Goal: Task Accomplishment & Management: Manage account settings

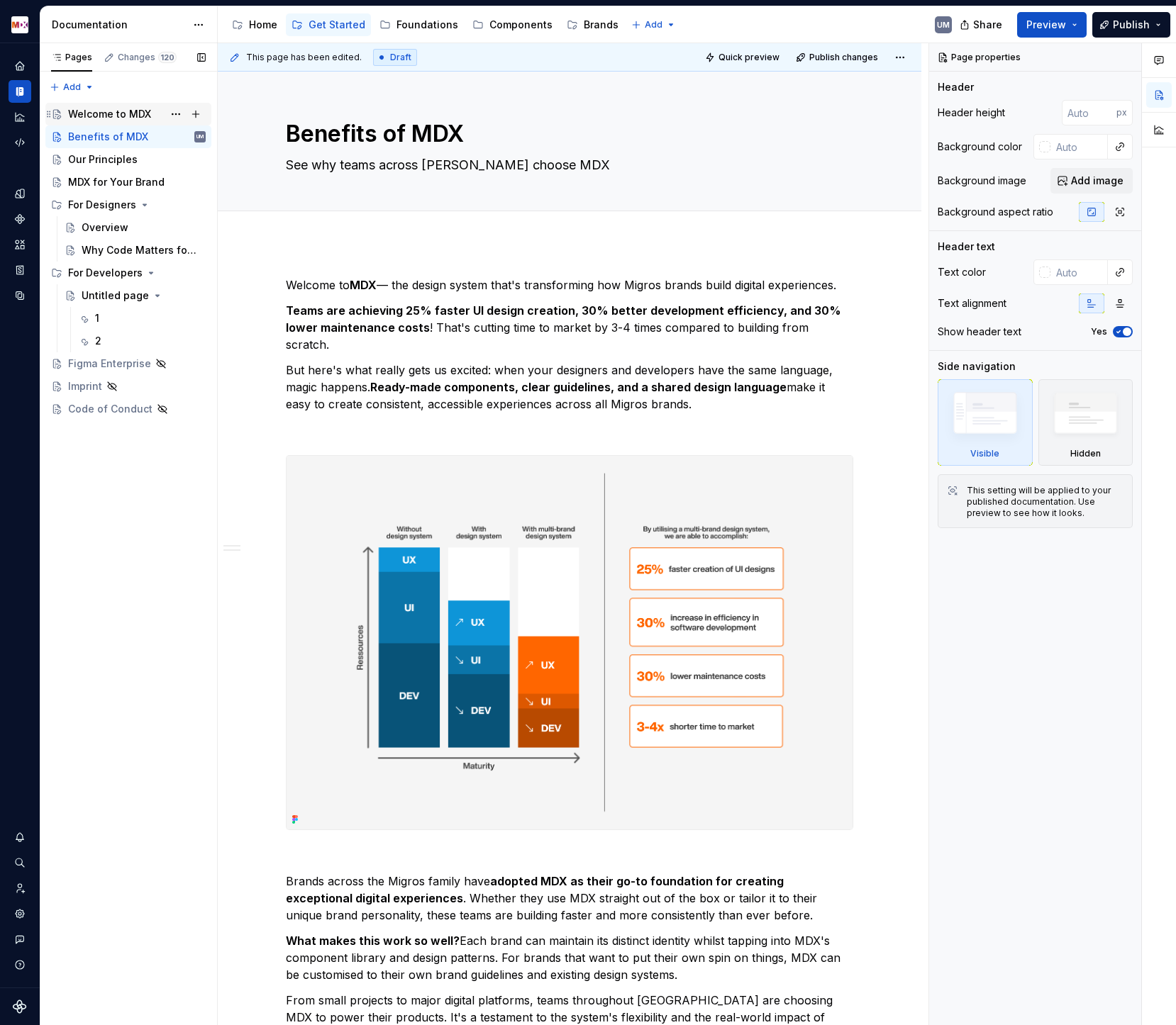
click at [123, 113] on div "Welcome to MDX" at bounding box center [109, 113] width 83 height 14
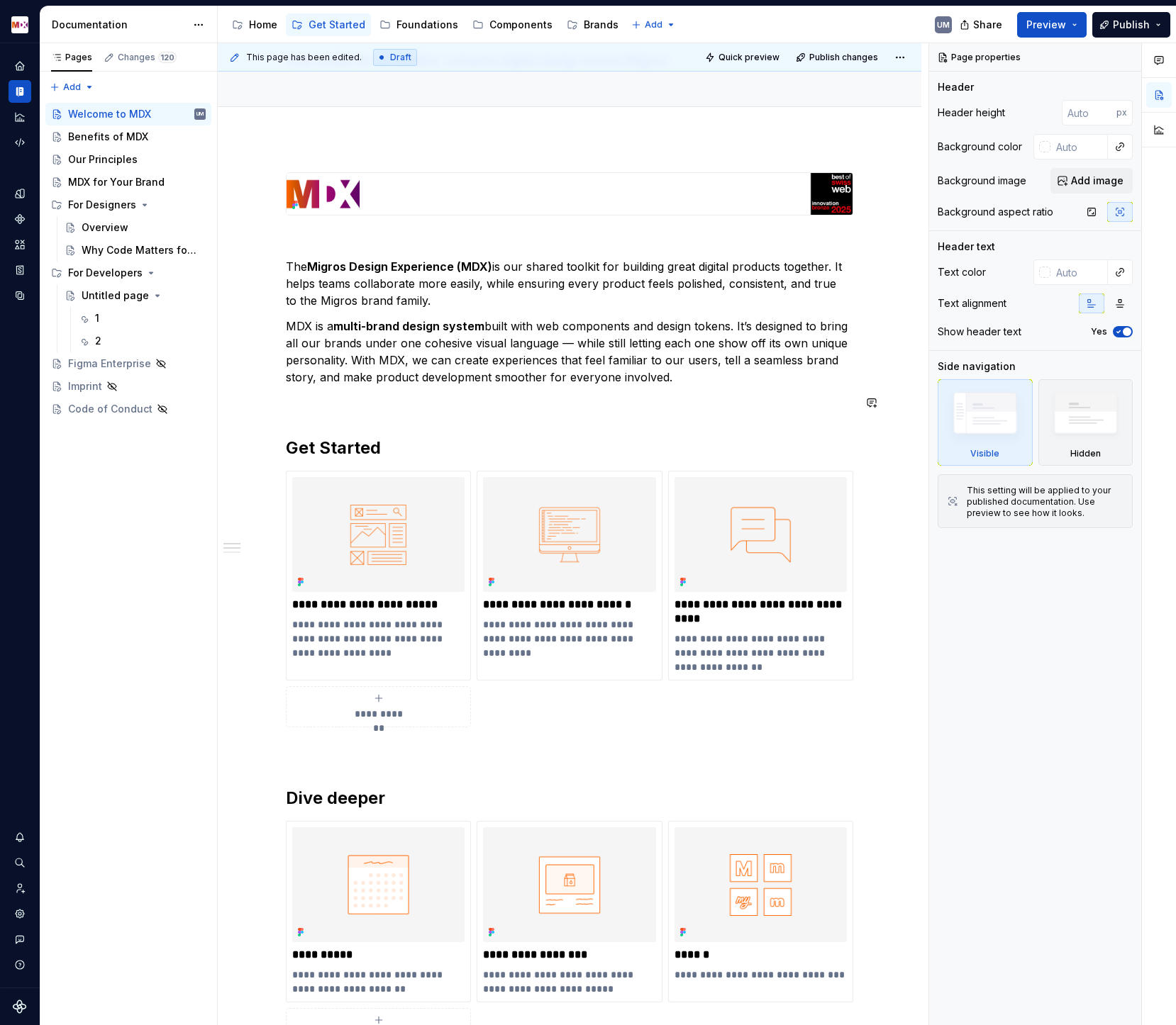
scroll to position [78, 0]
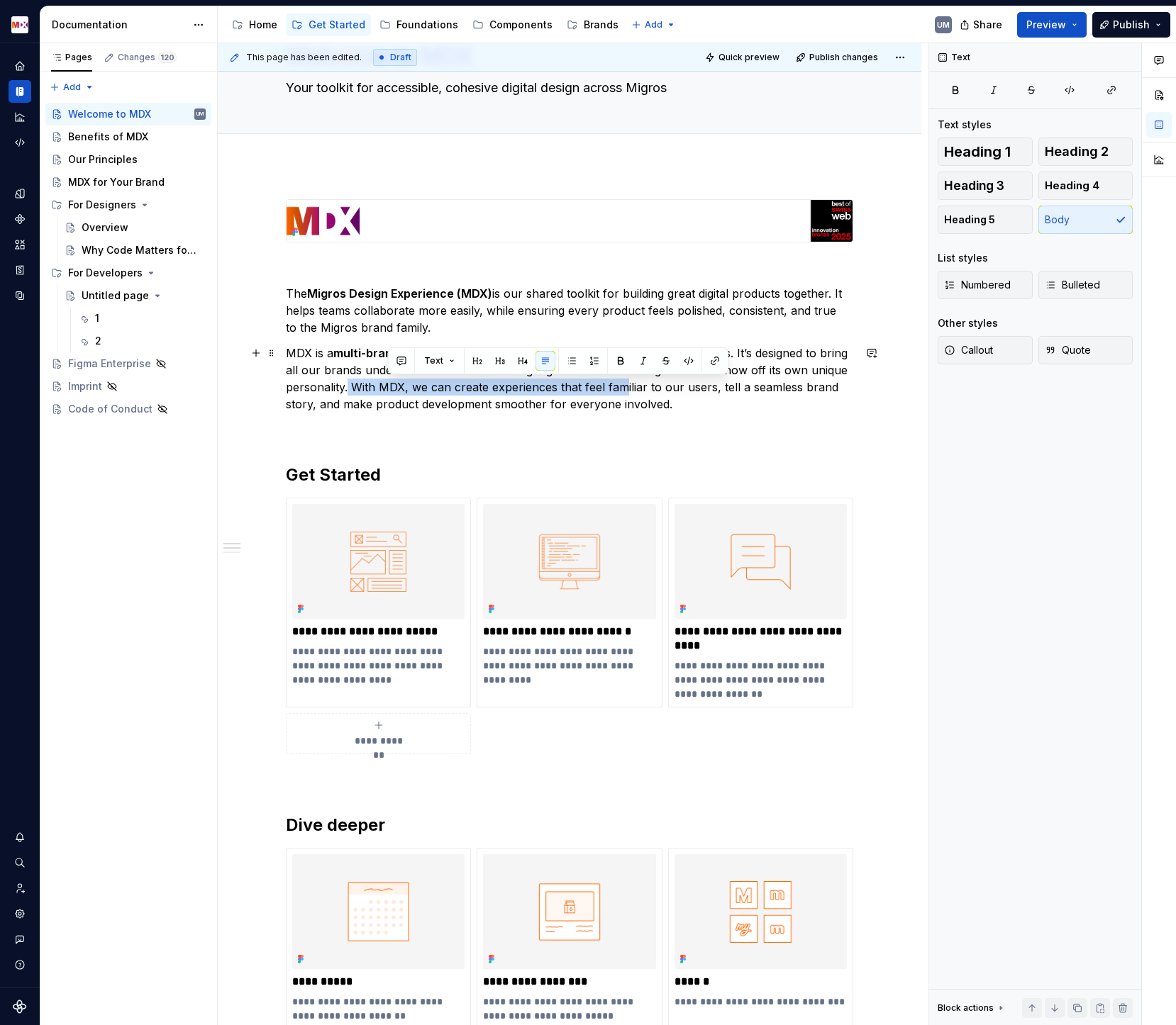
drag, startPoint x: 388, startPoint y: 389, endPoint x: 661, endPoint y: 389, distance: 273.0
click at [661, 389] on p "MDX is a multi-brand design system built with web components and design tokens.…" at bounding box center [570, 379] width 567 height 68
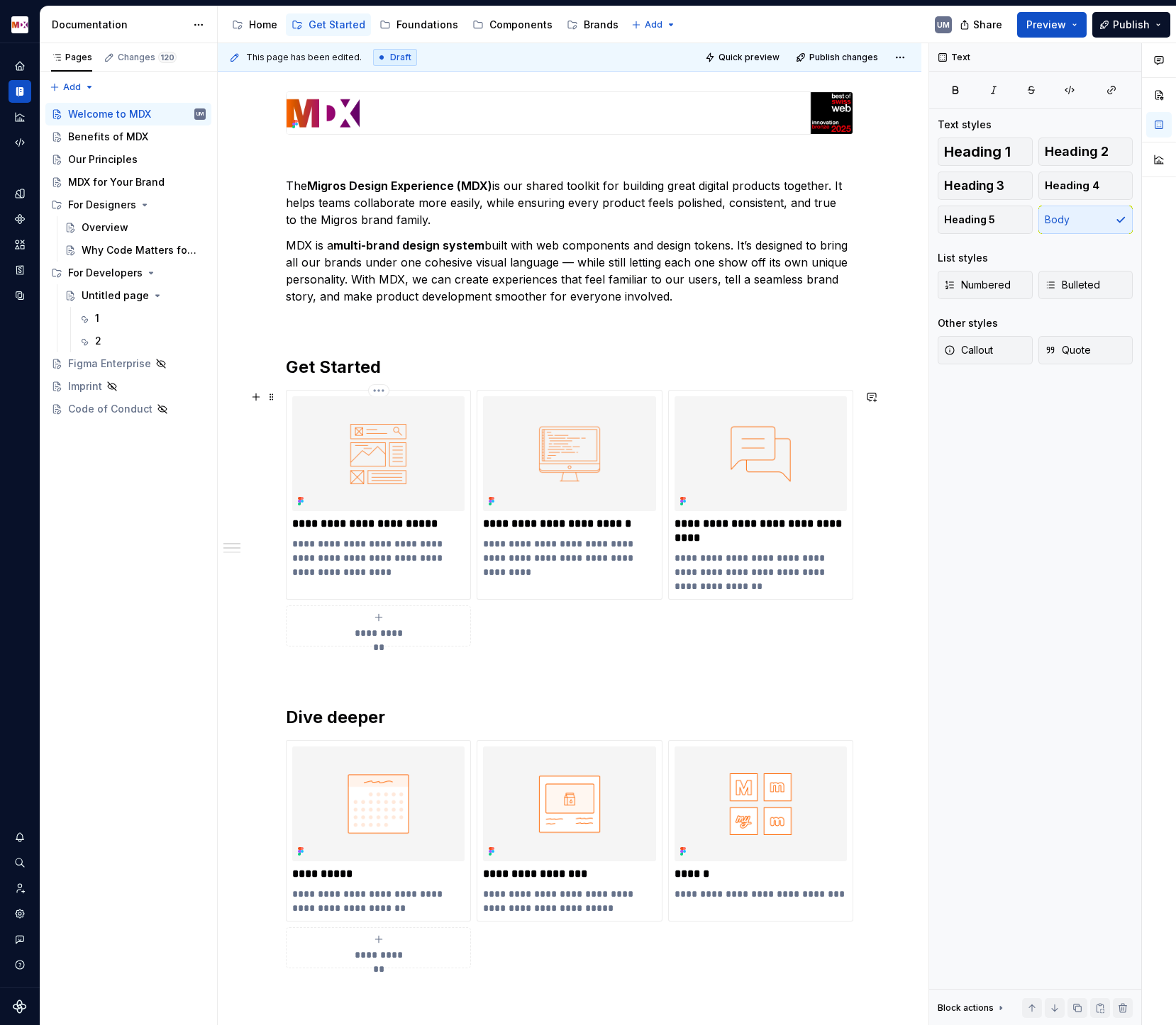
scroll to position [168, 0]
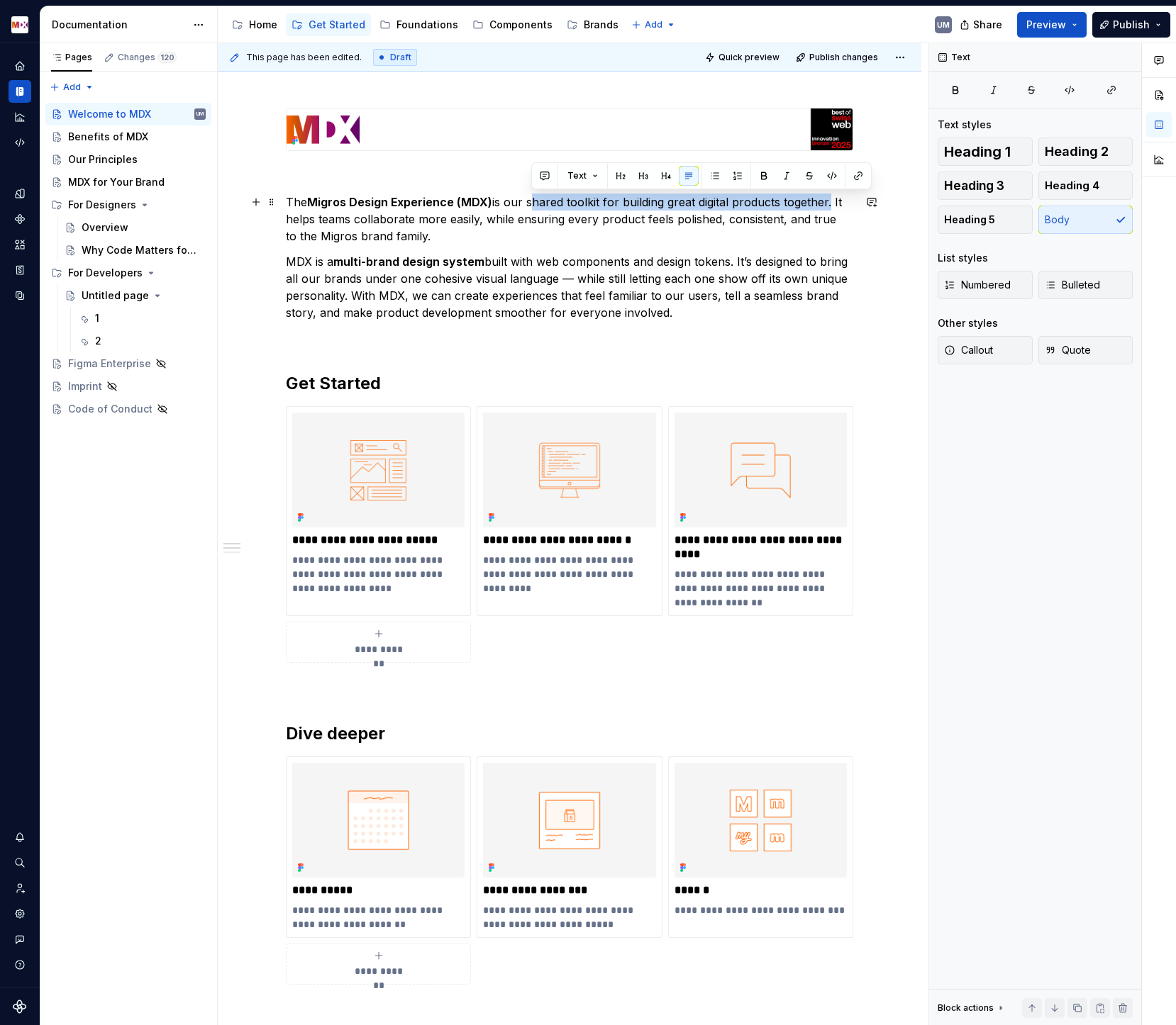
drag, startPoint x: 530, startPoint y: 200, endPoint x: 831, endPoint y: 200, distance: 301.0
click at [831, 200] on p "The Migros Design Experience (MDX) is our shared toolkit for building great dig…" at bounding box center [570, 219] width 567 height 51
click at [604, 286] on p "MDX is a multi-brand design system built with web components and design tokens.…" at bounding box center [570, 288] width 567 height 68
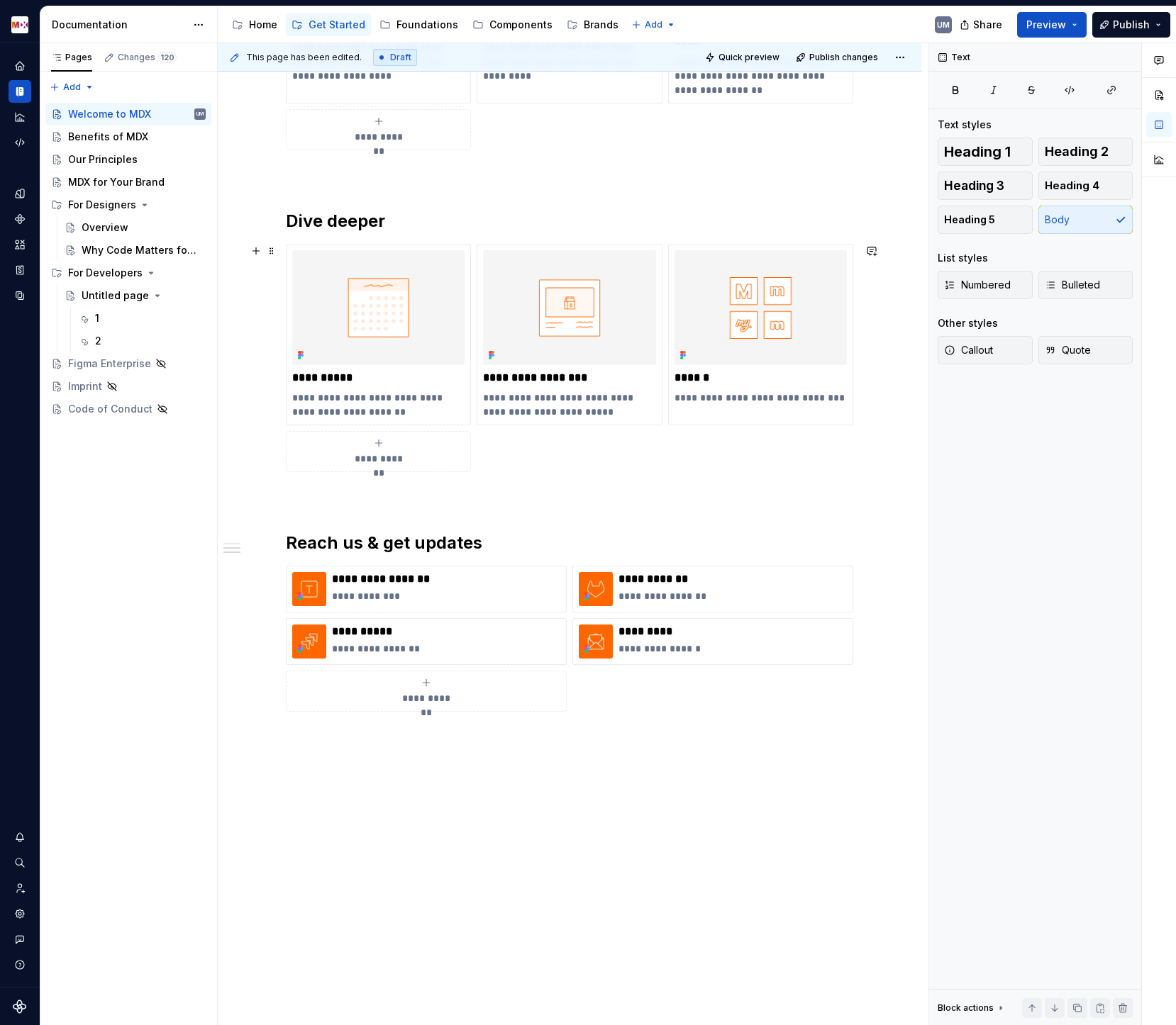
scroll to position [692, 0]
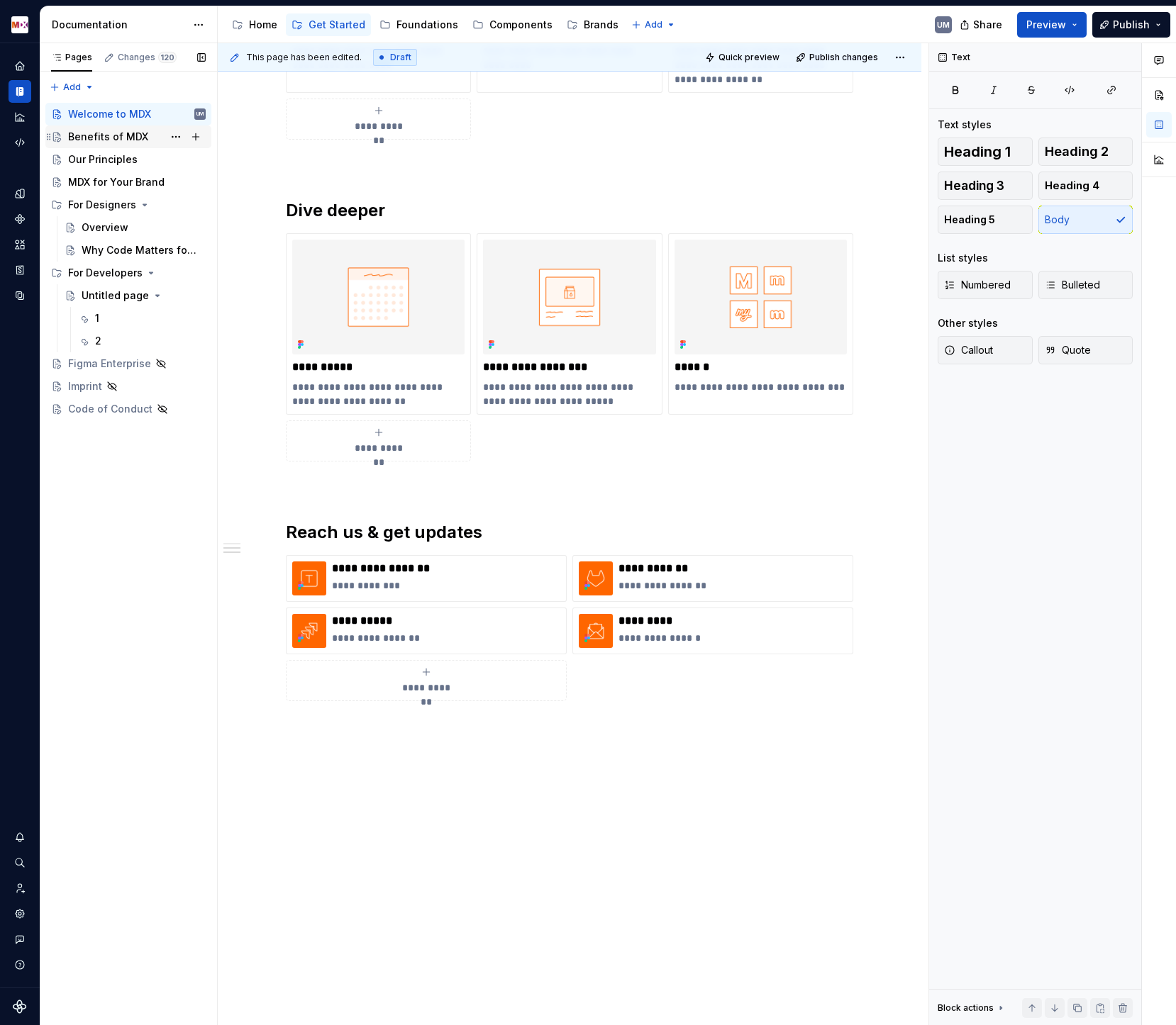
click at [128, 139] on div "Benefits of MDX" at bounding box center [108, 137] width 80 height 14
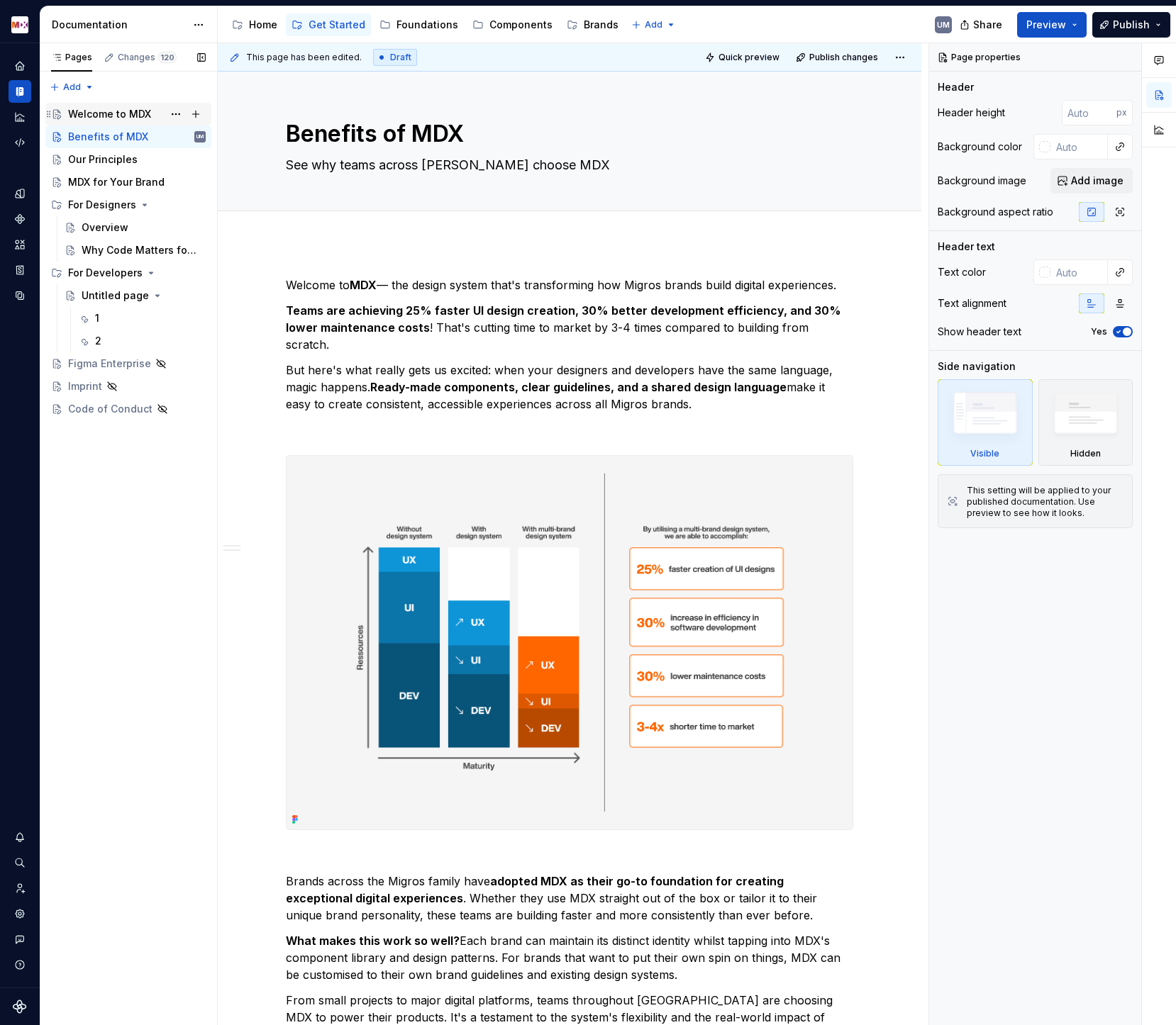
click at [104, 115] on div "Welcome to MDX" at bounding box center [109, 113] width 83 height 14
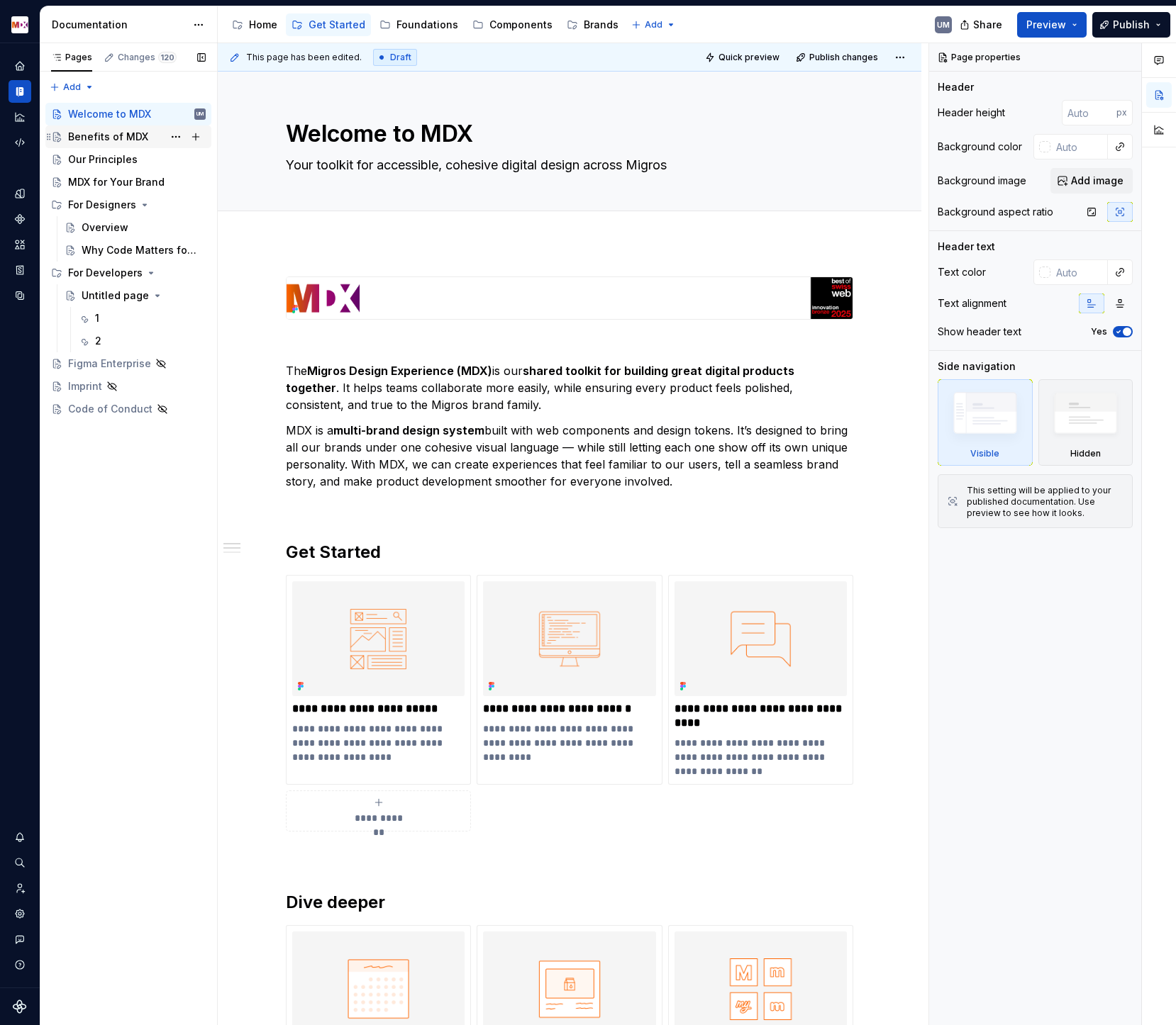
click at [104, 130] on div "Benefits of MDX" at bounding box center [108, 137] width 80 height 14
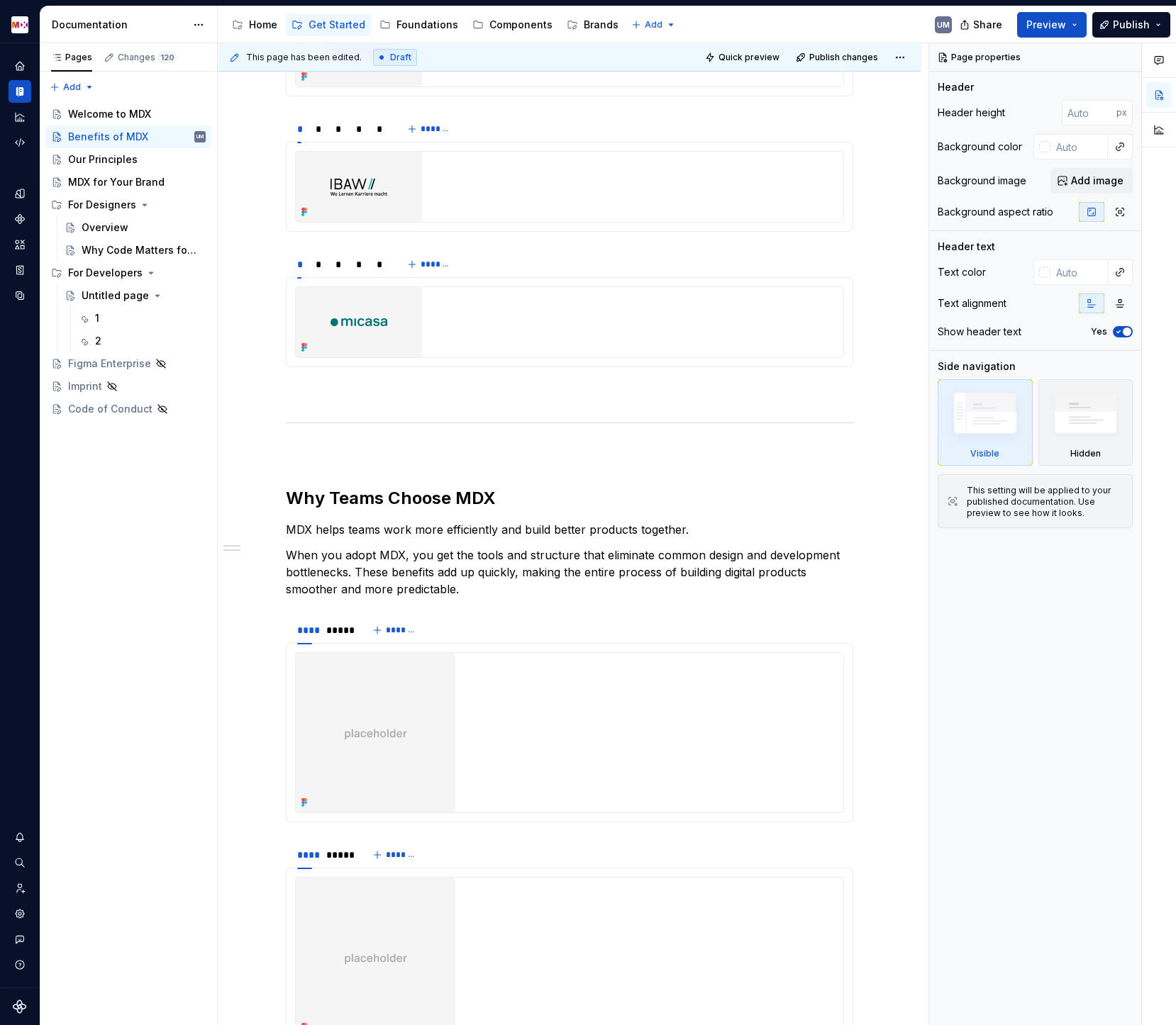
scroll to position [1176, 0]
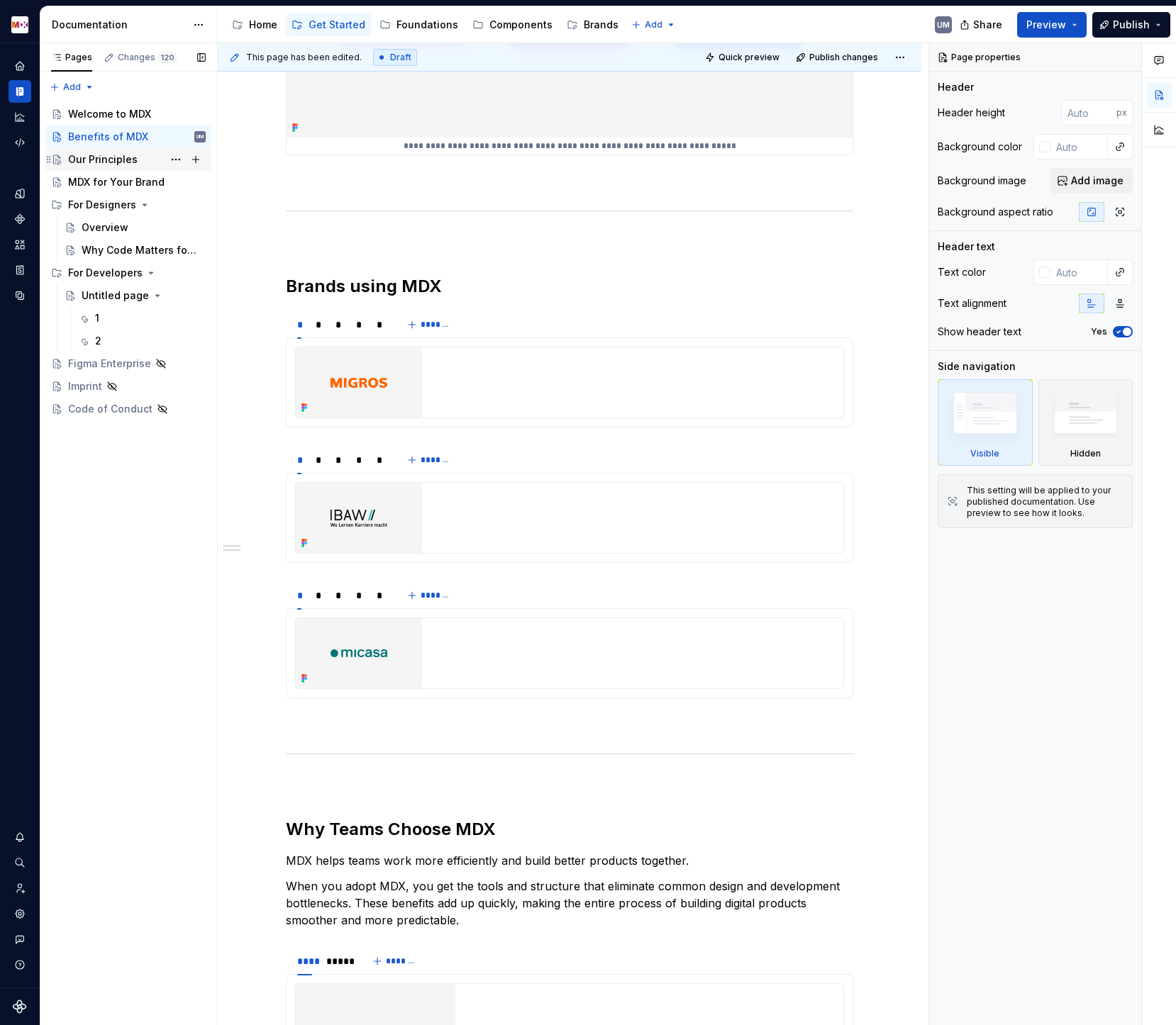
click at [113, 163] on div "Our Principles" at bounding box center [103, 159] width 69 height 14
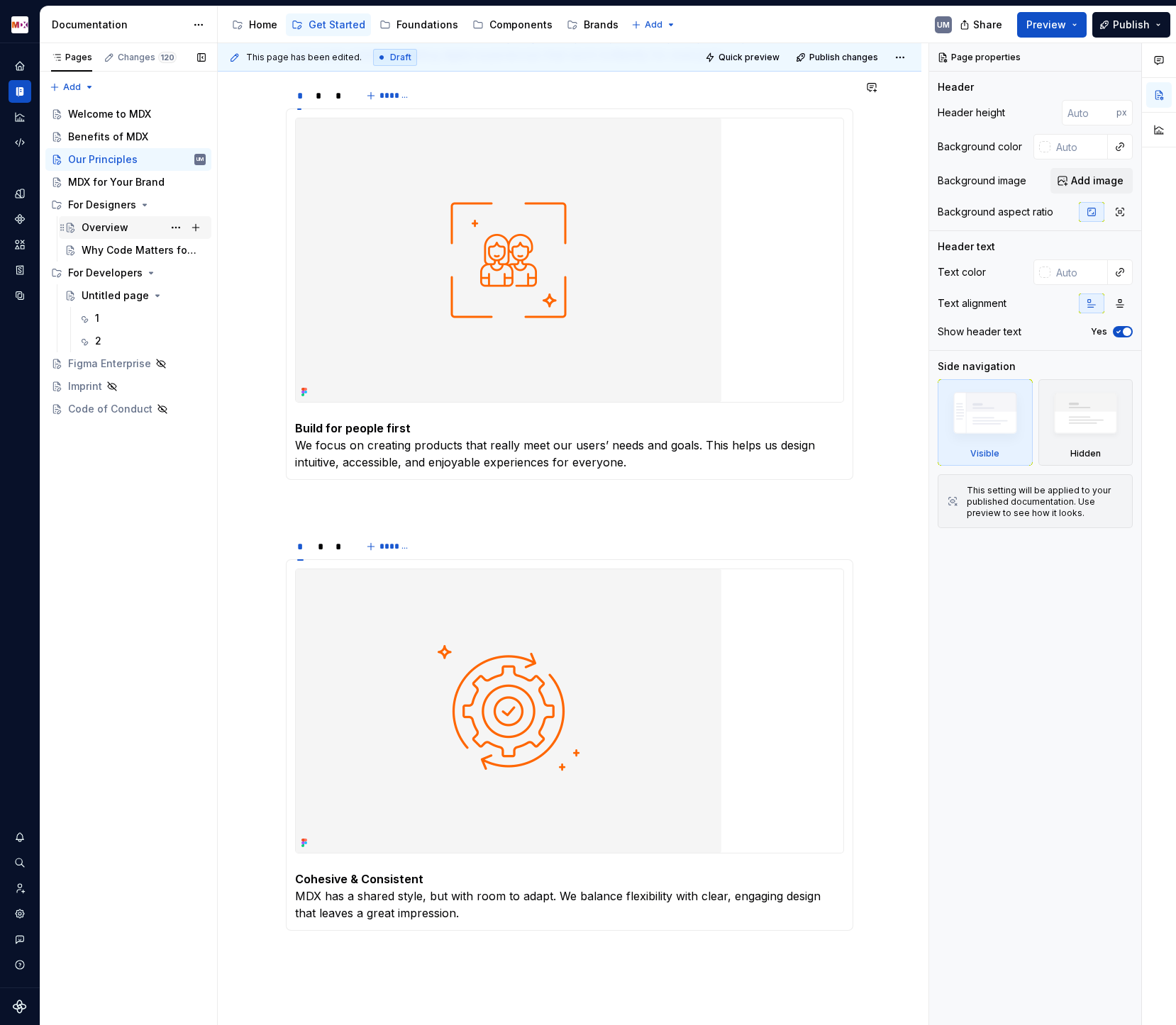
scroll to position [225, 0]
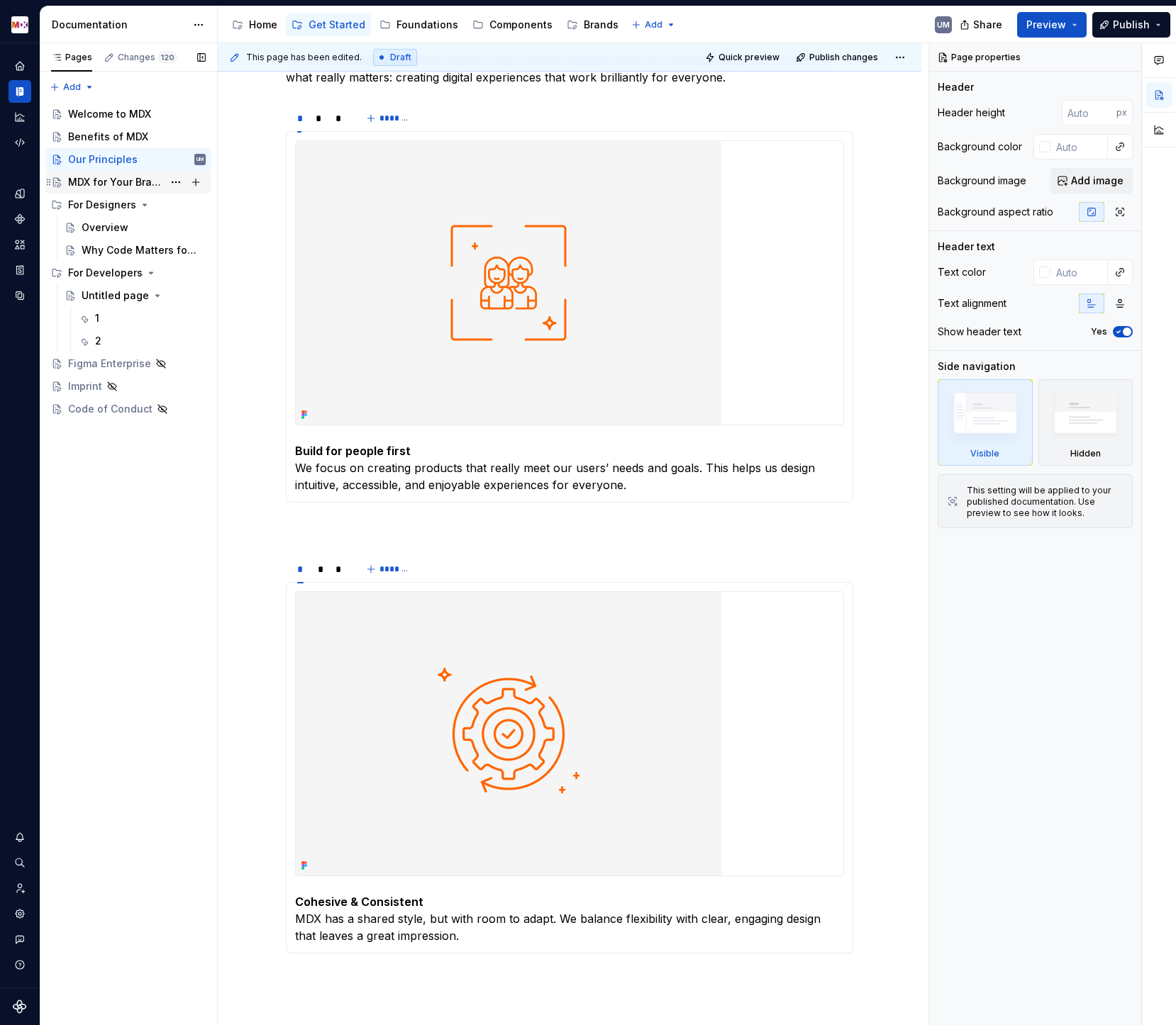
click at [116, 187] on div "MDX for Your Brand" at bounding box center [116, 182] width 95 height 14
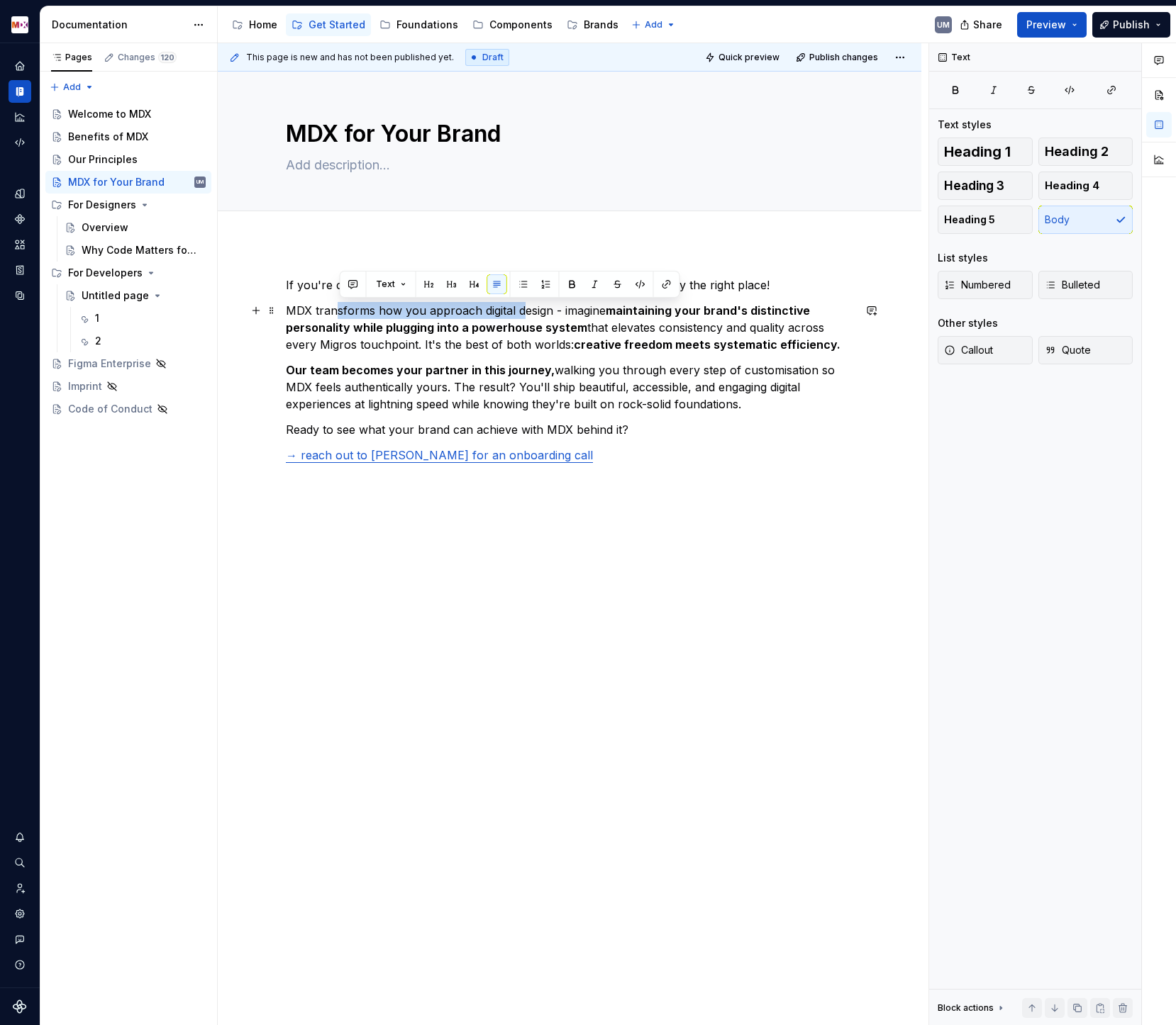
drag, startPoint x: 342, startPoint y: 309, endPoint x: 521, endPoint y: 309, distance: 179.0
click at [521, 309] on p "MDX transforms how you approach digital design - imagine maintaining your brand…" at bounding box center [570, 327] width 567 height 51
click at [118, 255] on div "Why Code Matters for Designers" at bounding box center [123, 250] width 82 height 14
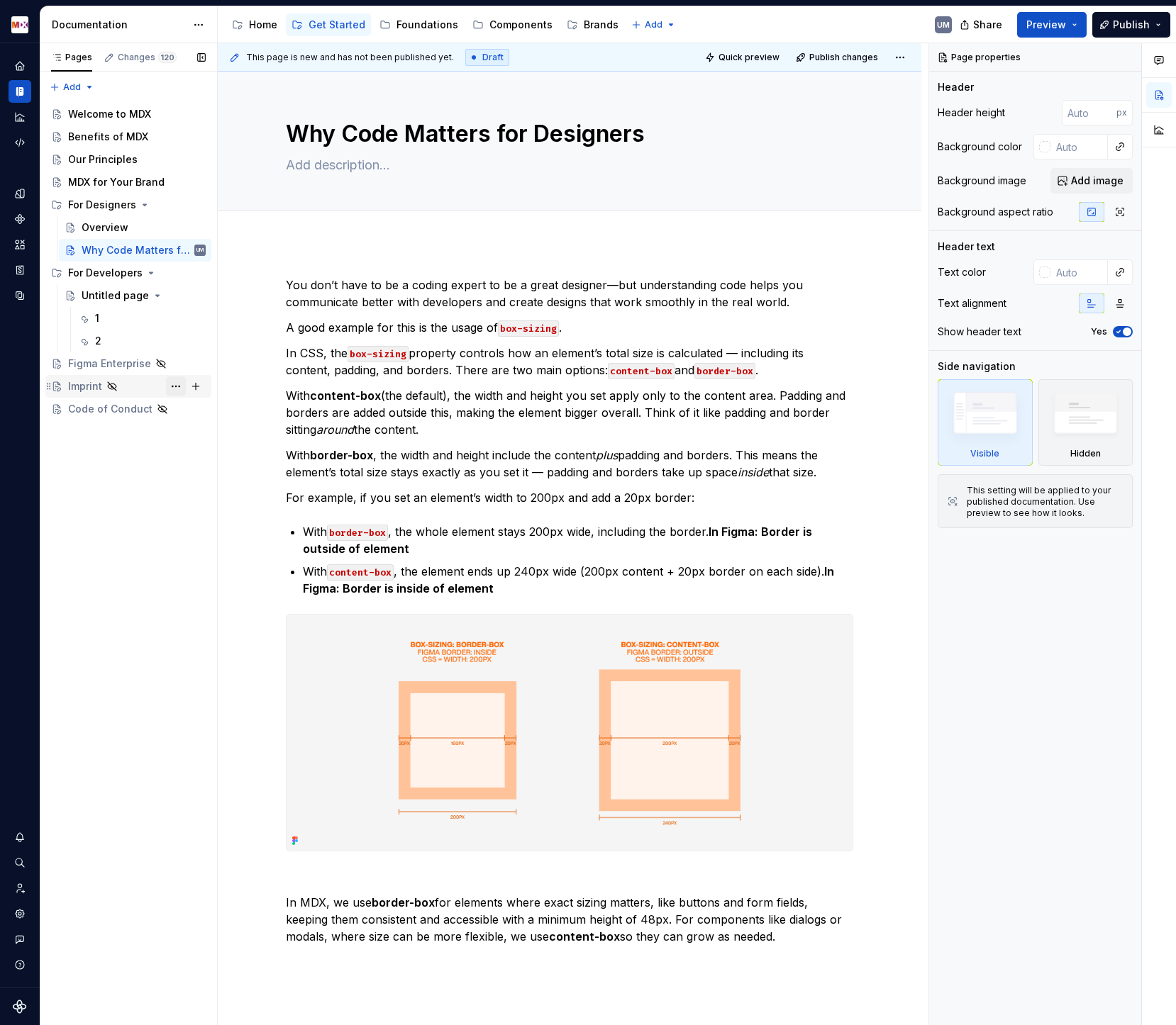
click at [176, 388] on button "Page tree" at bounding box center [176, 386] width 20 height 20
click at [150, 388] on div "Pages Changes 120 Add Accessibility guide for tree Page tree. Navigate the tree…" at bounding box center [128, 535] width 178 height 982
click at [137, 386] on div "Imprint" at bounding box center [137, 386] width 138 height 20
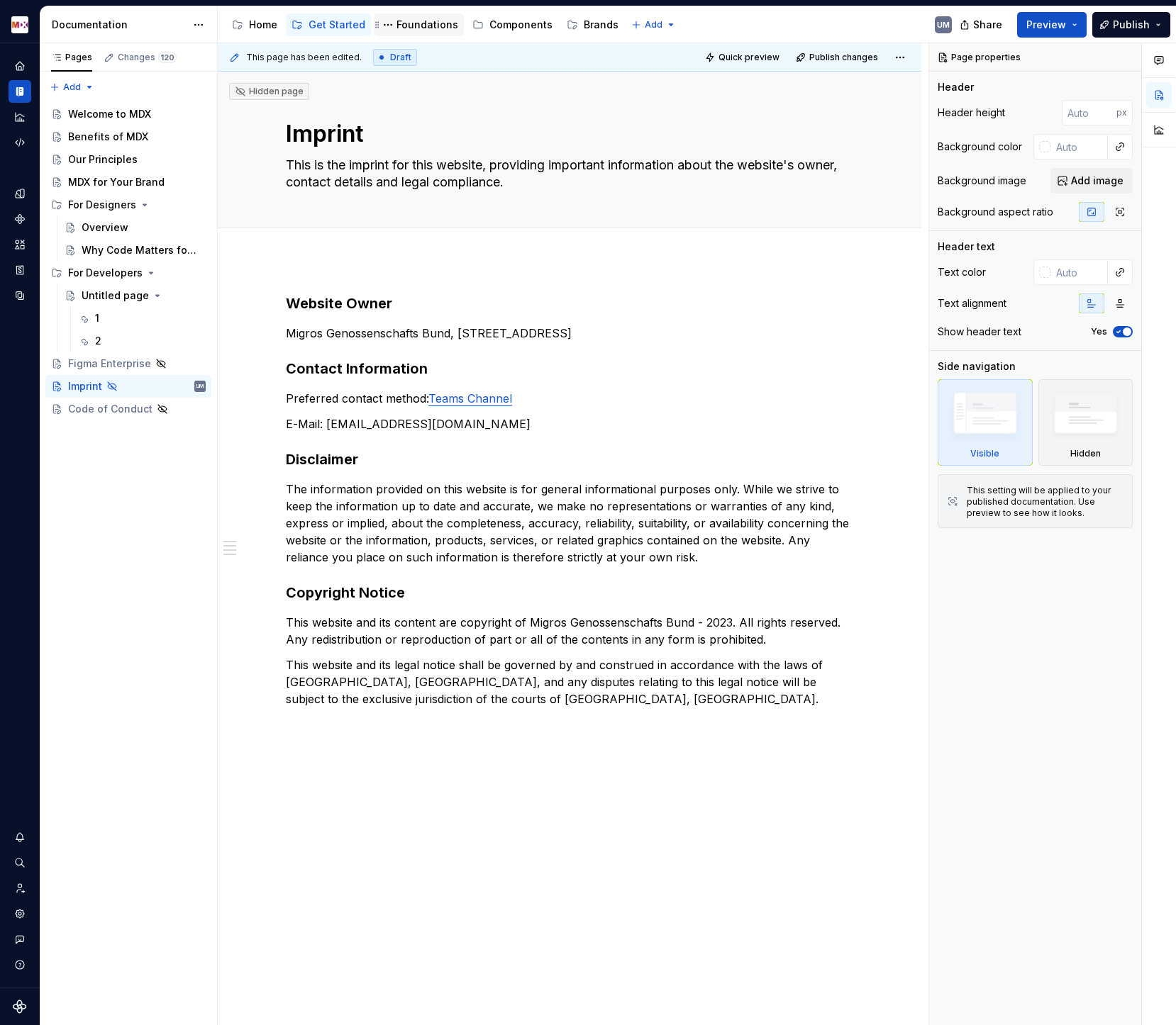
click at [427, 30] on div "Foundations" at bounding box center [427, 24] width 62 height 14
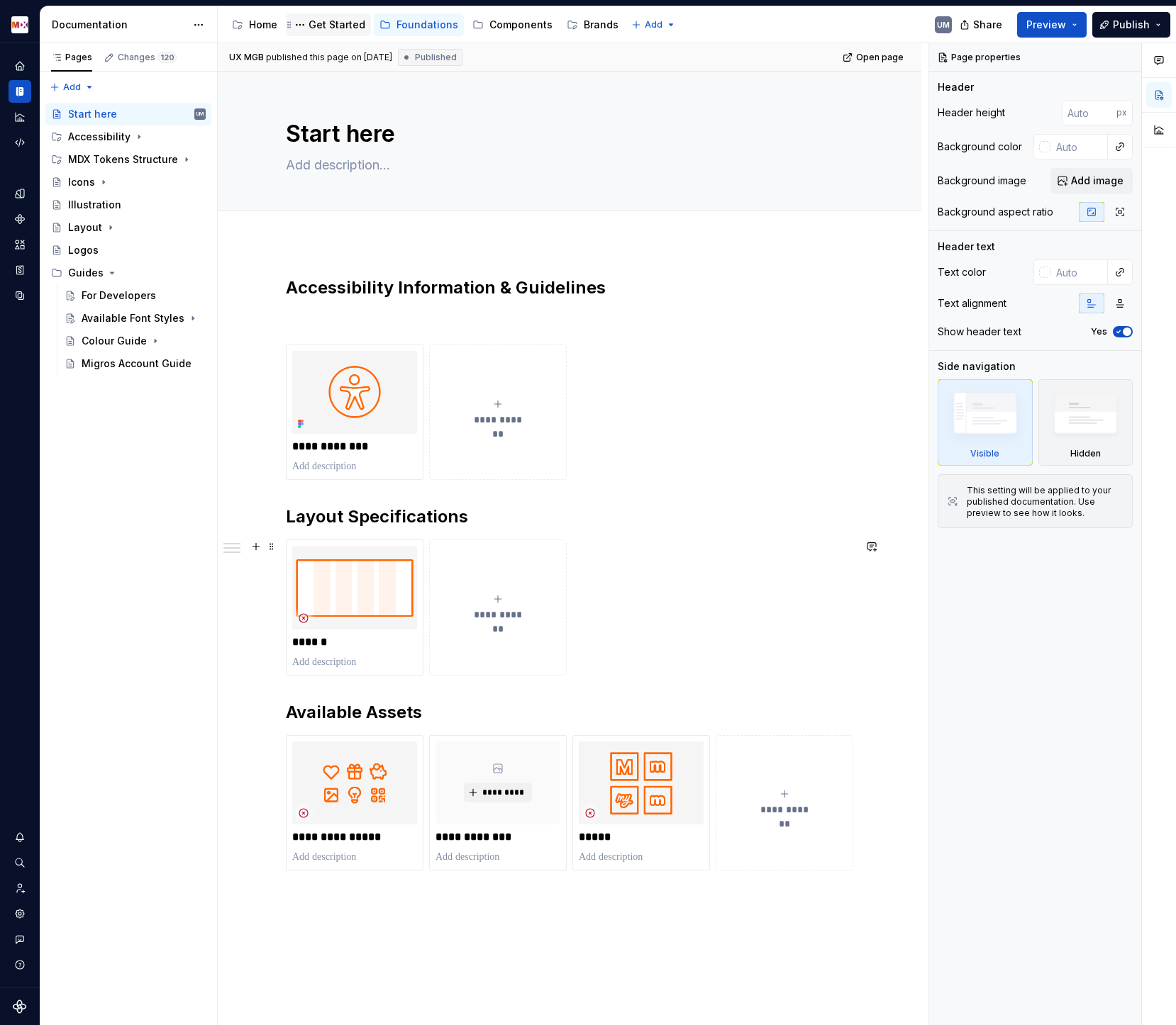
click at [344, 24] on div "Get Started" at bounding box center [337, 24] width 57 height 14
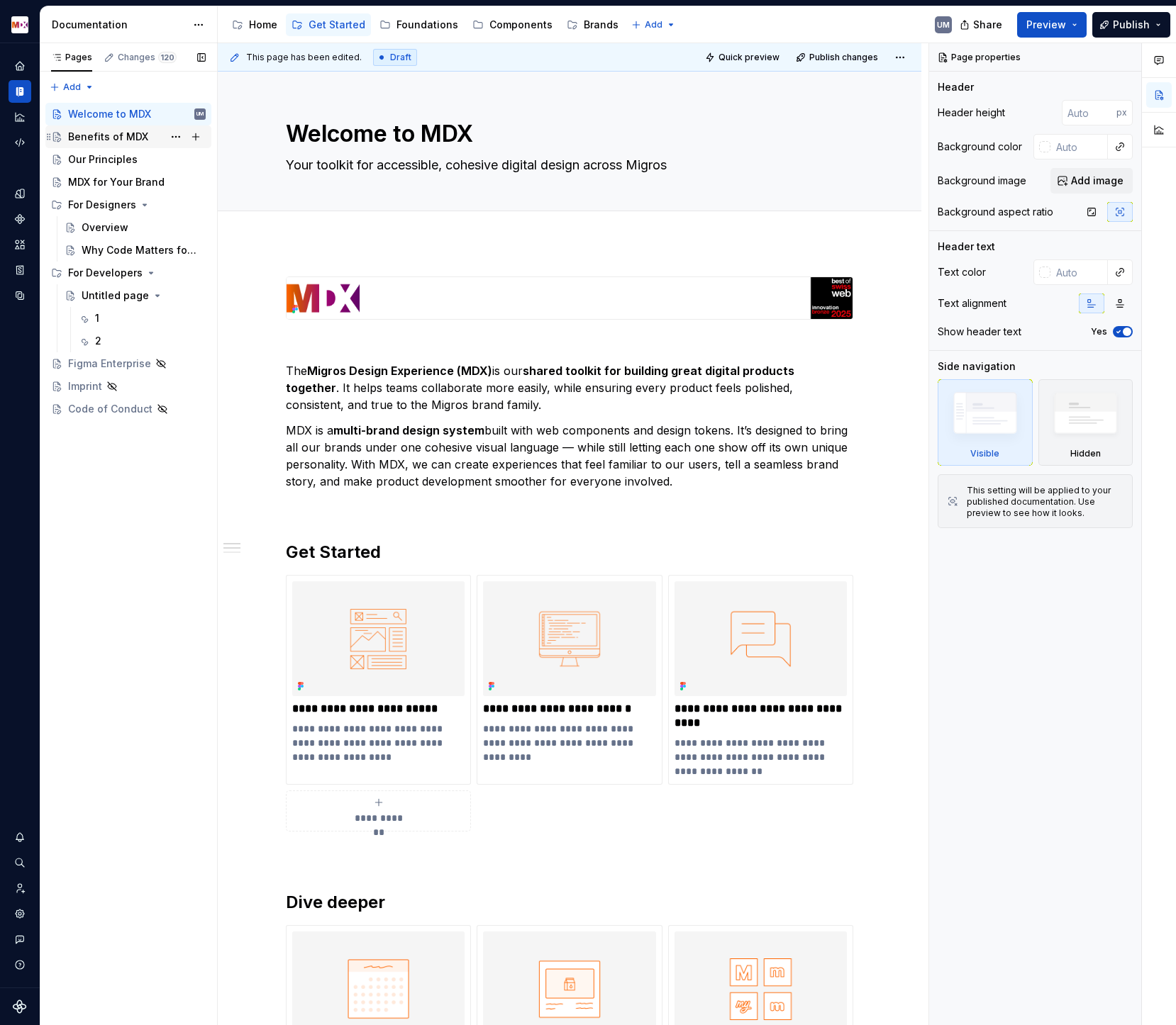
click at [118, 138] on div "Benefits of MDX" at bounding box center [108, 137] width 80 height 14
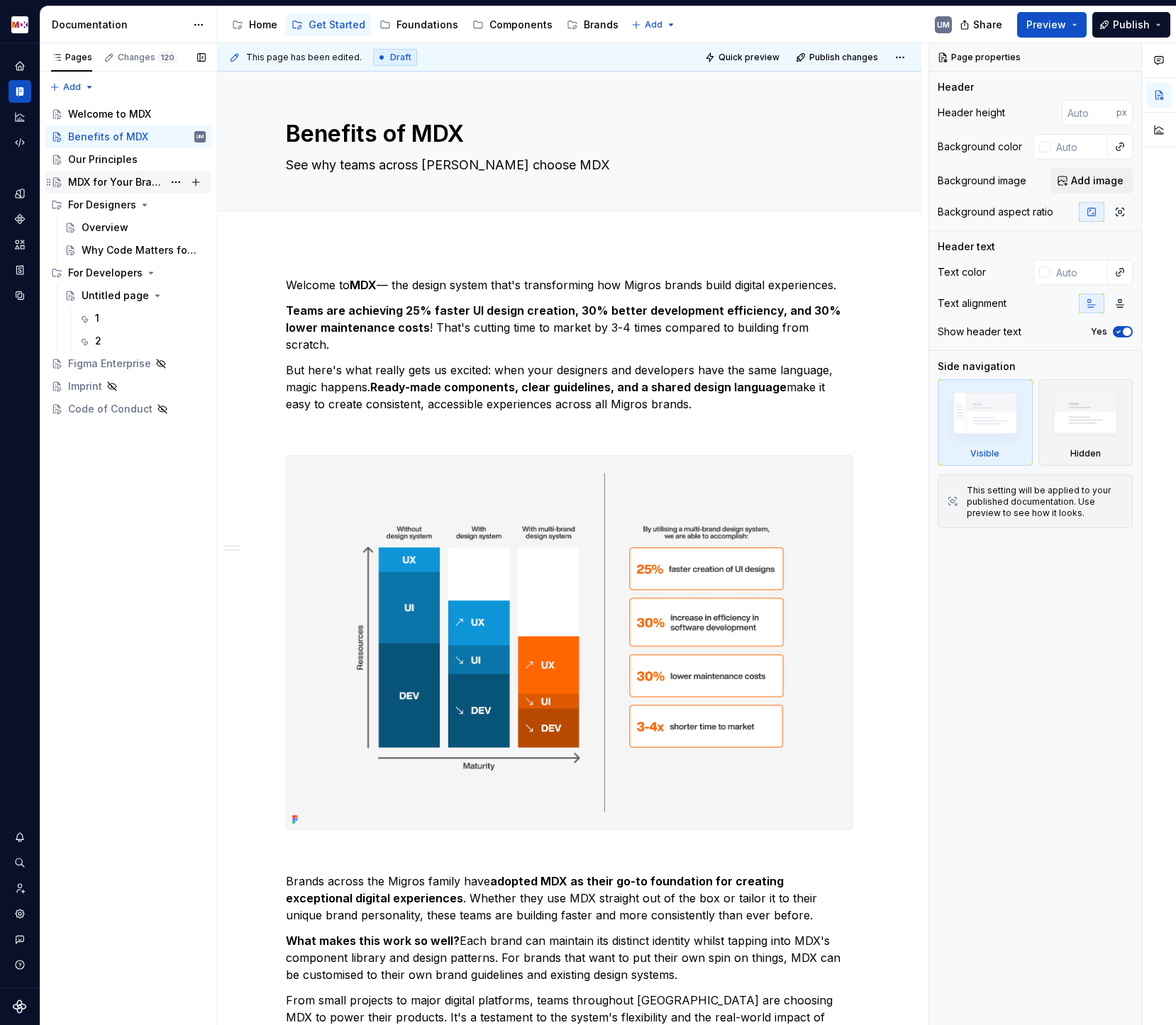
click at [108, 178] on div "MDX for Your Brand" at bounding box center [116, 182] width 95 height 14
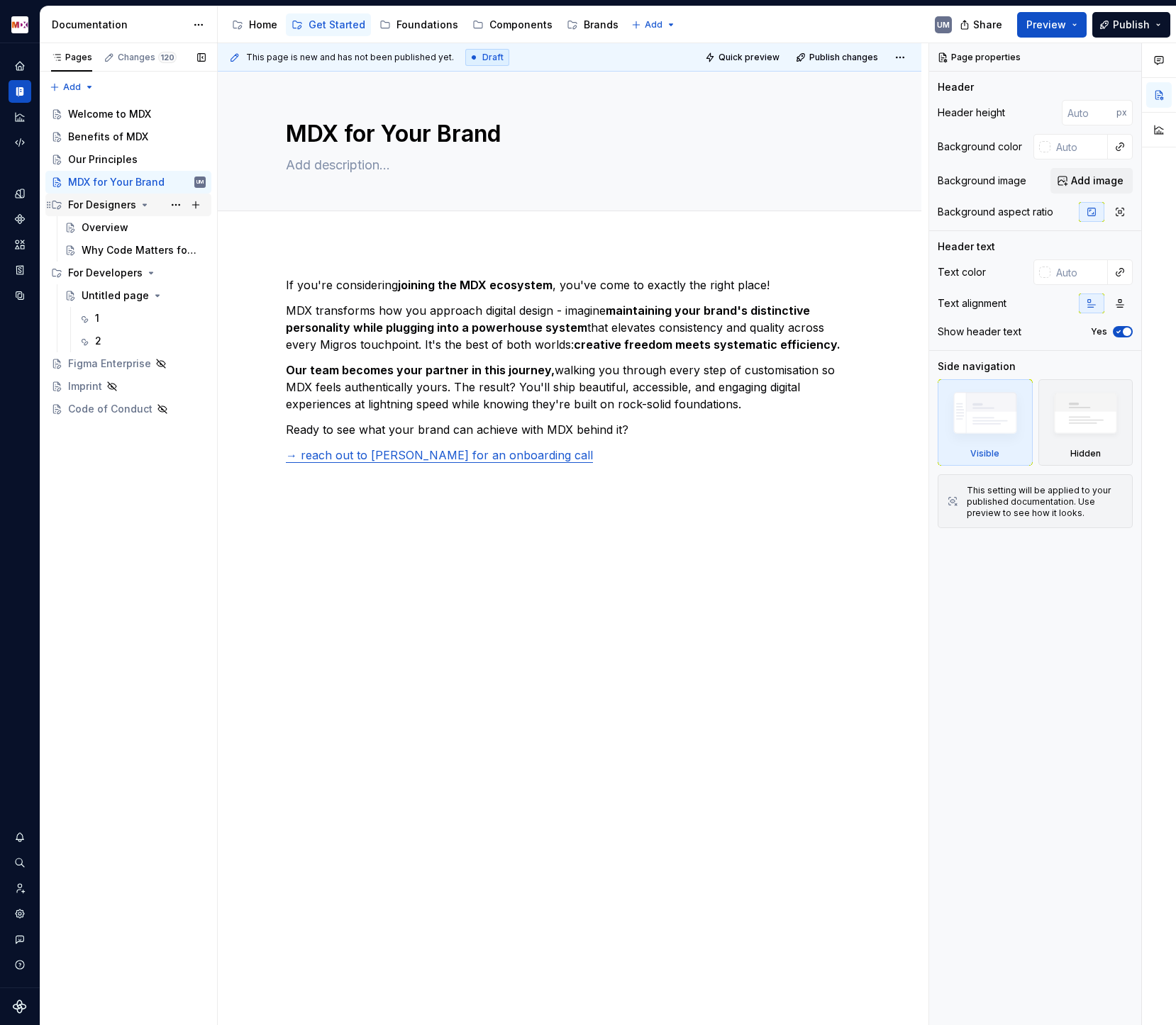
click at [111, 207] on div "For Designers" at bounding box center [103, 204] width 68 height 14
click at [111, 225] on div "Overview" at bounding box center [105, 227] width 47 height 14
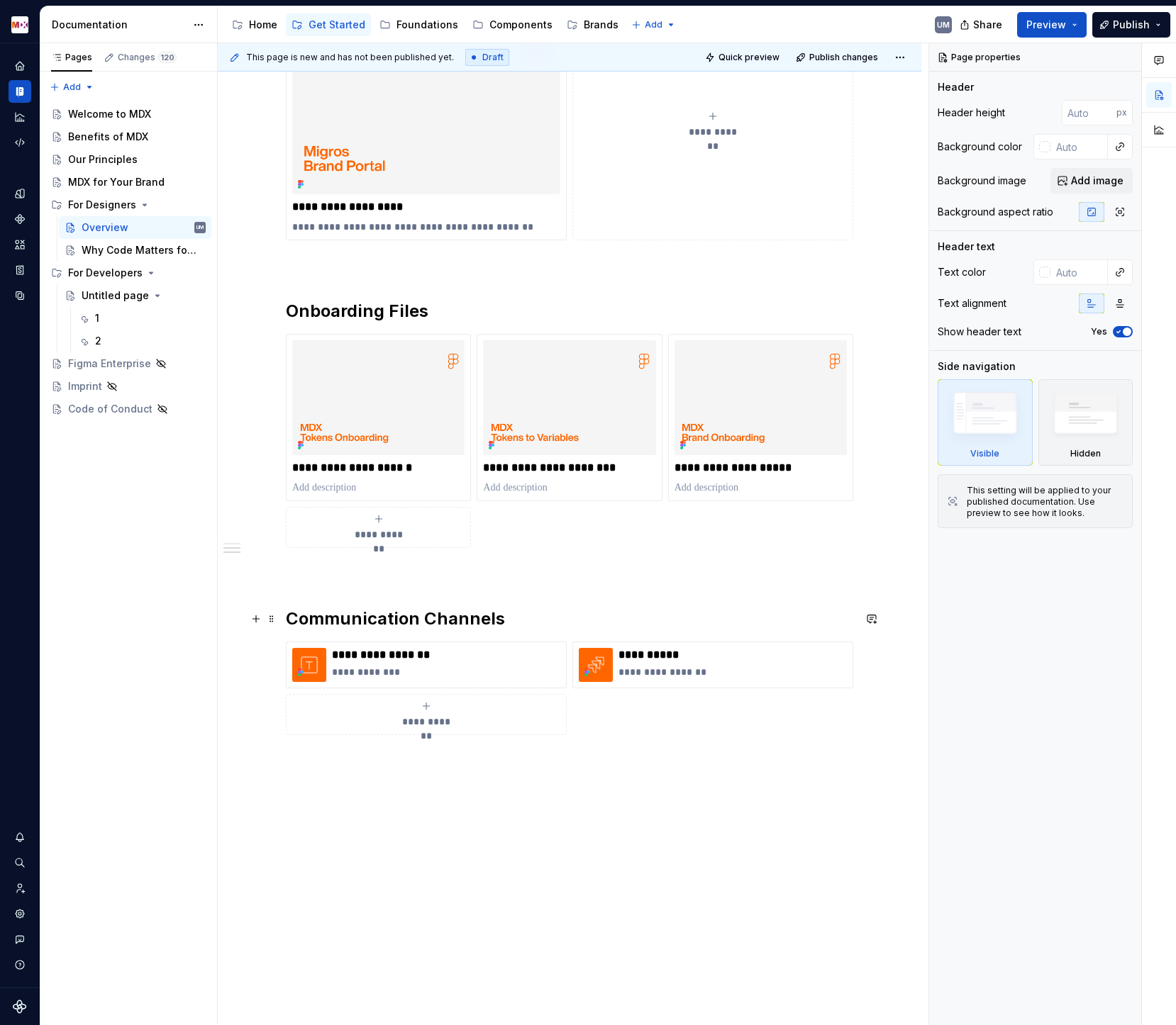
scroll to position [894, 0]
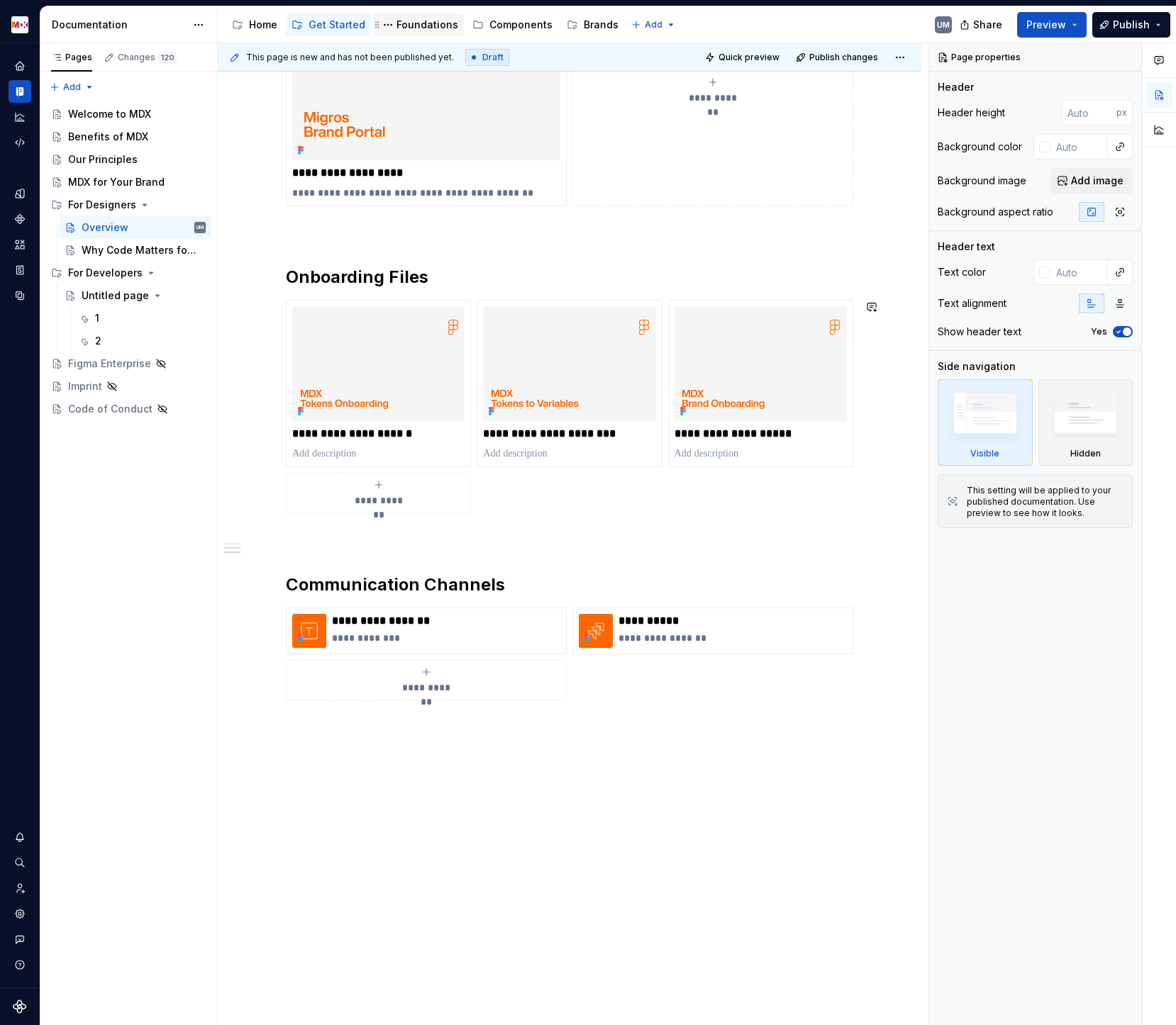
click at [421, 26] on div "Foundations" at bounding box center [427, 24] width 62 height 14
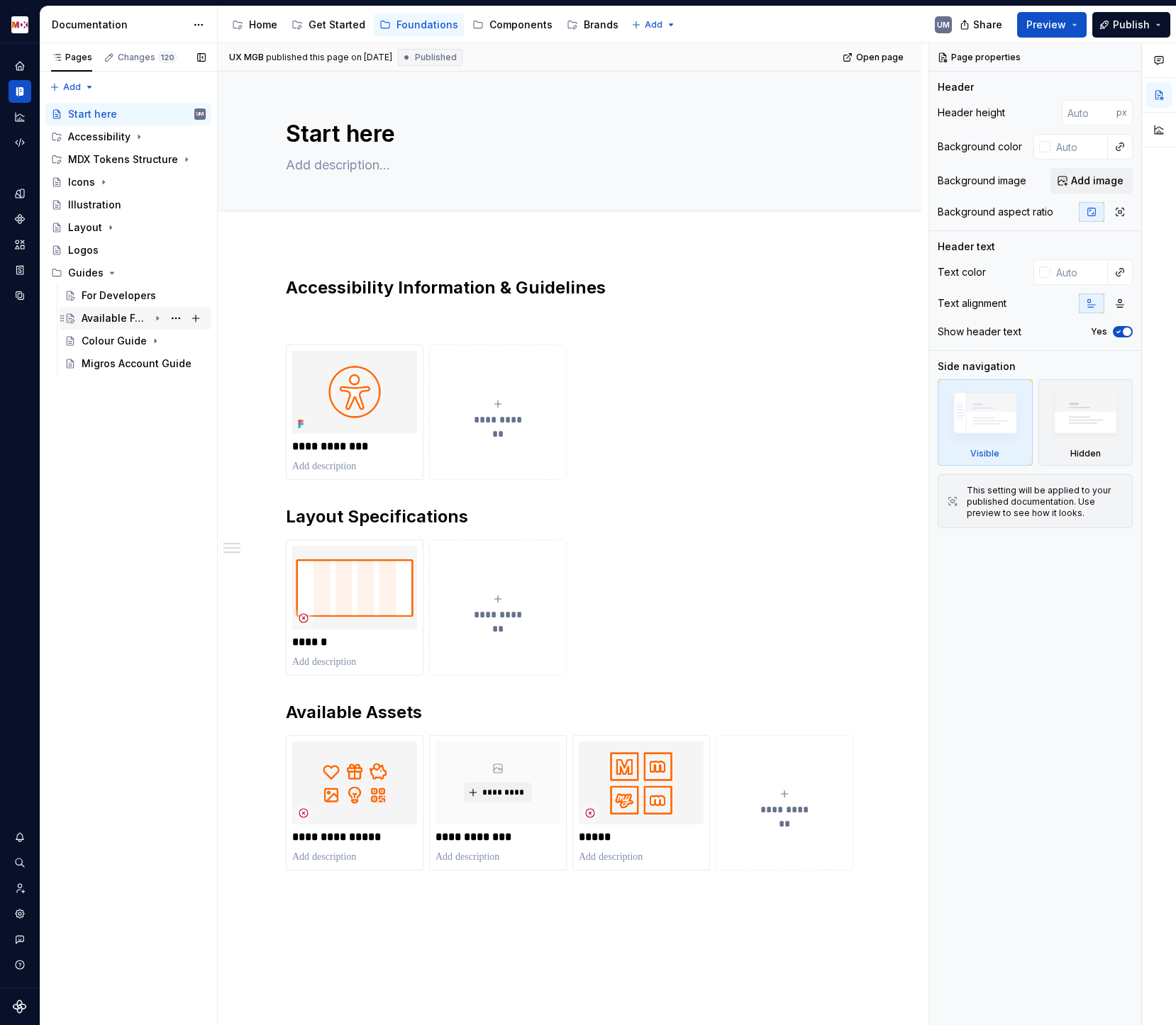
click at [140, 324] on div "Available Font Styles" at bounding box center [115, 318] width 68 height 14
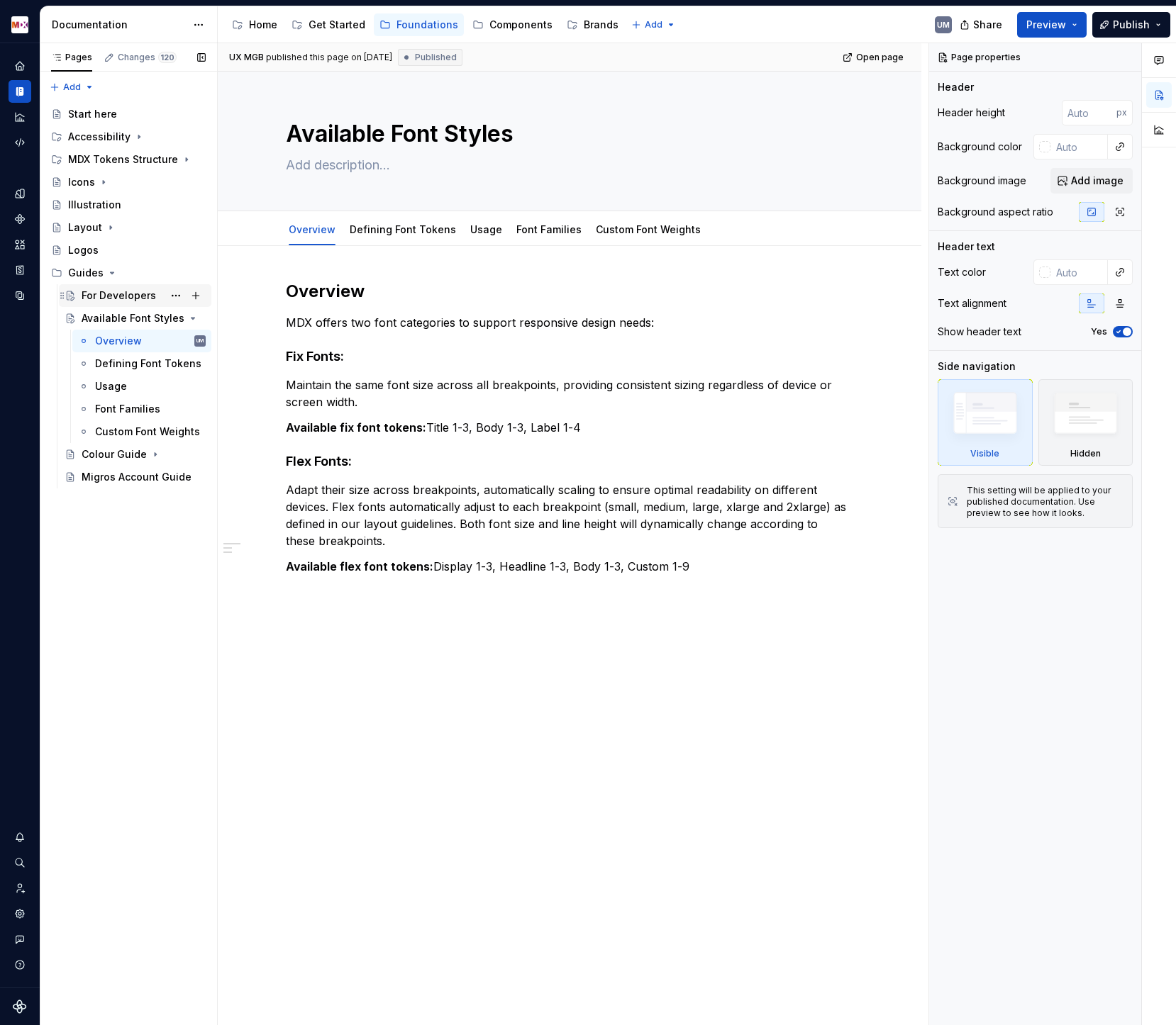
click at [102, 289] on div "For Developers" at bounding box center [118, 295] width 74 height 14
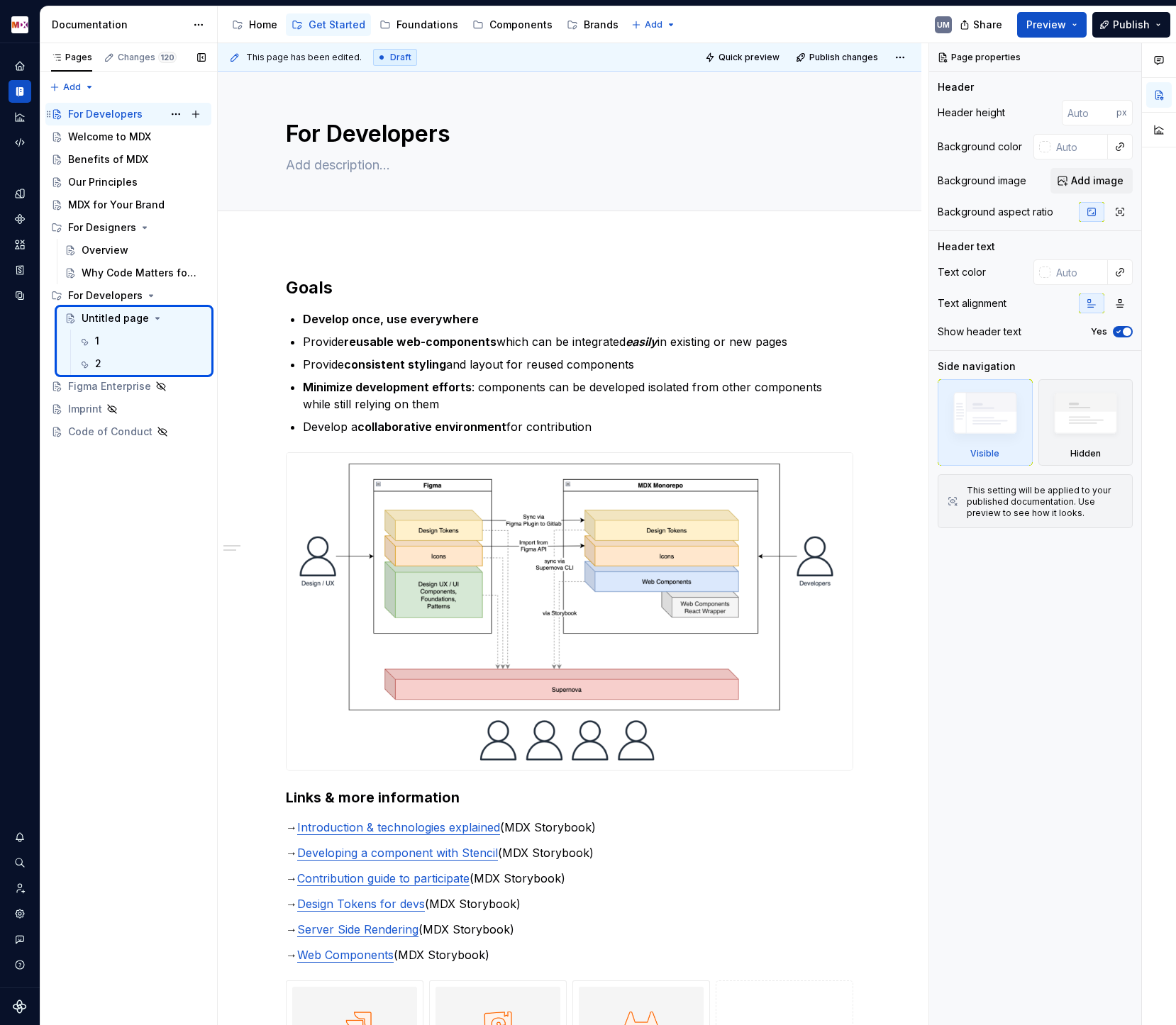
type textarea "*"
type textarea "Untitled page"
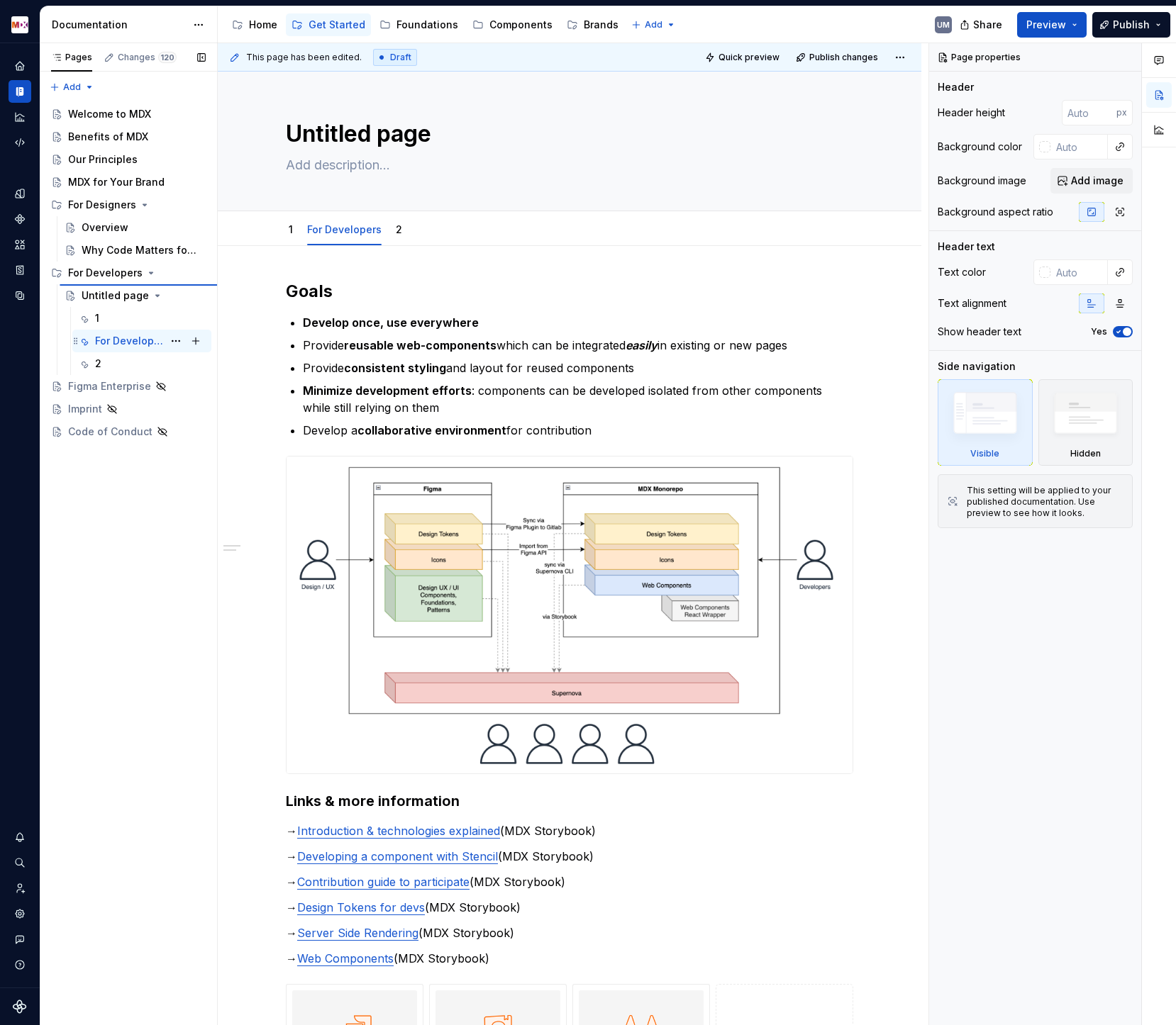
type textarea "*"
type textarea "For Developers"
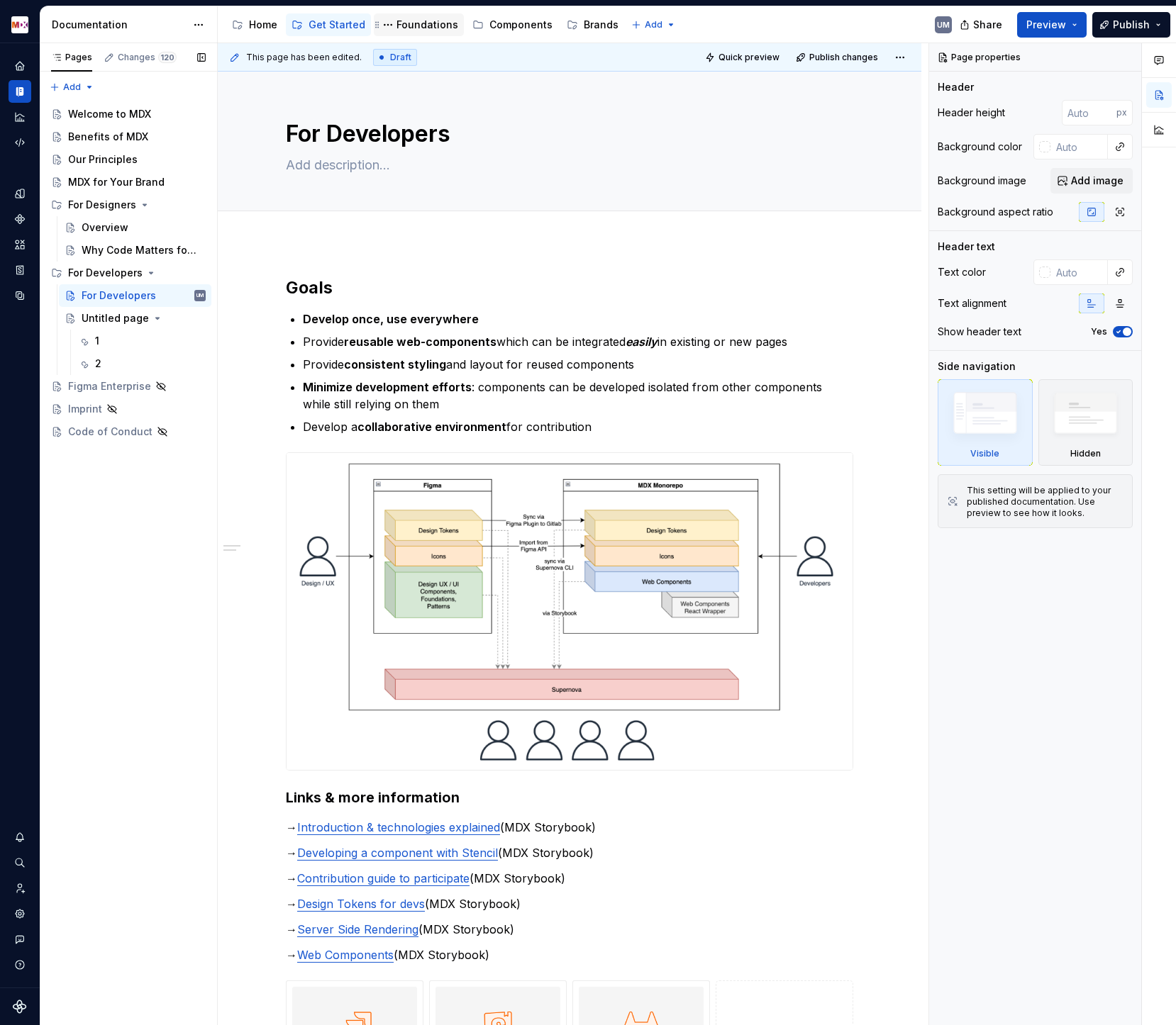
click at [421, 26] on div "Foundations" at bounding box center [427, 24] width 62 height 14
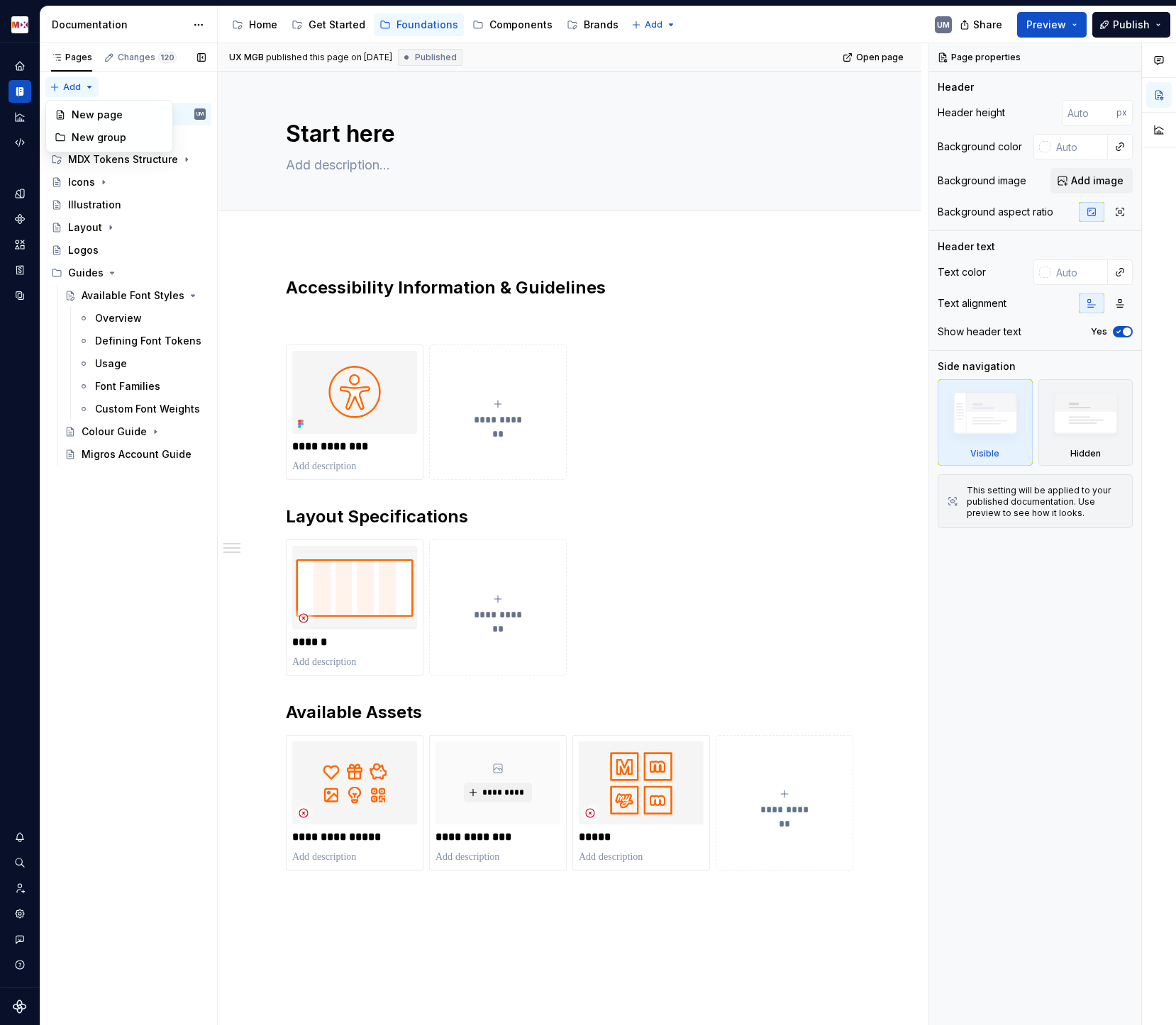
click at [85, 92] on div "Pages Changes 120 Add Accessibility guide for tree Page tree. Navigate the tree…" at bounding box center [128, 535] width 178 height 982
click at [89, 137] on div "New group" at bounding box center [118, 137] width 93 height 14
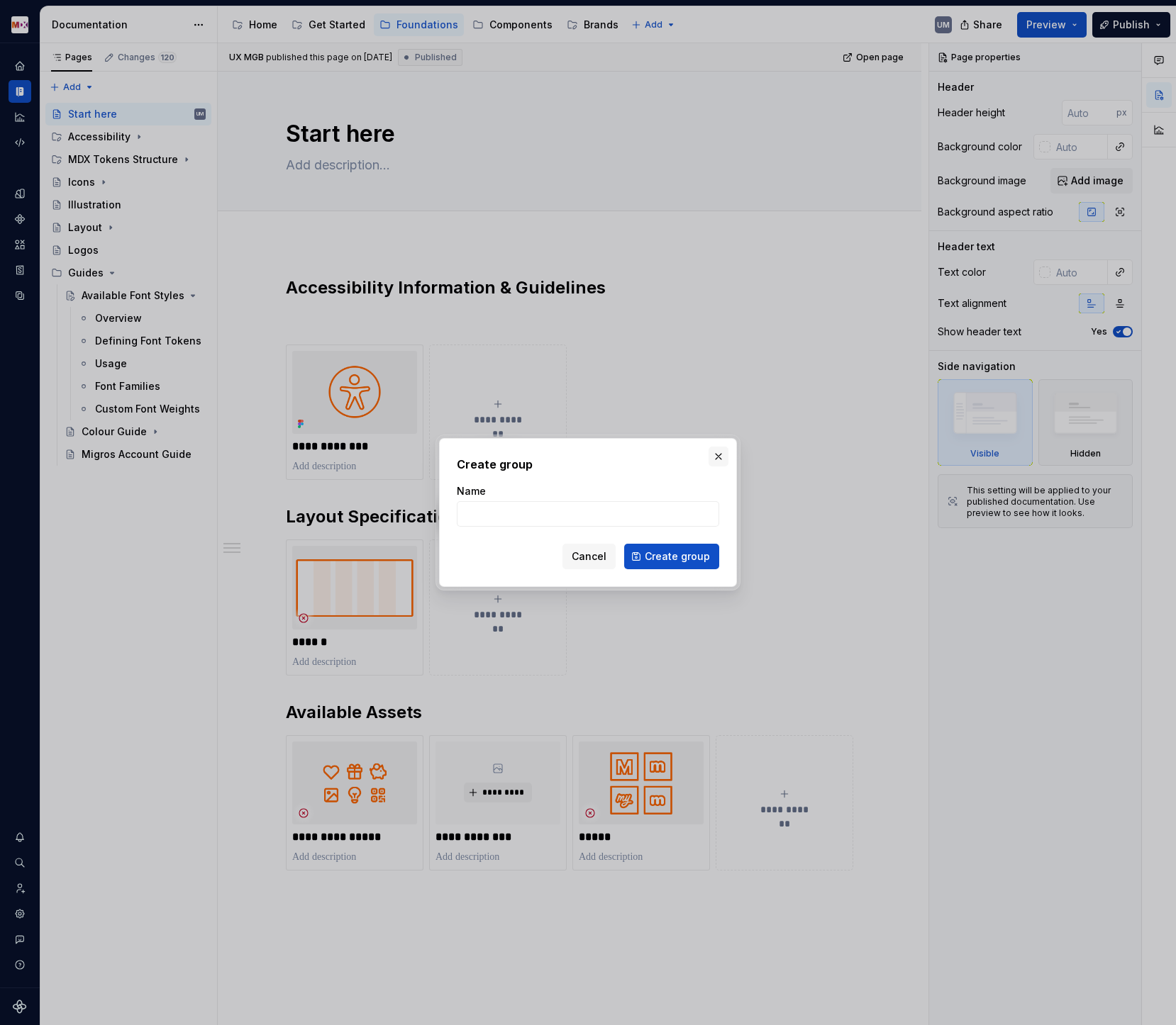
click at [716, 454] on button "button" at bounding box center [718, 457] width 20 height 20
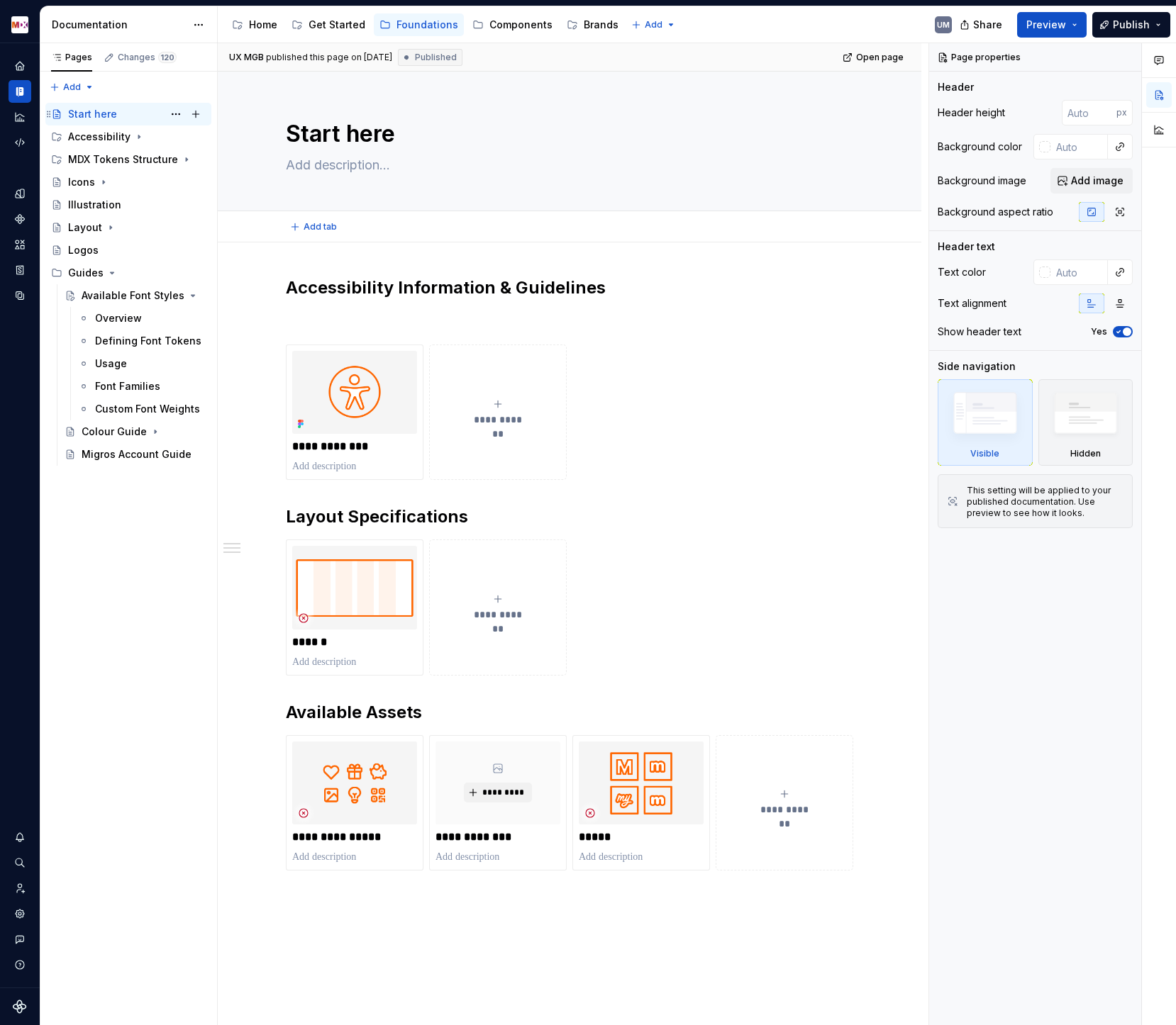
type textarea "*"
click at [73, 88] on div "Pages Changes 120 Add Accessibility guide for tree Page tree. Navigate the tree…" at bounding box center [128, 535] width 178 height 982
click at [102, 135] on div "New group" at bounding box center [118, 137] width 93 height 14
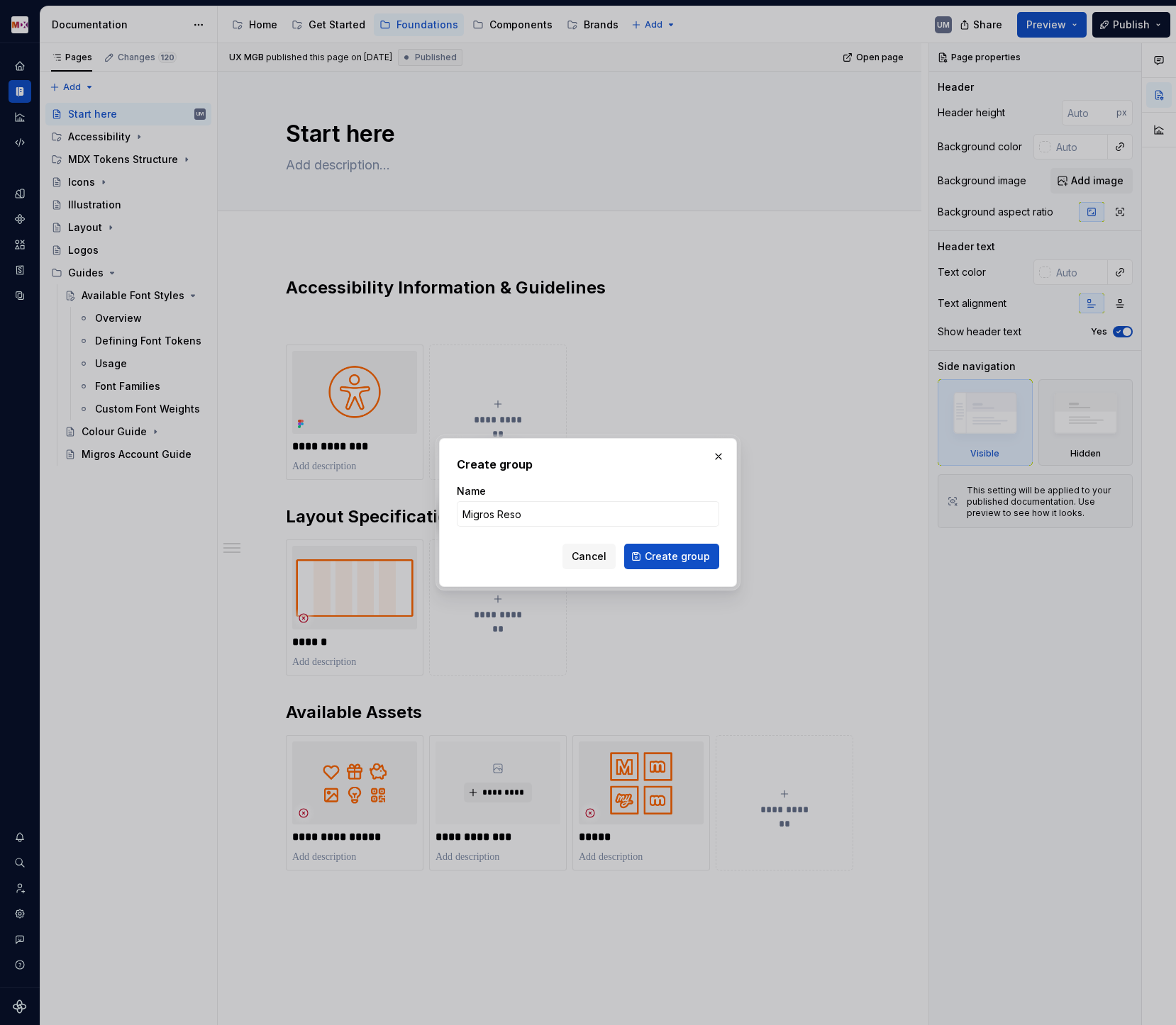
type input "Migros Resou"
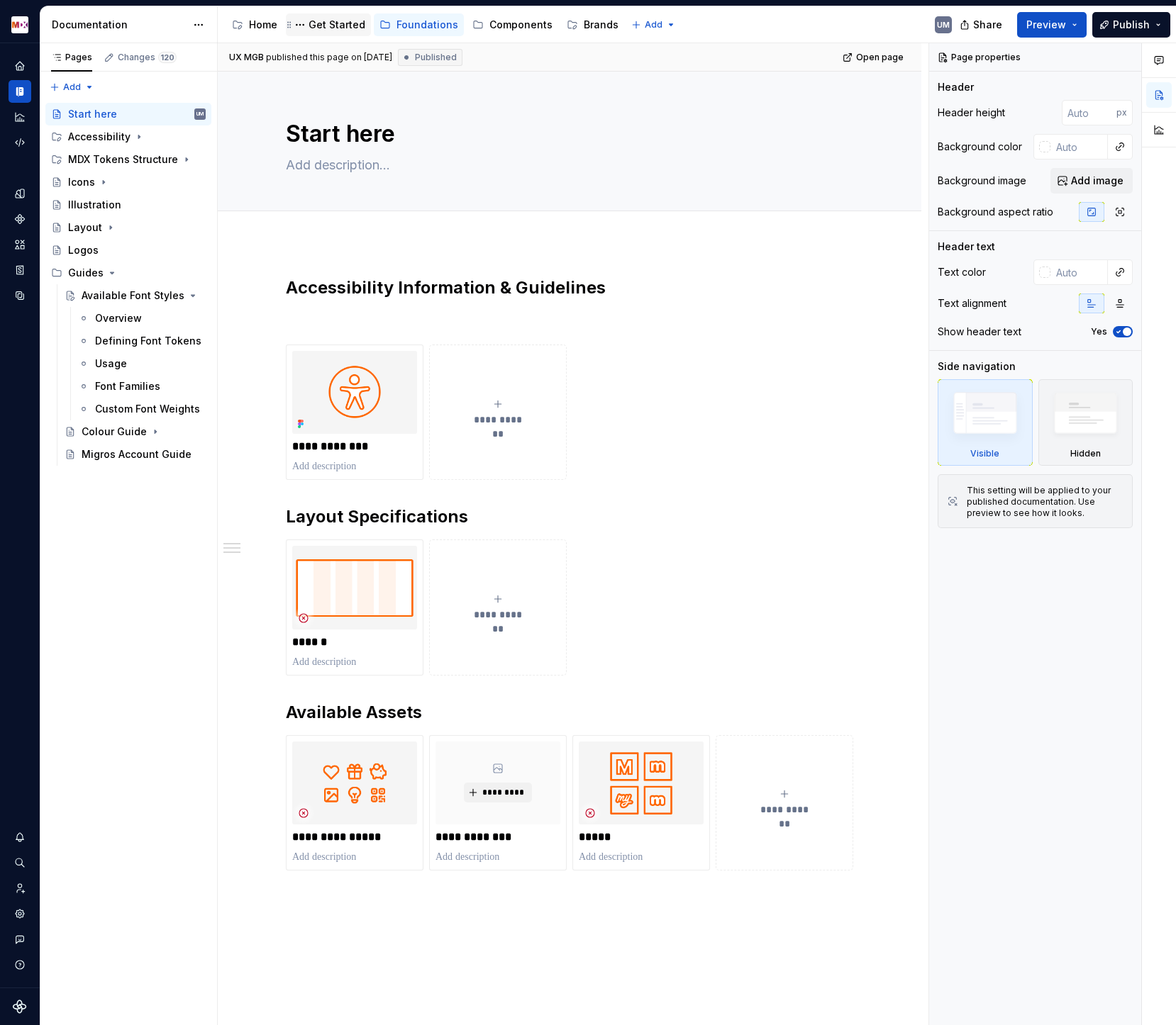
click at [332, 26] on div "Get Started" at bounding box center [337, 24] width 57 height 14
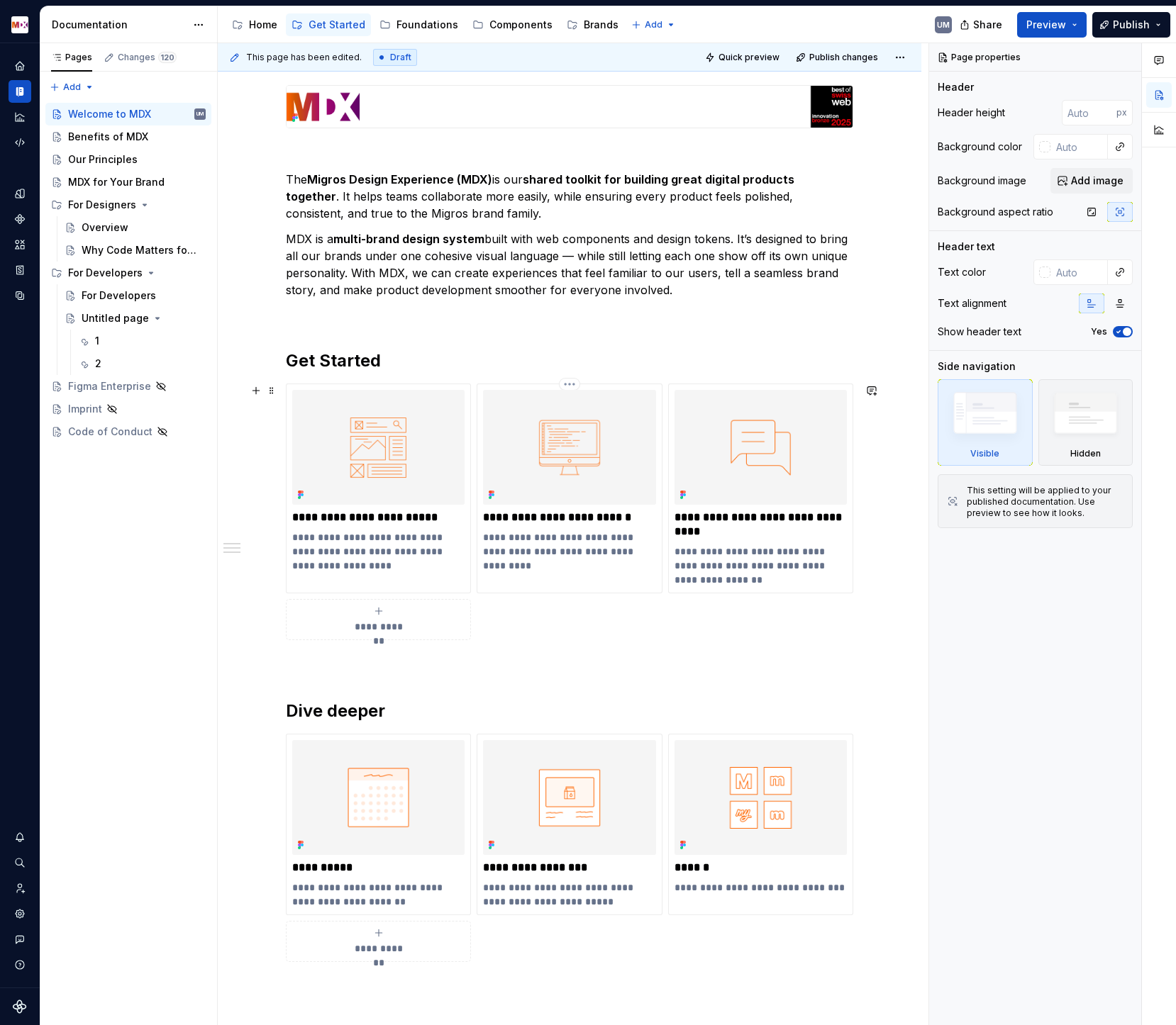
scroll to position [219, 0]
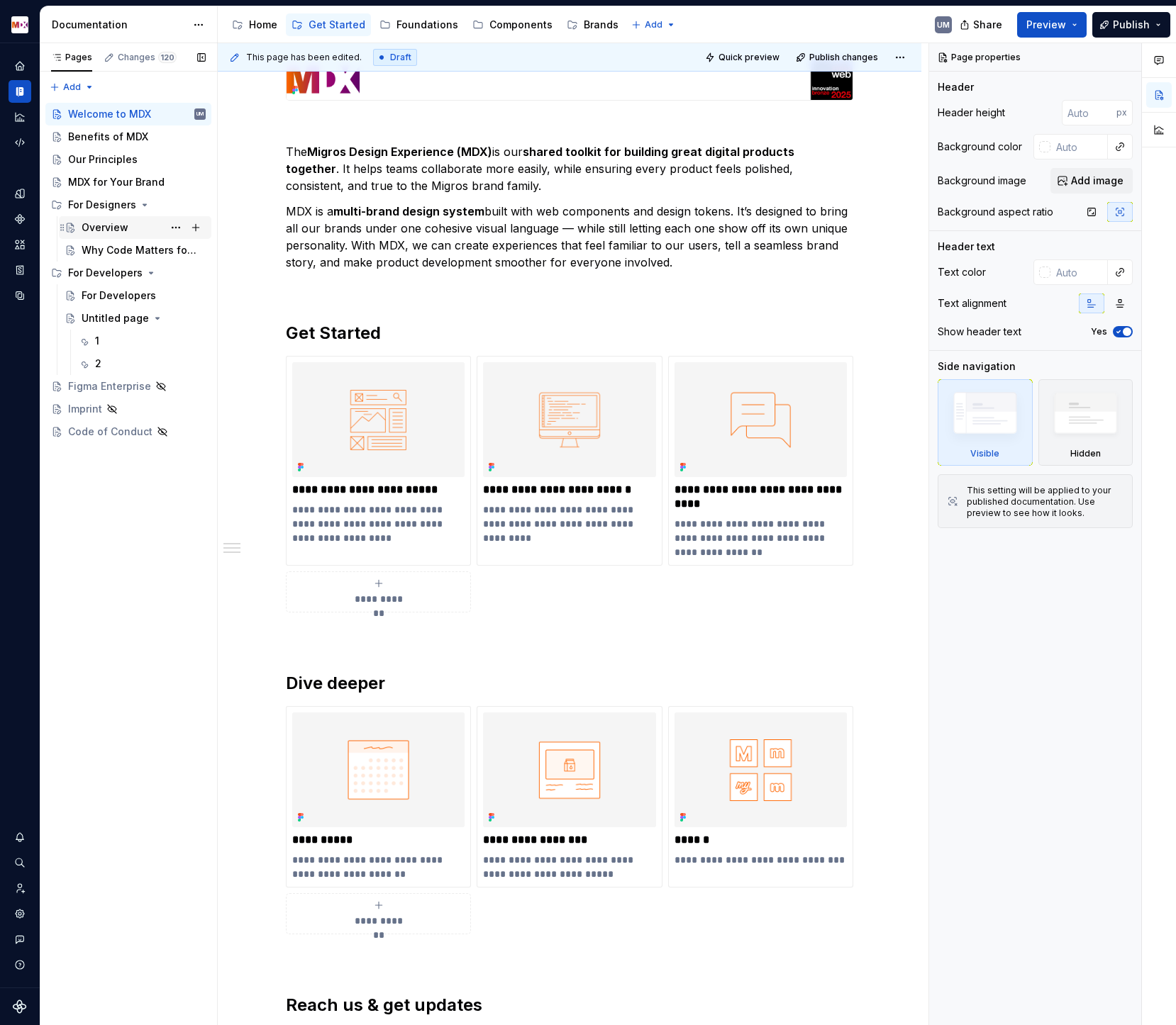
click at [116, 224] on div "Overview" at bounding box center [105, 227] width 47 height 14
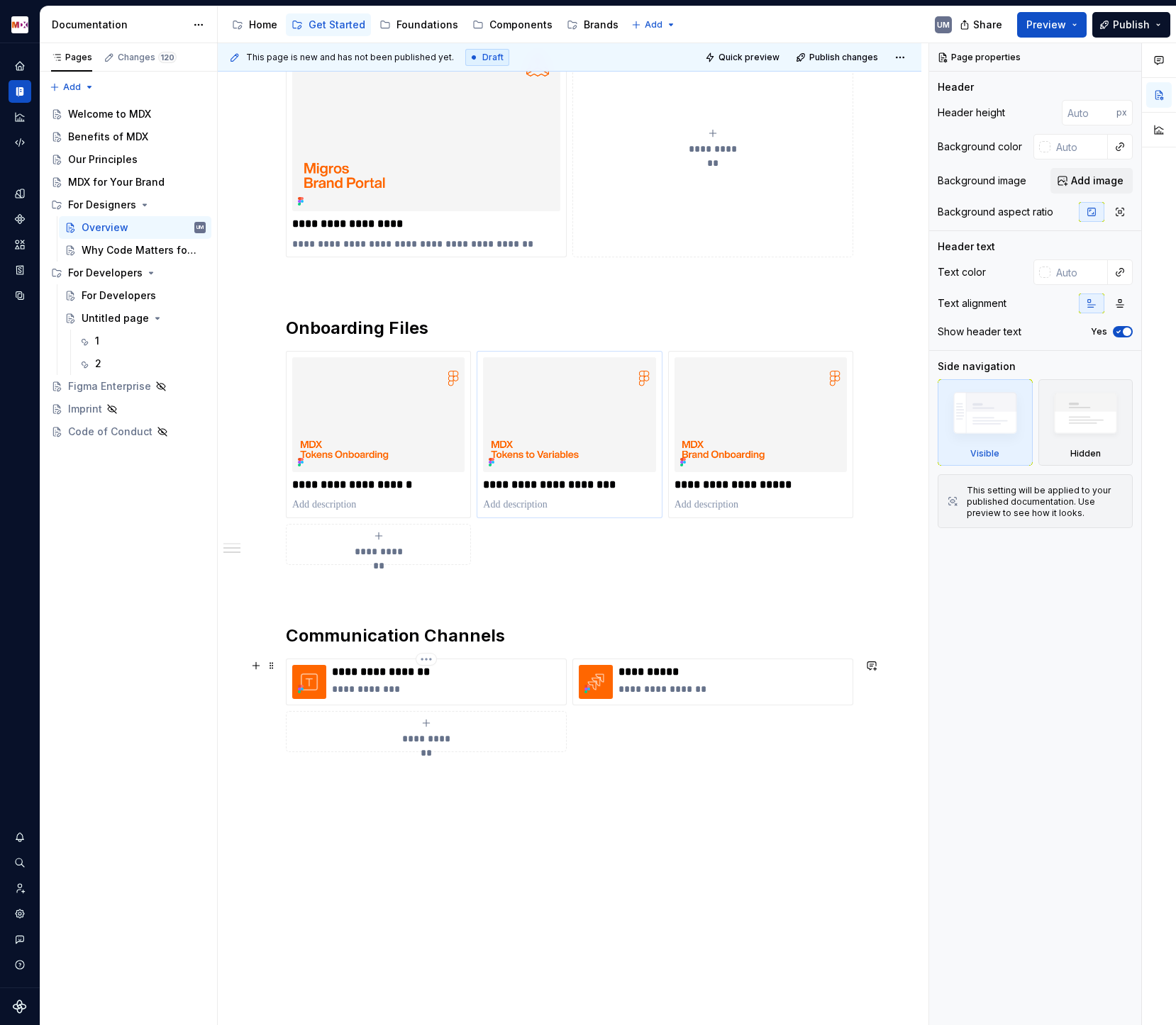
scroll to position [894, 0]
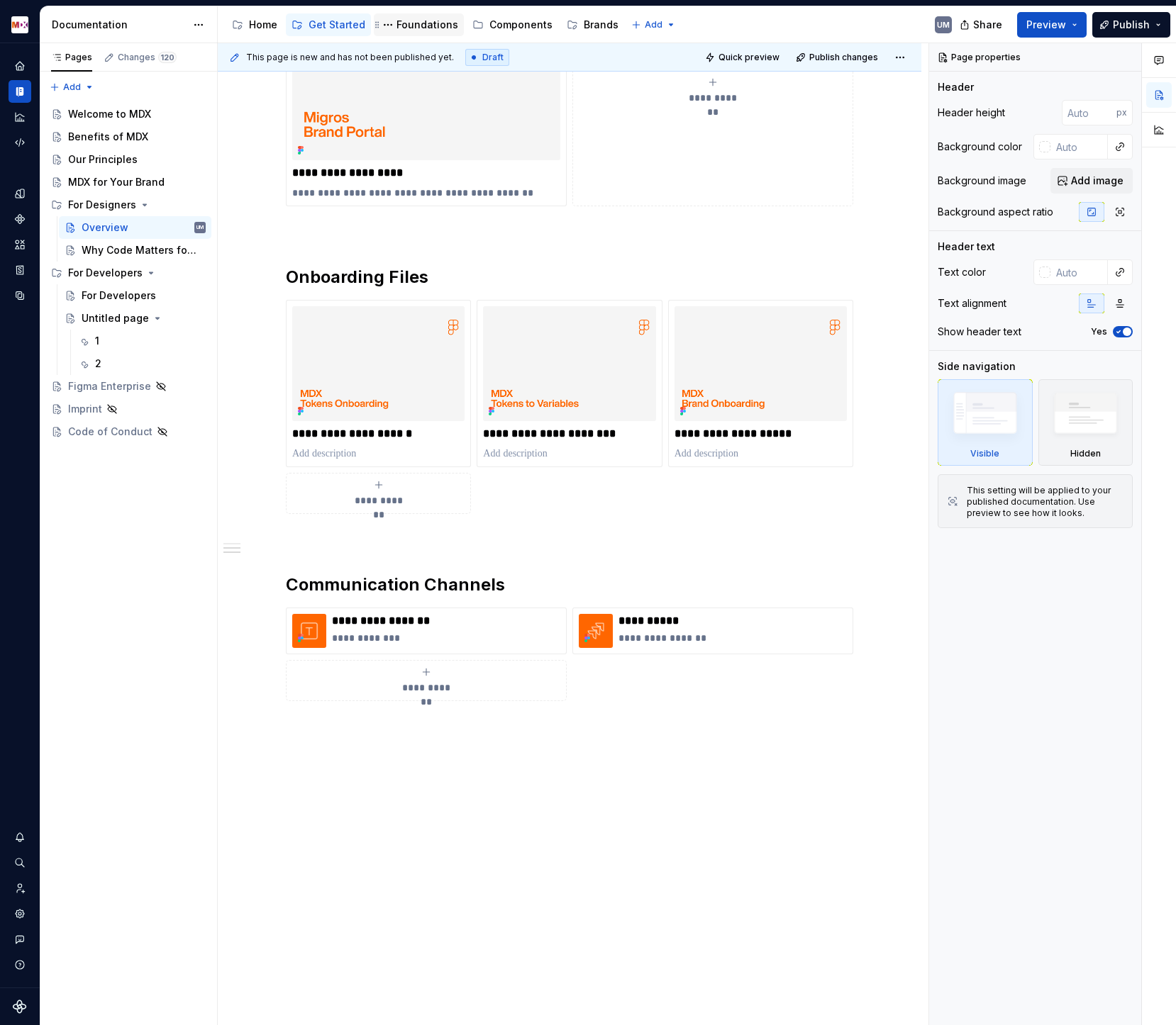
click at [408, 26] on div "Foundations" at bounding box center [427, 24] width 62 height 14
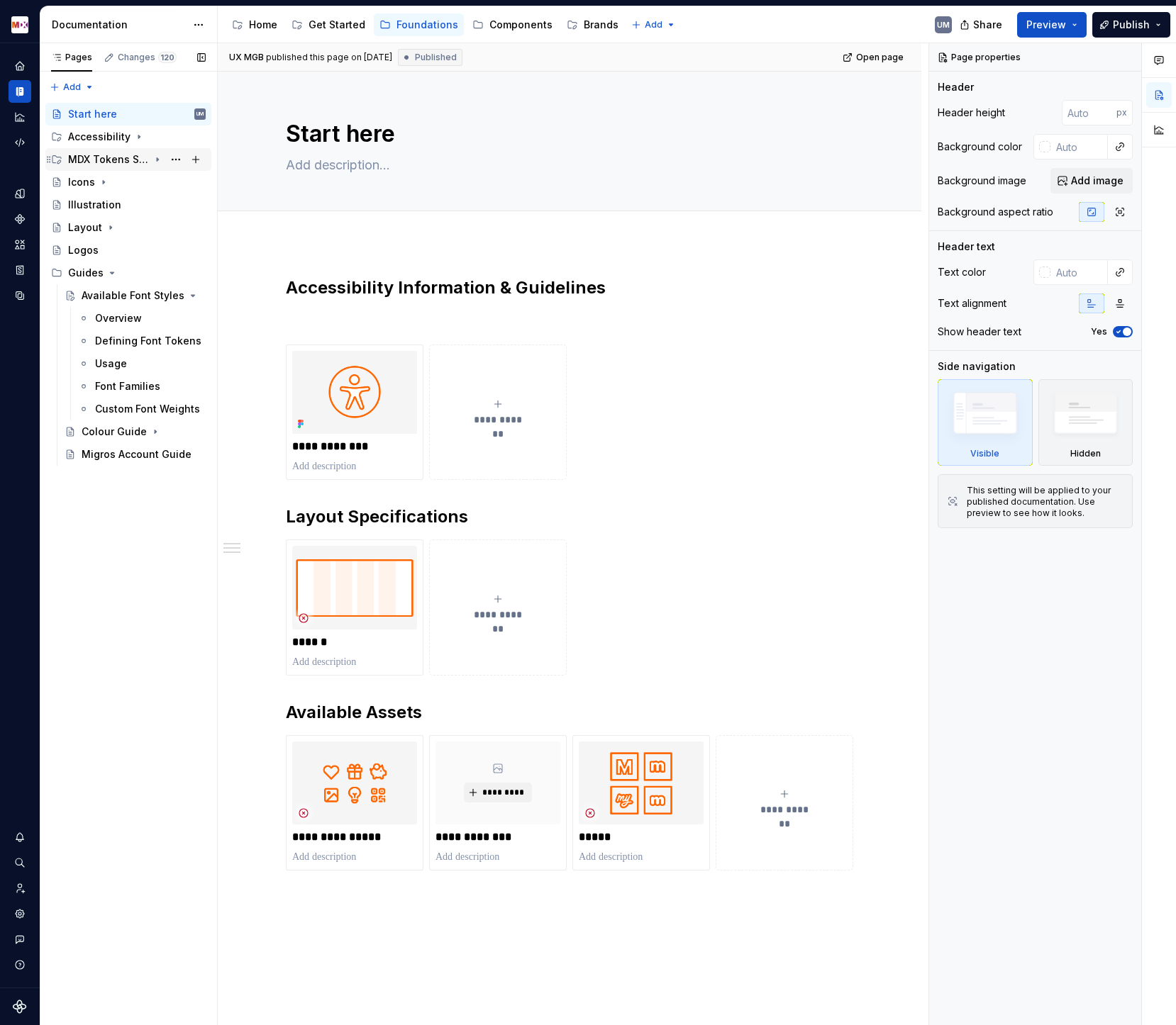
click at [158, 158] on icon "Page tree" at bounding box center [158, 160] width 12 height 12
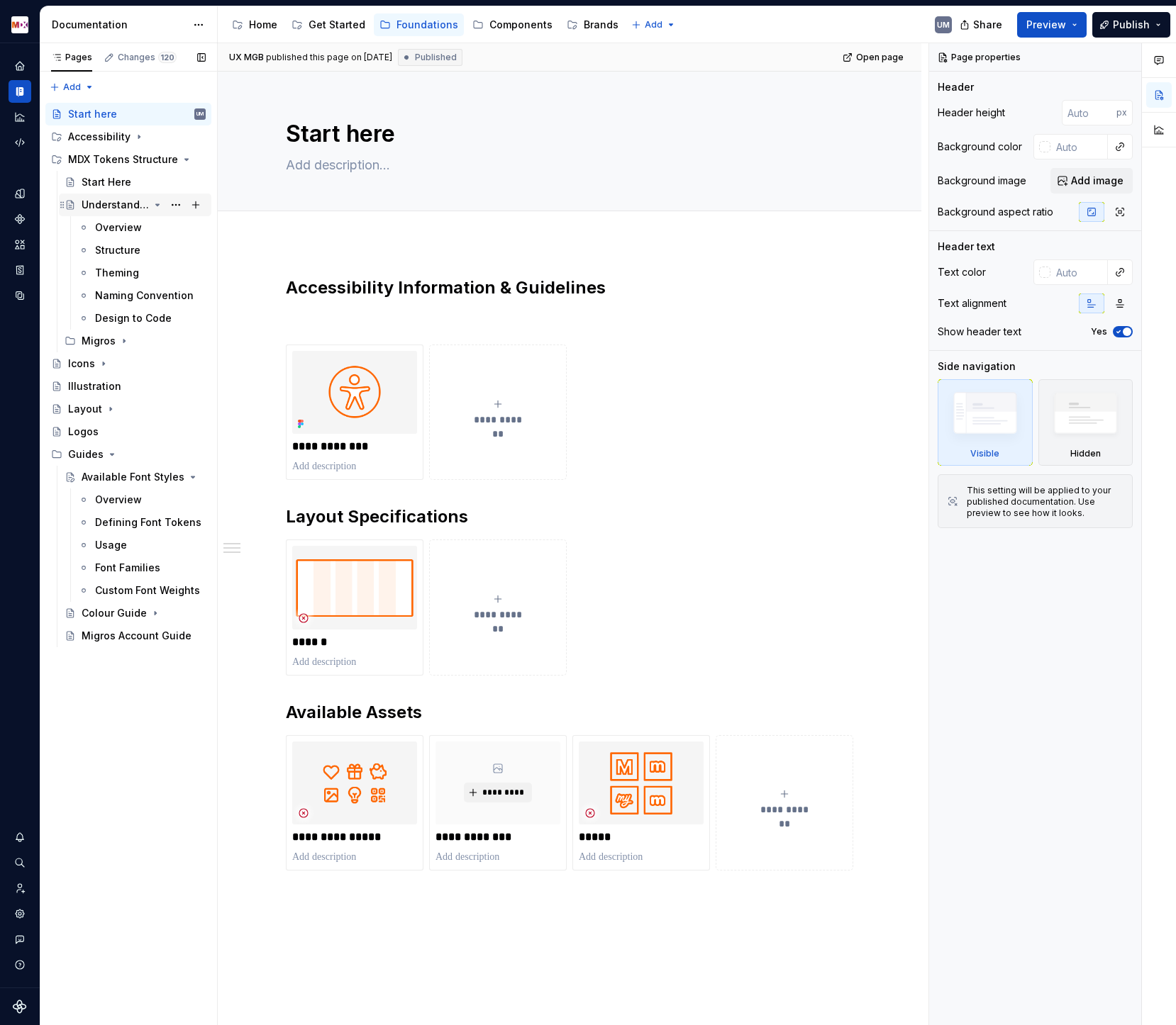
click at [158, 204] on icon "Page tree" at bounding box center [158, 205] width 3 height 2
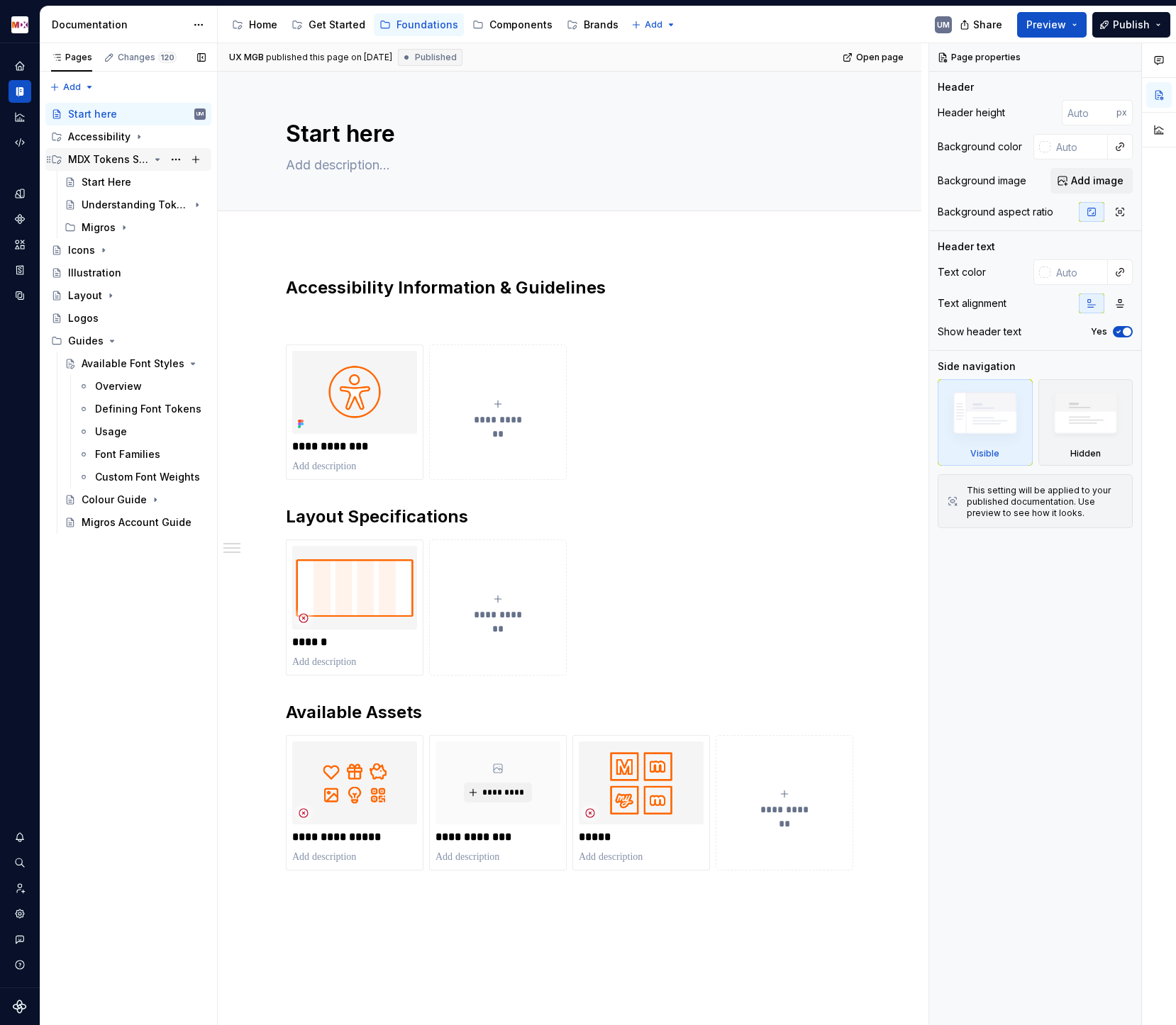
click at [133, 158] on div "MDX Tokens Structure" at bounding box center [108, 159] width 81 height 14
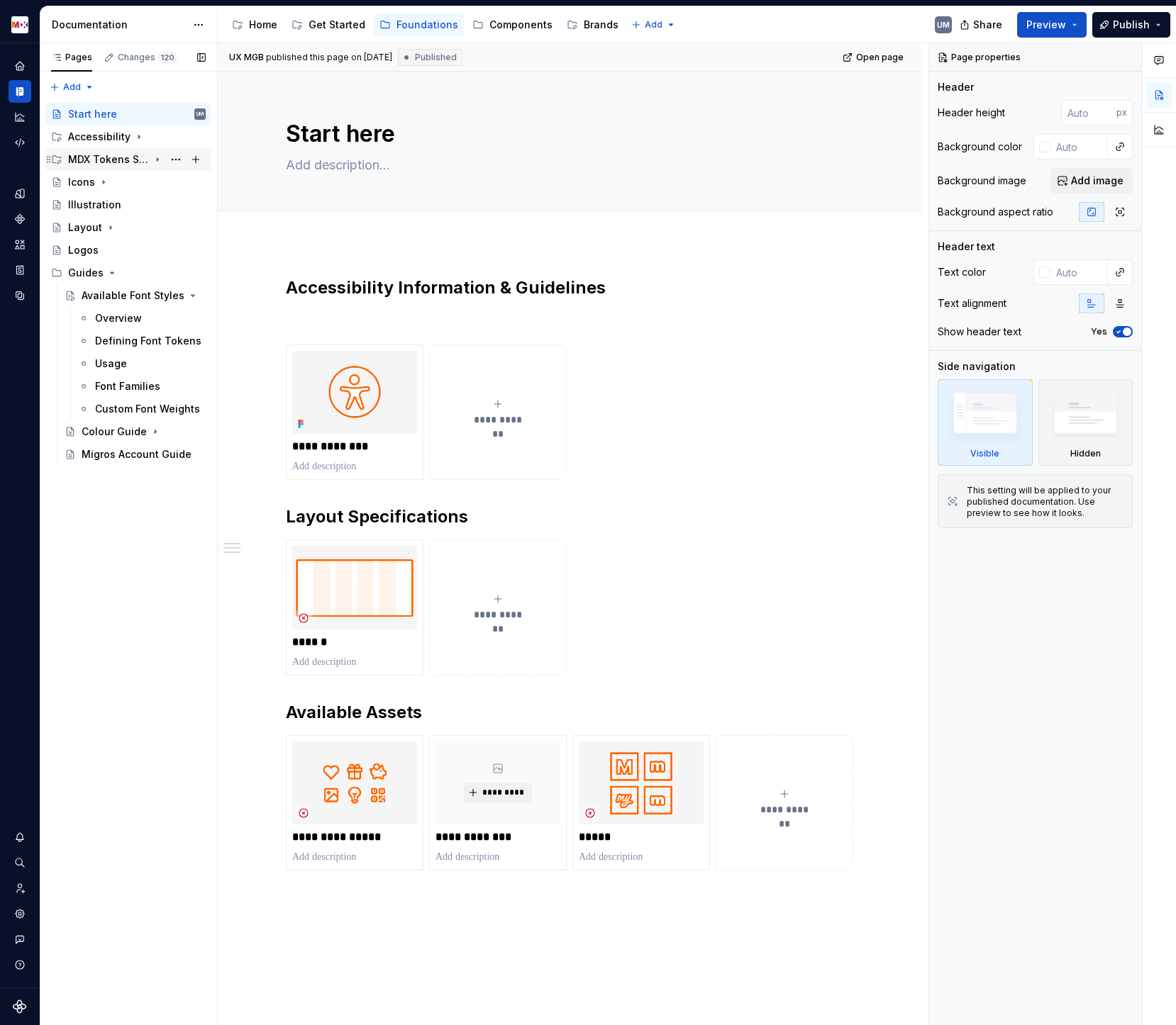
click at [131, 158] on div "MDX Tokens Structure" at bounding box center [108, 159] width 81 height 14
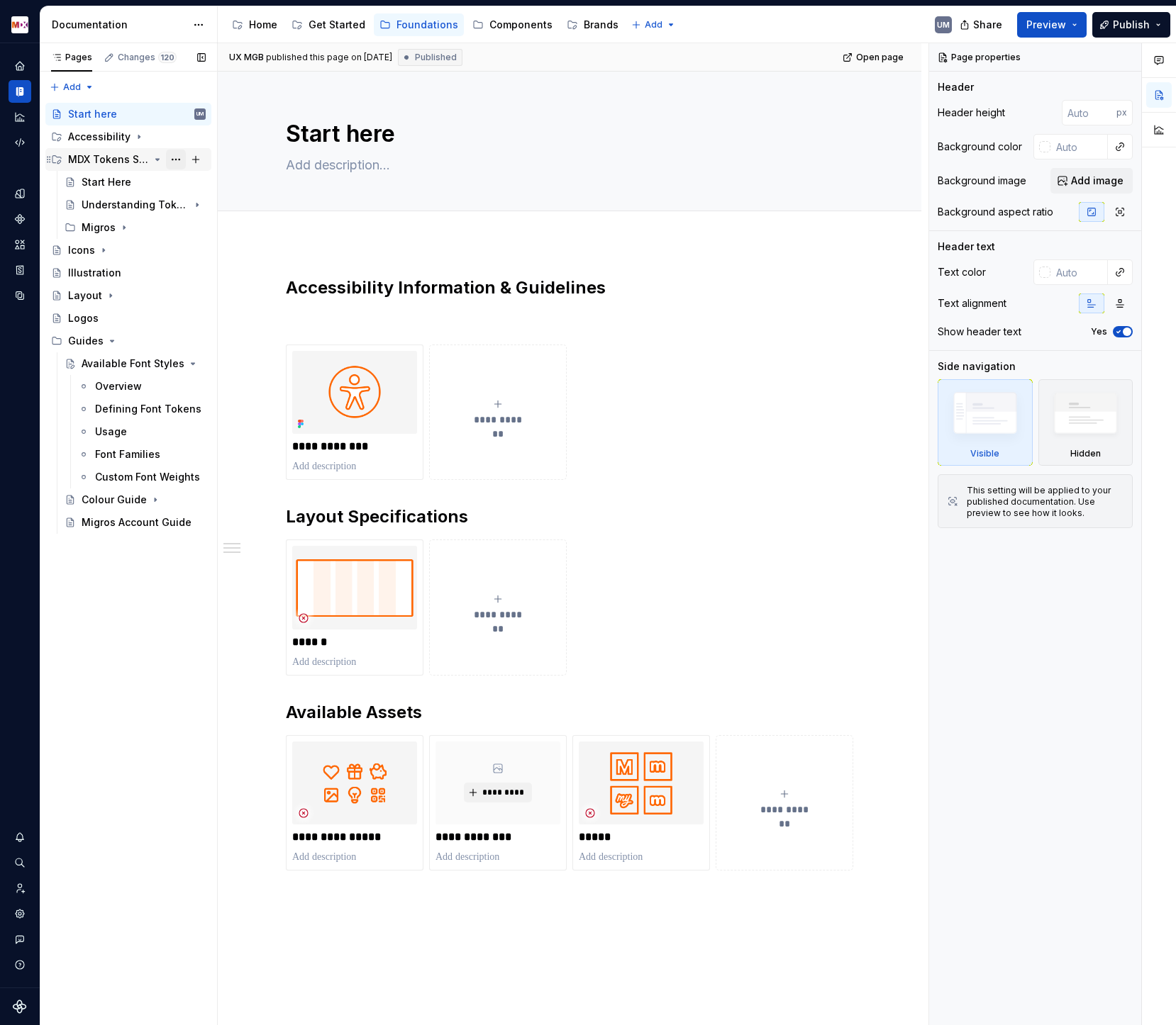
click at [173, 158] on button "Page tree" at bounding box center [176, 159] width 20 height 20
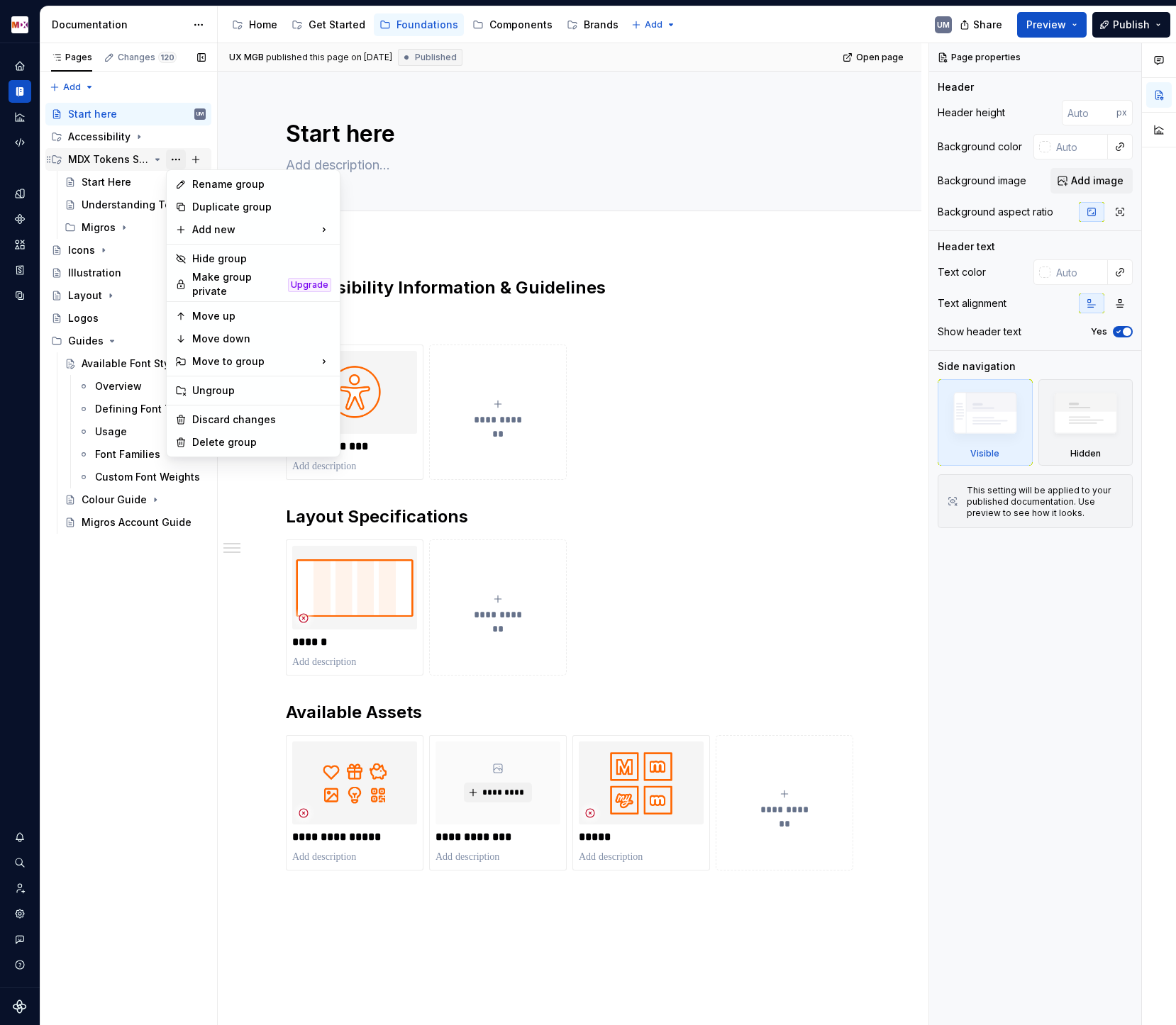
type textarea "*"
click at [202, 179] on div "Rename group" at bounding box center [261, 184] width 139 height 14
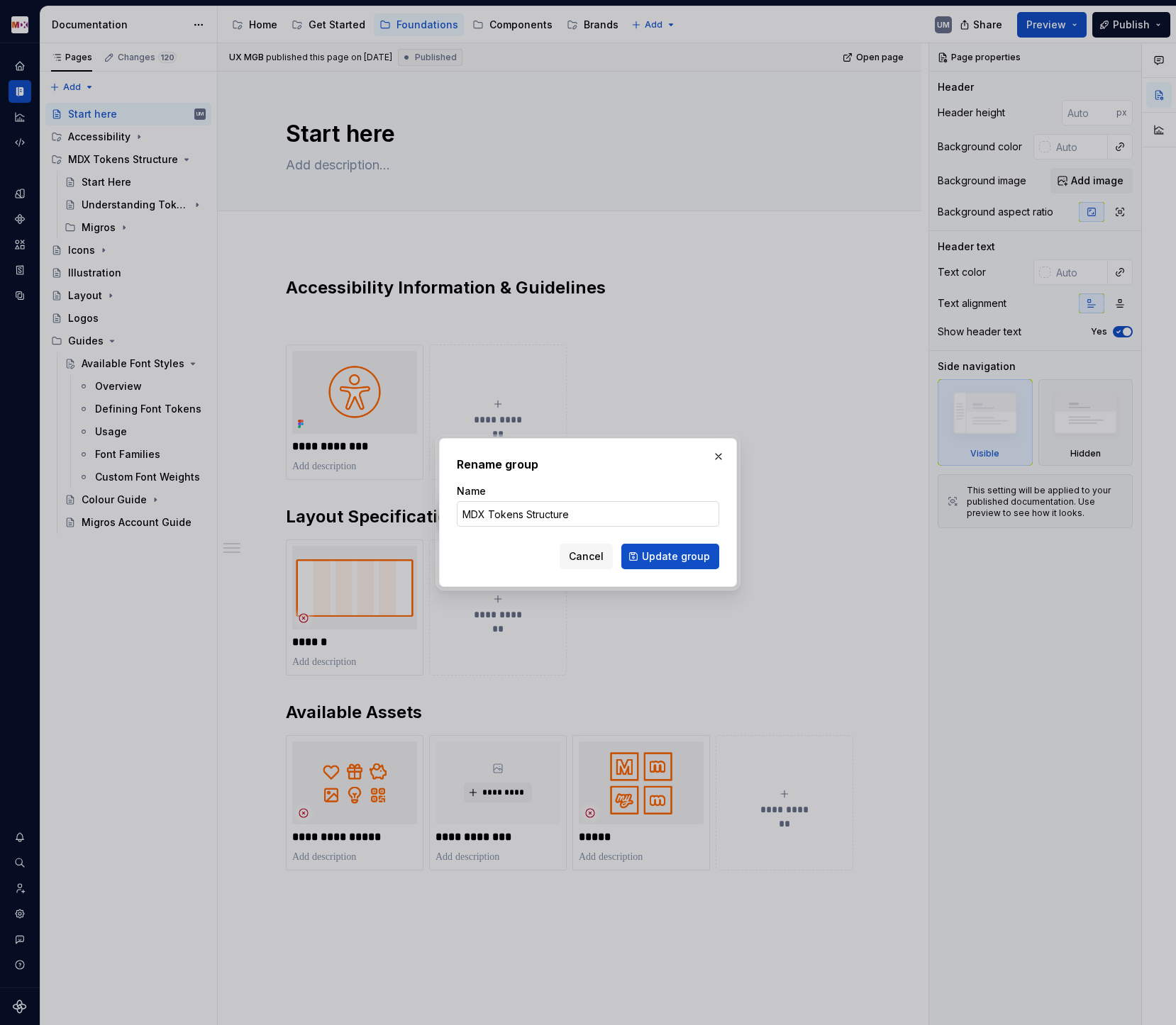
click at [540, 512] on input "MDX Tokens Structure" at bounding box center [588, 514] width 263 height 26
type input "MDX Tokens"
click button "Update group" at bounding box center [670, 556] width 98 height 26
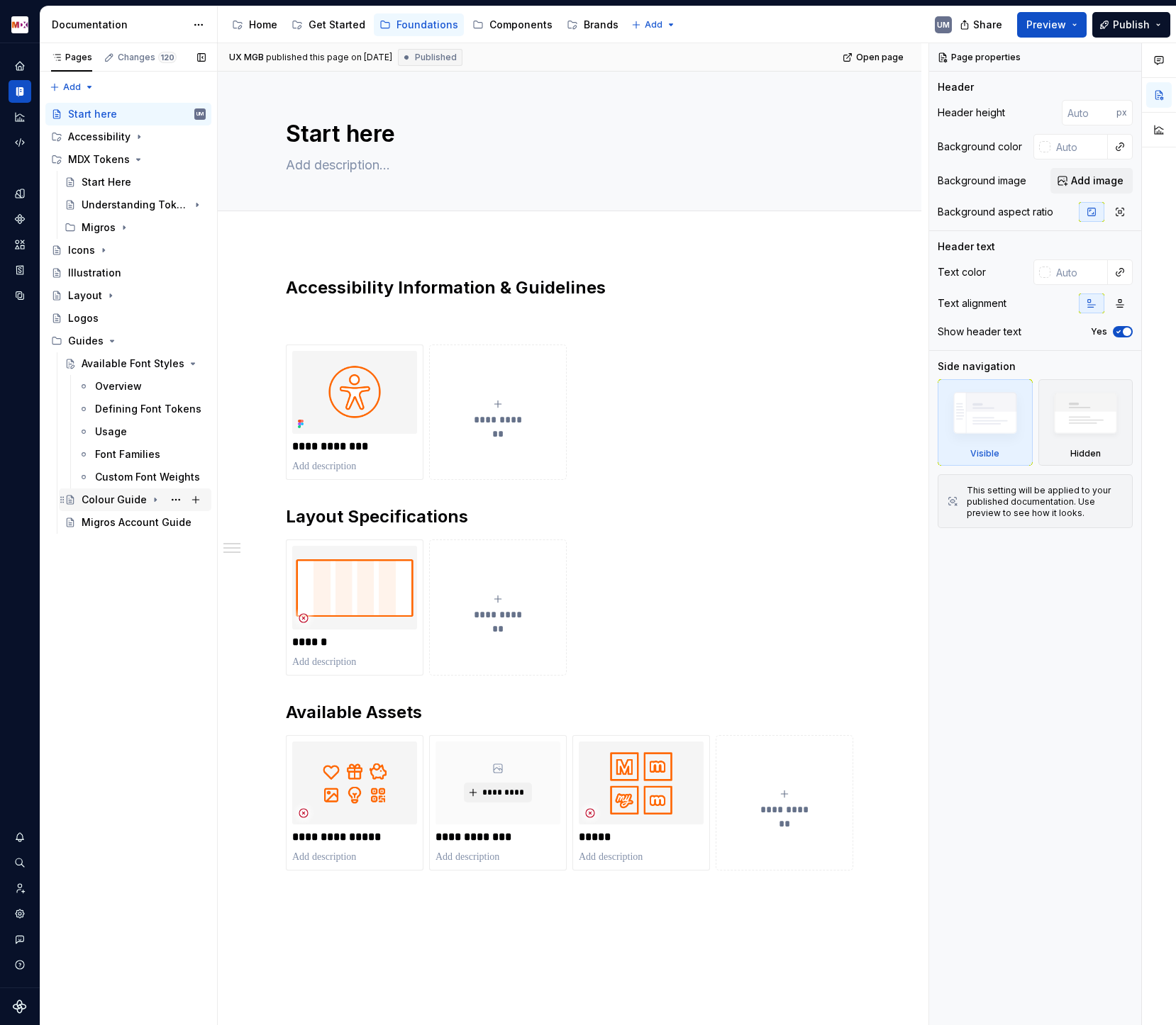
click at [154, 500] on icon "Page tree" at bounding box center [155, 500] width 12 height 12
click at [123, 500] on div "Colour Guide" at bounding box center [114, 500] width 65 height 14
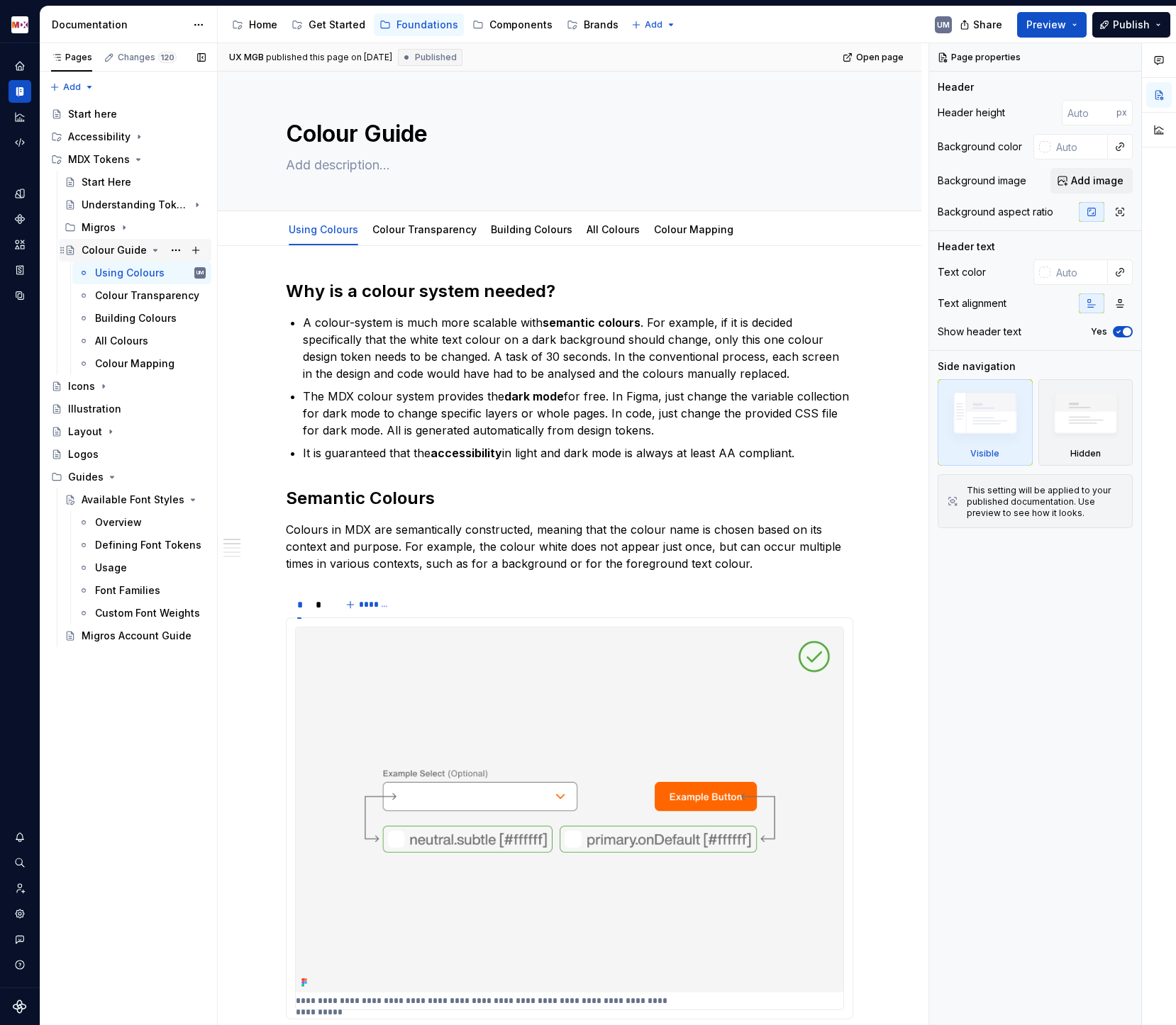
click at [98, 245] on div "Colour Guide" at bounding box center [114, 250] width 65 height 14
click at [436, 133] on textarea "Colour Guide" at bounding box center [566, 133] width 567 height 34
type textarea "*"
type textarea "Colour Guidel"
type textarea "*"
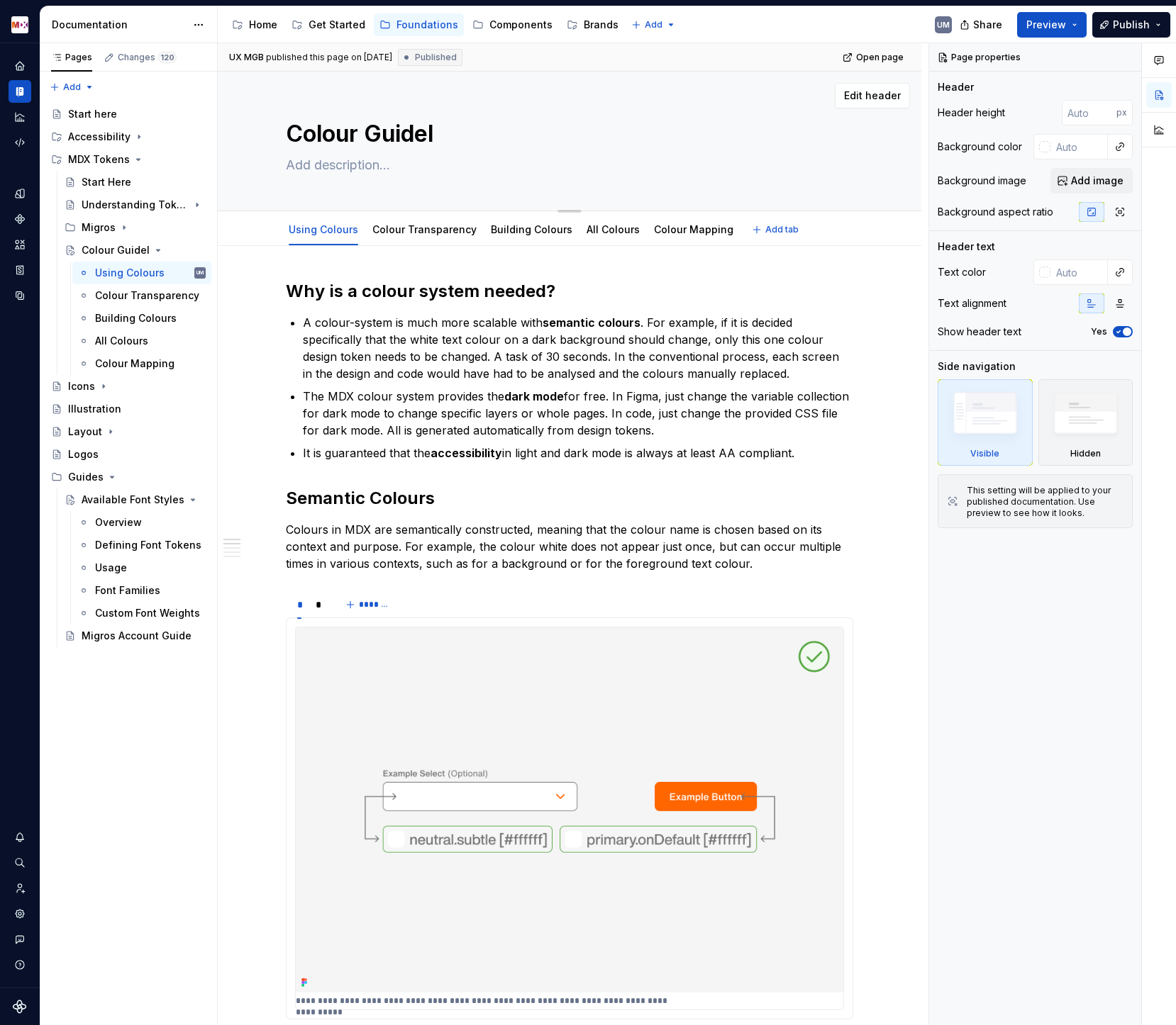
type textarea "Colour Guideli"
type textarea "*"
type textarea "Colour Guidelin"
type textarea "*"
type textarea "Colour Guideline"
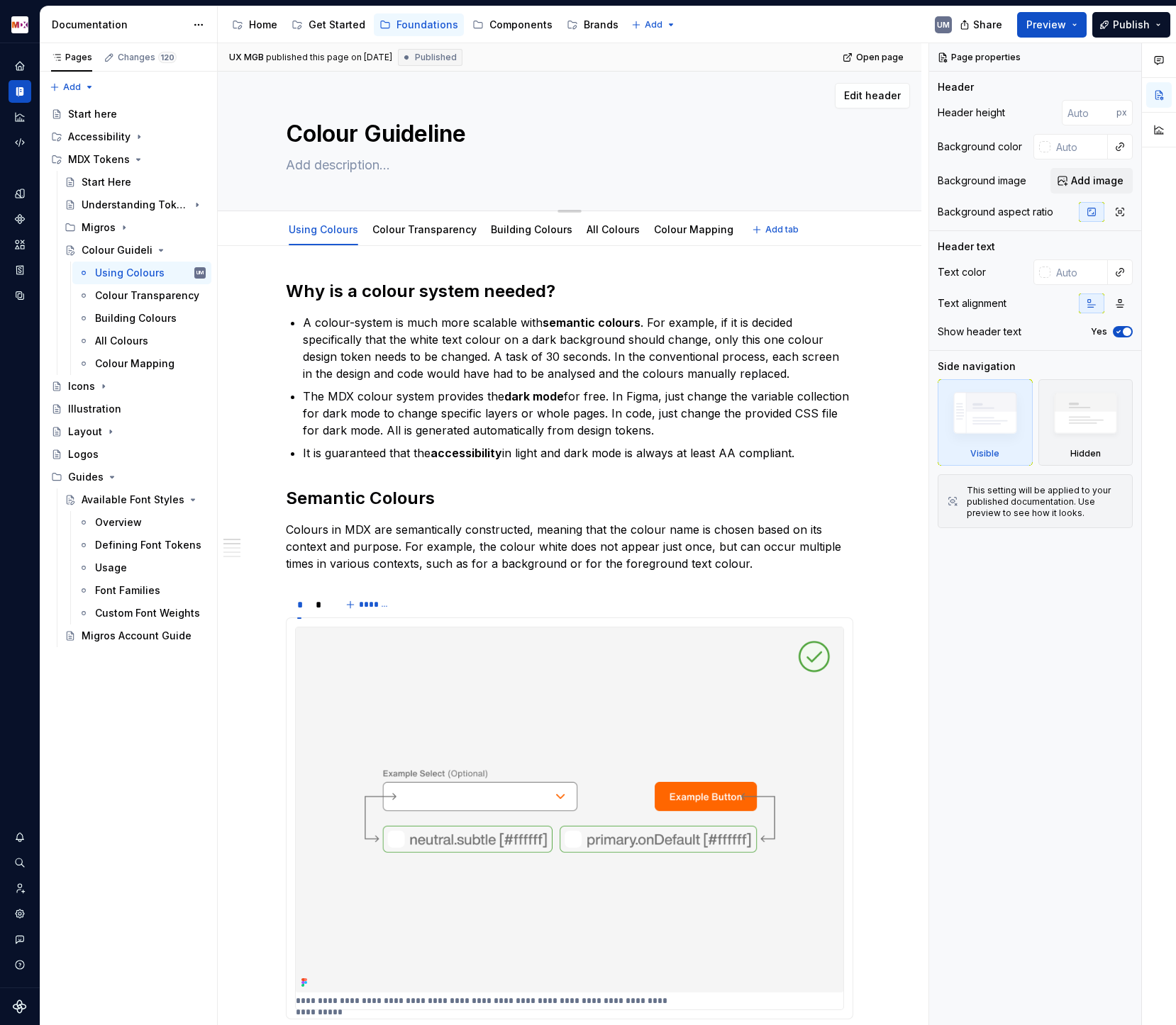
type textarea "*"
type textarea "Colour Guidelines"
type textarea "*"
type textarea "Colour Guidelines"
type textarea "*"
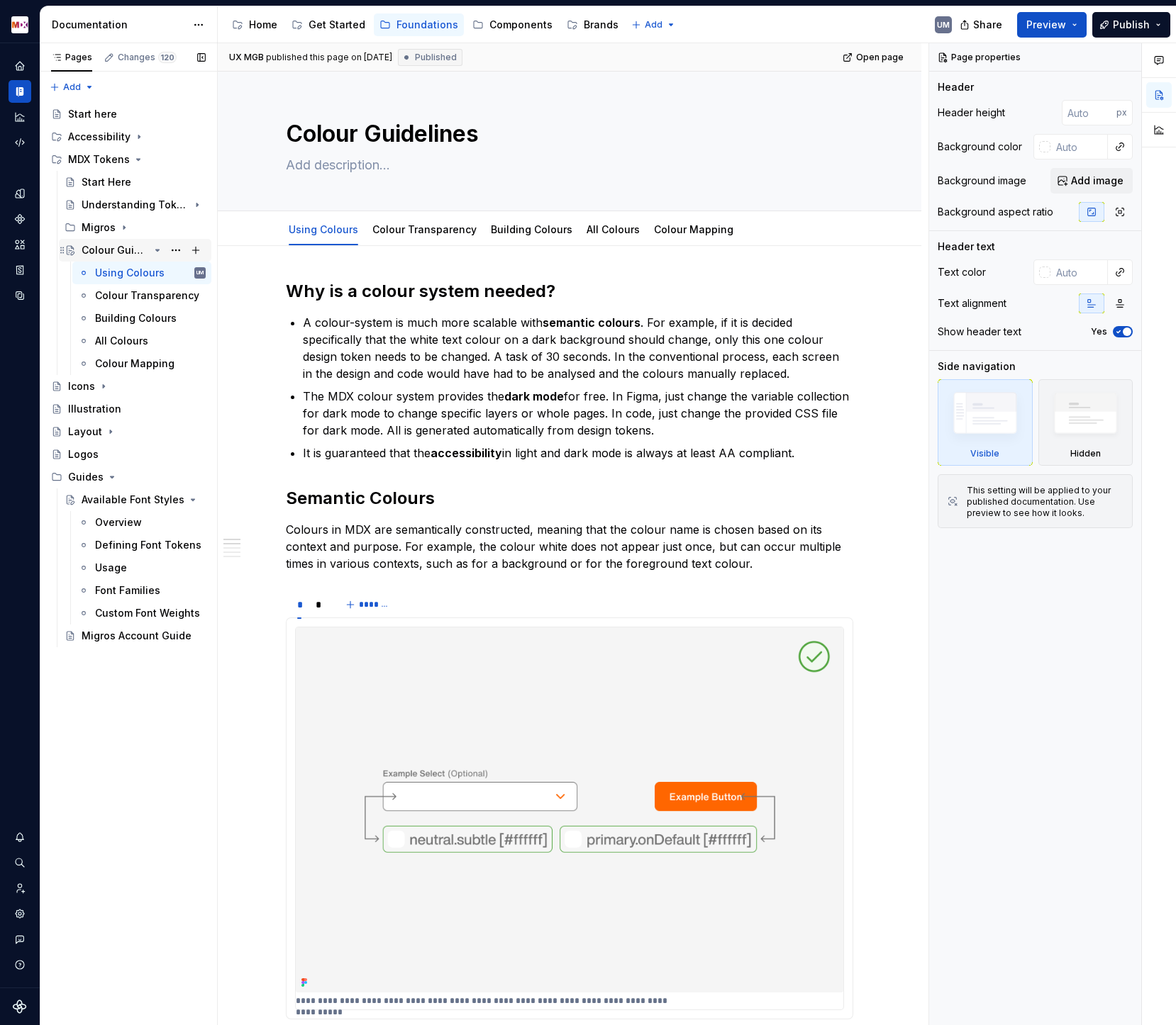
type textarea "Colour Guidelines"
click at [158, 249] on icon "Page tree" at bounding box center [158, 250] width 12 height 12
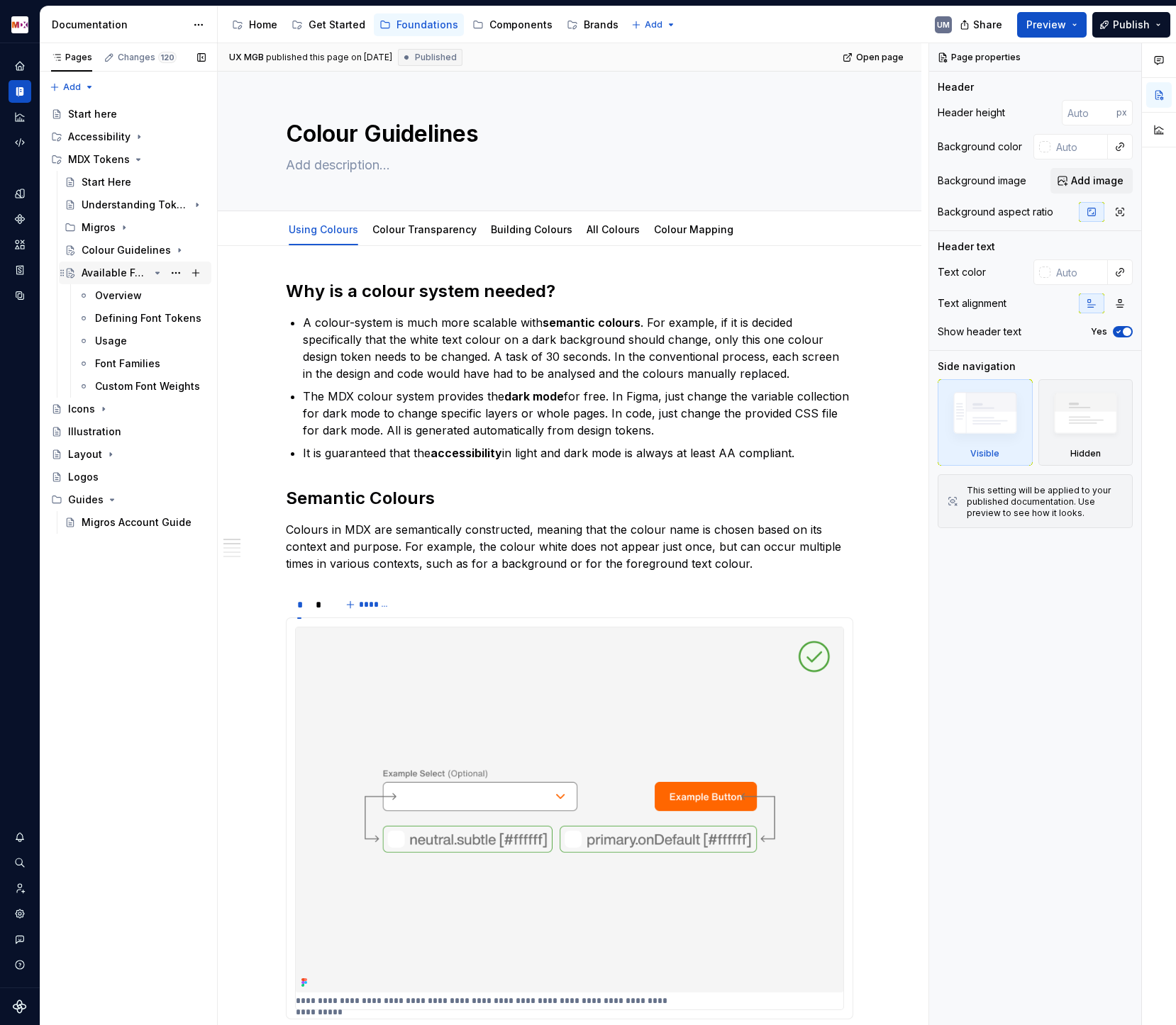
click at [118, 264] on div "Available Font Styles" at bounding box center [143, 273] width 124 height 20
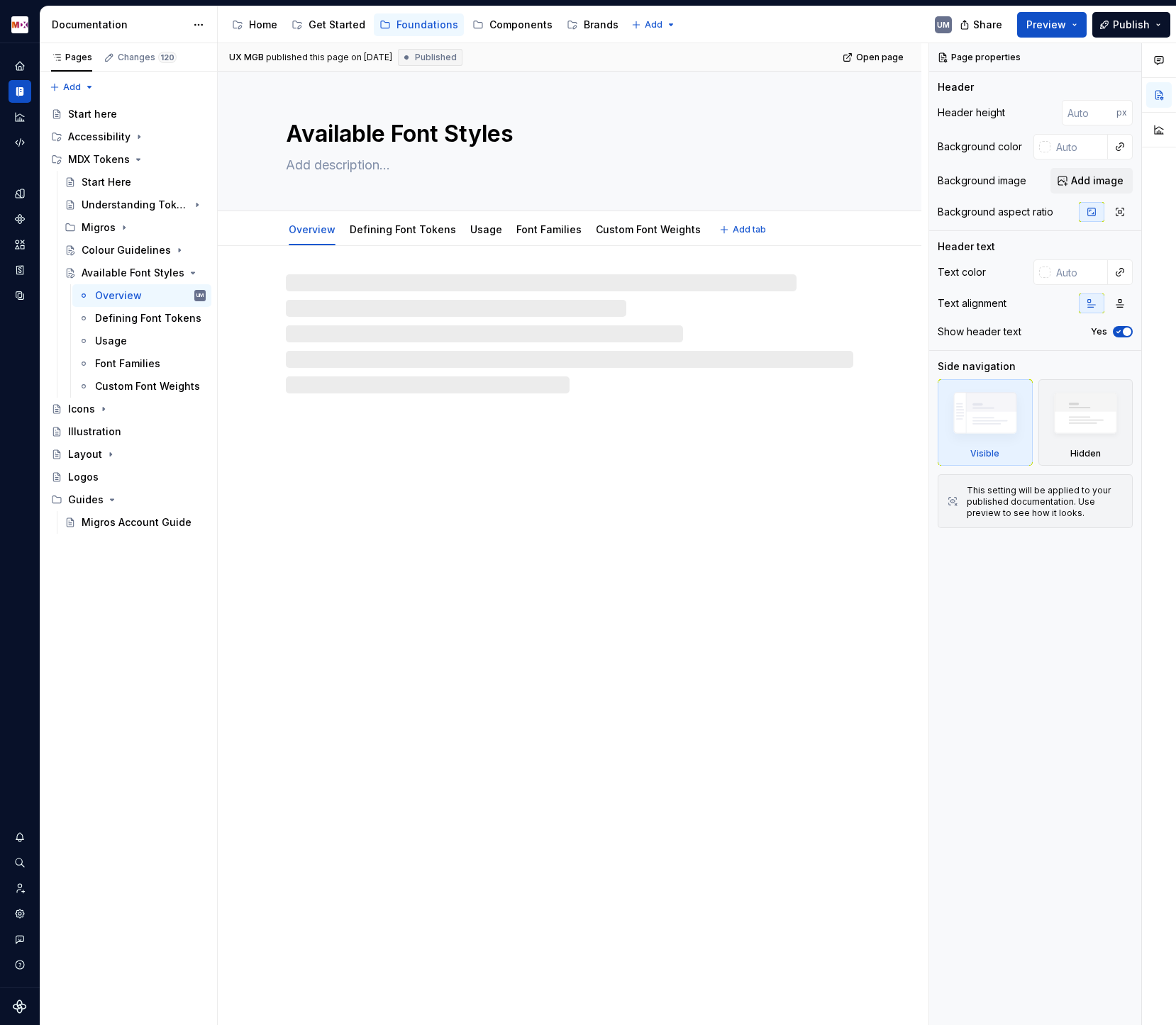
click at [349, 135] on textarea "Available Font Styles" at bounding box center [566, 133] width 567 height 34
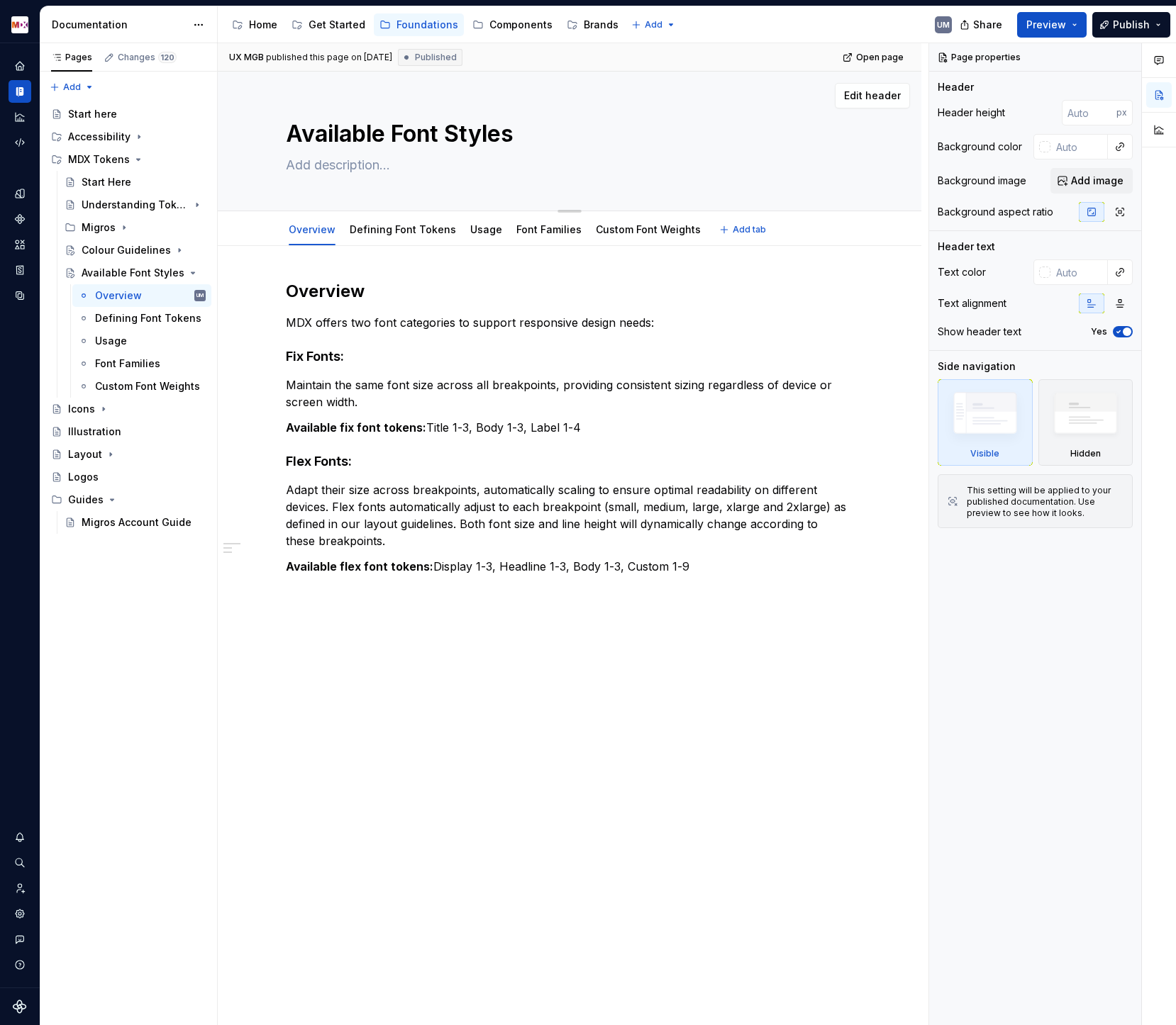
type textarea "*"
type textarea "F"
type textarea "*"
type textarea "Fo"
type textarea "*"
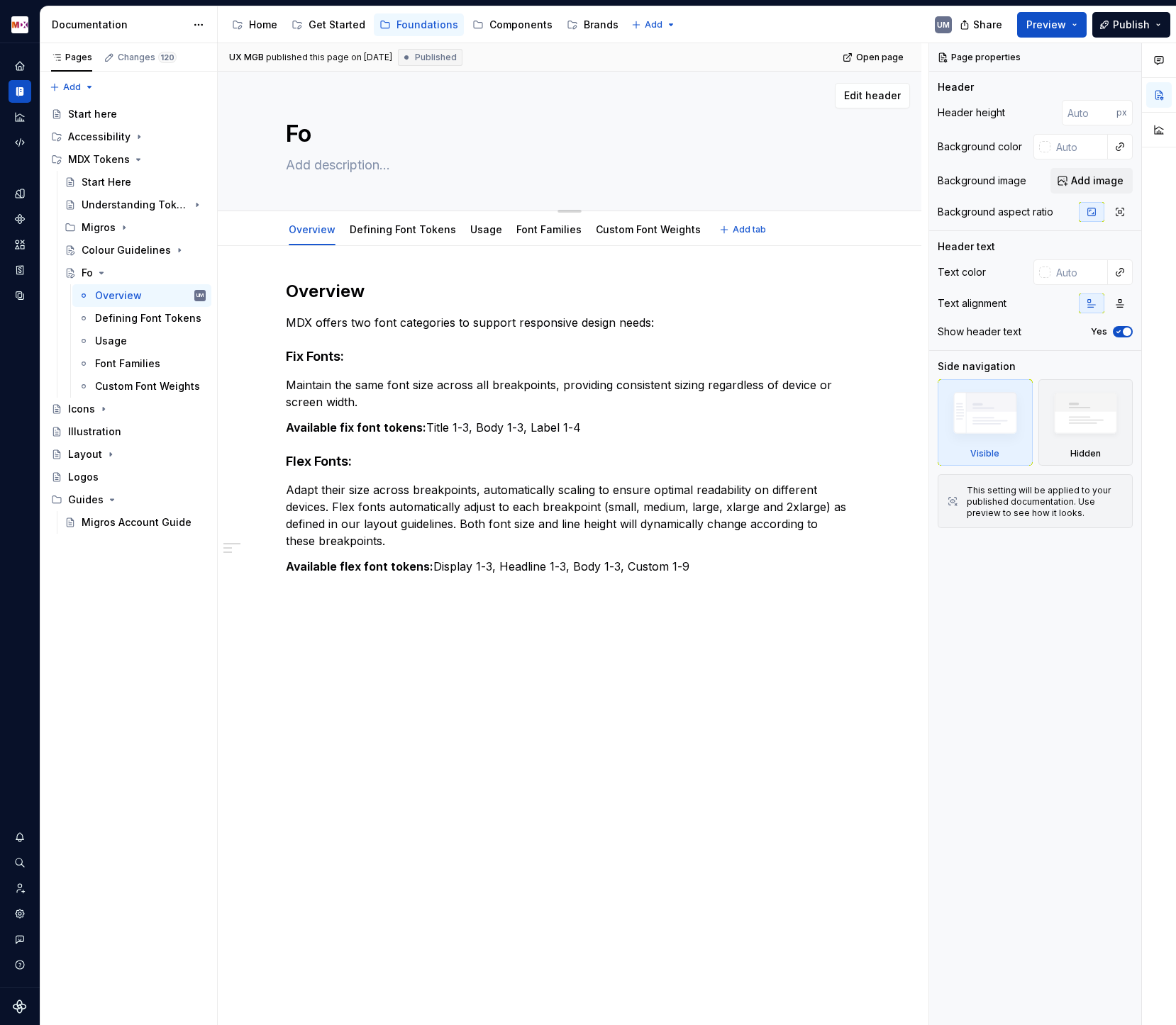
type textarea "Fon"
type textarea "*"
type textarea "Font"
type textarea "*"
type textarea "Font"
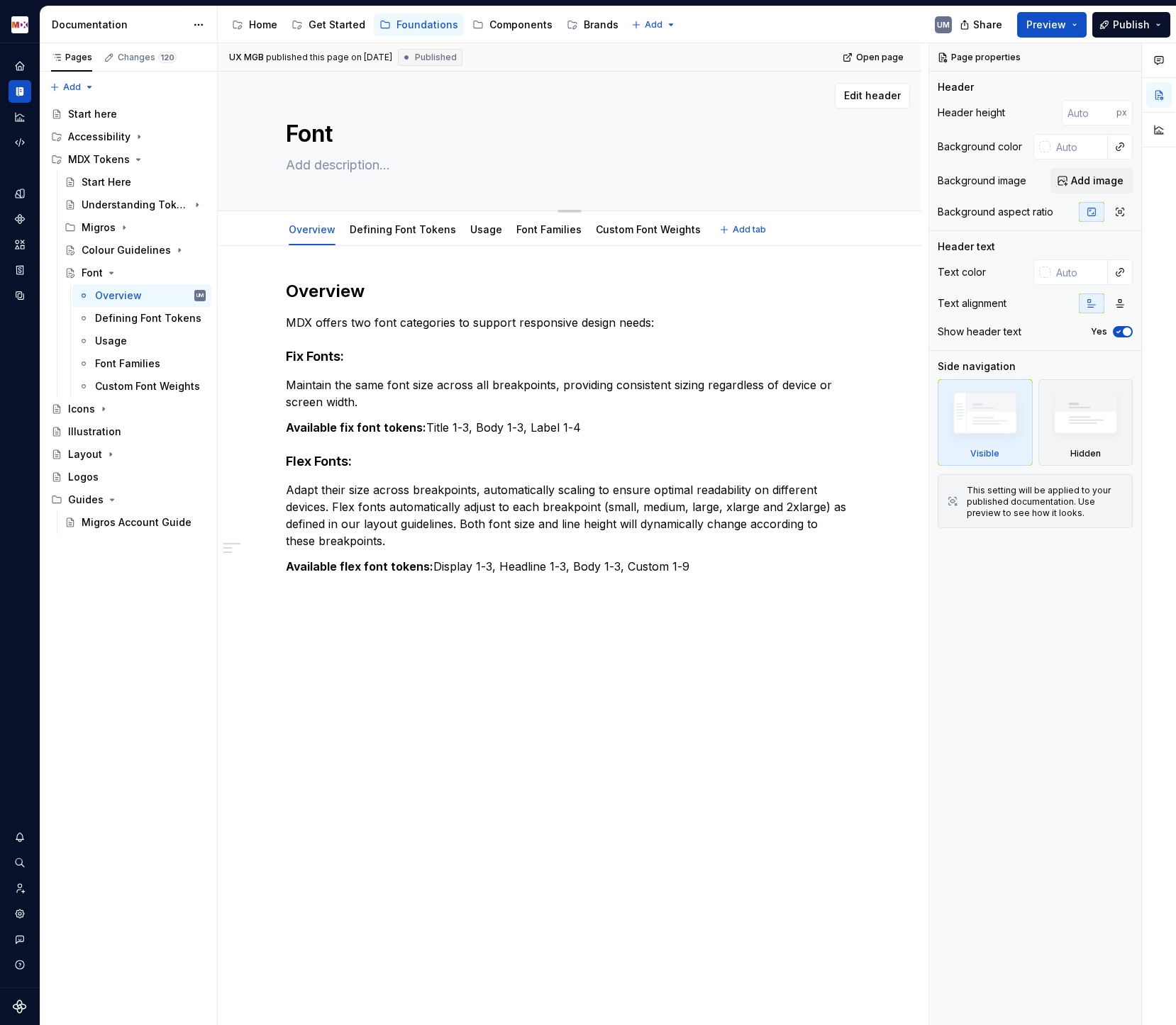
type textarea "*"
type textarea "Font G"
type textarea "*"
type textarea "Font Gu"
type textarea "*"
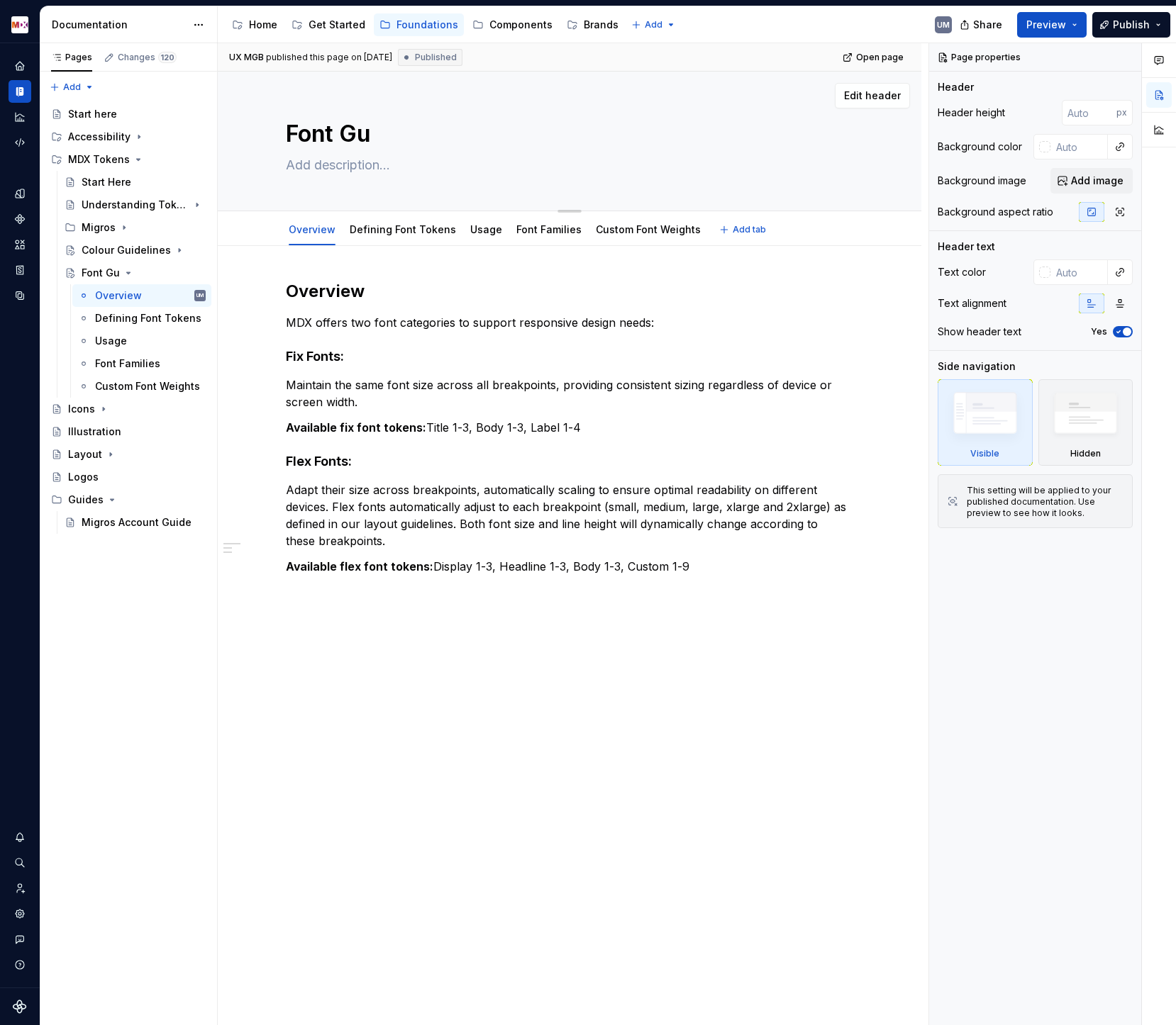
type textarea "Font G"
type textarea "*"
type textarea "Font"
type textarea "*"
type textarea "Font S"
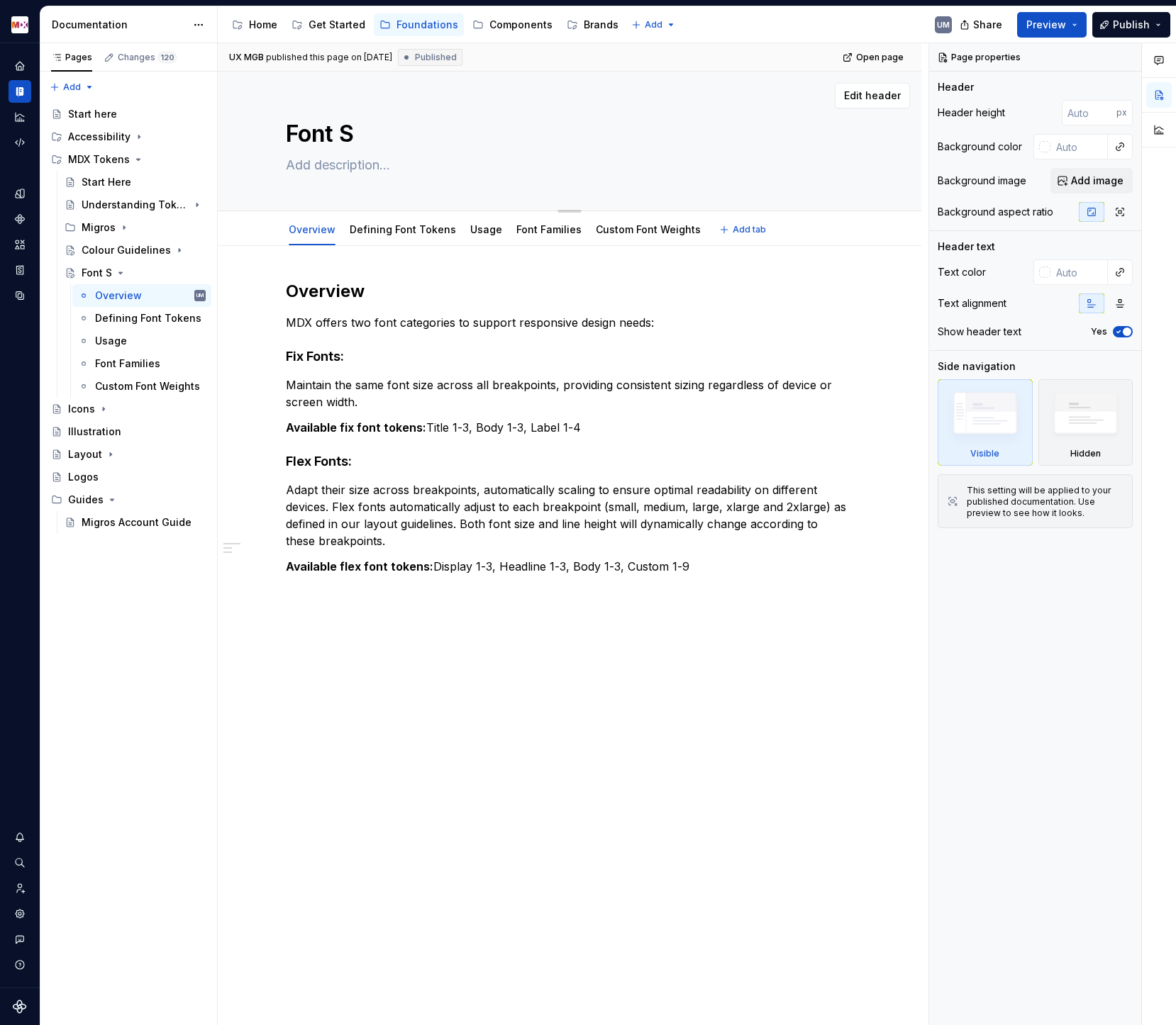
type textarea "*"
type textarea "Font St"
type textarea "*"
type textarea "Font Sty"
type textarea "*"
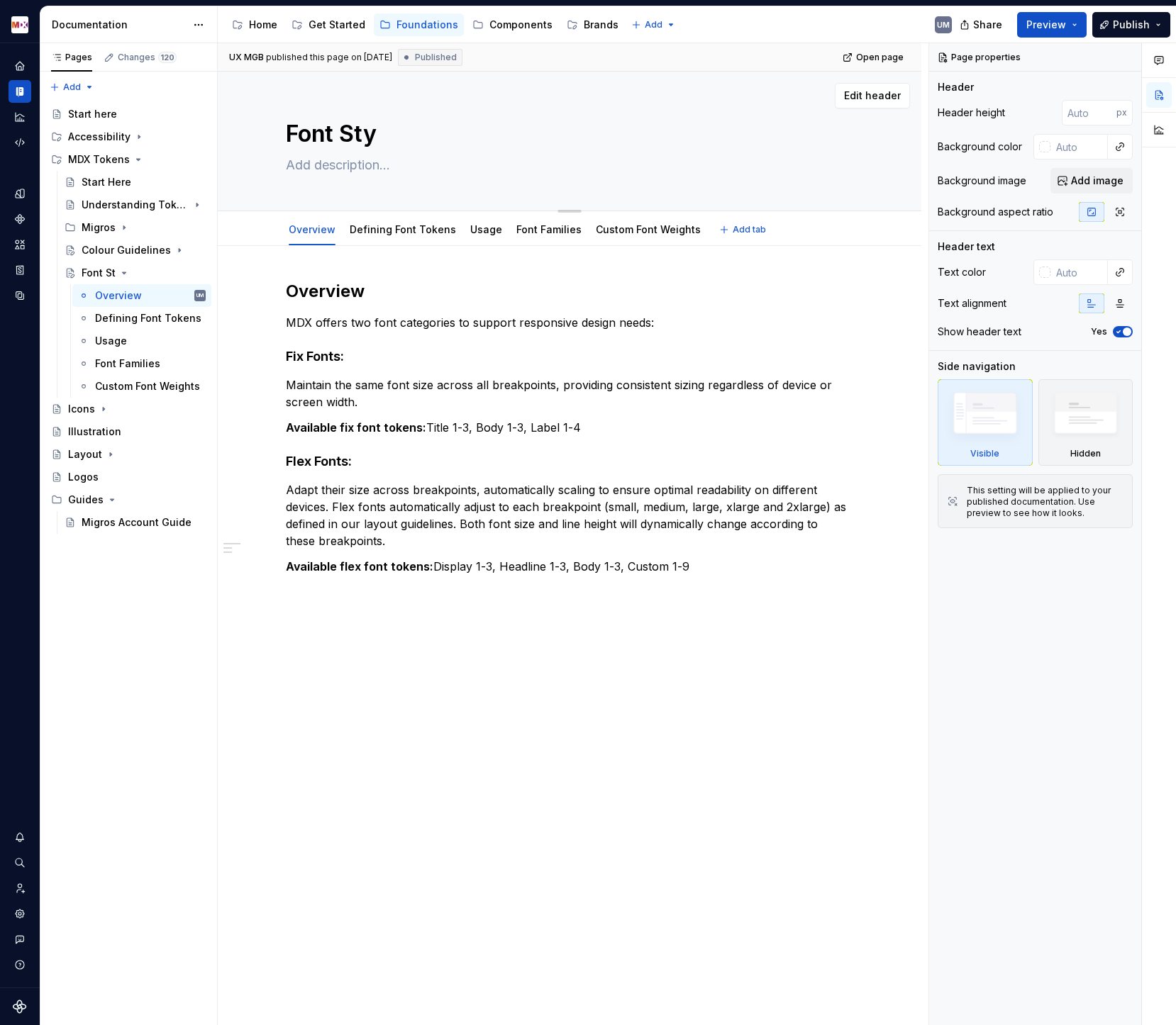
type textarea "Font Styl"
type textarea "*"
type textarea "Font Style"
type textarea "*"
type textarea "Font Styles"
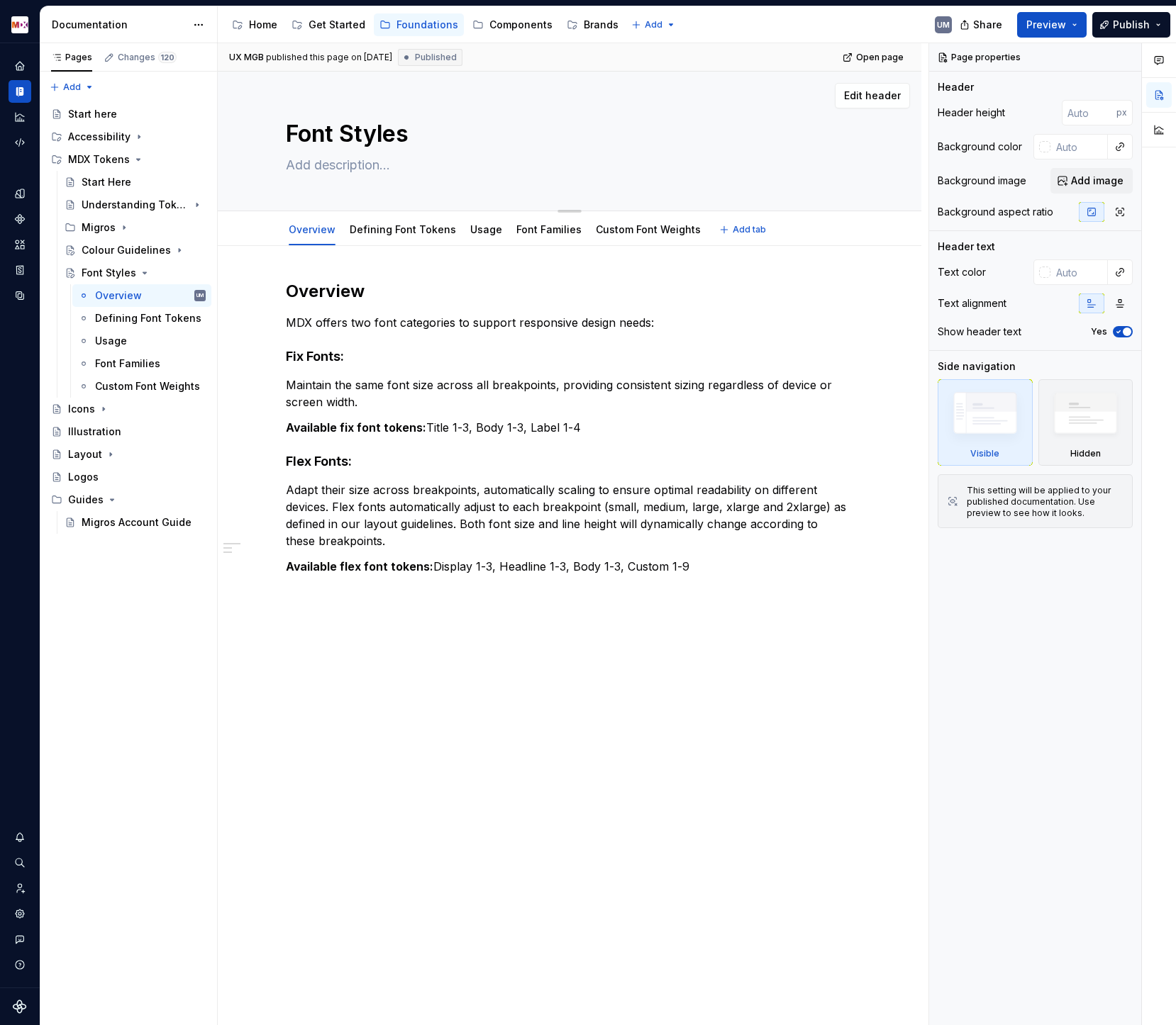
type textarea "*"
type textarea "Font Styles"
type textarea "*"
type textarea "Font Styles"
type textarea "*"
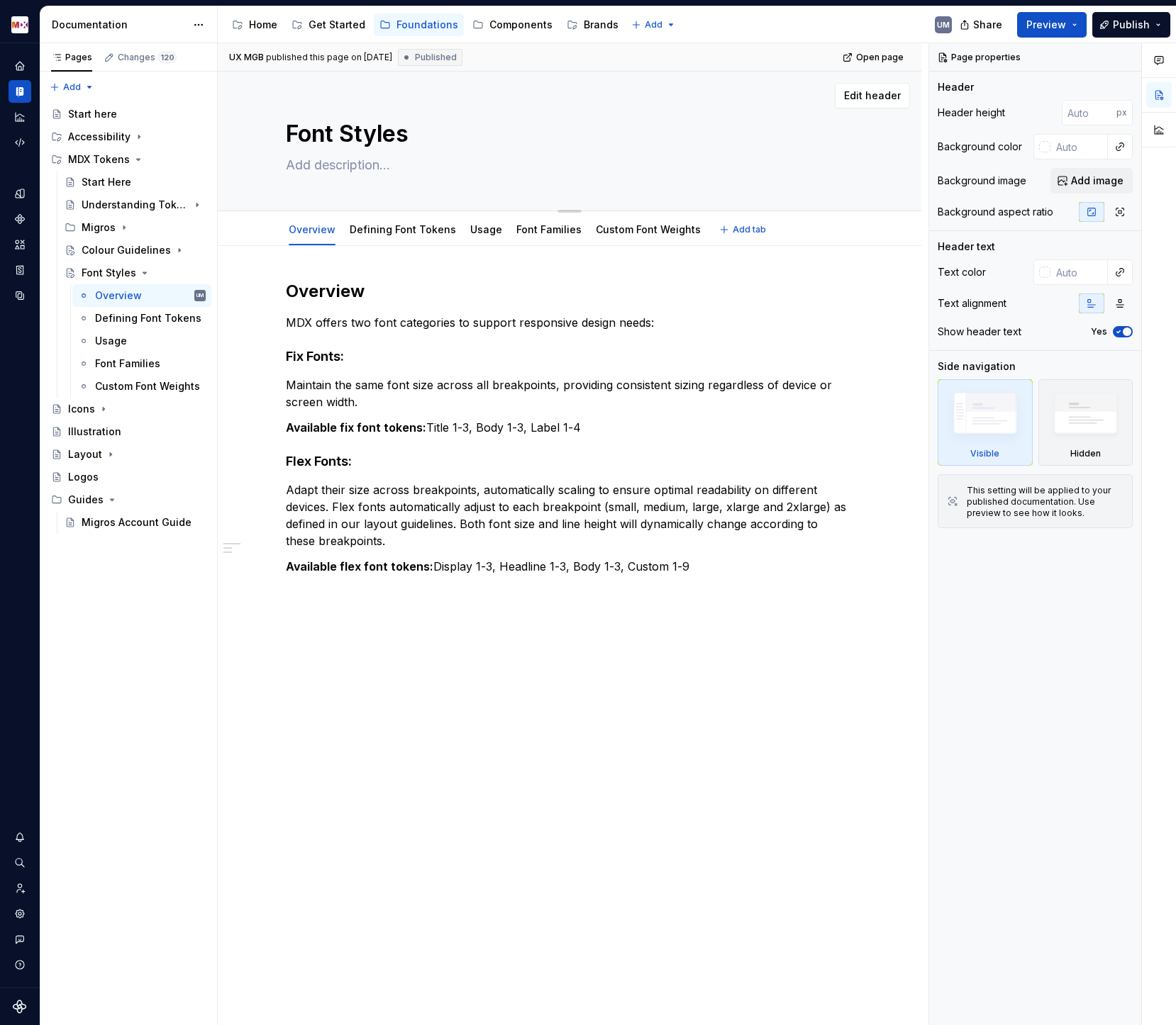
type textarea "Font Style"
type textarea "*"
type textarea "Font Styl"
type textarea "*"
type textarea "Font Sty"
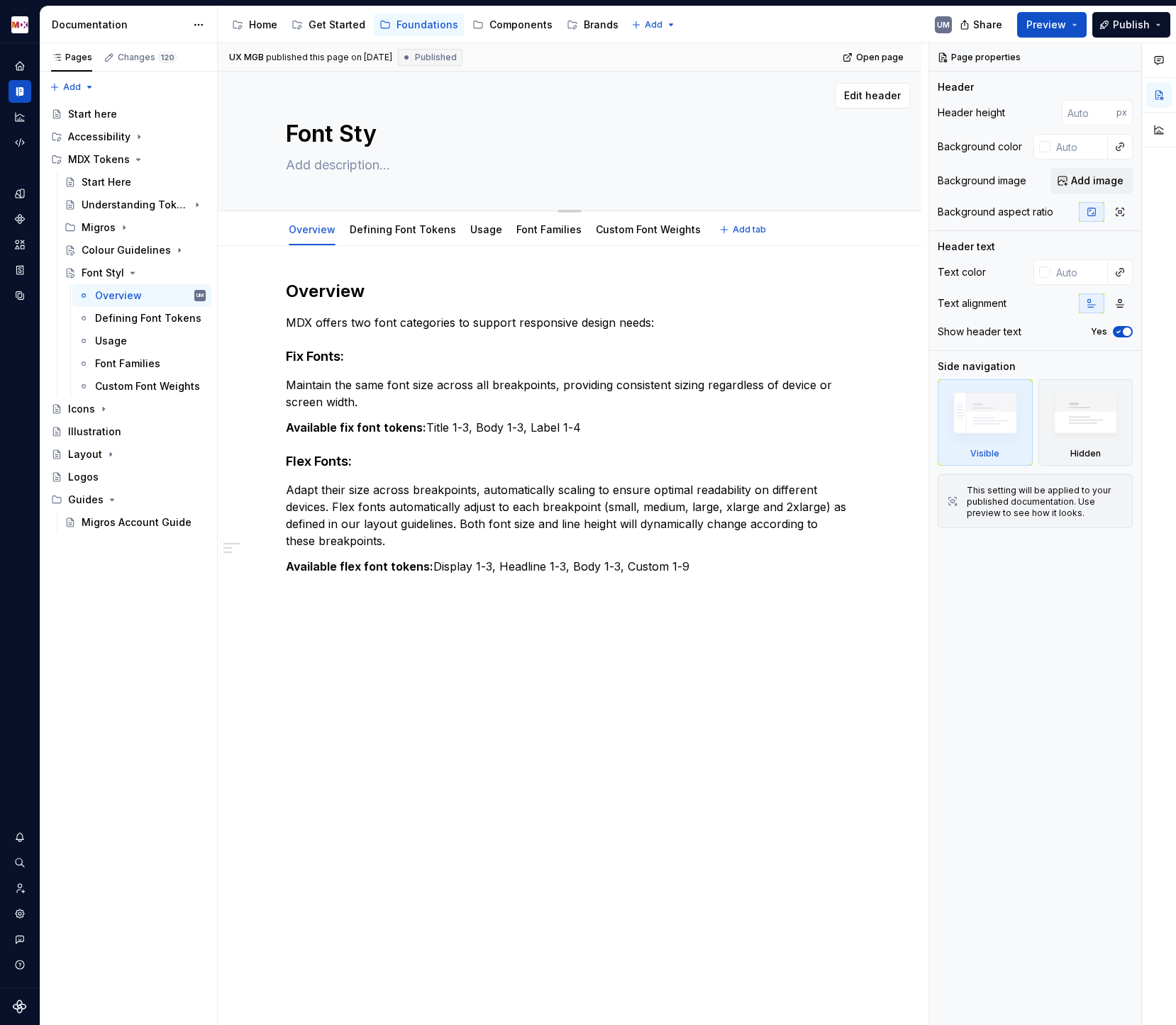
type textarea "*"
type textarea "Font St"
type textarea "*"
type textarea "Font S"
type textarea "*"
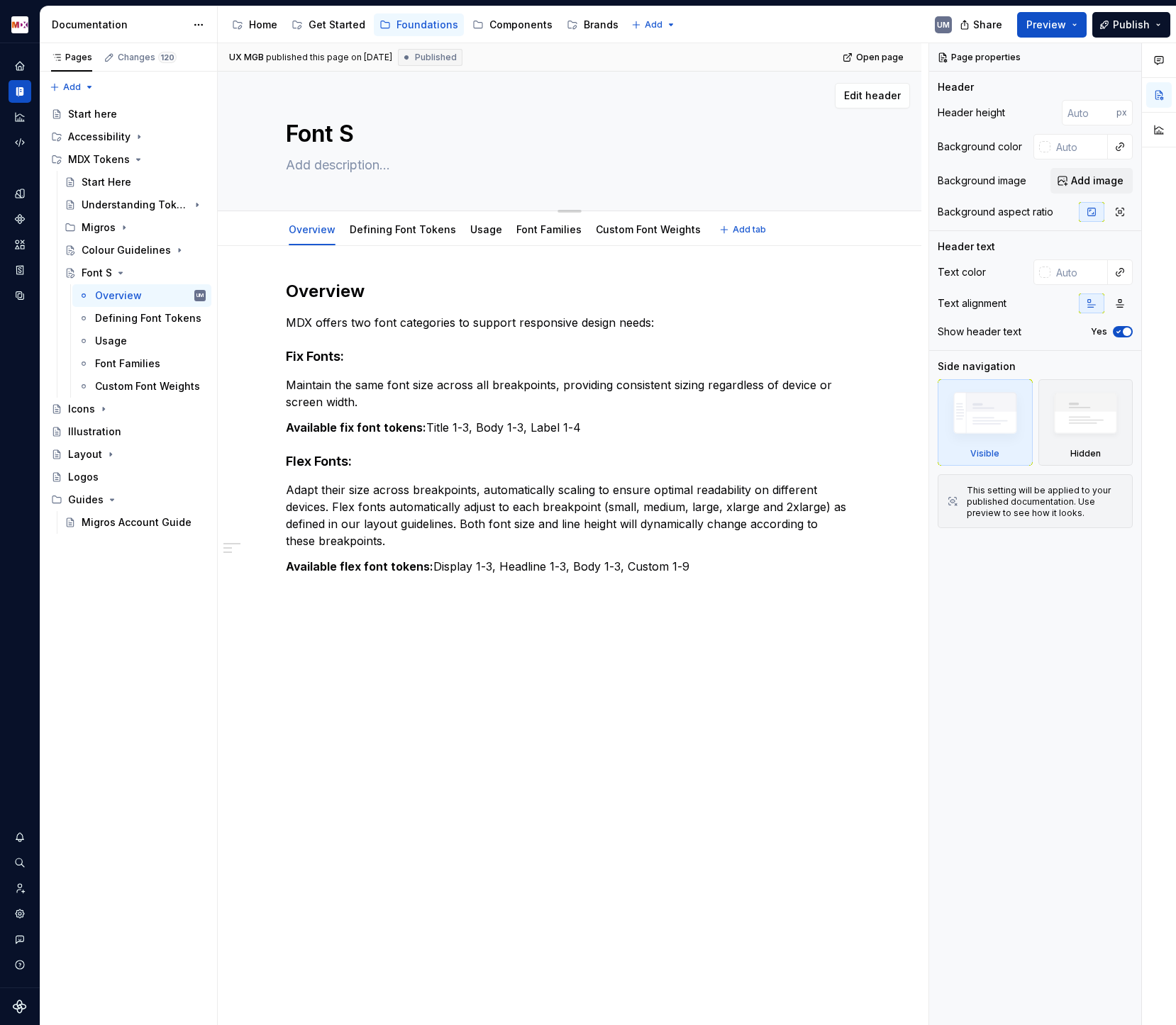
type textarea "Font"
type textarea "*"
type textarea "Font G"
type textarea "*"
type textarea "Font Gu"
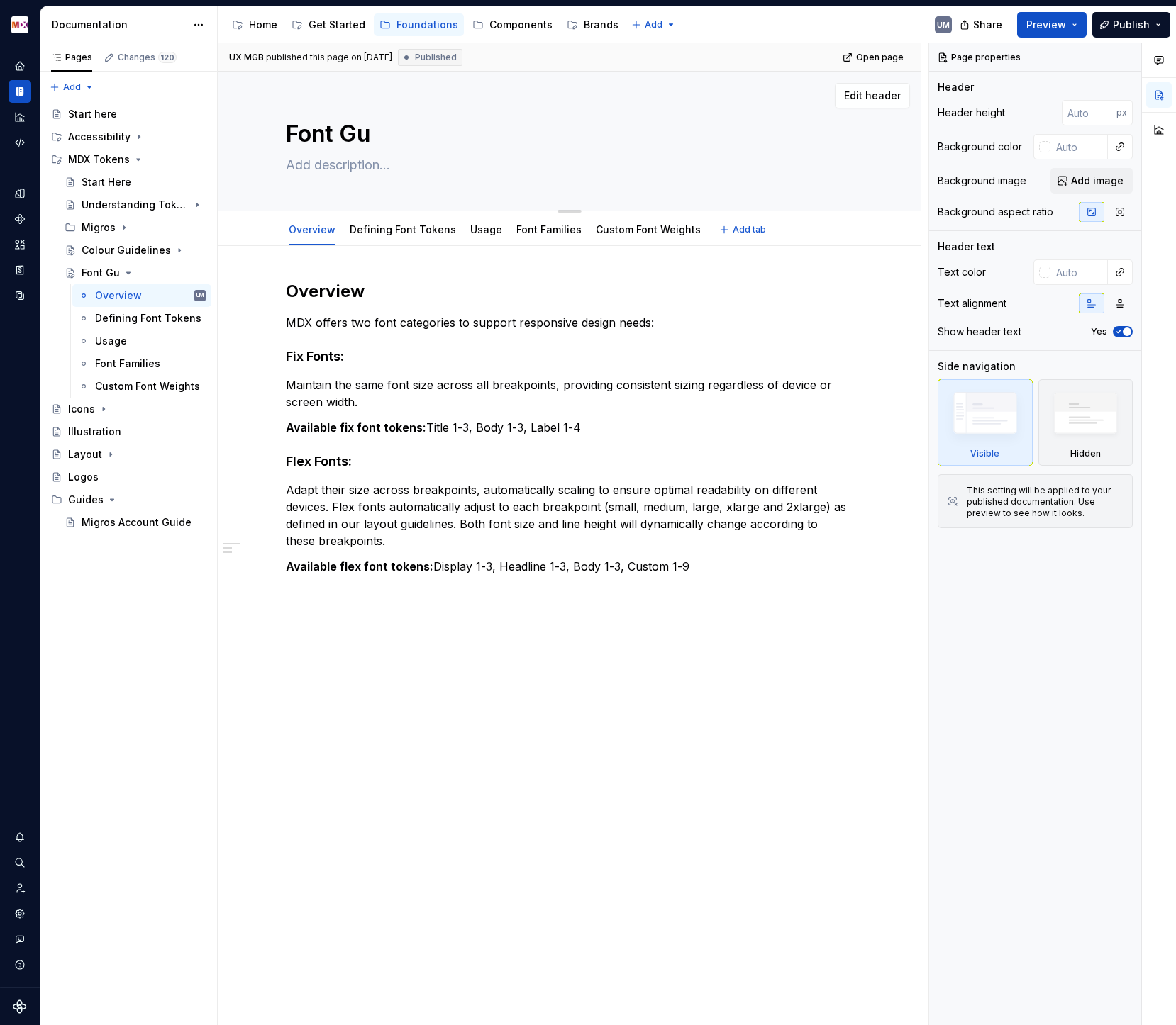
type textarea "*"
type textarea "Font G"
type textarea "*"
type textarea "Font Gu"
type textarea "*"
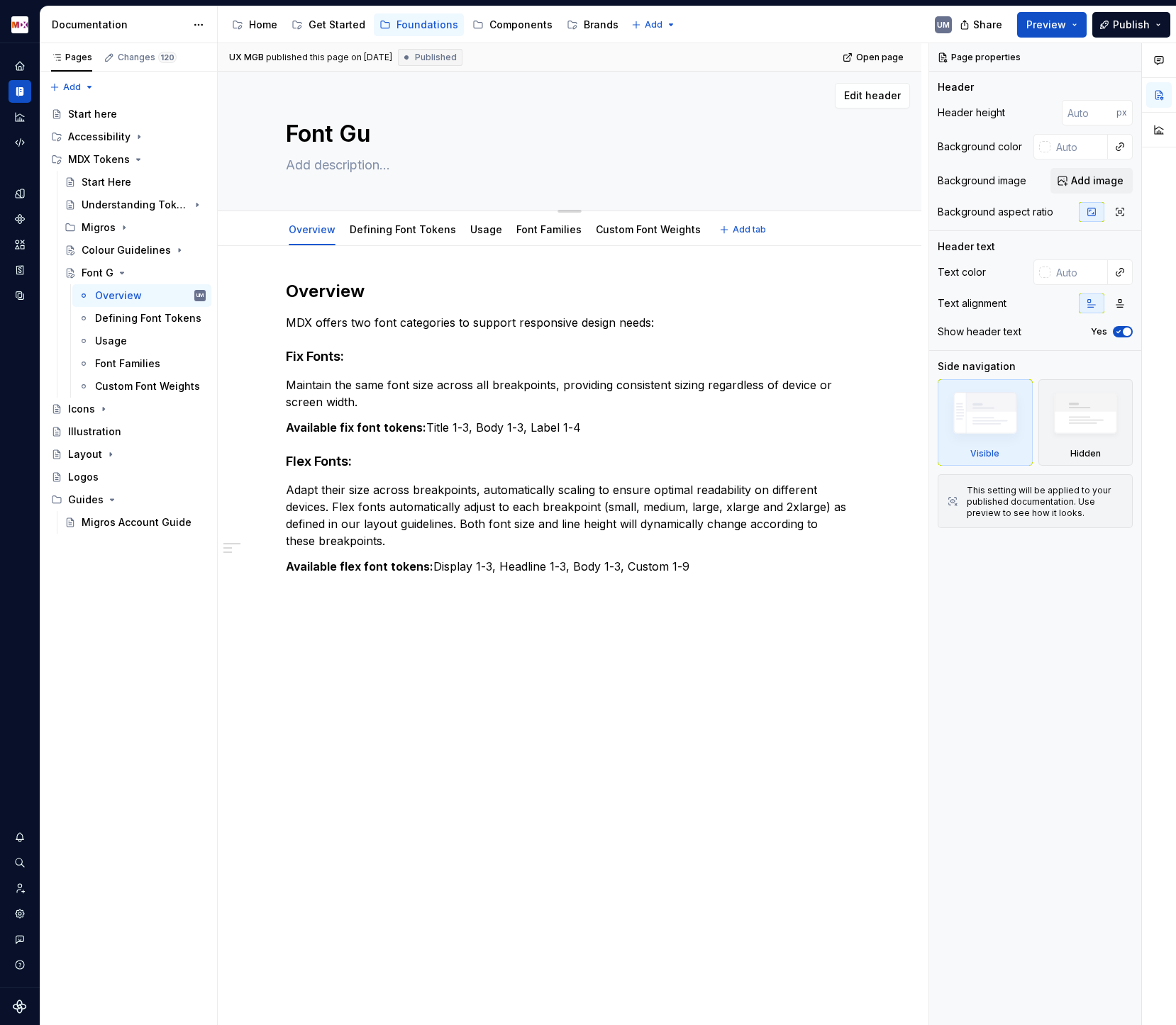
type textarea "Font Gui"
type textarea "*"
type textarea "Font Guid"
type textarea "*"
type textarea "Font Guide"
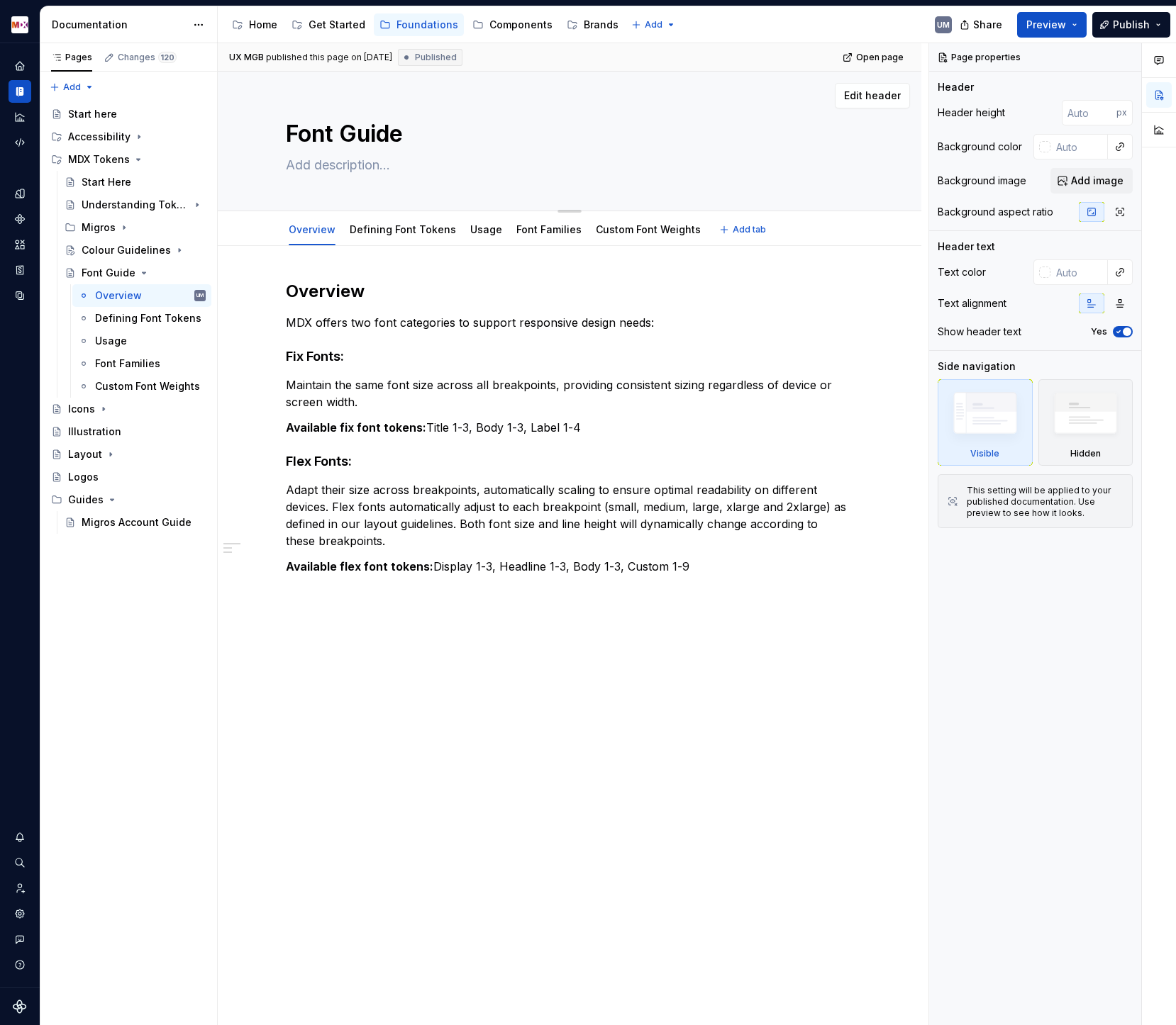
type textarea "*"
type textarea "Font Guidel"
type textarea "*"
type textarea "Font Guideli"
type textarea "*"
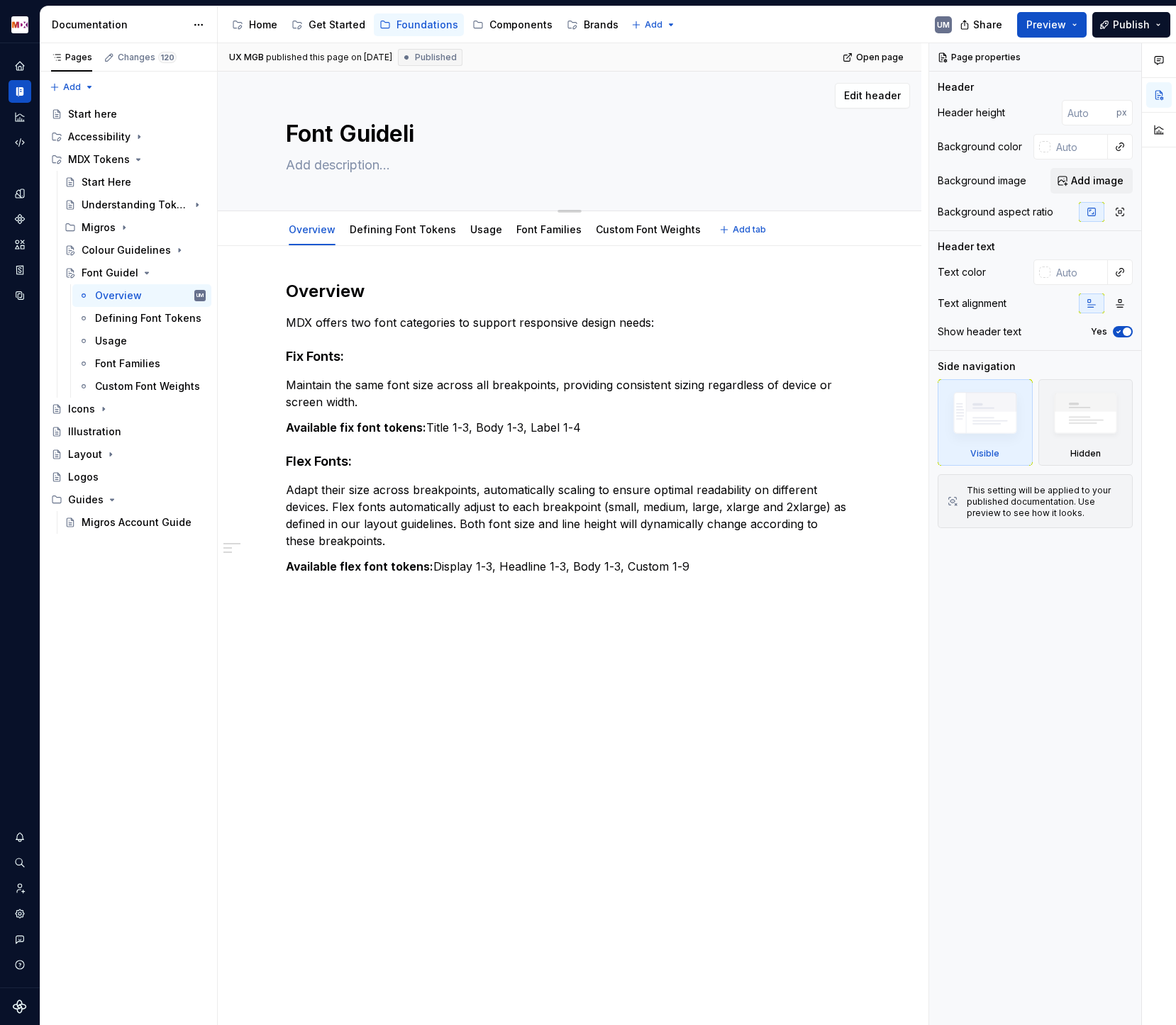
type textarea "Font Guidelin"
type textarea "*"
type textarea "Font Guideline"
type textarea "*"
type textarea "Font Guidelines"
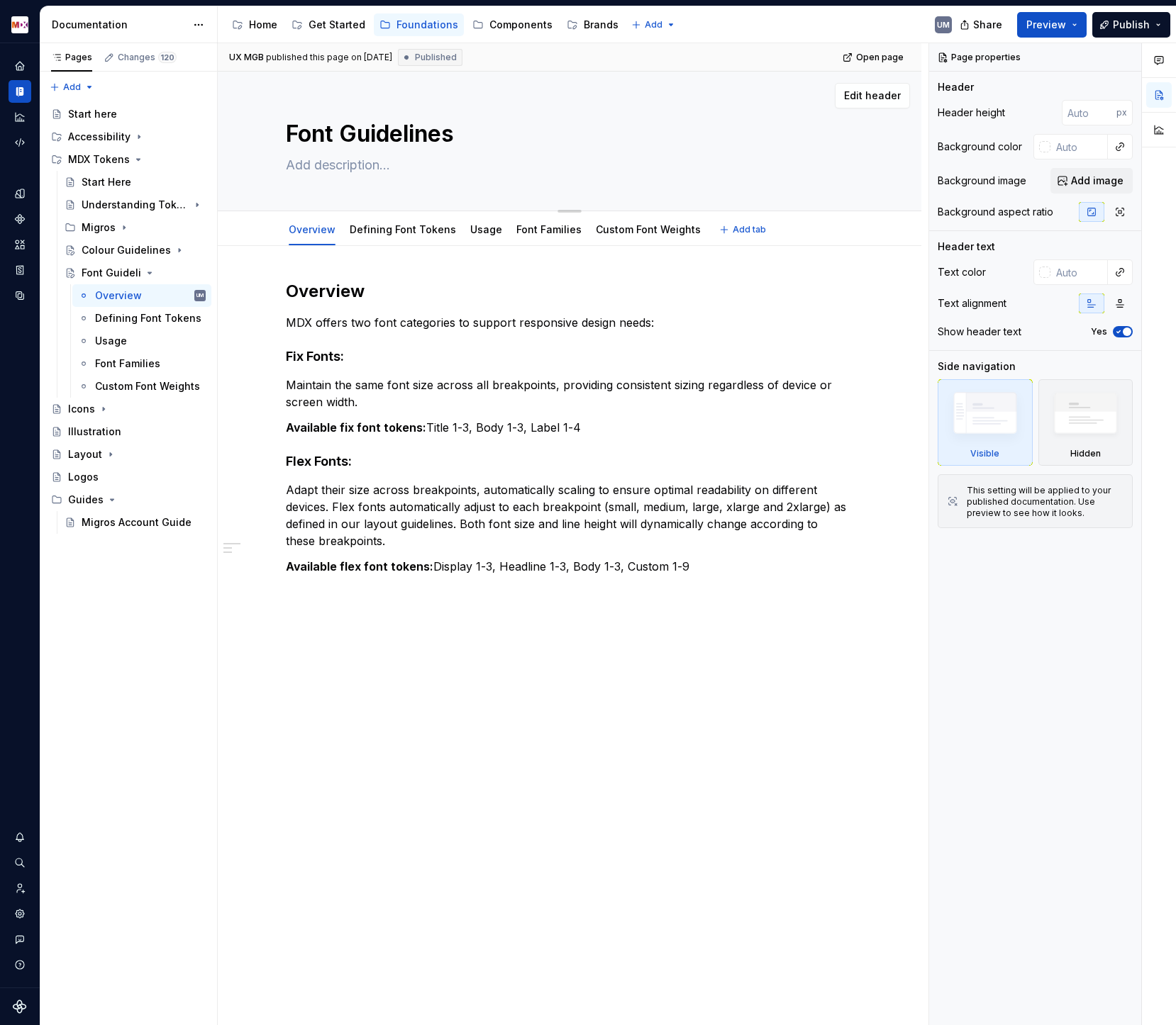
type textarea "*"
type textarea "Font Guidelines"
type textarea "*"
type textarea "Font Guidelines"
click at [159, 273] on icon "Page tree" at bounding box center [158, 274] width 12 height 12
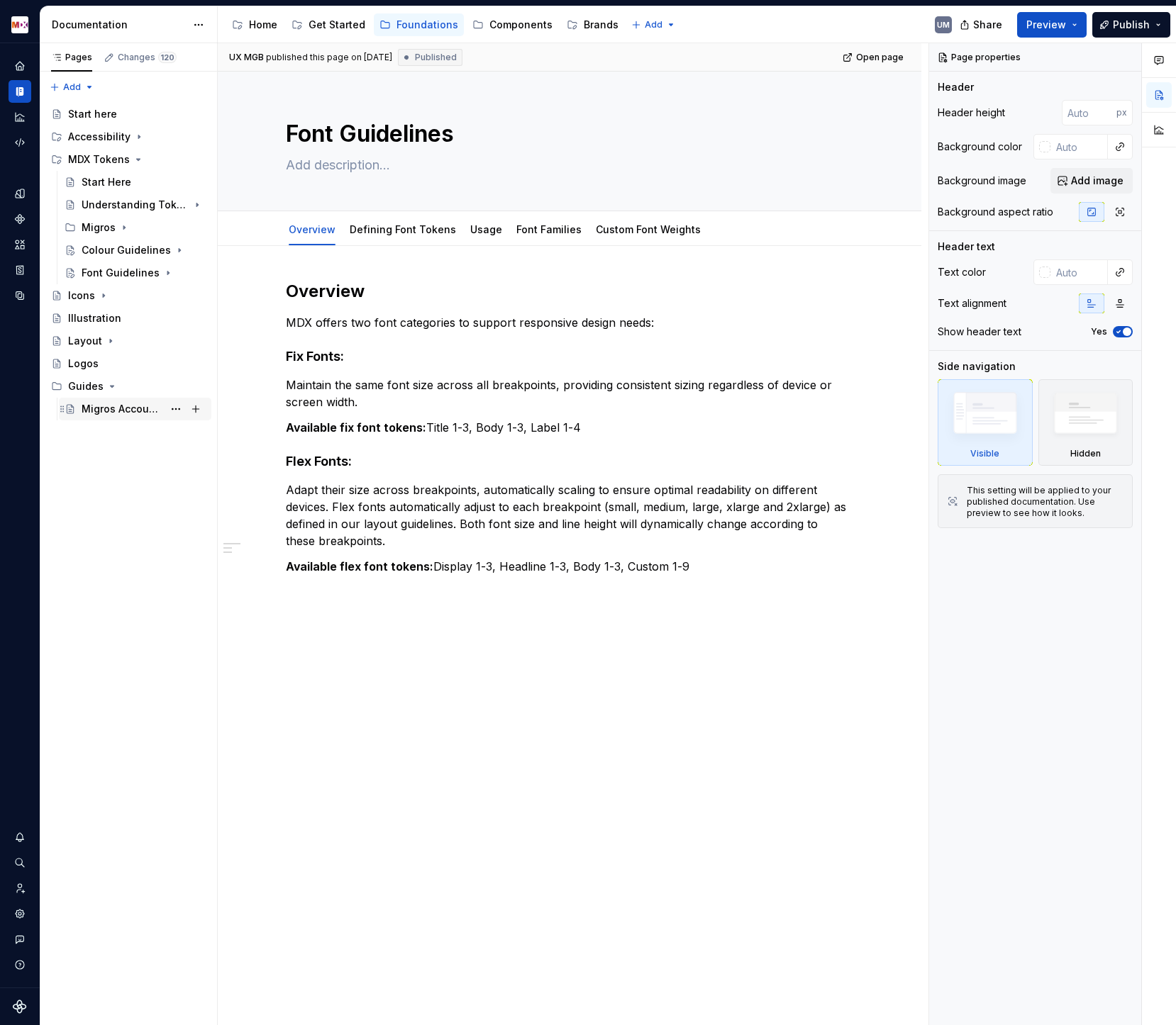
click at [135, 415] on div "Migros Account Guide" at bounding box center [123, 409] width 82 height 14
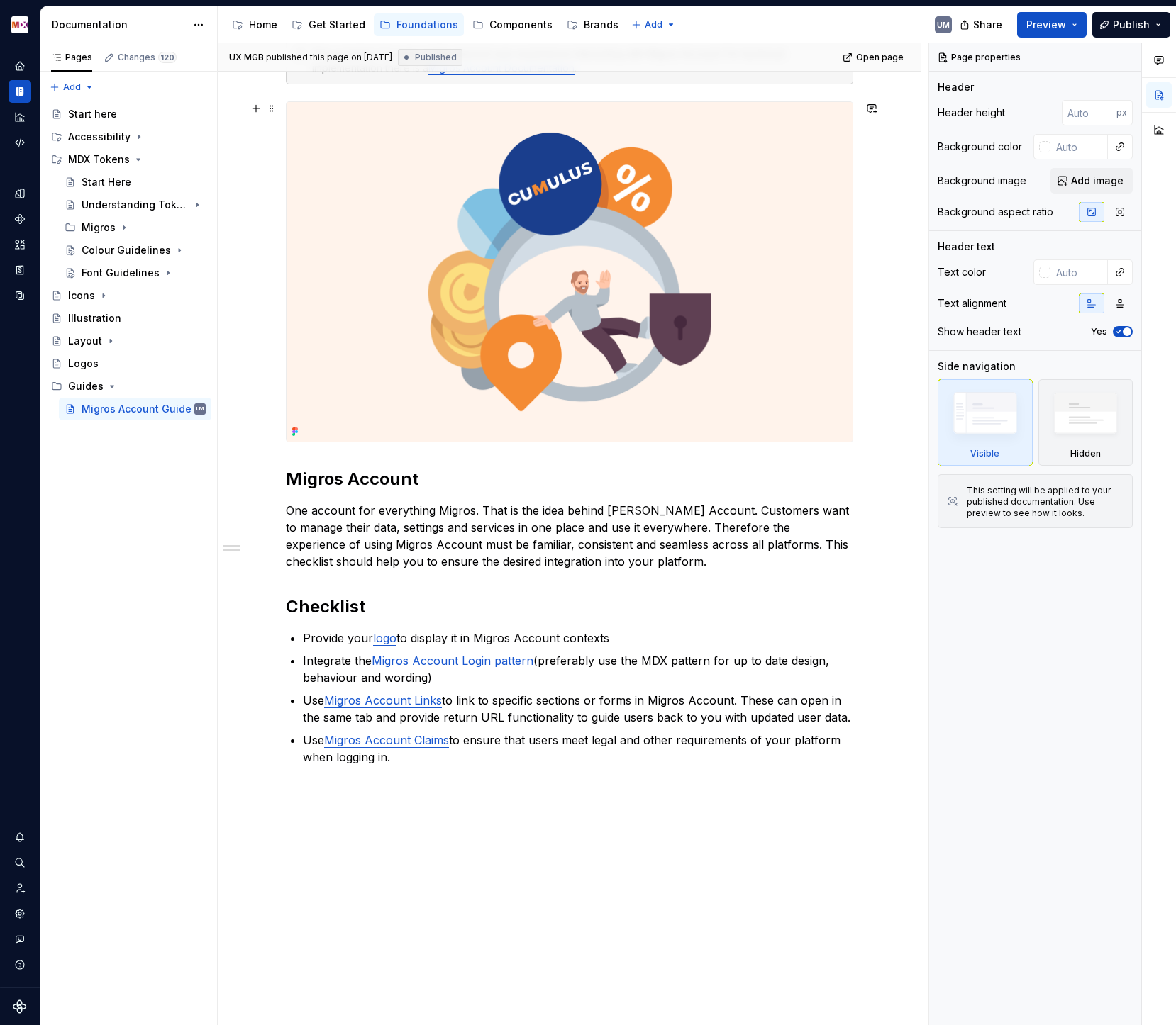
scroll to position [230, 0]
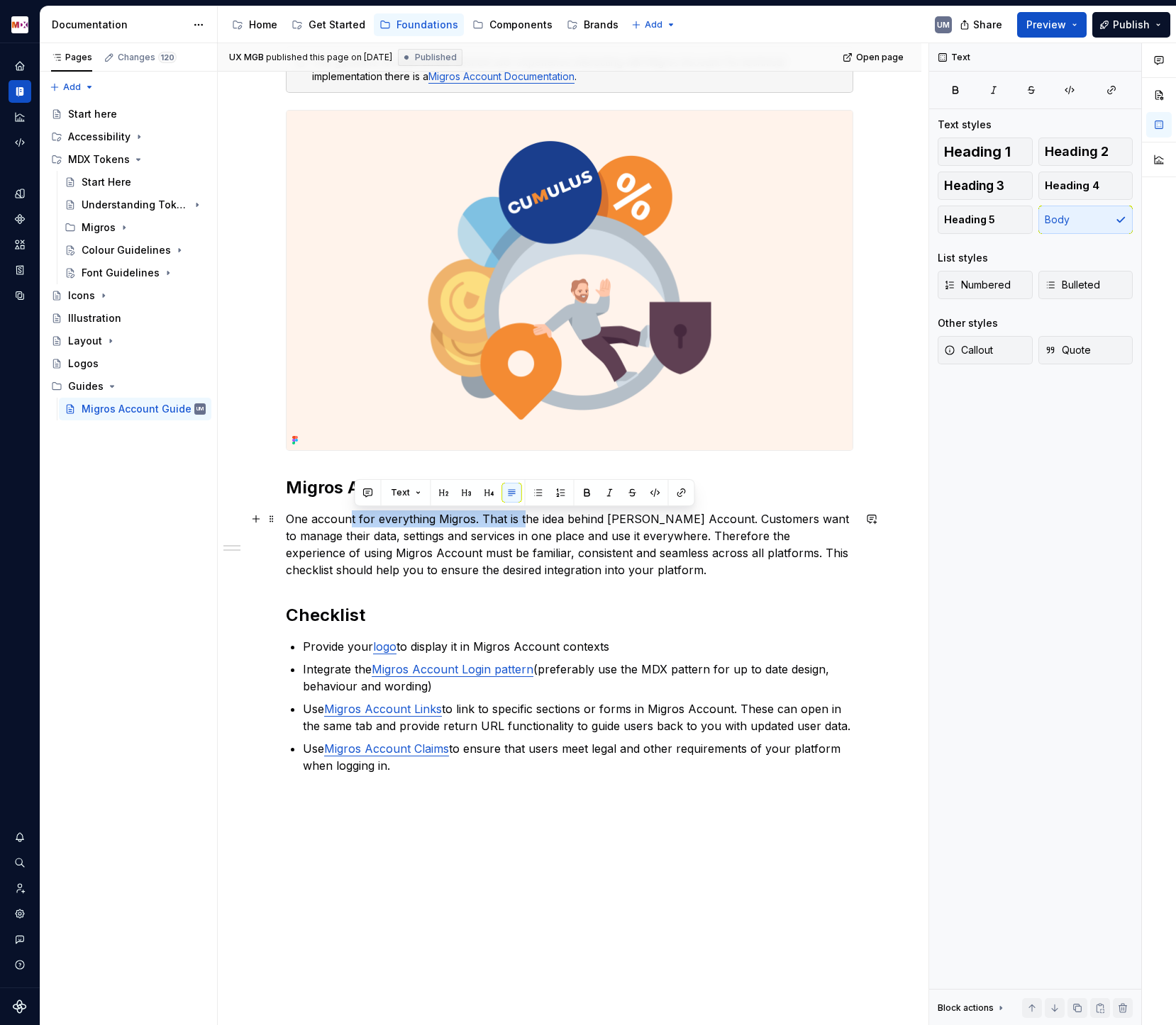
drag, startPoint x: 353, startPoint y: 525, endPoint x: 525, endPoint y: 524, distance: 172.0
click at [525, 525] on p "One account for everything Migros. That is the idea behind [PERSON_NAME] Accoun…" at bounding box center [570, 545] width 567 height 68
click at [535, 540] on p "One account for everything Migros. That is the idea behind [PERSON_NAME] Accoun…" at bounding box center [570, 545] width 567 height 68
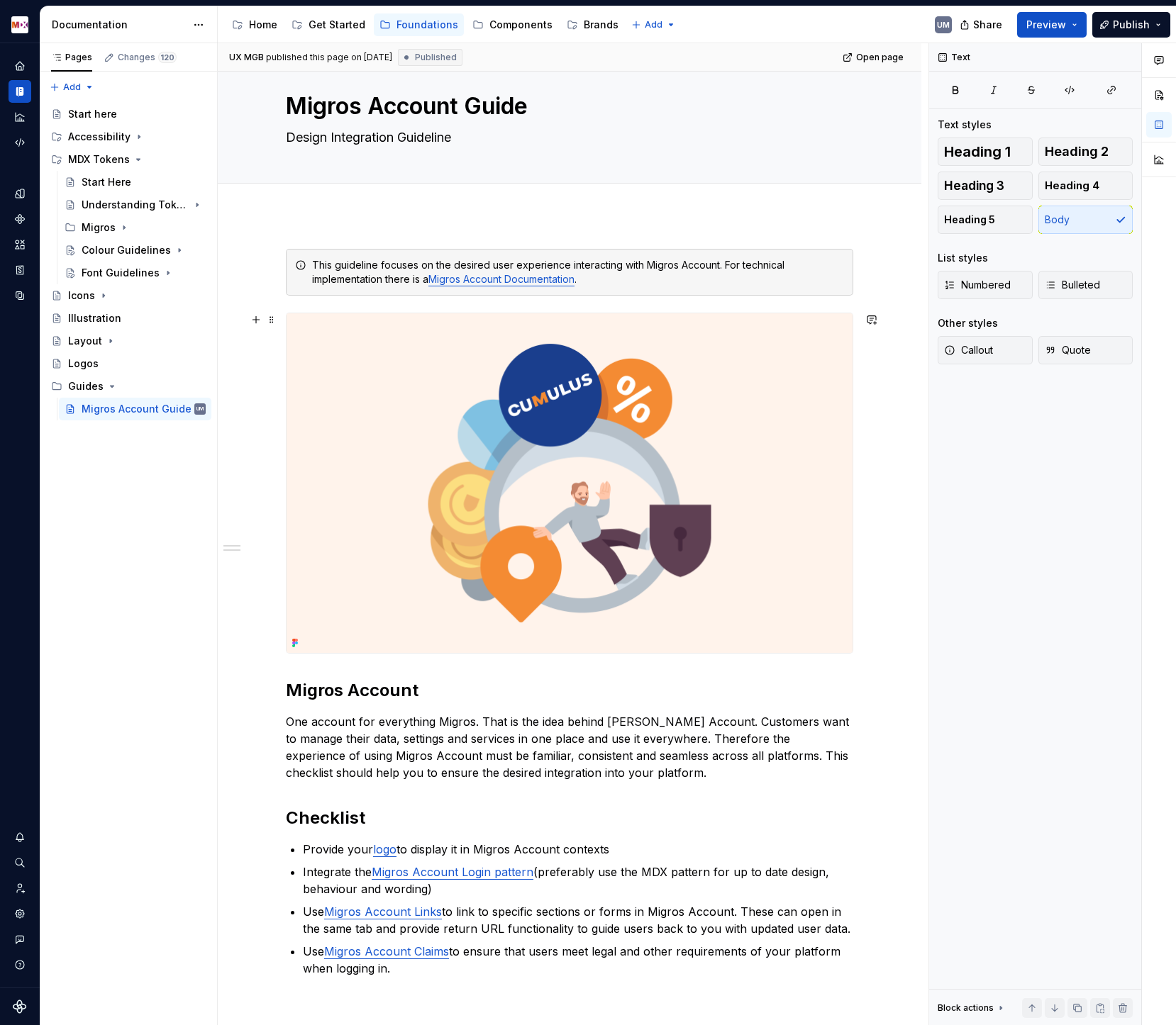
scroll to position [14, 0]
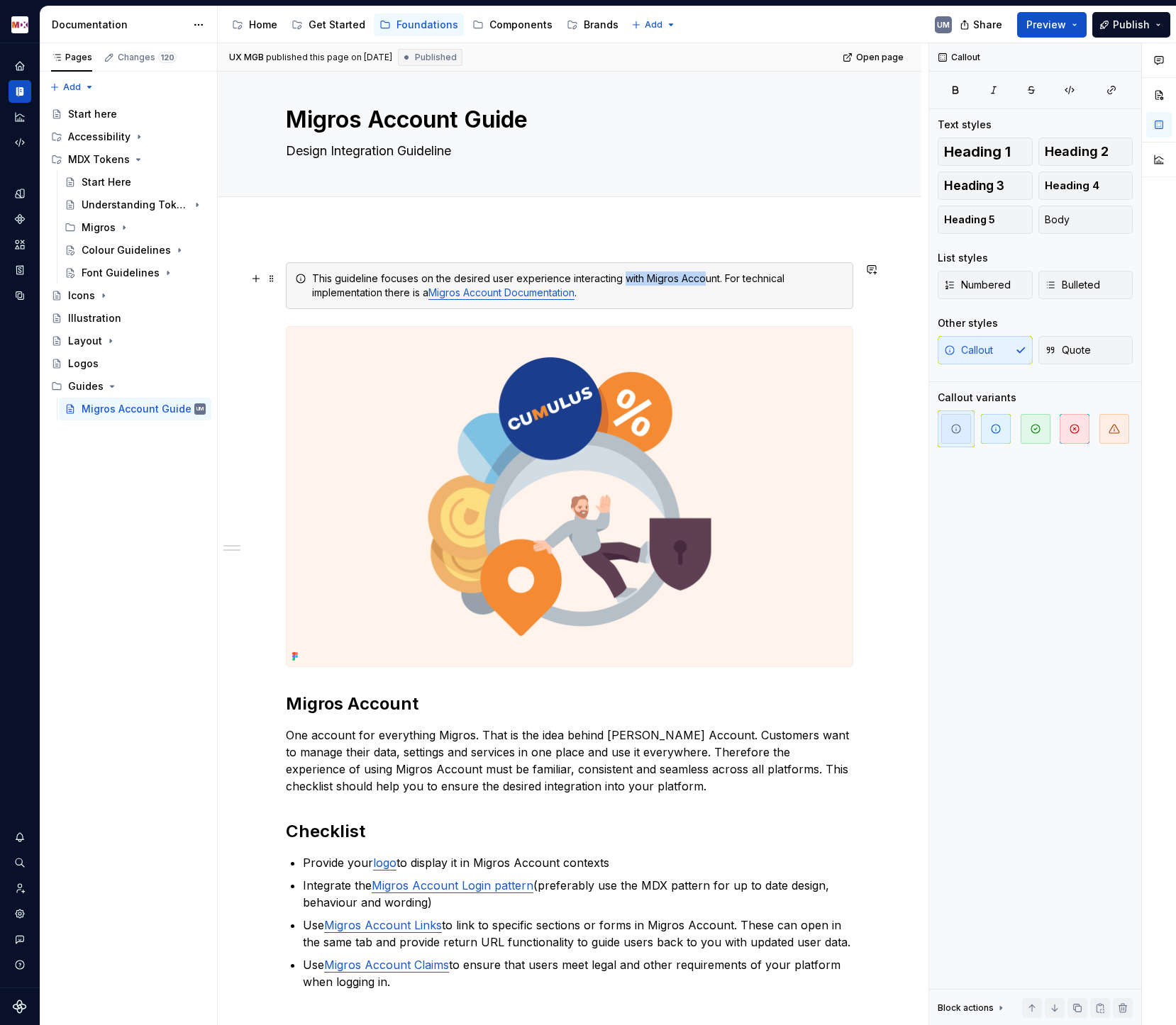
drag, startPoint x: 623, startPoint y: 278, endPoint x: 708, endPoint y: 278, distance: 85.0
click at [708, 278] on div "This guideline focuses on the desired user experience interacting with Migros A…" at bounding box center [578, 286] width 532 height 28
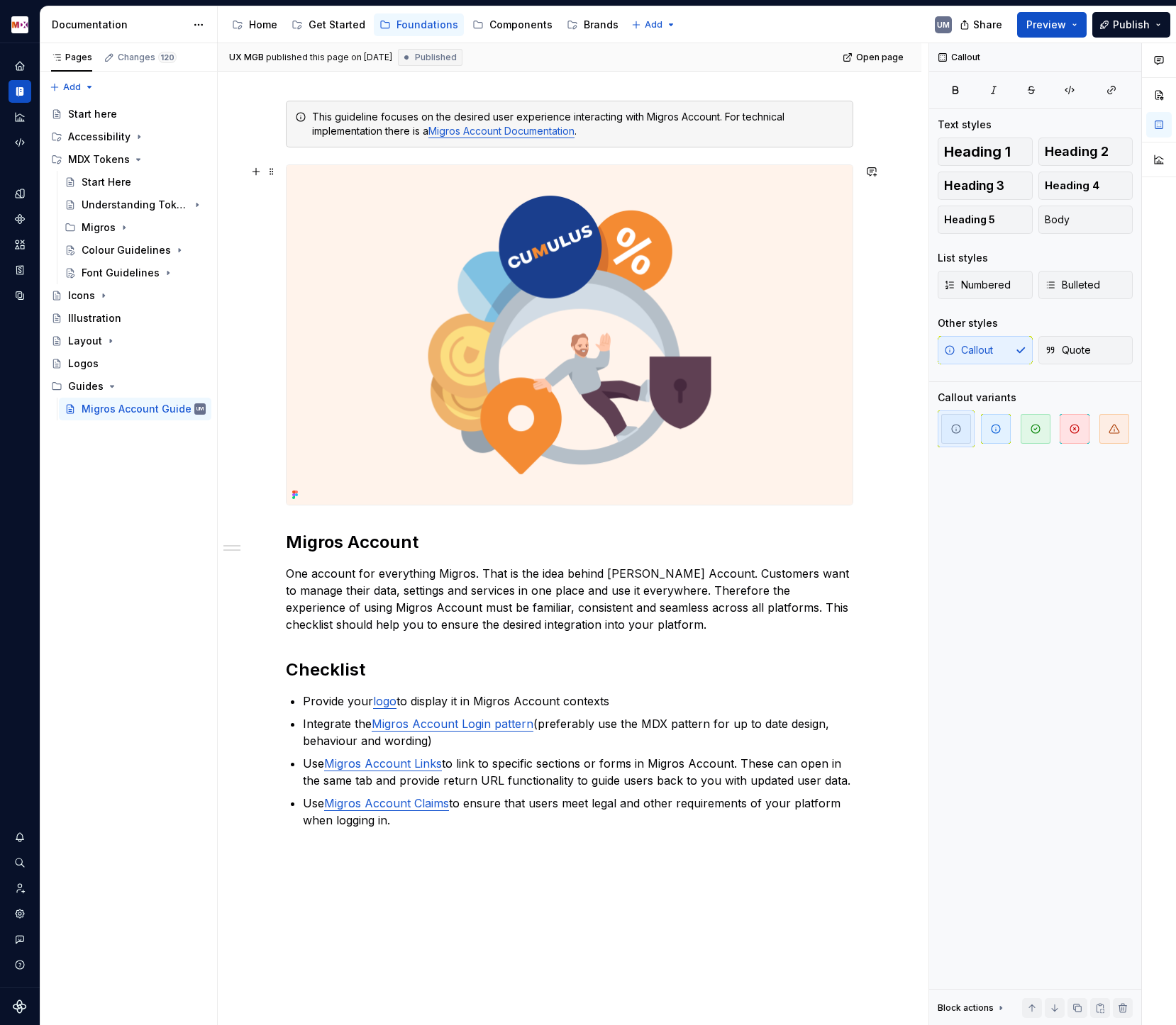
scroll to position [178, 0]
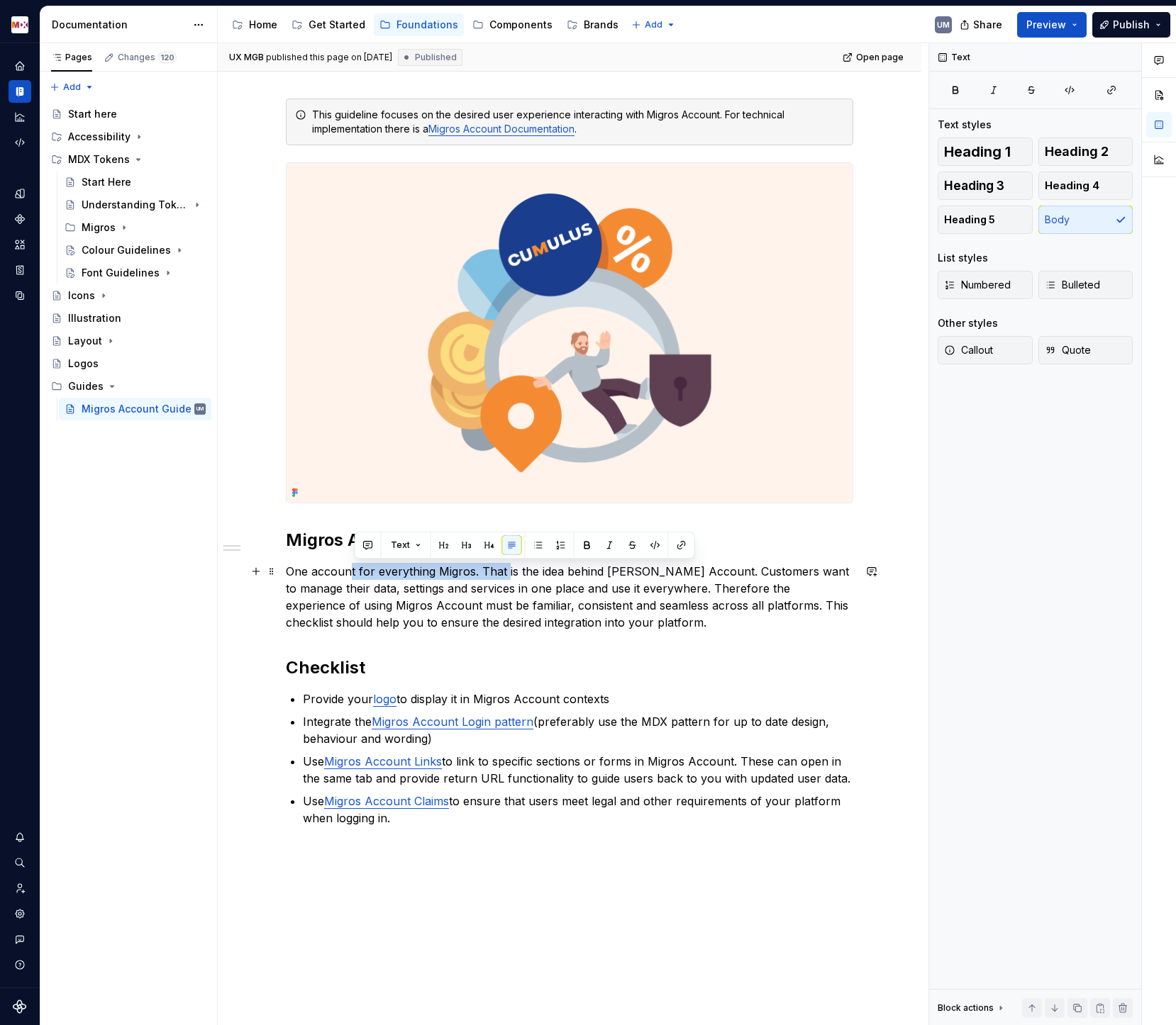
drag, startPoint x: 355, startPoint y: 570, endPoint x: 511, endPoint y: 570, distance: 156.0
click at [510, 570] on p "One account for everything Migros. That is the idea behind [PERSON_NAME] Accoun…" at bounding box center [570, 597] width 567 height 68
click at [511, 570] on p "One account for everything Migros. That is the idea behind [PERSON_NAME] Accoun…" at bounding box center [570, 597] width 567 height 68
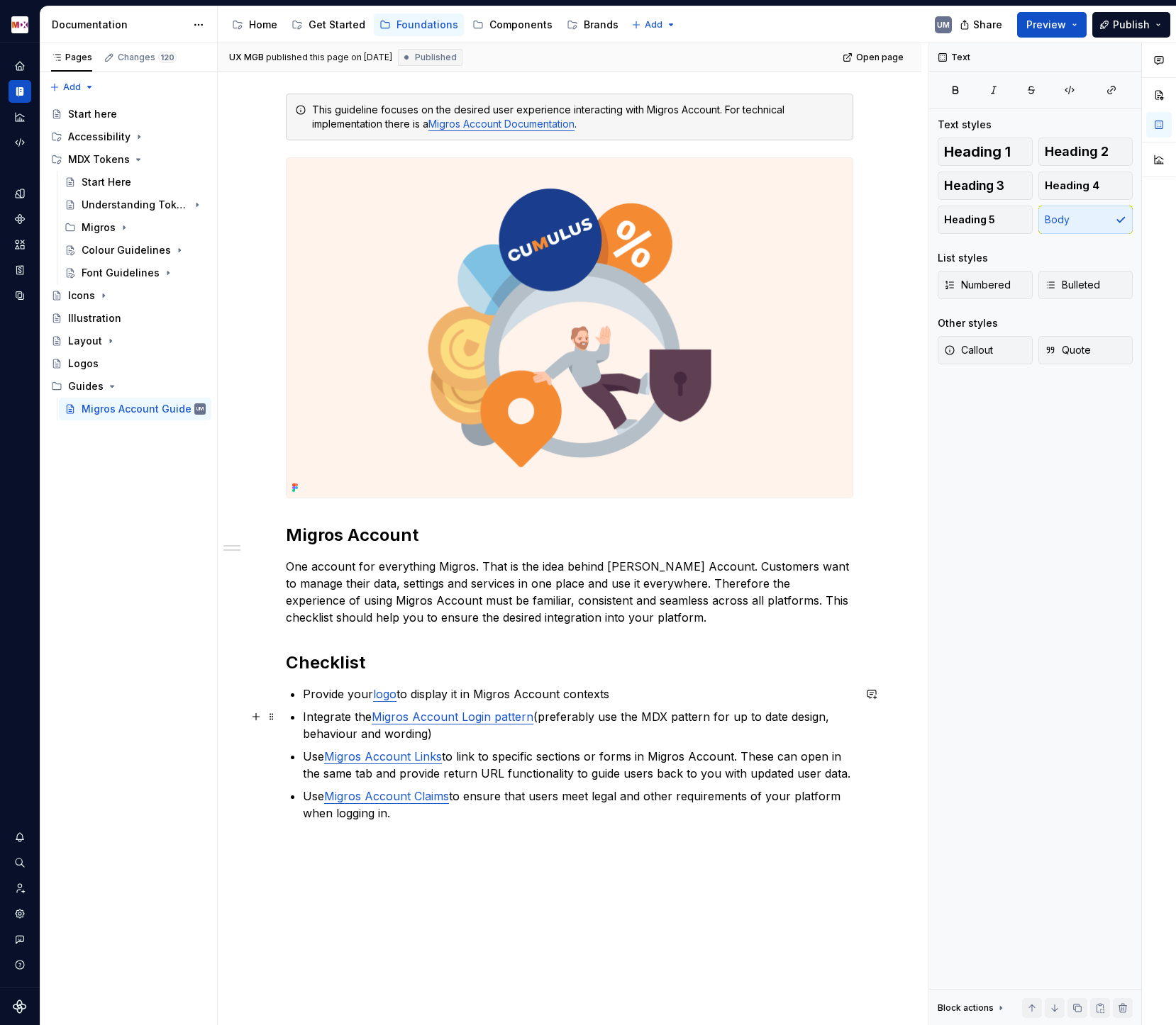
scroll to position [196, 0]
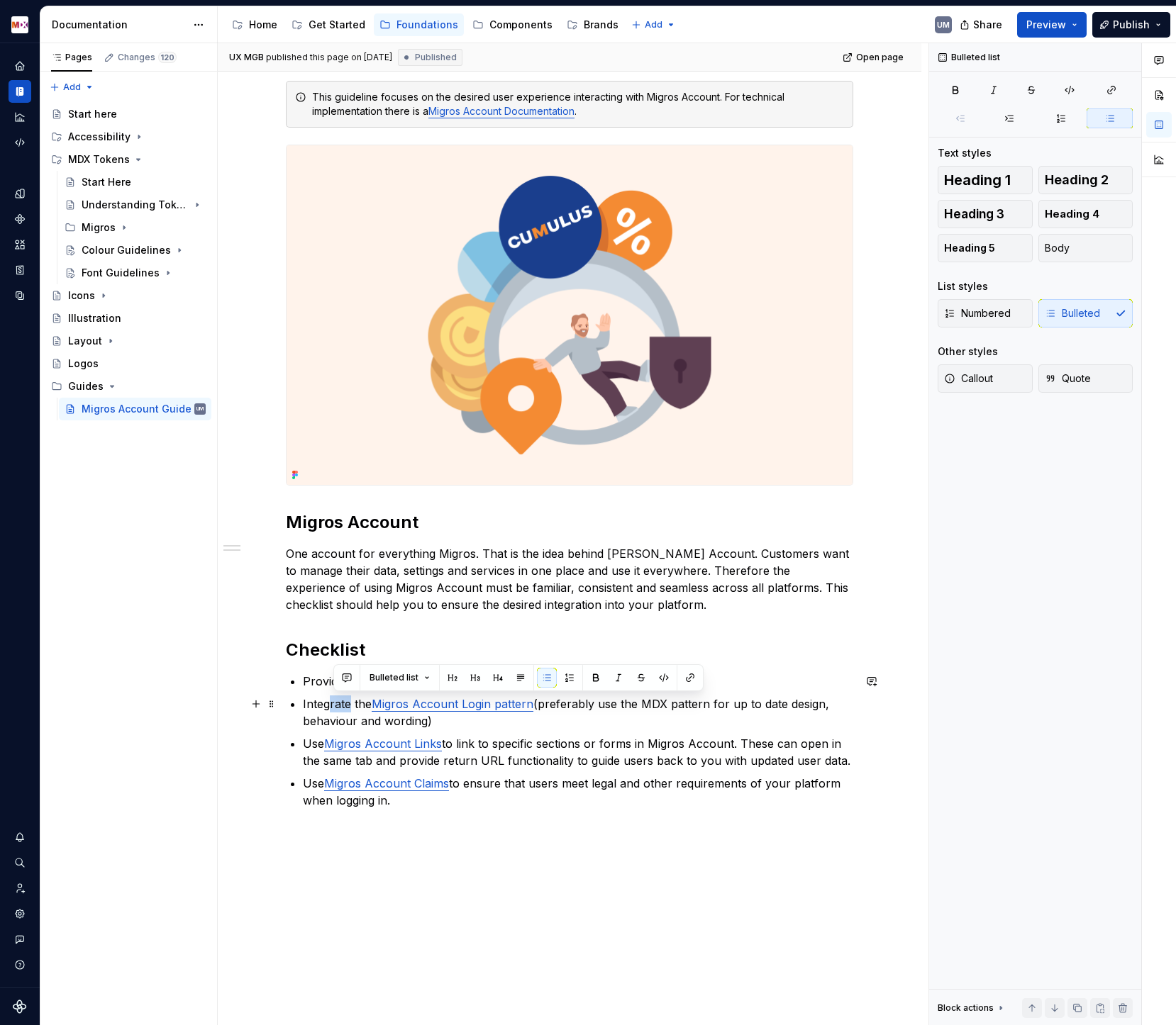
drag, startPoint x: 333, startPoint y: 703, endPoint x: 354, endPoint y: 703, distance: 21.0
click at [354, 674] on p "Integrate the Migros Account Login pattern (preferably use the MDX pattern for …" at bounding box center [578, 712] width 550 height 34
drag, startPoint x: 574, startPoint y: 706, endPoint x: 661, endPoint y: 706, distance: 87.0
click at [661, 674] on p "Integrate the Migros Account Login pattern (preferably use the MDX pattern for …" at bounding box center [578, 712] width 550 height 34
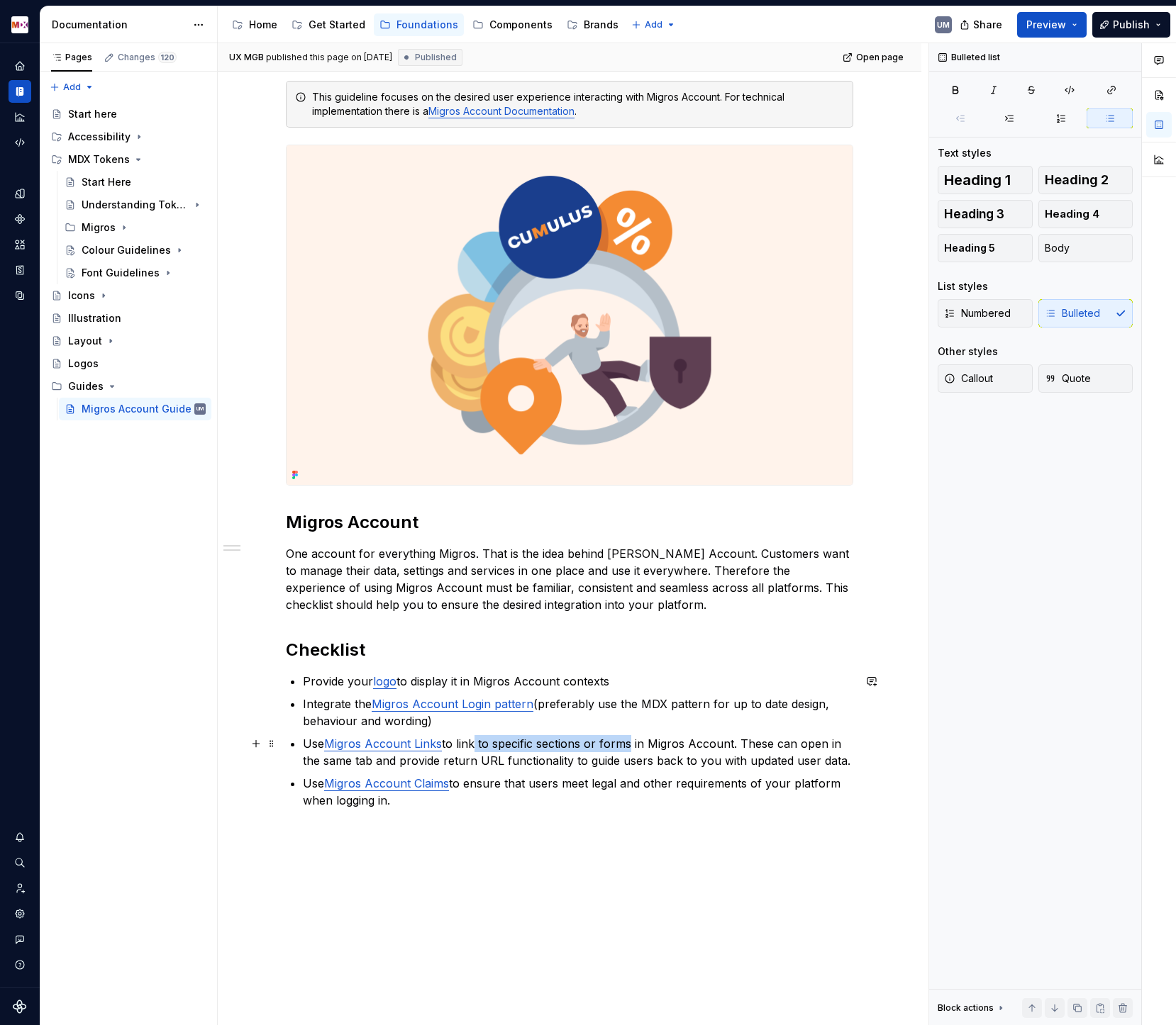
drag, startPoint x: 479, startPoint y: 746, endPoint x: 639, endPoint y: 745, distance: 160.0
click at [636, 674] on p "Use Migros Account Links to link to specific sections or forms in Migros Accoun…" at bounding box center [578, 752] width 550 height 34
click at [639, 674] on p "Use Migros Account Links to link to specific sections or forms in Migros Accoun…" at bounding box center [578, 752] width 550 height 34
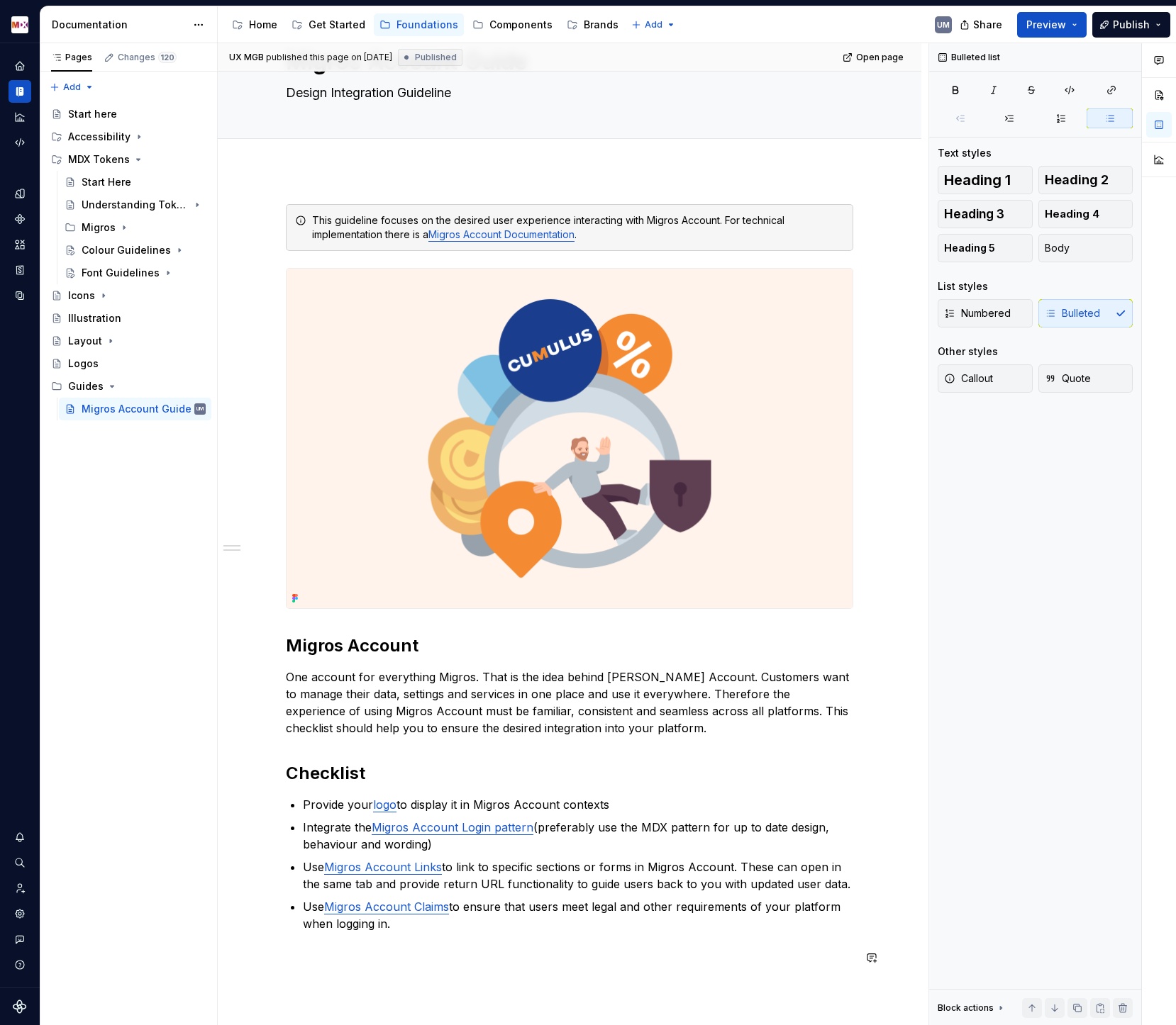
scroll to position [0, 0]
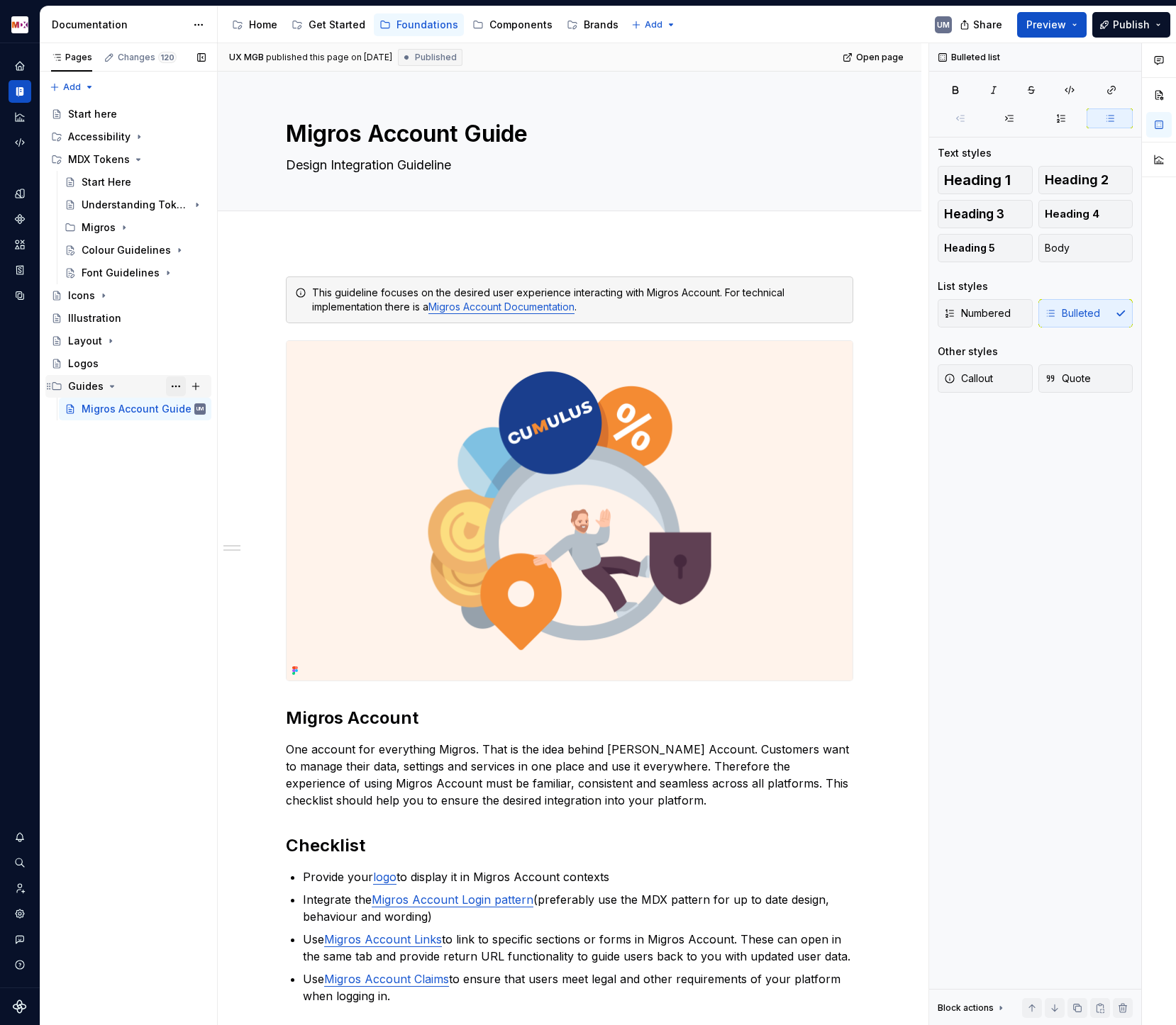
click at [174, 385] on button "Page tree" at bounding box center [176, 386] width 20 height 20
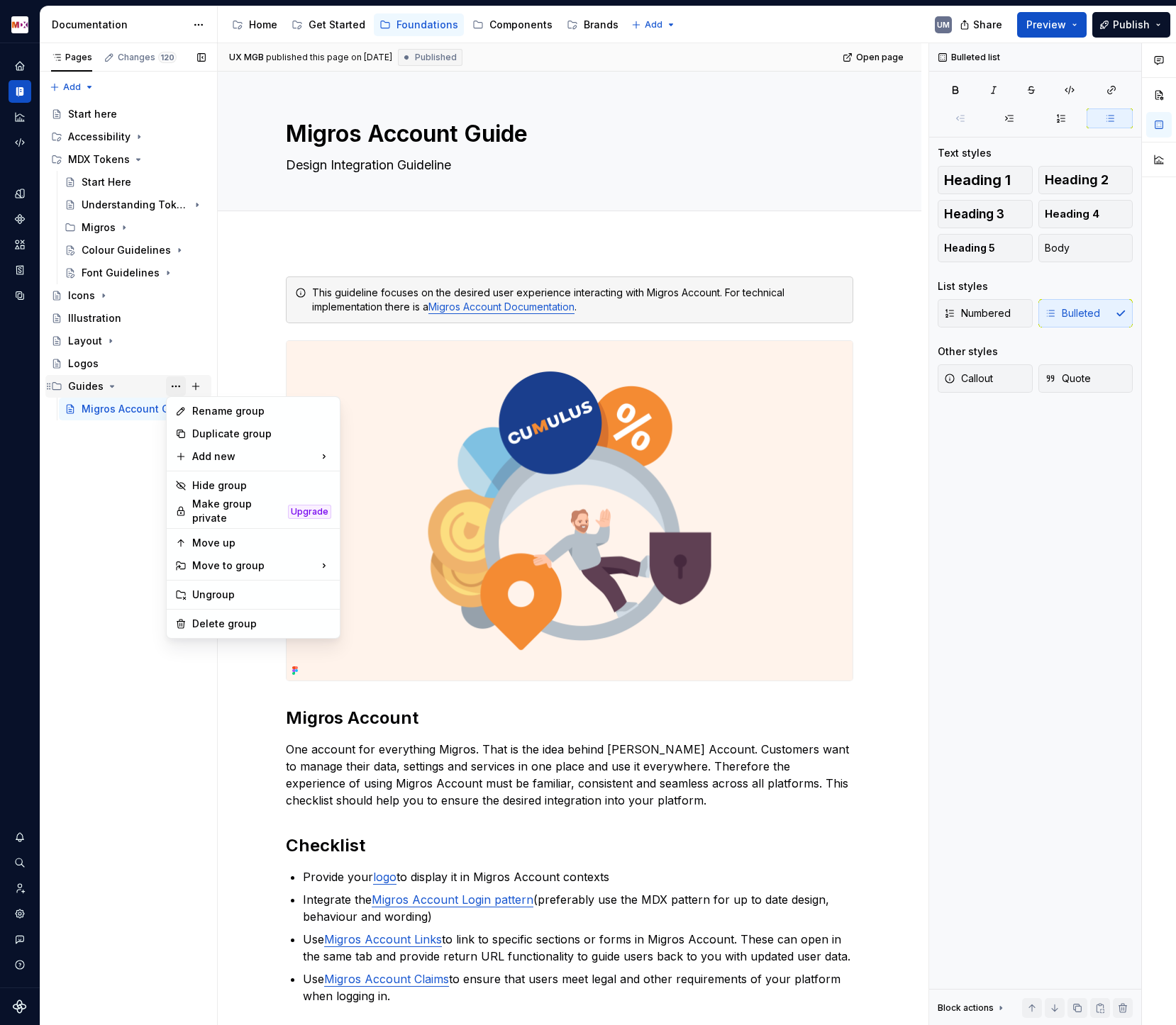
type textarea "*"
click at [202, 407] on div "Rename group" at bounding box center [261, 411] width 139 height 14
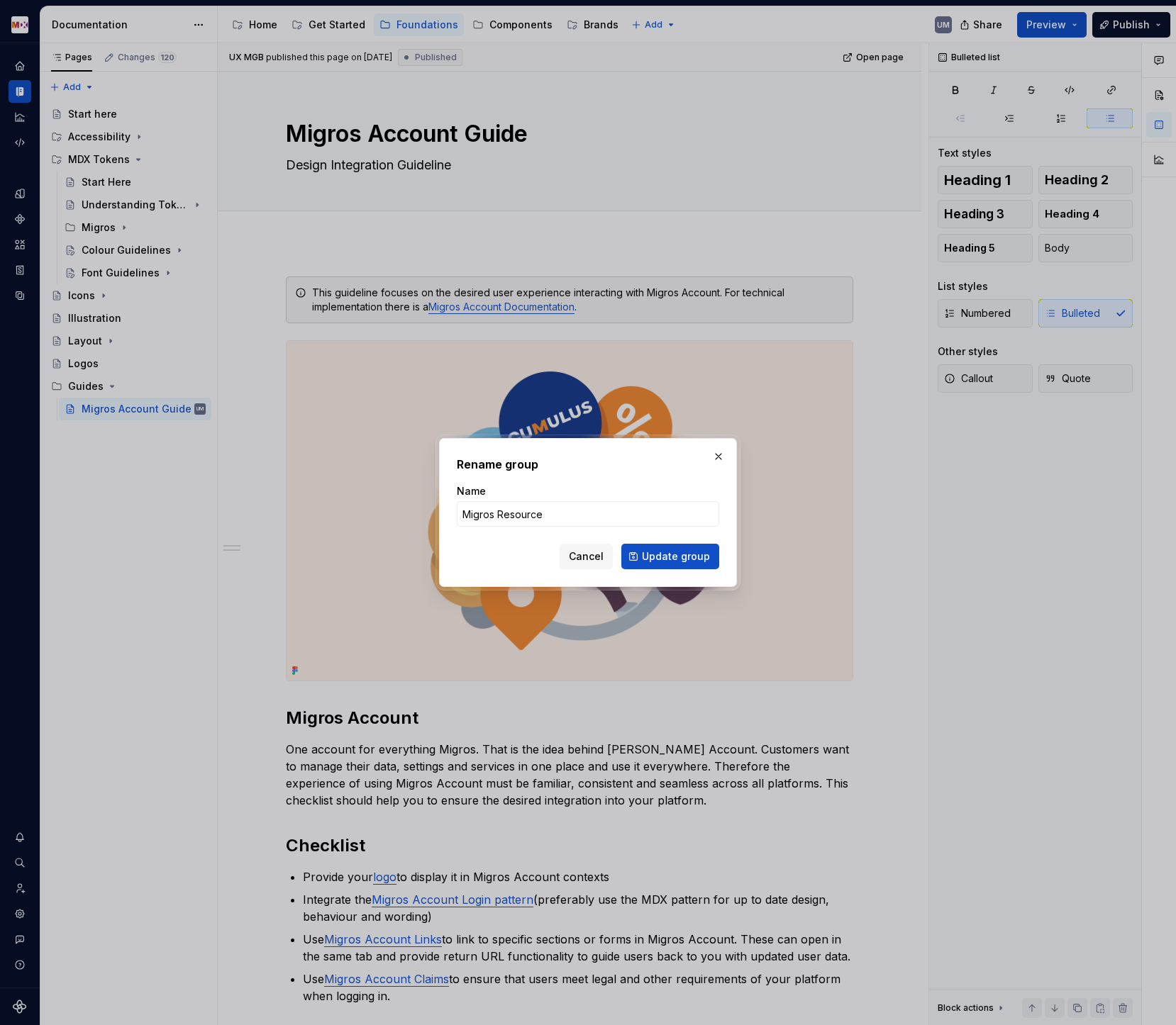
type input "Migros Resources"
click button "Update group" at bounding box center [670, 556] width 98 height 26
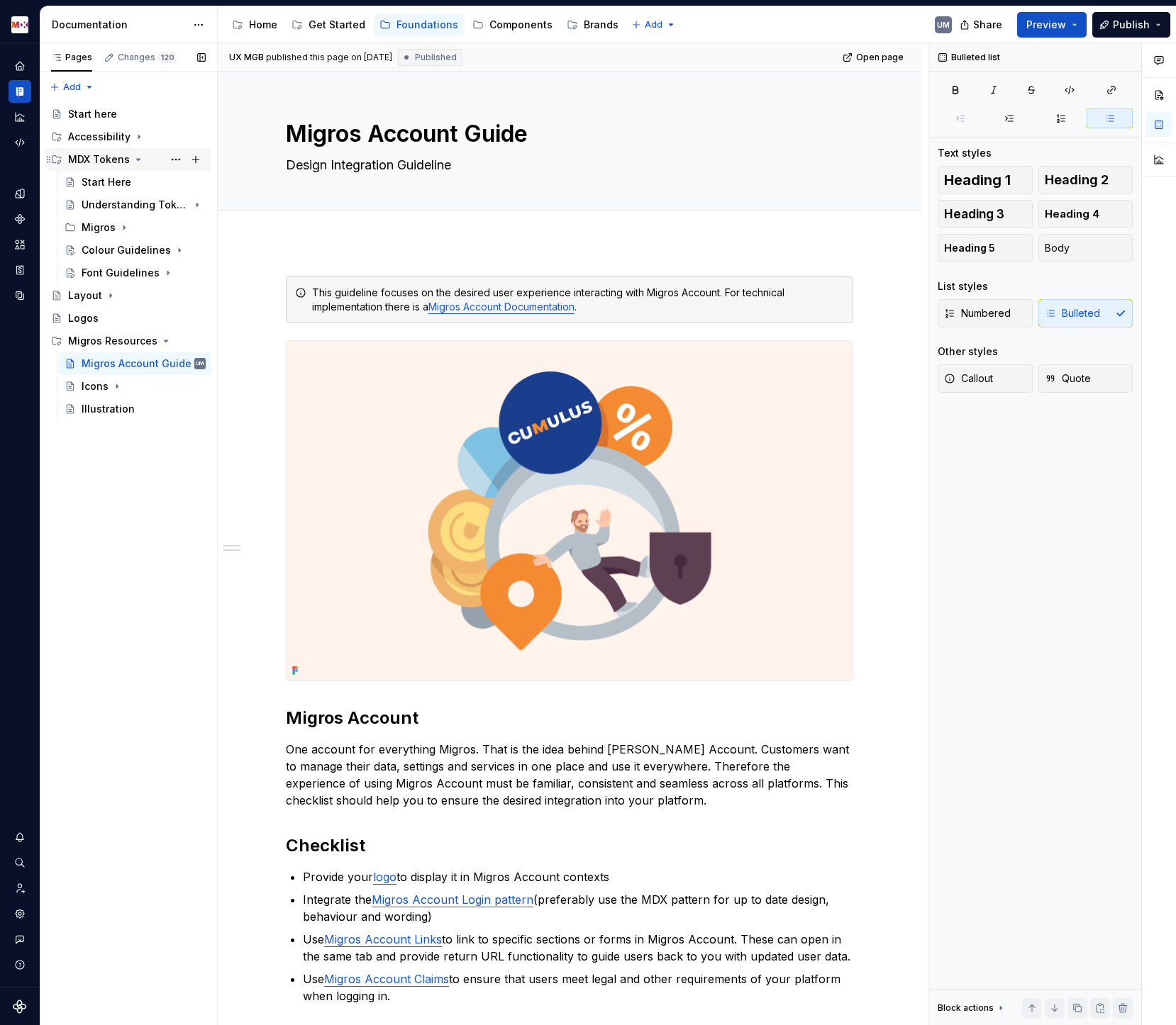
click at [134, 159] on icon "Page tree" at bounding box center [138, 160] width 12 height 12
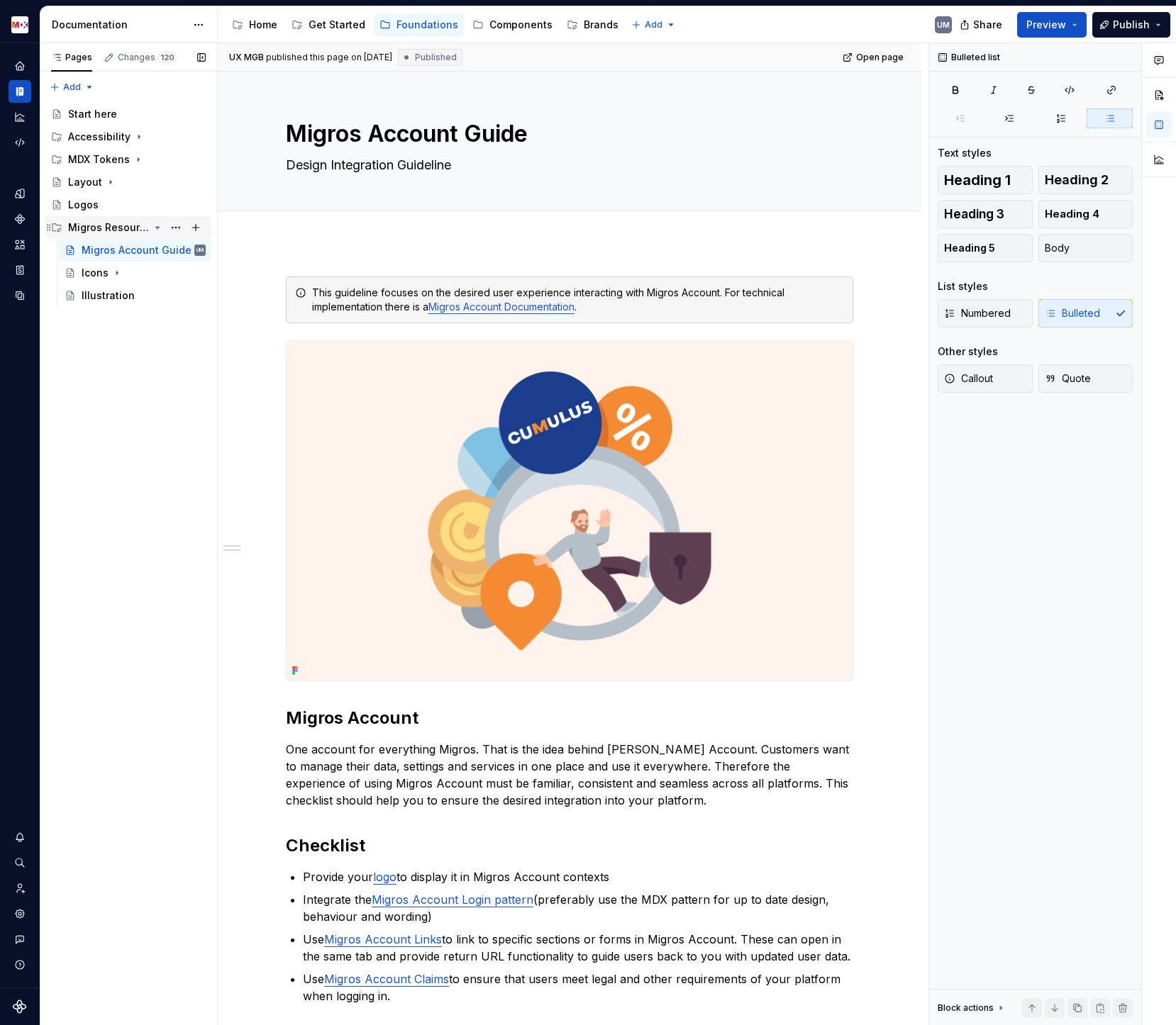
click at [125, 229] on div "Migros Resources" at bounding box center [108, 227] width 81 height 14
click at [158, 227] on icon "Page tree" at bounding box center [158, 228] width 2 height 3
click at [172, 229] on button "Page tree" at bounding box center [176, 228] width 20 height 20
type textarea "*"
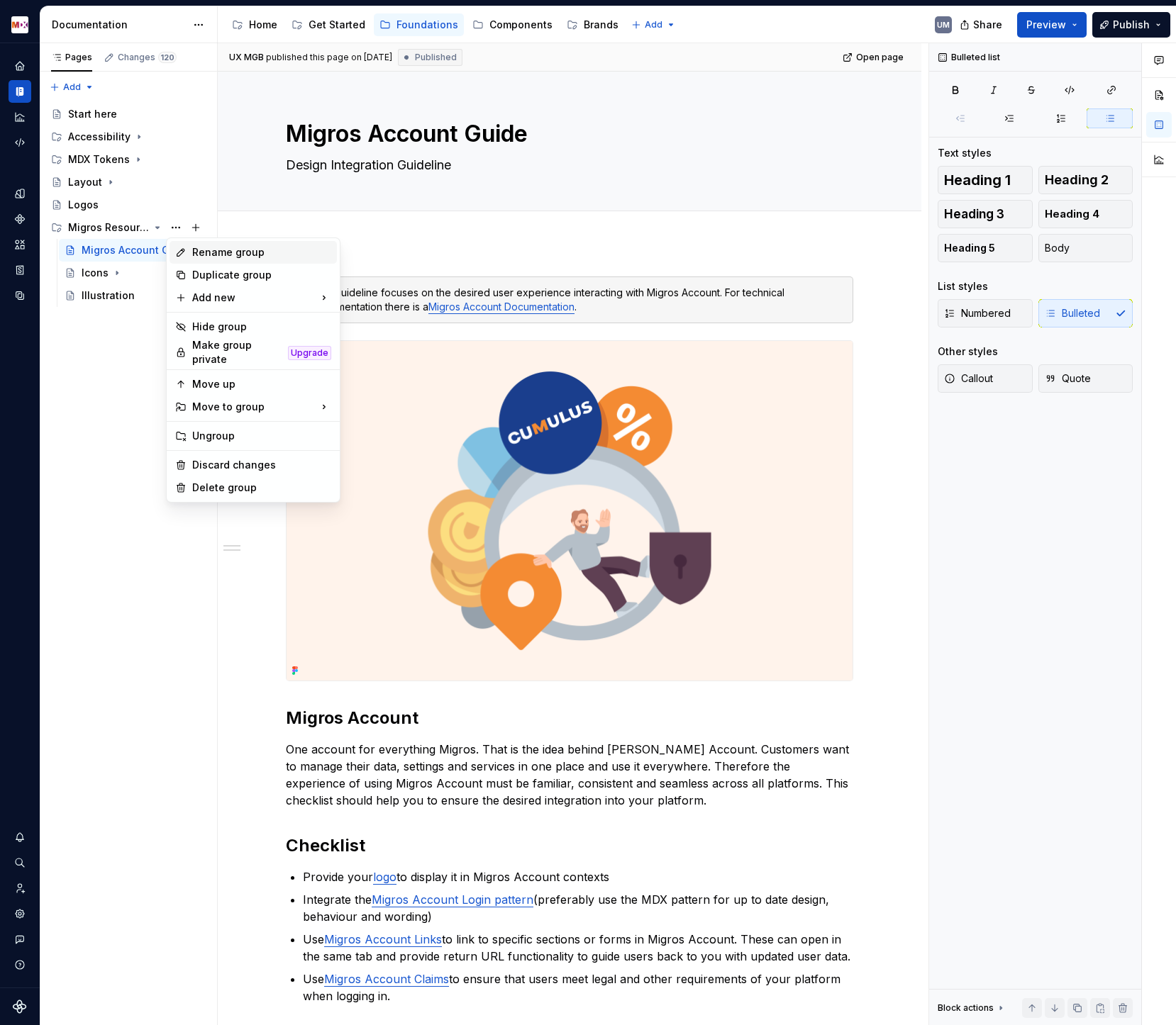
click at [219, 257] on div "Rename group" at bounding box center [261, 252] width 139 height 14
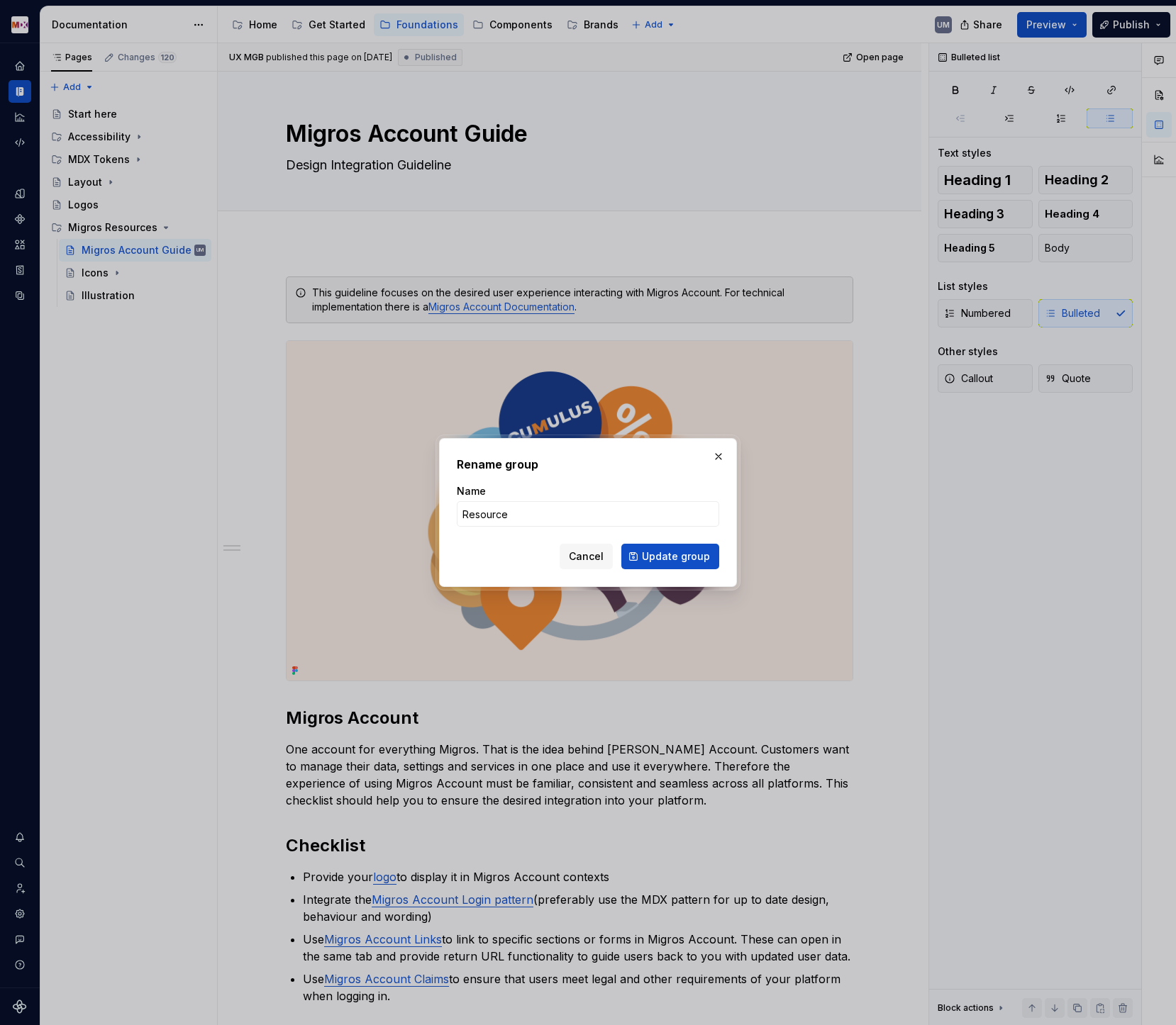
type input "Resources"
click button "Update group" at bounding box center [670, 556] width 98 height 26
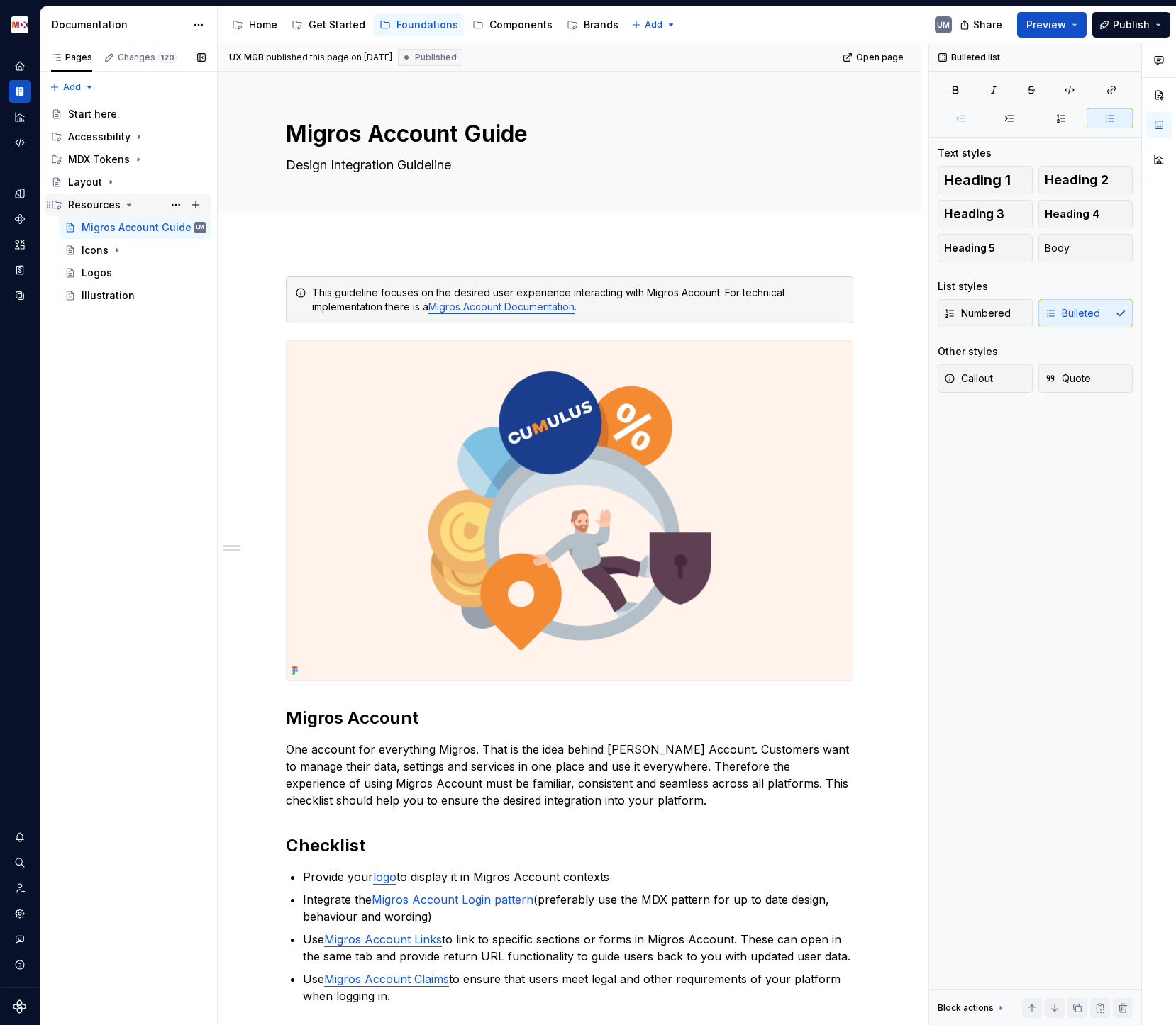
click at [128, 204] on icon "Page tree" at bounding box center [129, 205] width 3 height 2
click at [133, 156] on icon "Page tree" at bounding box center [138, 160] width 12 height 12
click at [137, 159] on icon "Page tree" at bounding box center [138, 159] width 3 height 2
click at [138, 159] on icon "Page tree" at bounding box center [138, 160] width 2 height 3
click at [134, 157] on icon "Page tree" at bounding box center [138, 160] width 12 height 12
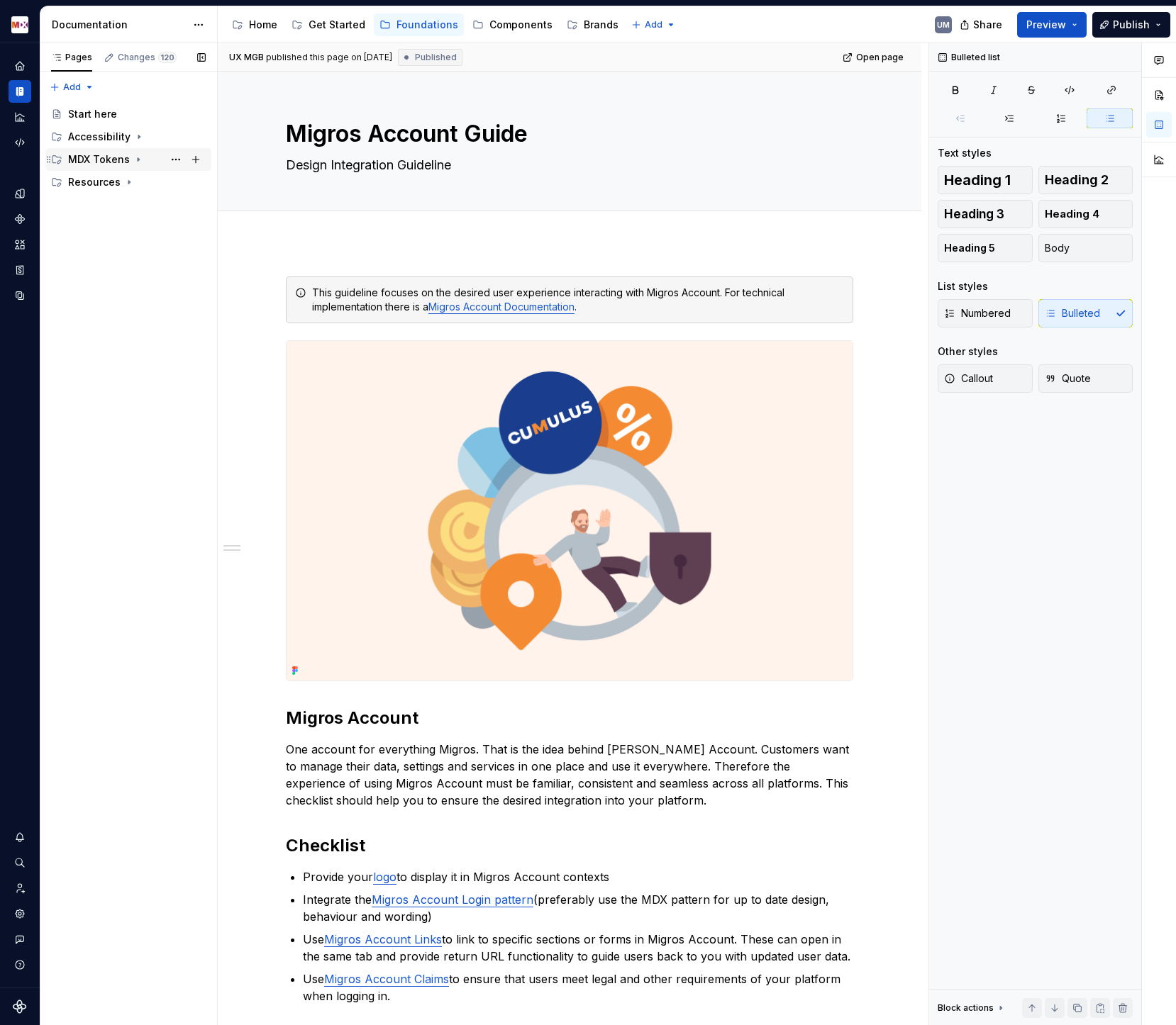
click at [134, 158] on icon "Page tree" at bounding box center [138, 160] width 12 height 12
type textarea "*"
click at [83, 82] on div "Pages Changes 120 Add Accessibility guide for tree Page tree. Navigate the tree…" at bounding box center [128, 535] width 178 height 982
click at [99, 141] on div "New group" at bounding box center [118, 137] width 93 height 14
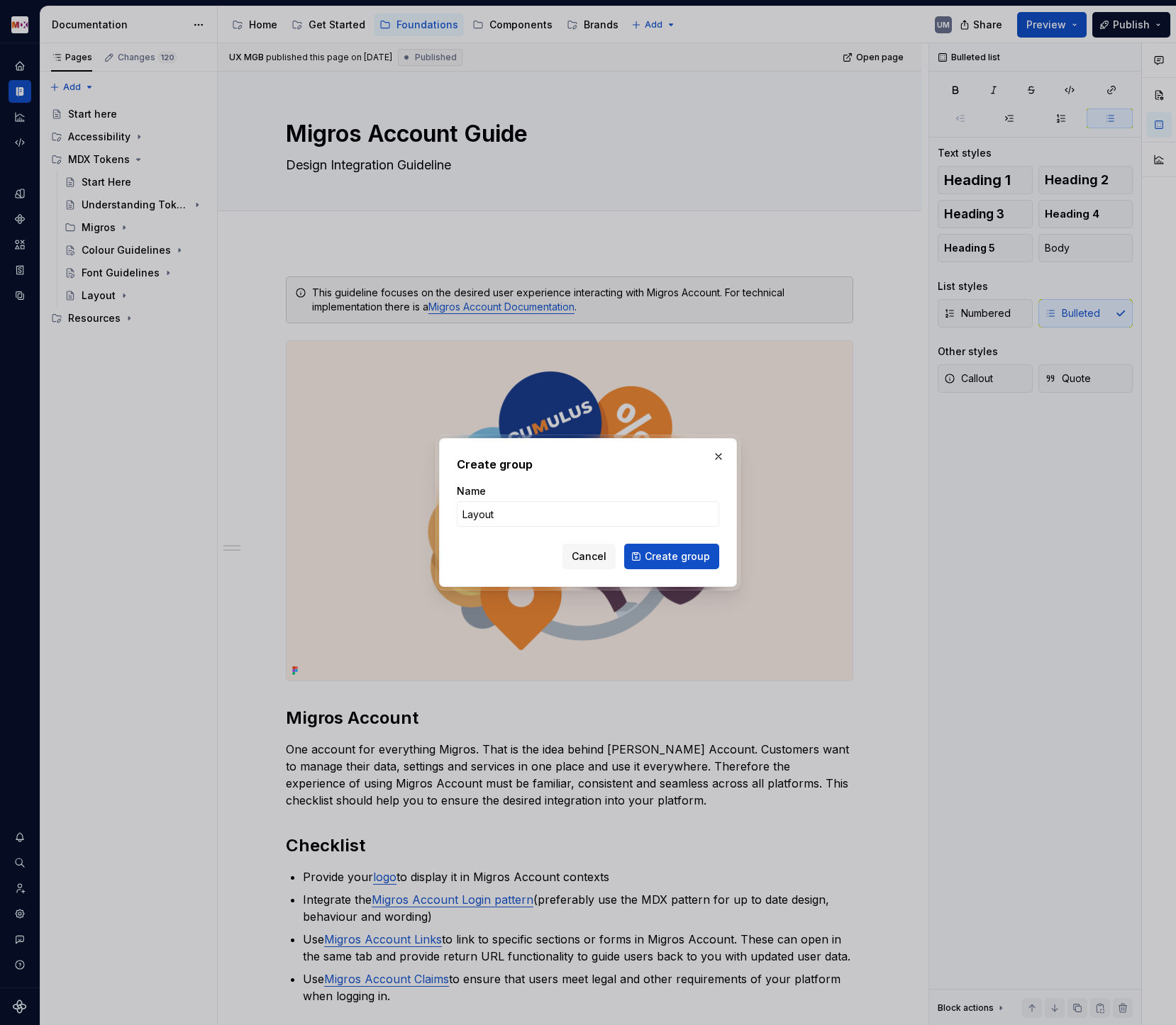
type input "Layouts"
click button "Create group" at bounding box center [671, 556] width 95 height 26
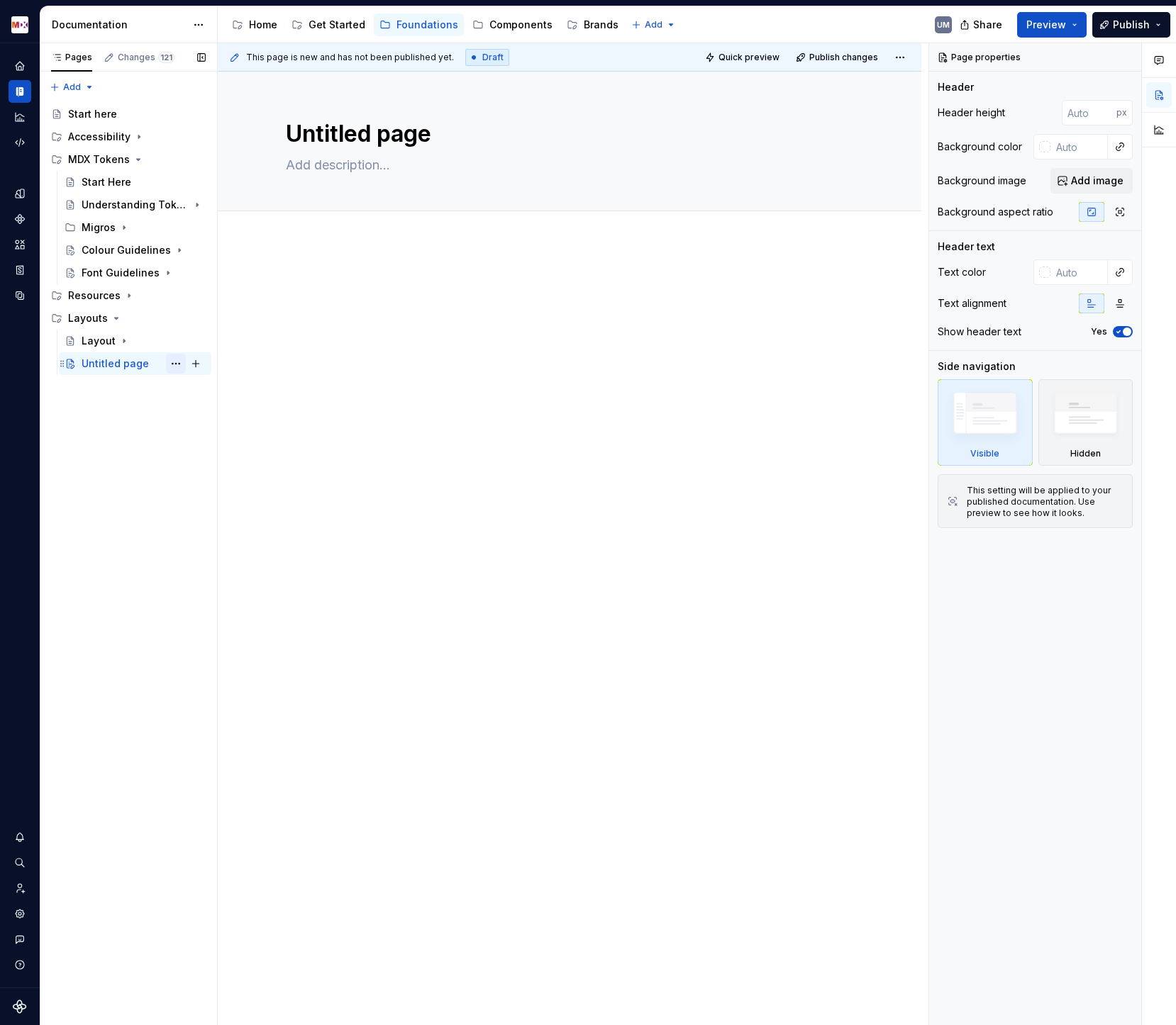
click at [174, 364] on button "Page tree" at bounding box center [176, 364] width 20 height 20
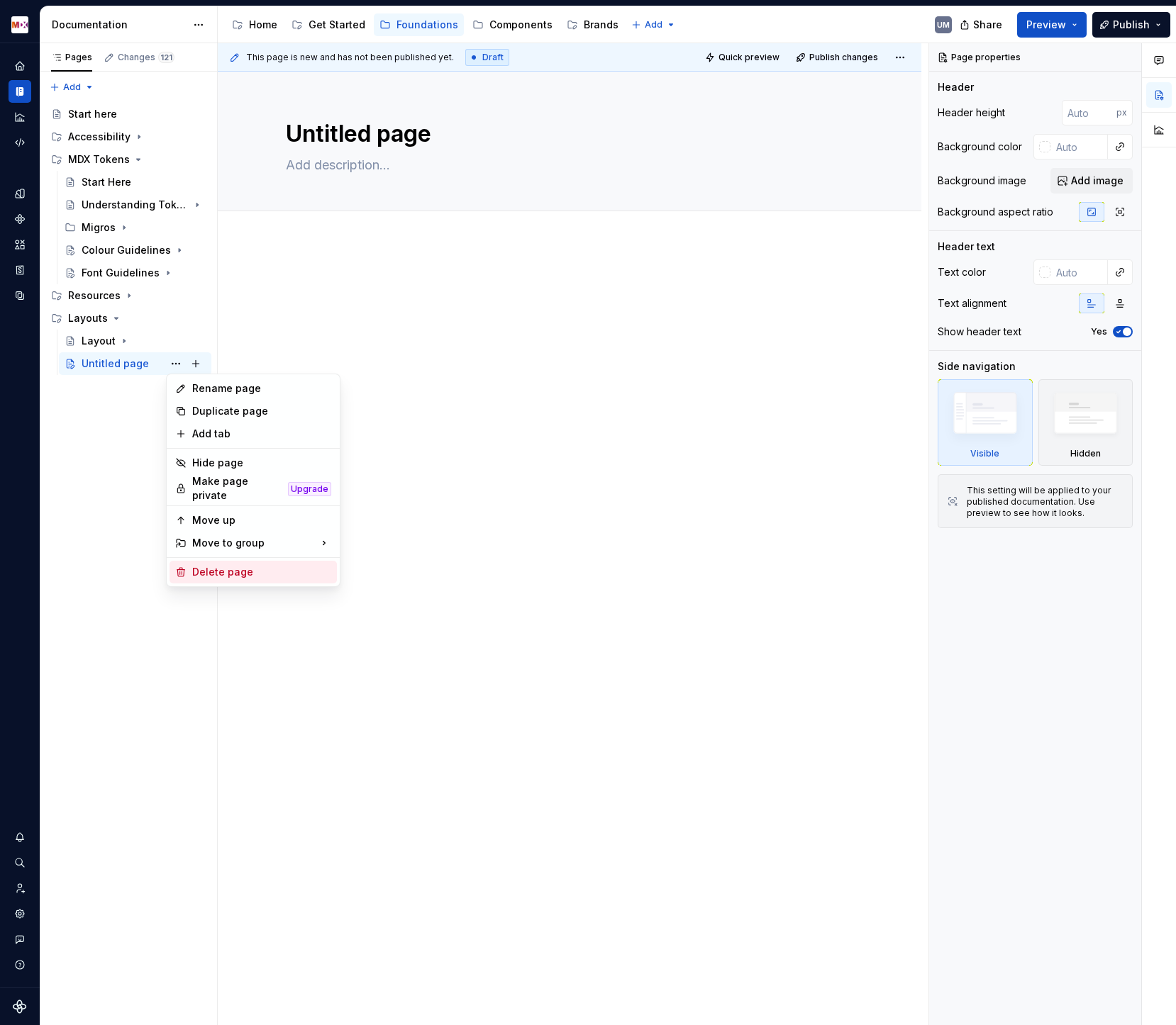
click at [211, 570] on div "Delete page" at bounding box center [261, 572] width 139 height 14
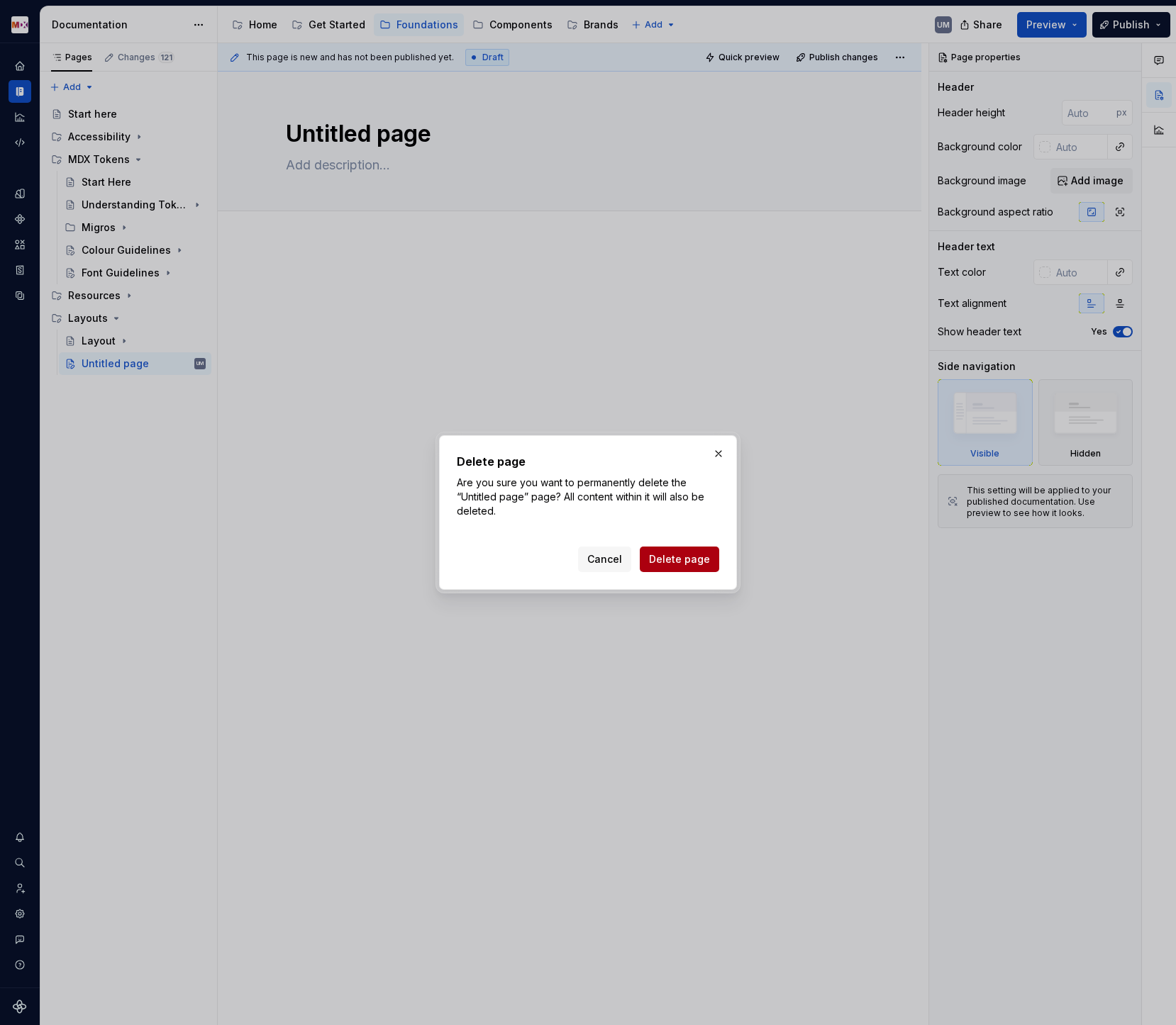
click at [681, 560] on span "Delete page" at bounding box center [679, 559] width 61 height 14
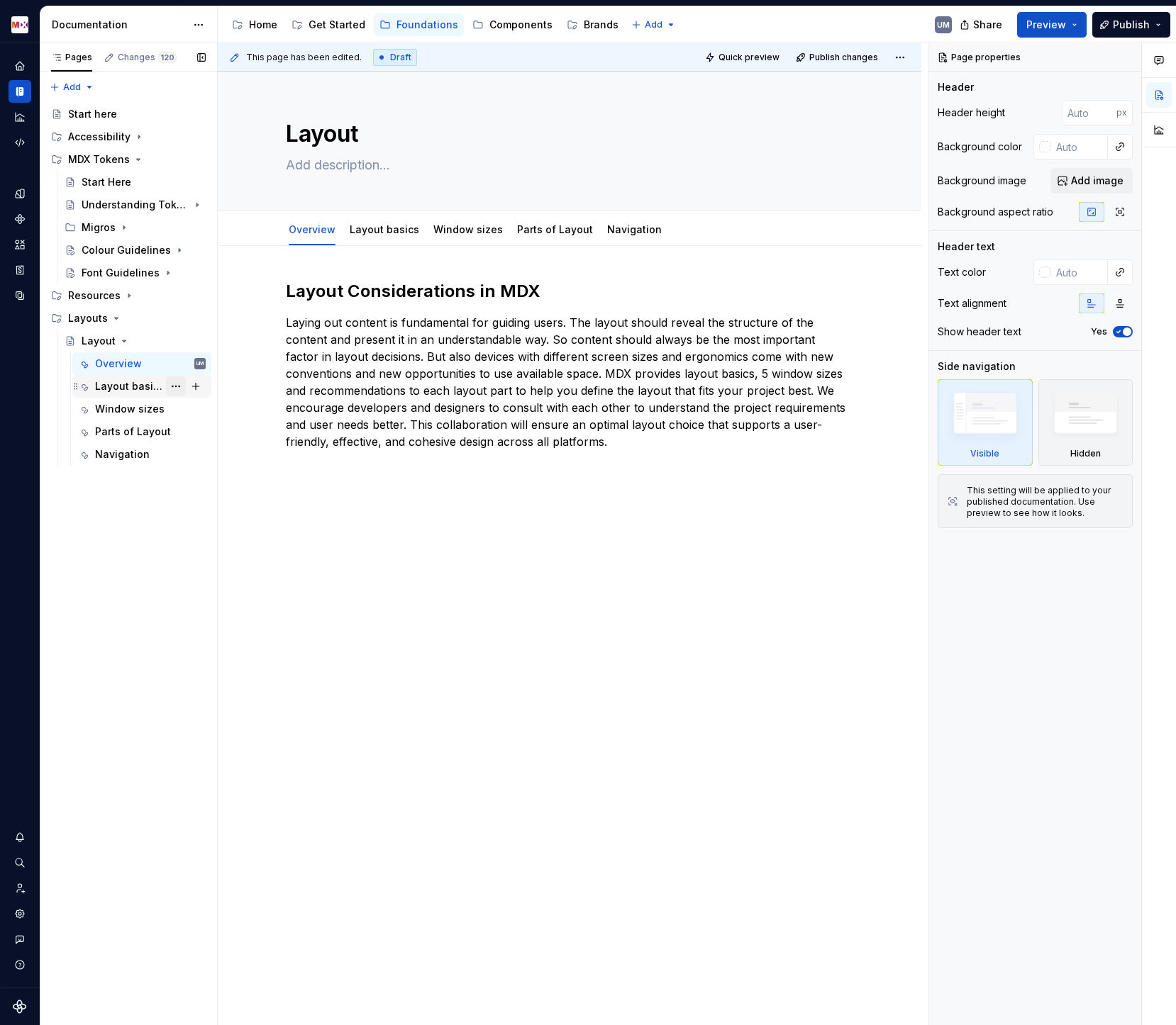
click at [170, 386] on button "Page tree" at bounding box center [176, 386] width 20 height 20
click at [146, 386] on div "Pages Changes 120 Add Accessibility guide for tree Page tree. Navigate the tree…" at bounding box center [128, 535] width 178 height 982
type textarea "*"
type textarea "Overview"
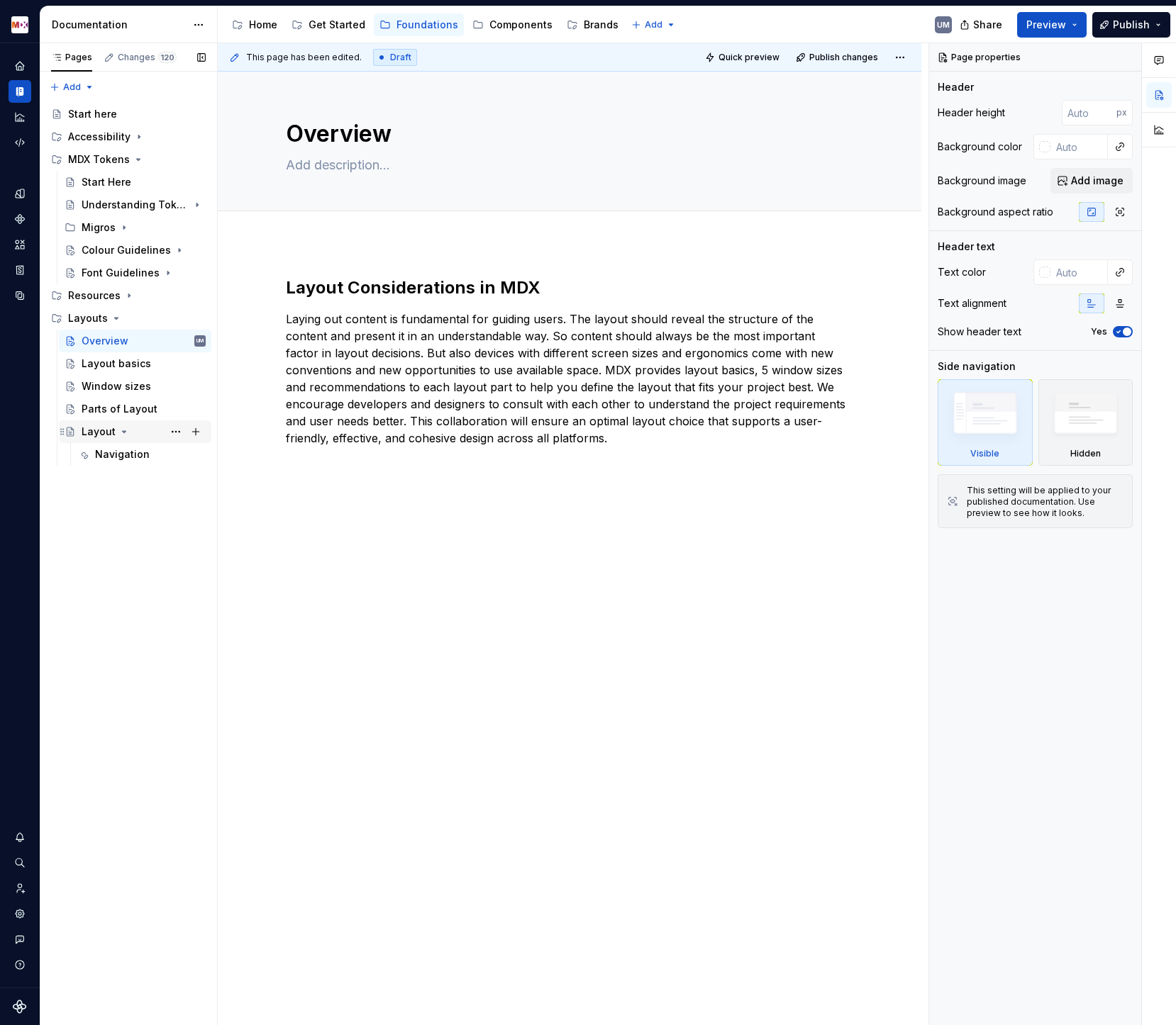
drag, startPoint x: 113, startPoint y: 455, endPoint x: 104, endPoint y: 420, distance: 36.1
click at [104, 420] on div "Layout Navigation" at bounding box center [133, 443] width 154 height 45
drag, startPoint x: 105, startPoint y: 455, endPoint x: 94, endPoint y: 420, distance: 36.7
click at [94, 420] on div "Layout Navigation" at bounding box center [133, 443] width 154 height 45
click at [125, 448] on div "Navigation" at bounding box center [122, 455] width 54 height 14
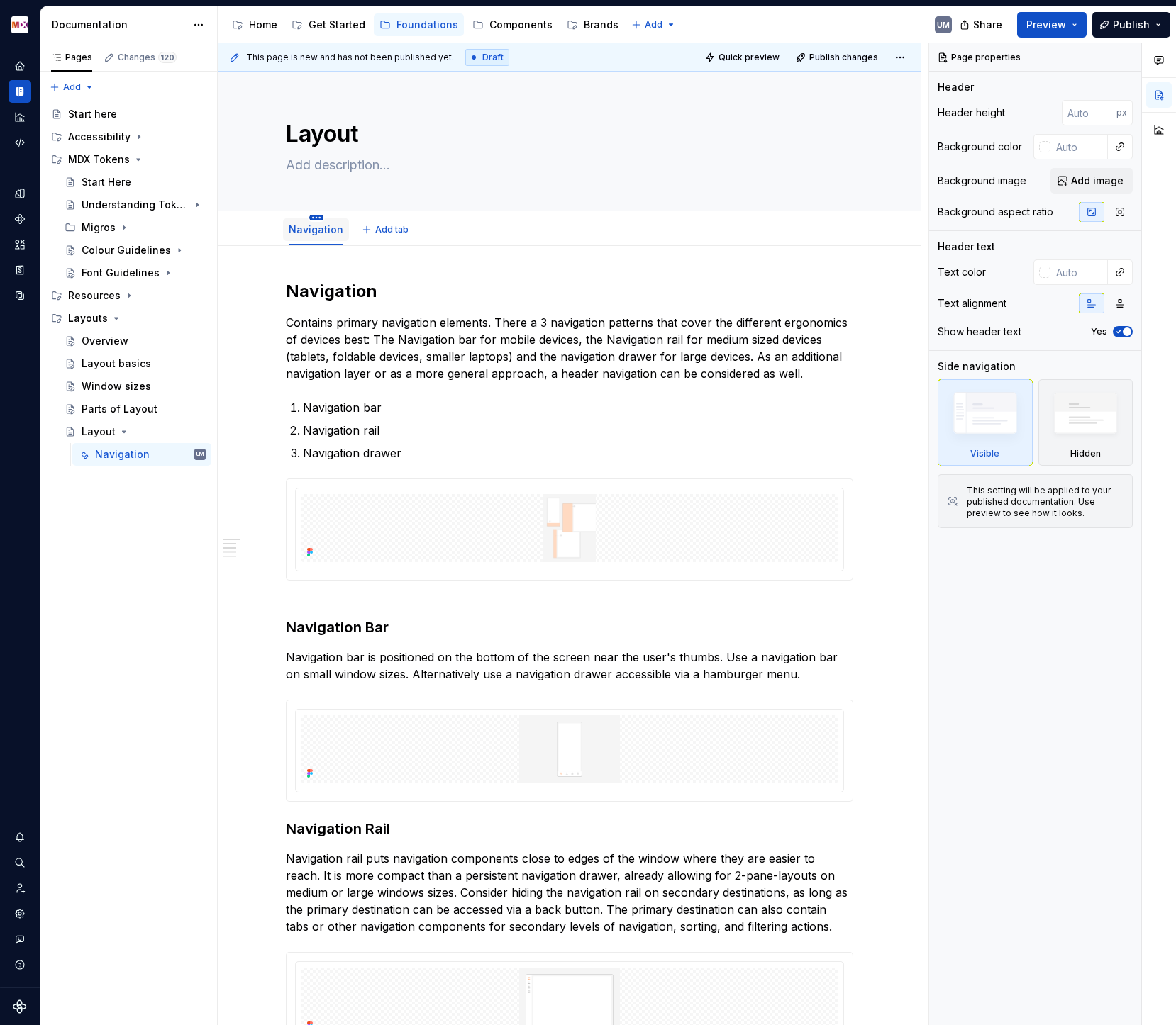
click at [319, 218] on html "MDX UM Dataset Migros Documentation Accessibility guide for tree Page tree. Nav…" at bounding box center [588, 512] width 1176 height 1025
click at [283, 258] on html "MDX UM Dataset Migros Documentation Accessibility guide for tree Page tree. Nav…" at bounding box center [588, 512] width 1176 height 1025
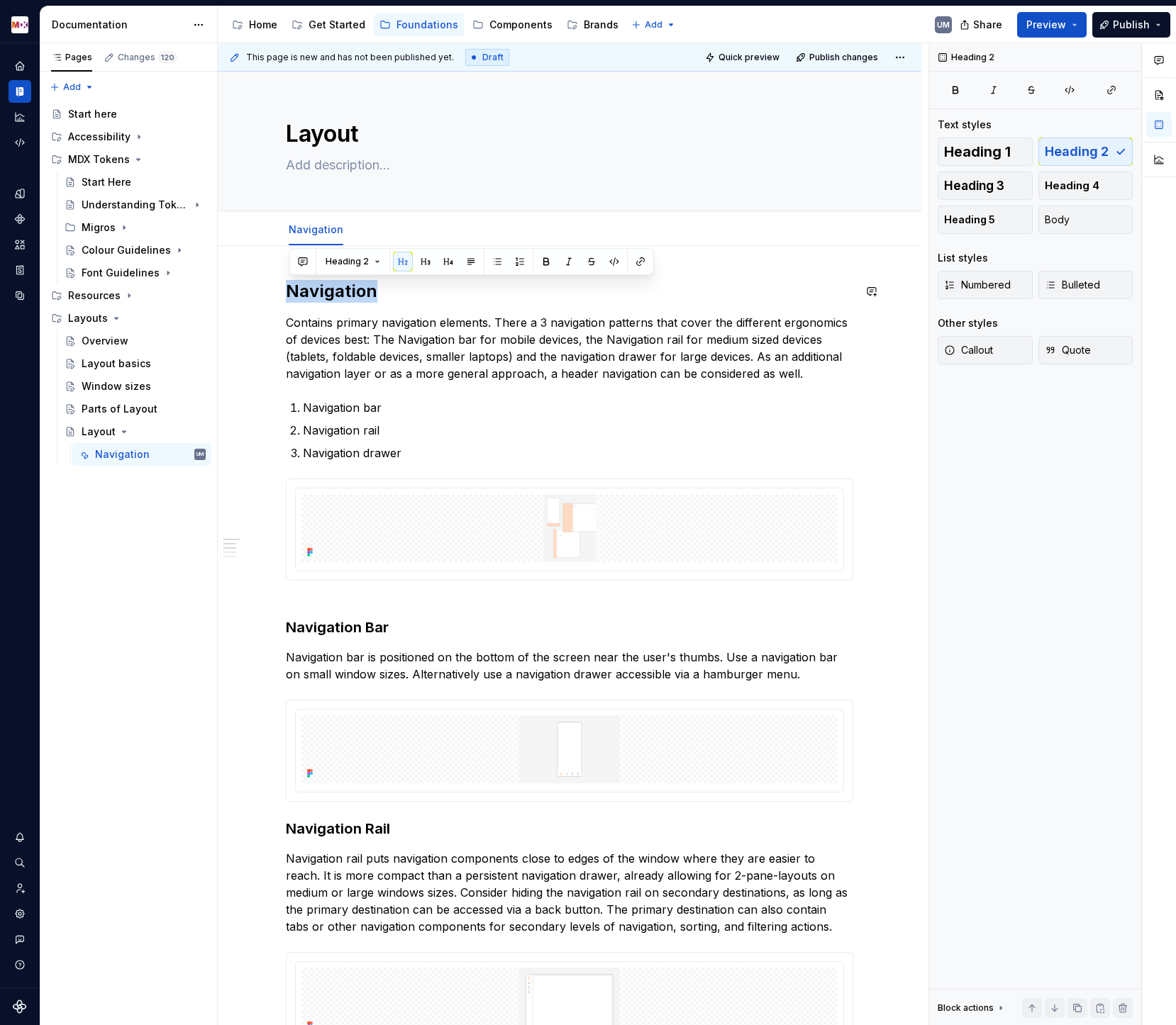
click at [268, 280] on div "Navigation Contains primary navigation elements. There a 3 navigation patterns …" at bounding box center [569, 1031] width 703 height 1570
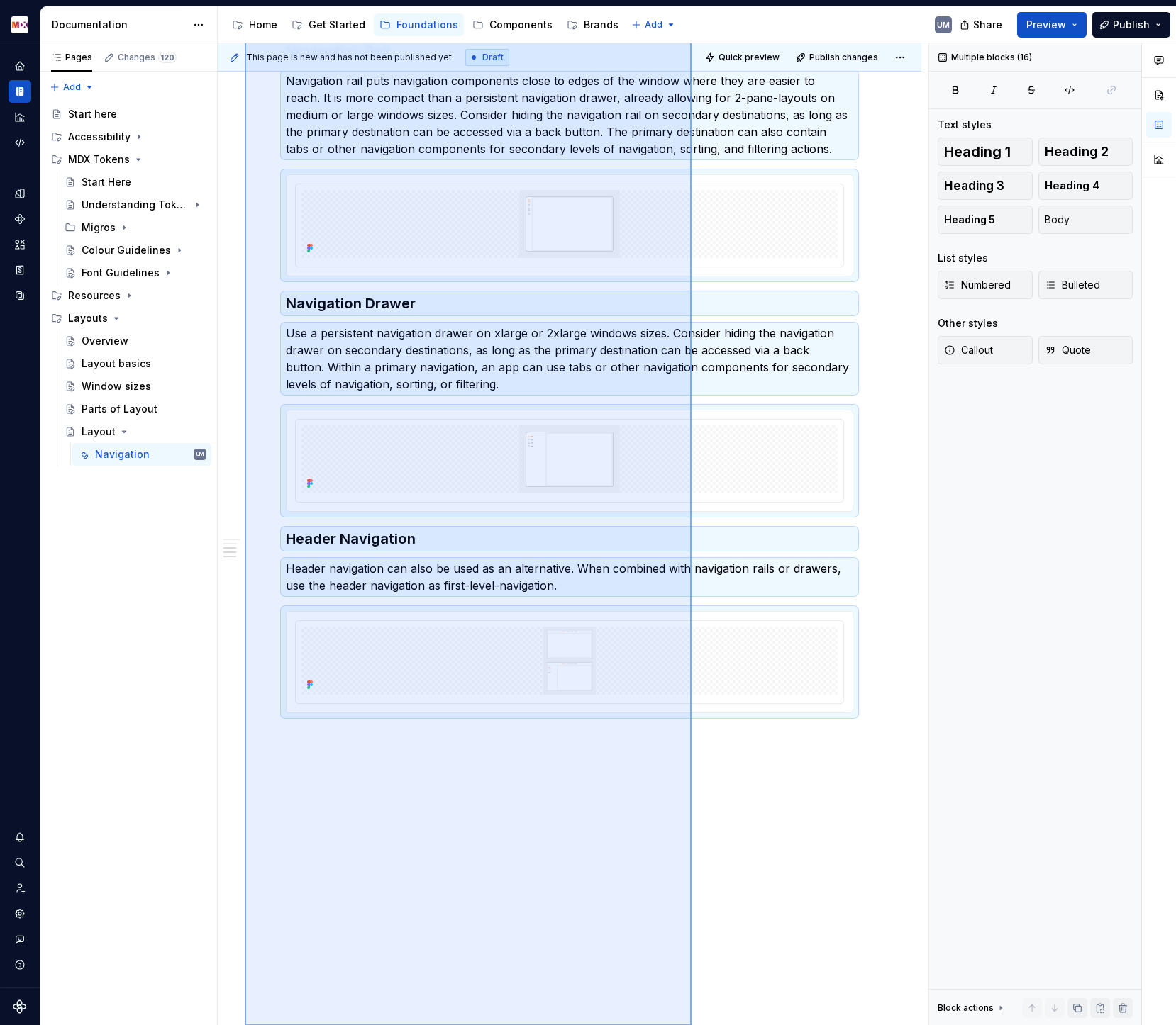
scroll to position [790, 0]
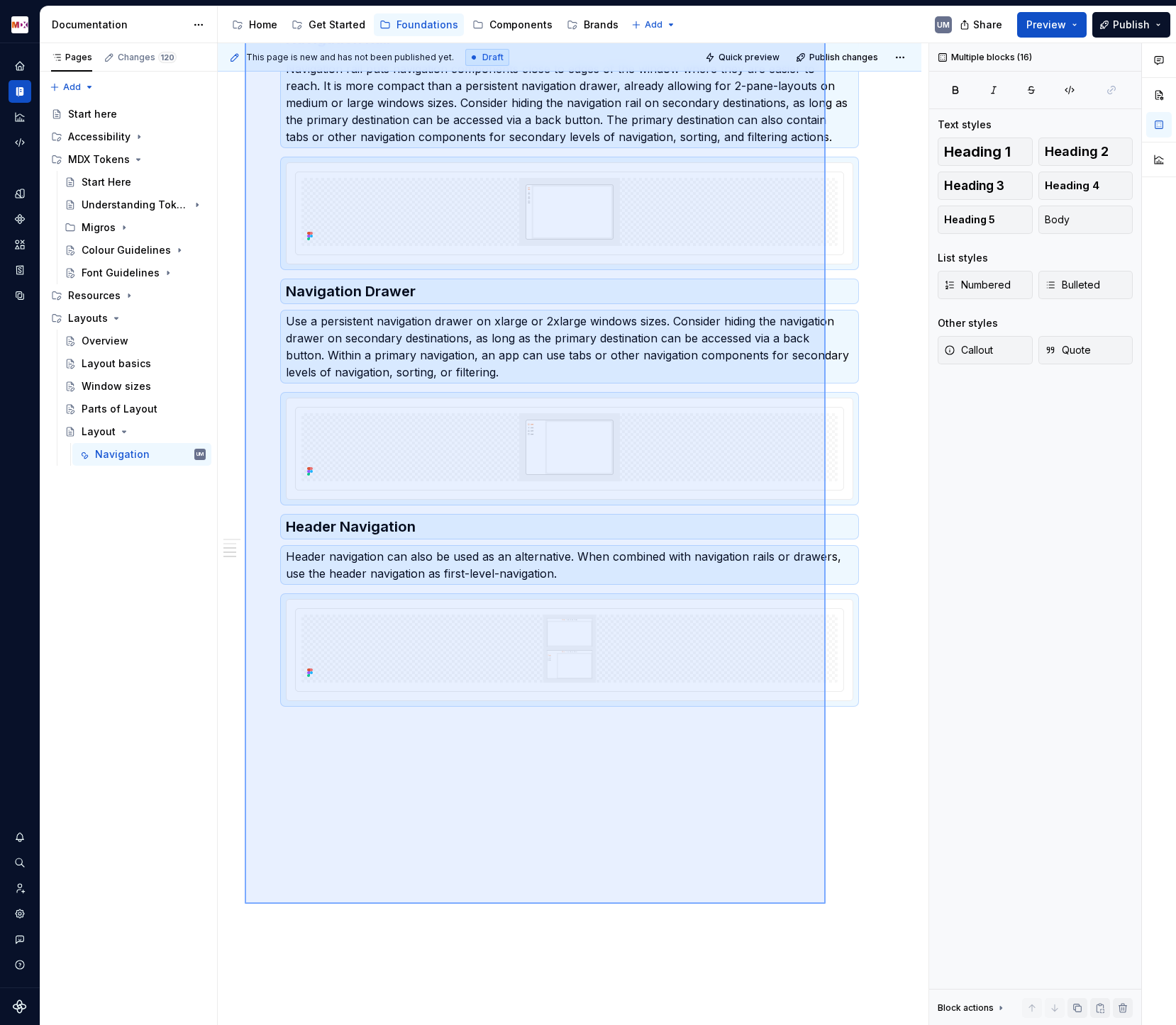
drag, startPoint x: 244, startPoint y: 272, endPoint x: 845, endPoint y: 892, distance: 863.5
click at [843, 674] on div "This page is new and has not been published yet. Draft Quick preview Publish ch…" at bounding box center [573, 535] width 711 height 982
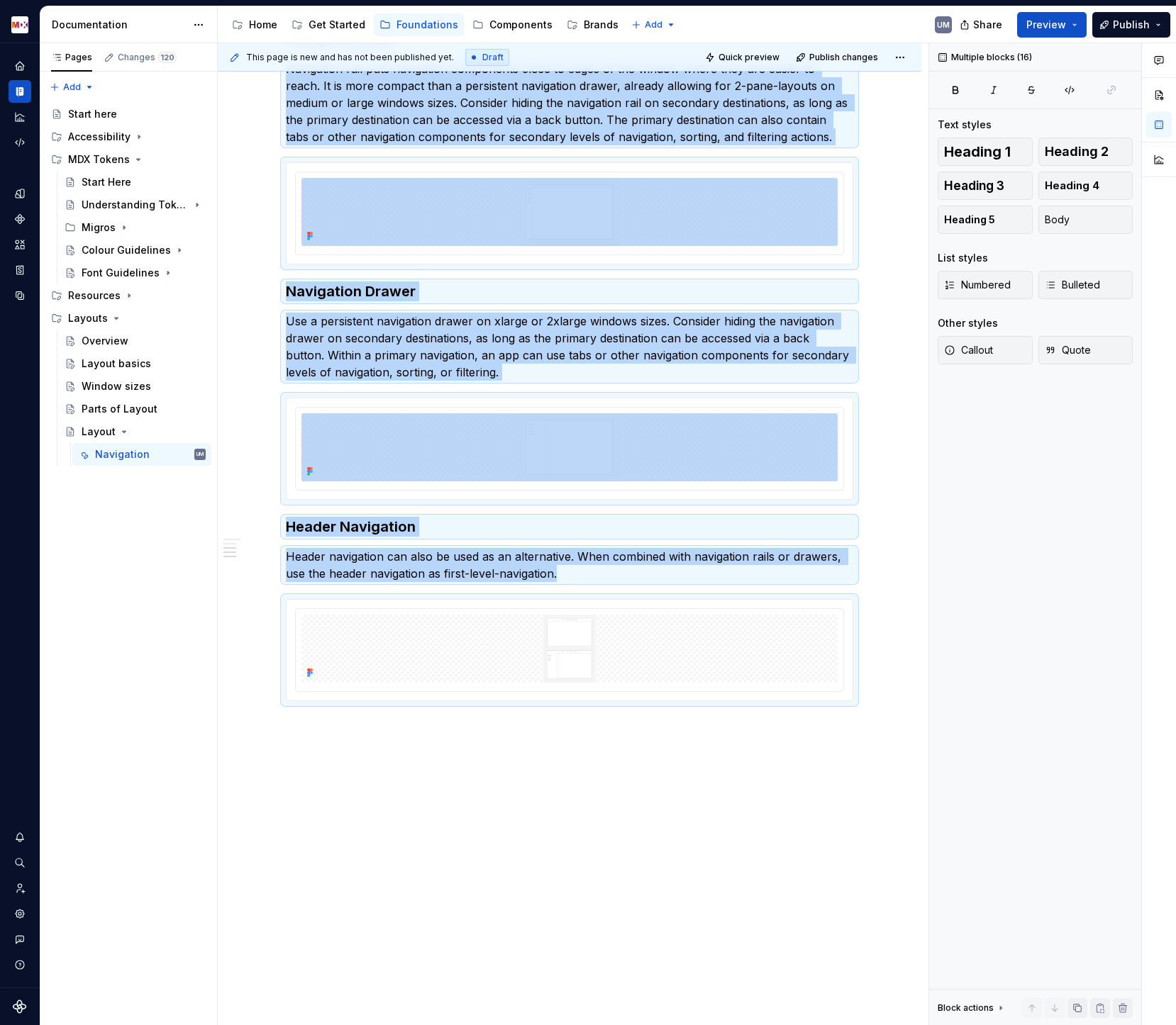
copy div "Navigation Contains primary navigation elements. There a 3 navigation patterns …"
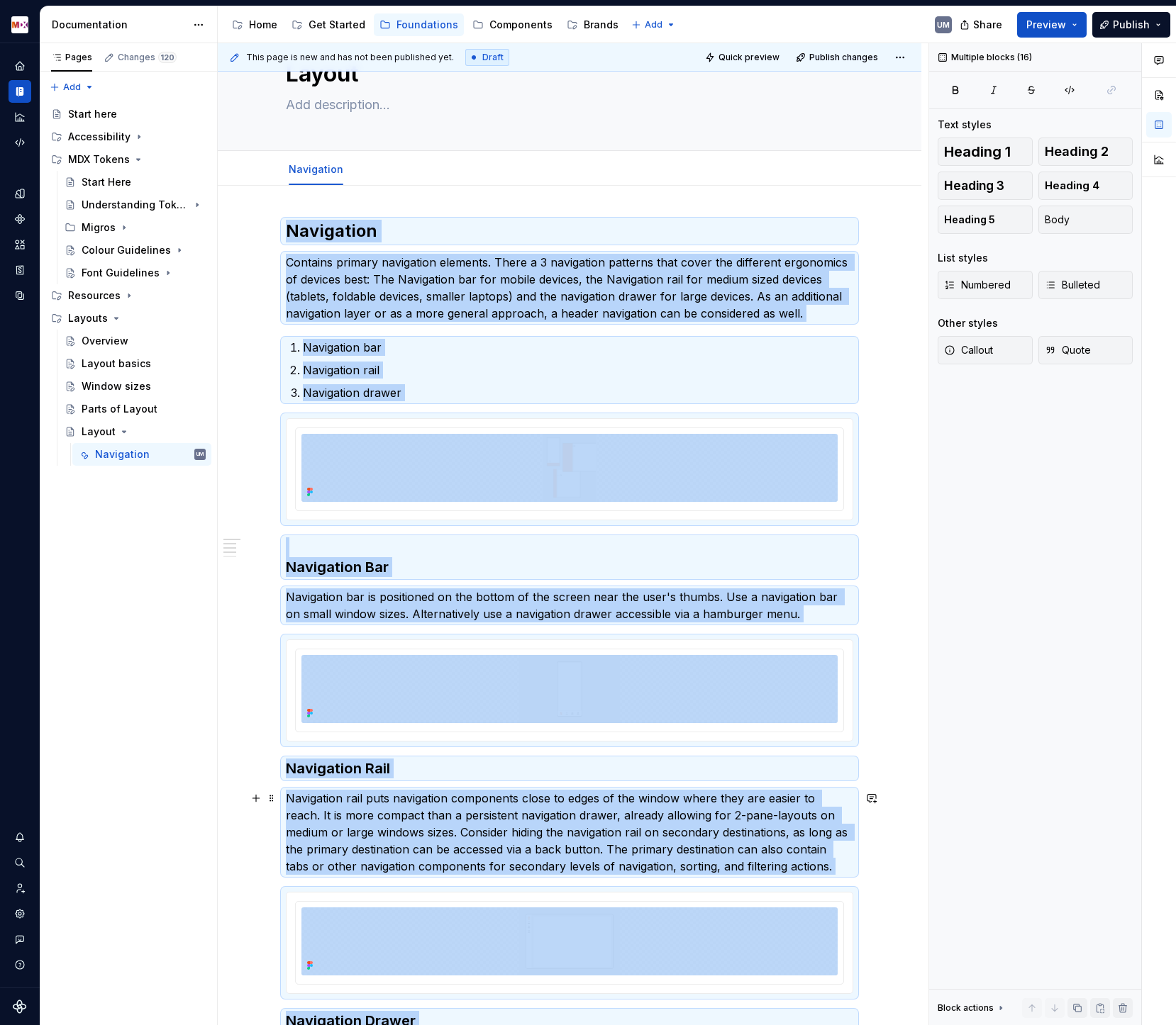
scroll to position [0, 0]
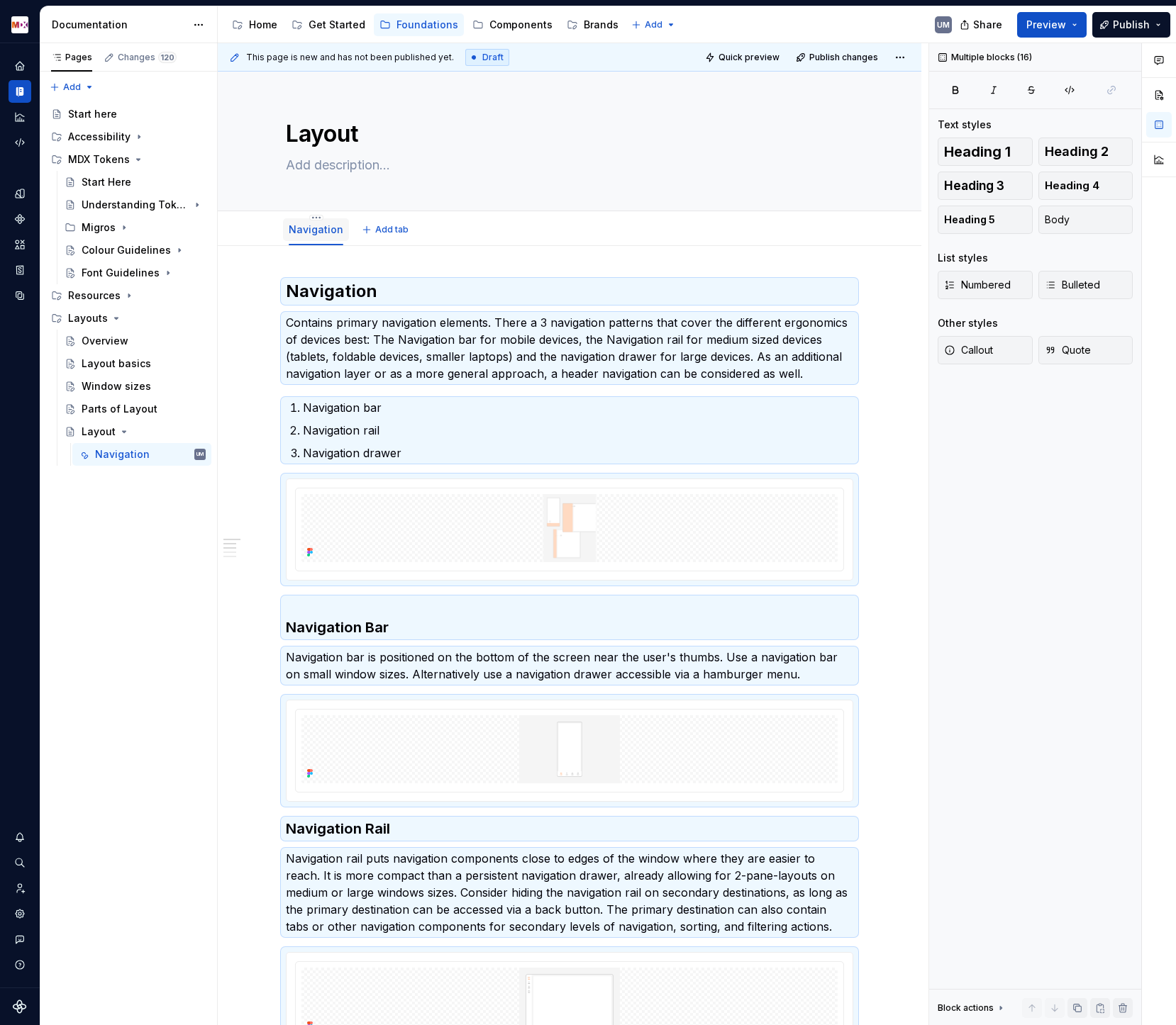
click at [318, 214] on div "Navigation" at bounding box center [315, 229] width 66 height 30
click at [318, 219] on html "MDX UM Dataset Migros Documentation Accessibility guide for tree Page tree. Nav…" at bounding box center [588, 512] width 1176 height 1025
click at [353, 339] on div "Convert to page layout" at bounding box center [404, 341] width 133 height 14
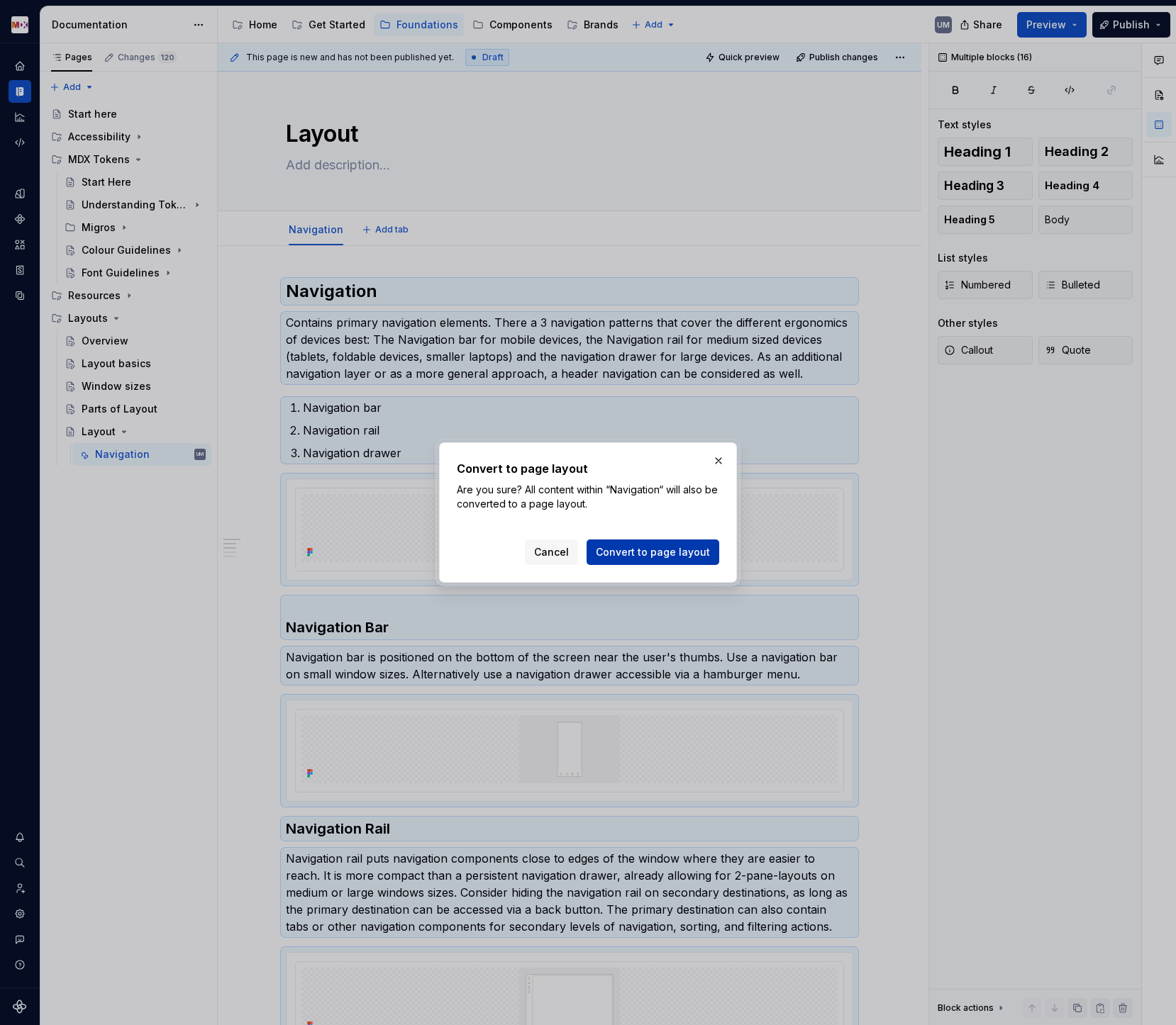
click at [652, 547] on span "Convert to page layout" at bounding box center [652, 552] width 114 height 14
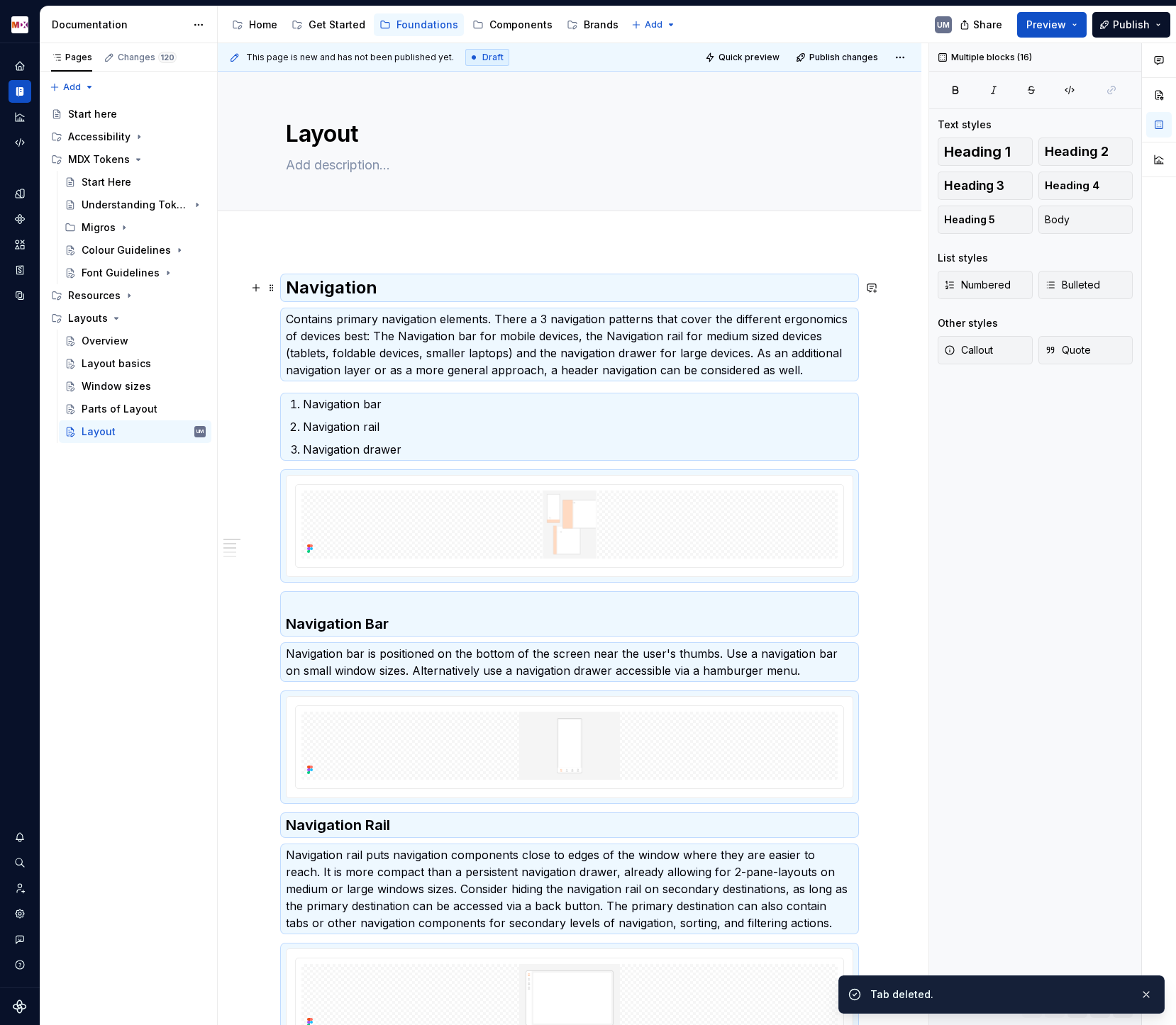
click at [327, 287] on h2 "Navigation" at bounding box center [570, 288] width 567 height 23
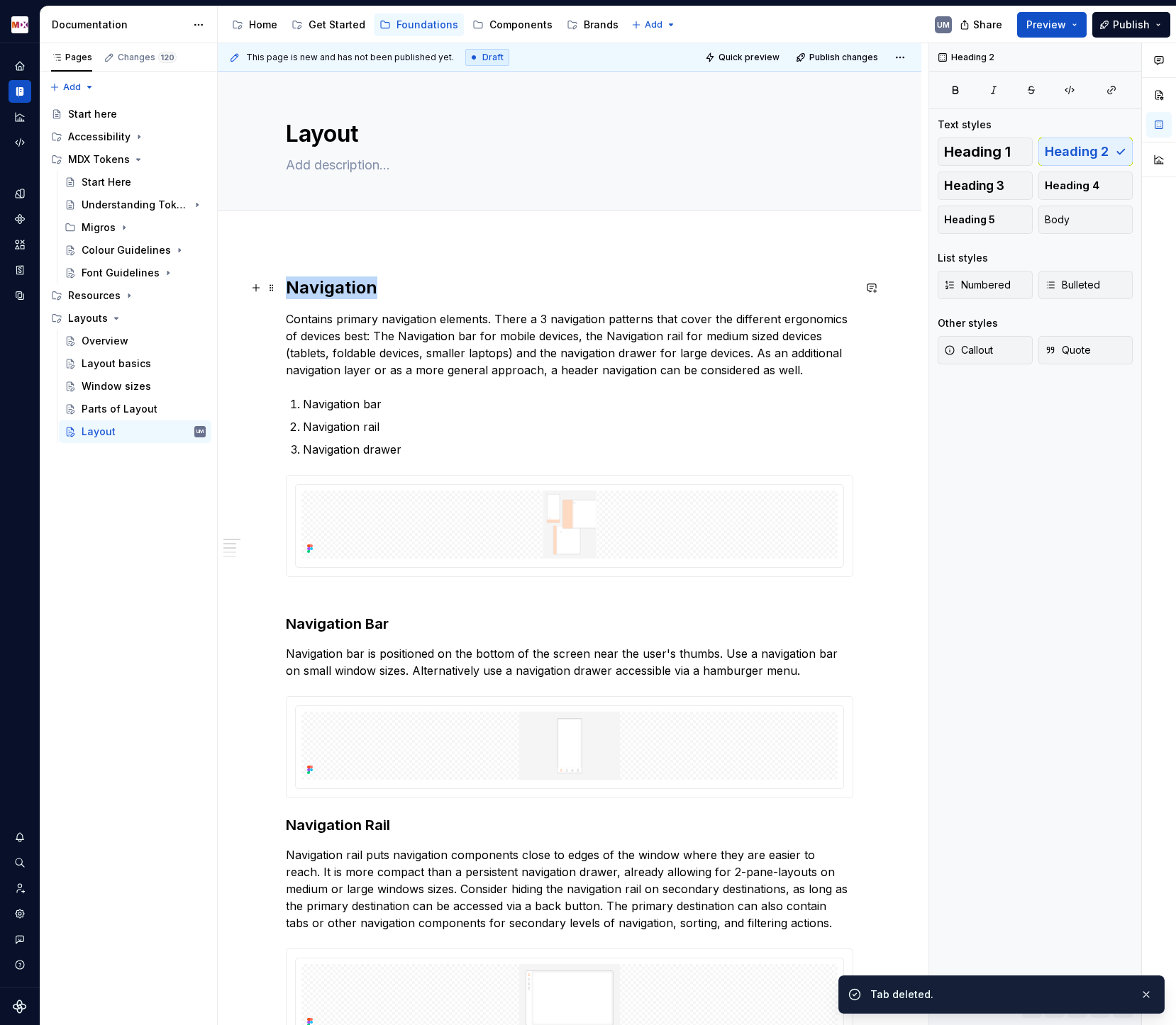
click at [327, 287] on h2 "Navigation" at bounding box center [570, 288] width 567 height 23
copy h2 "Navigation"
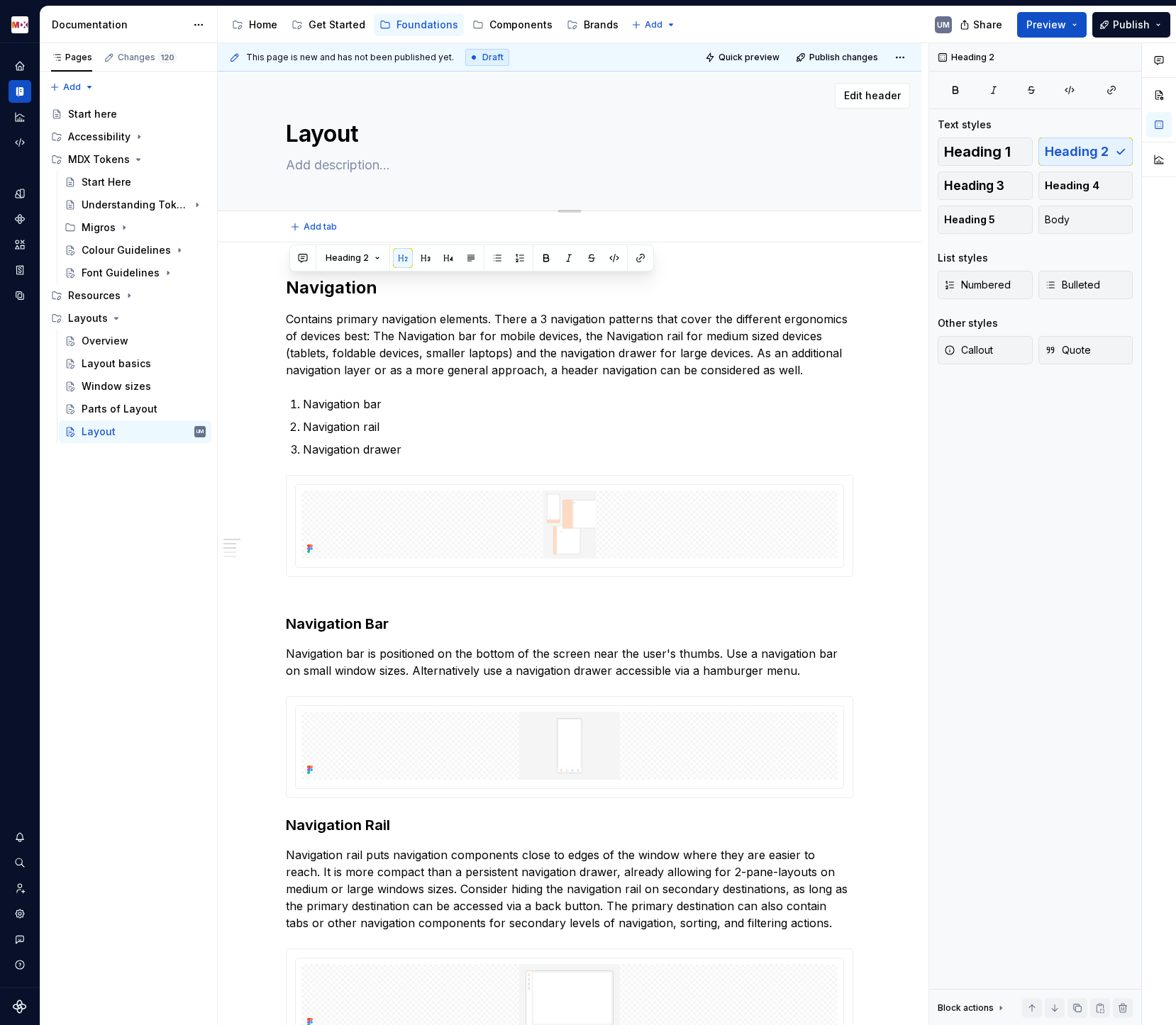
click at [312, 139] on textarea "Layout" at bounding box center [566, 133] width 567 height 34
paste textarea "Navigation"
type textarea "*"
type textarea "Navigation"
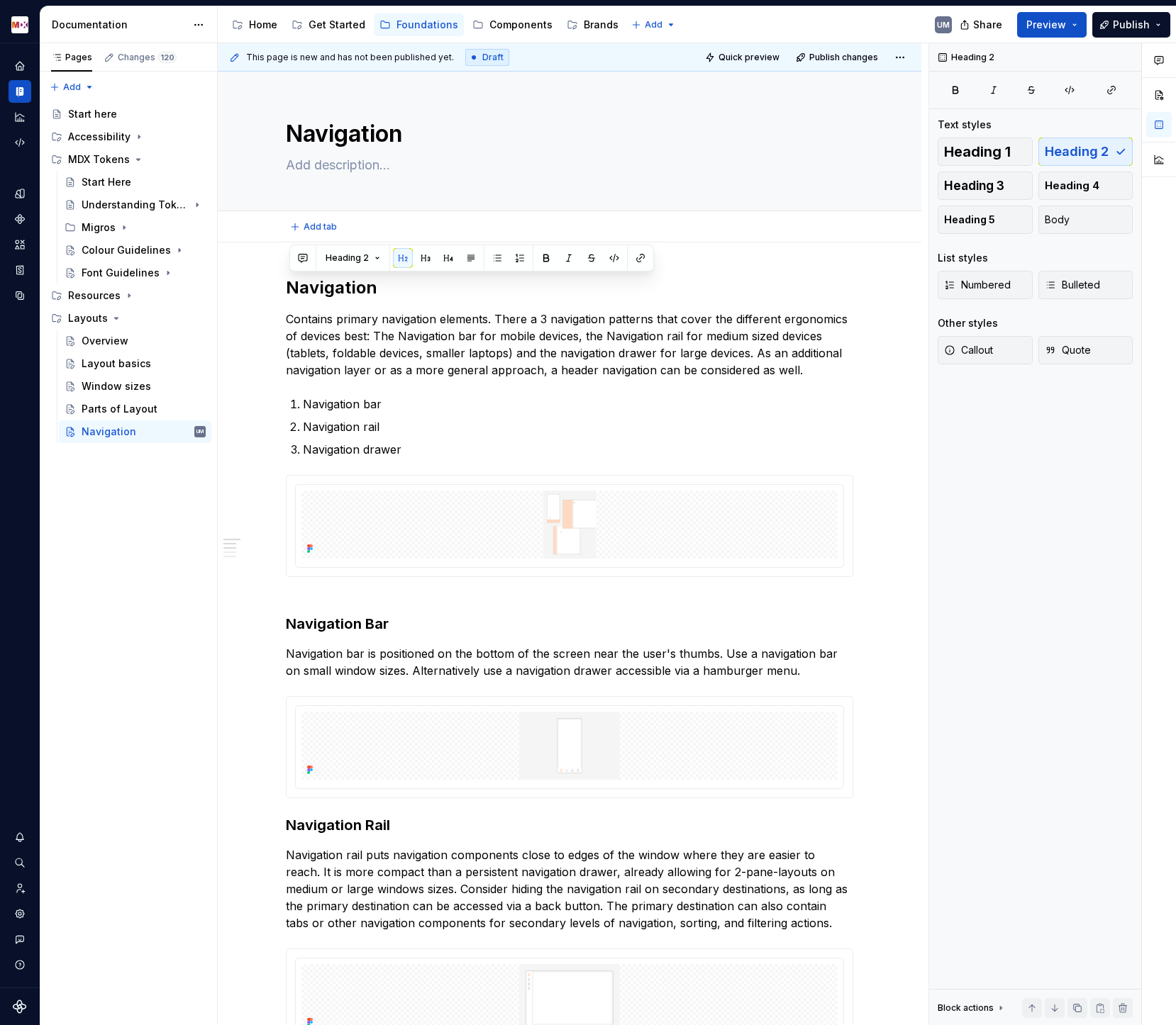
type textarea "*"
type textarea "Navigation"
click at [112, 317] on icon "Page tree" at bounding box center [117, 319] width 12 height 12
click at [83, 319] on div "Layouts" at bounding box center [88, 318] width 40 height 14
click at [111, 315] on icon "Page tree" at bounding box center [117, 319] width 12 height 12
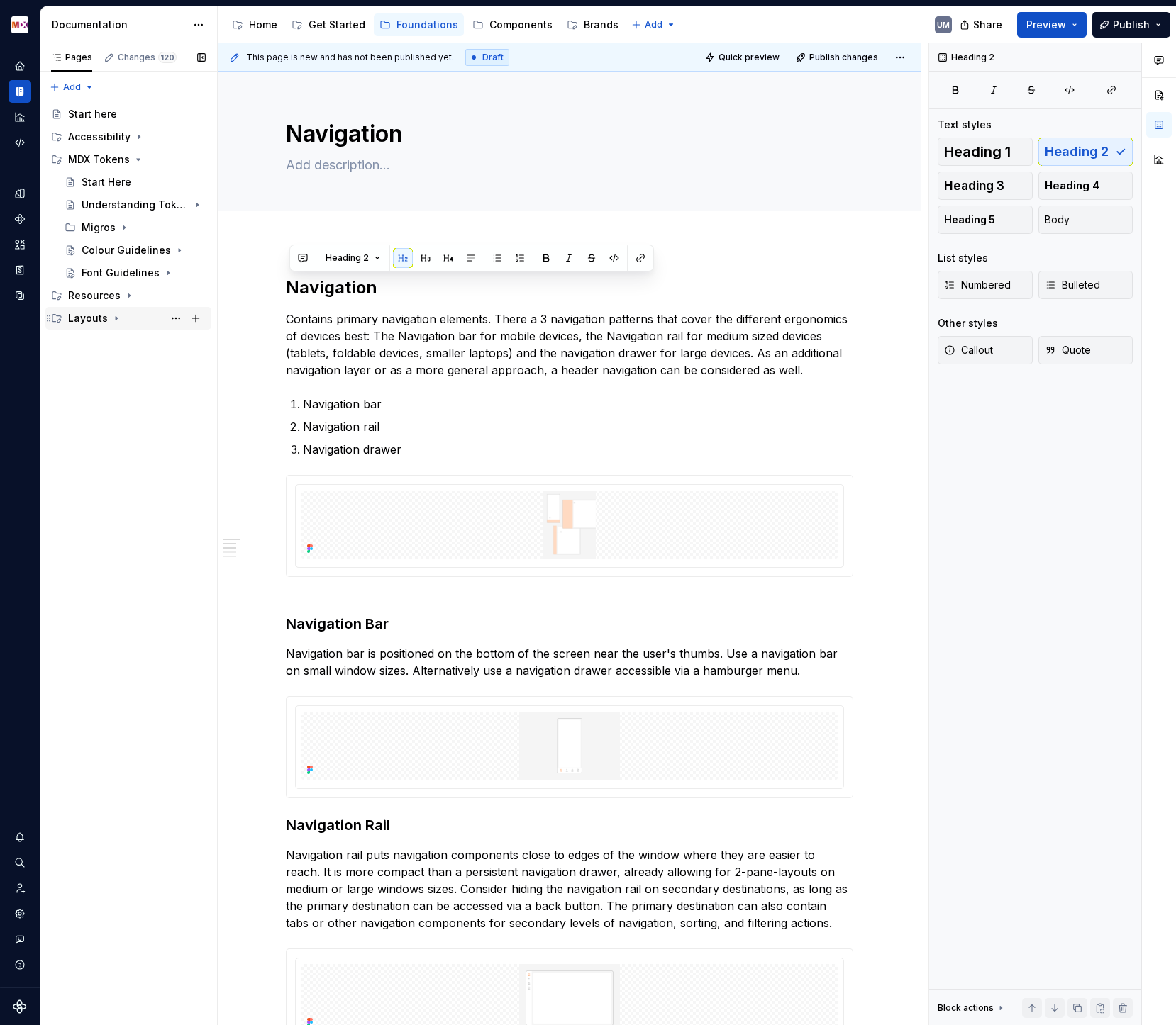
click at [78, 315] on div "Layouts" at bounding box center [88, 318] width 40 height 14
click at [366, 133] on textarea "Navigation" at bounding box center [566, 133] width 567 height 34
click at [172, 315] on button "Page tree" at bounding box center [176, 319] width 20 height 20
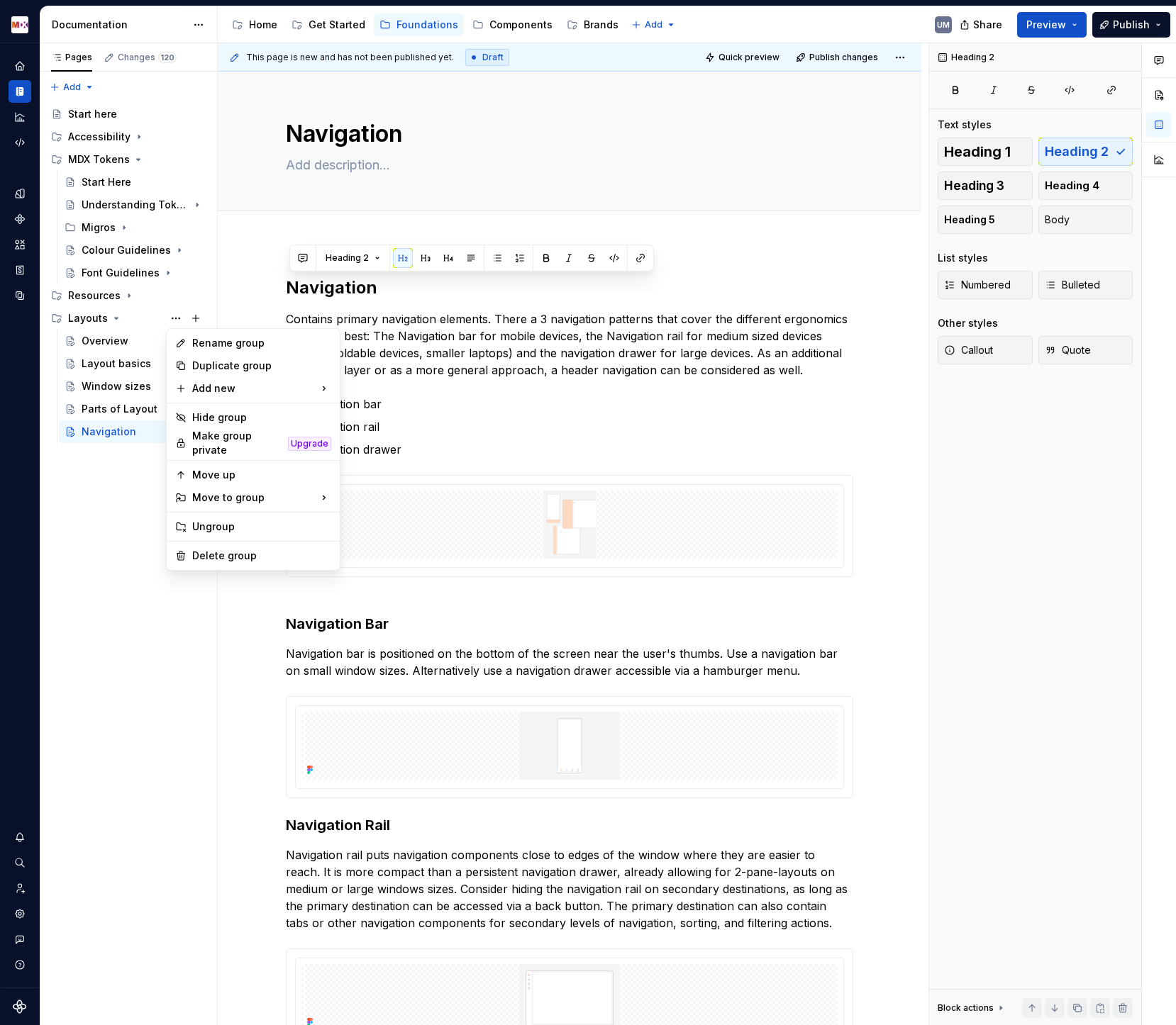
type textarea "*"
click at [188, 335] on div "Rename group" at bounding box center [253, 343] width 168 height 23
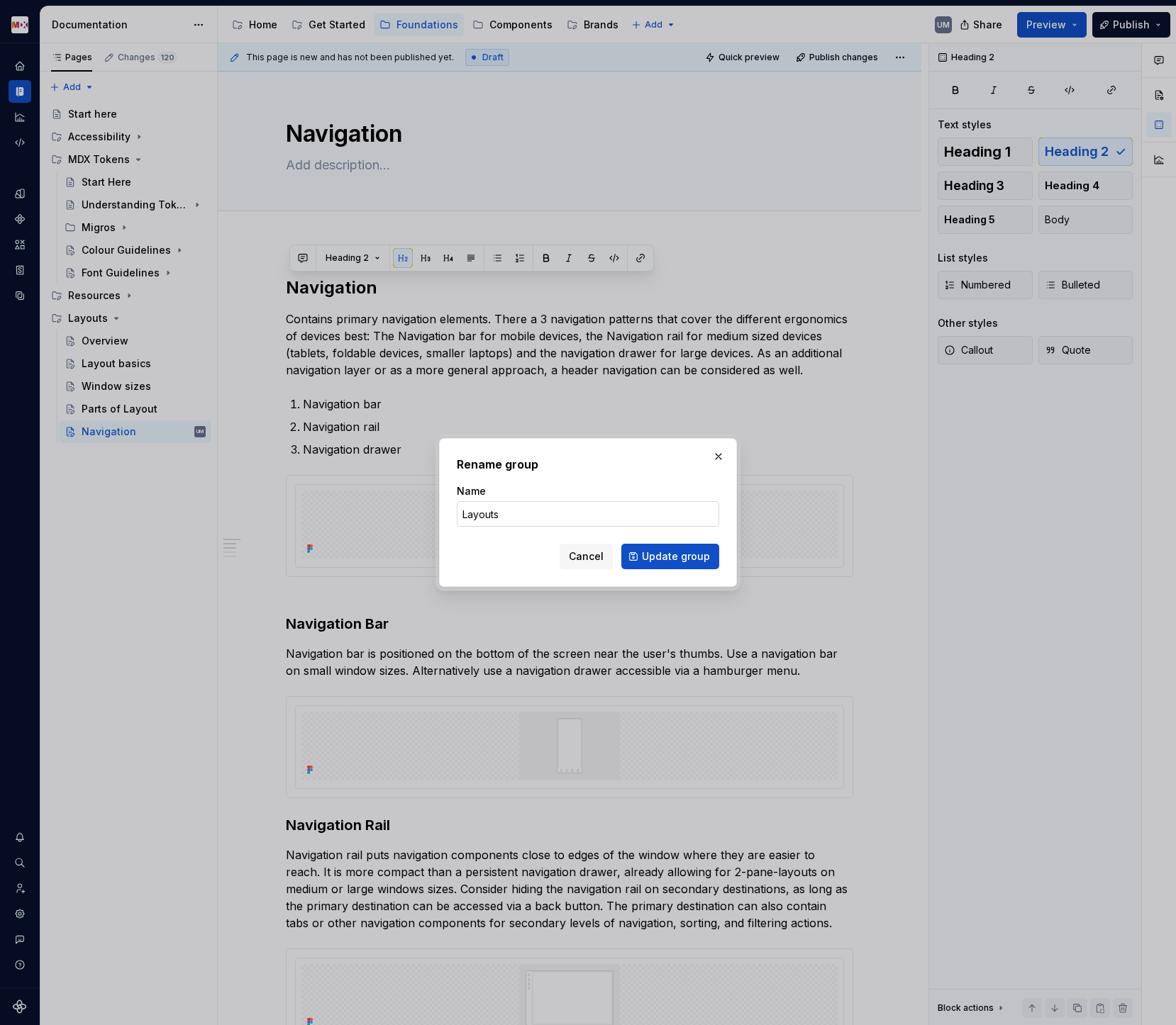
click at [514, 518] on input "Layouts" at bounding box center [588, 514] width 263 height 26
type input "Layouts & Grids"
click button "Update group" at bounding box center [670, 556] width 98 height 26
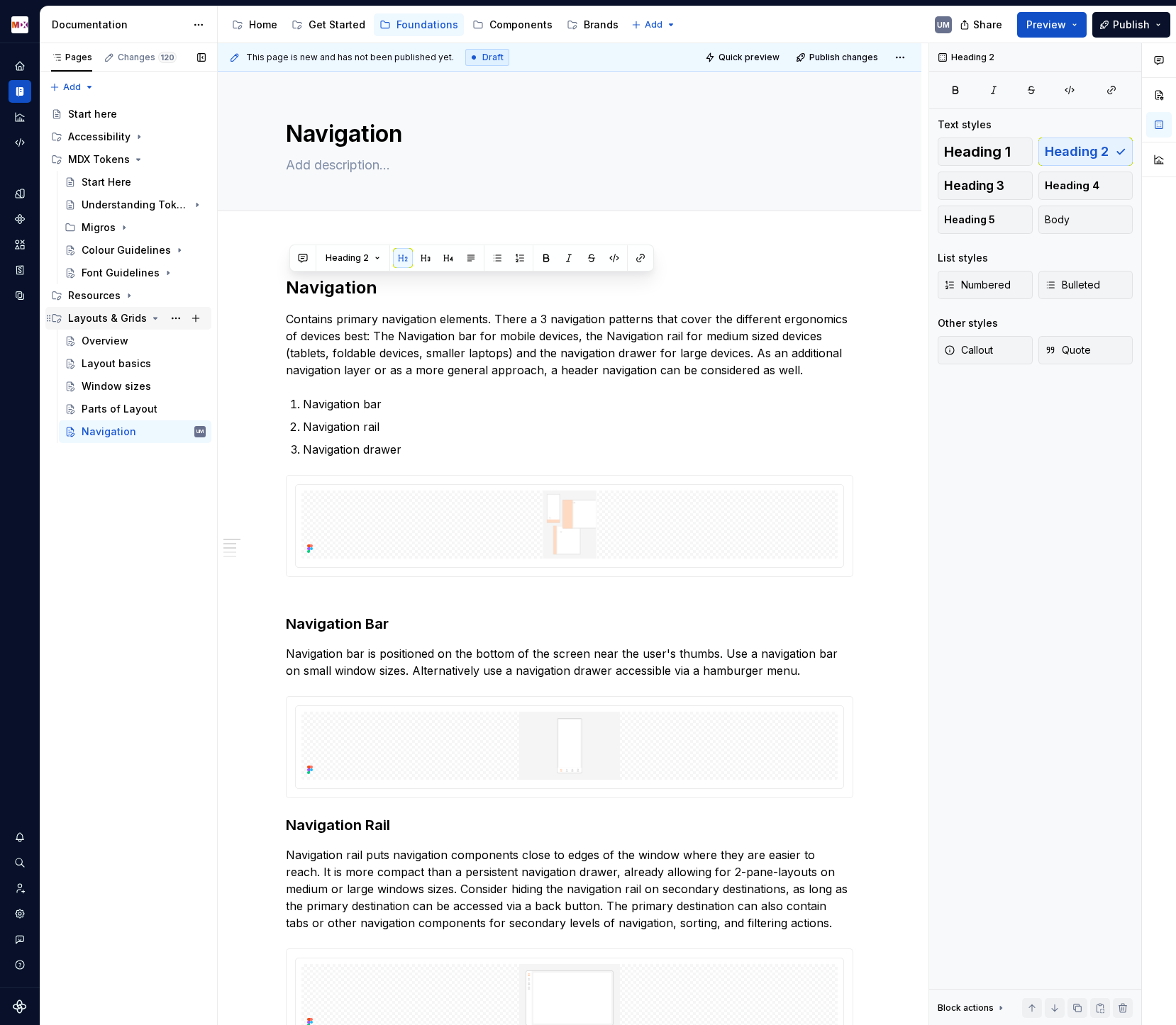
click at [149, 318] on icon "Page tree" at bounding box center [155, 319] width 12 height 12
click at [135, 154] on icon "Page tree" at bounding box center [138, 160] width 12 height 12
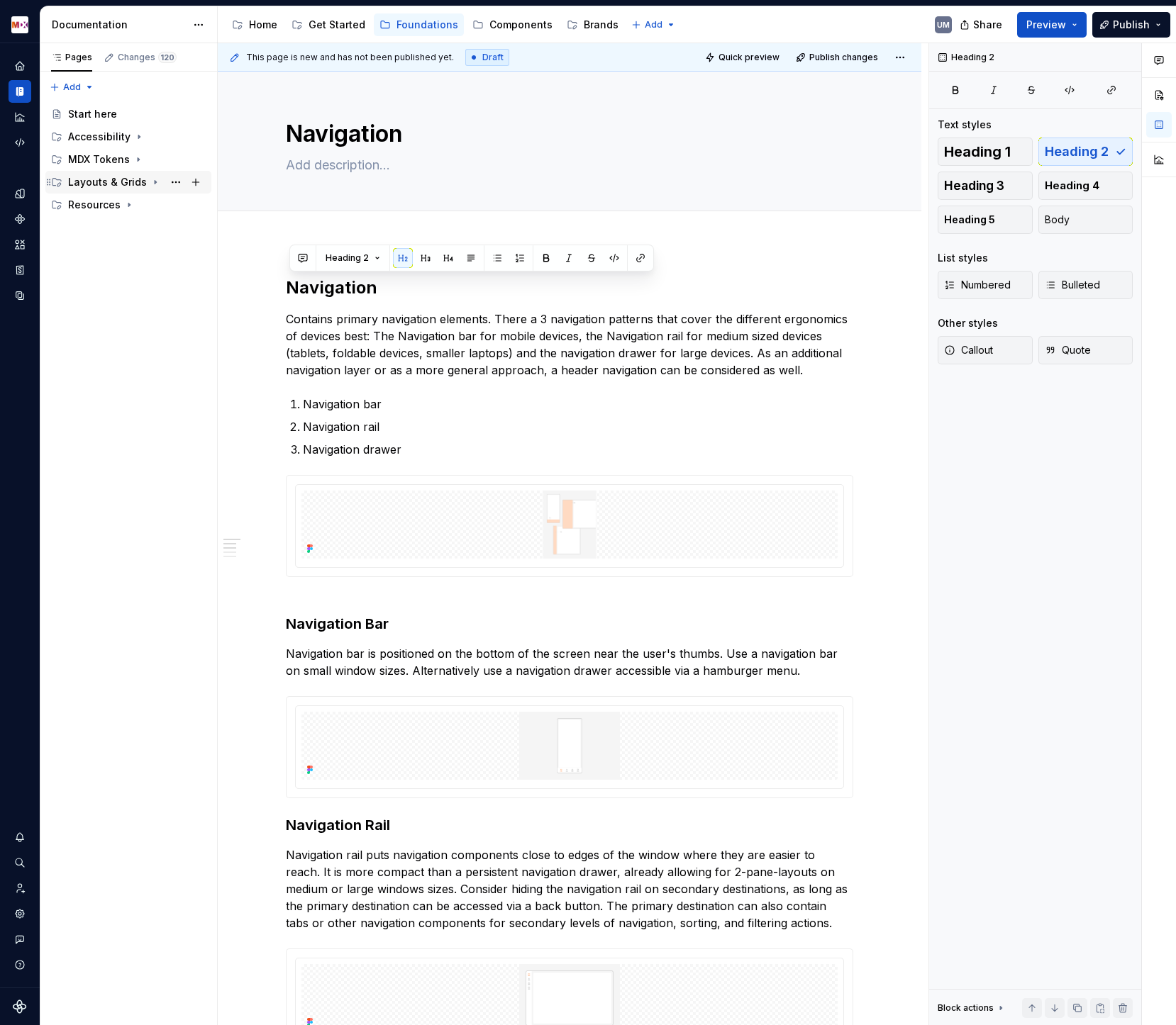
click at [154, 181] on icon "Page tree" at bounding box center [155, 183] width 2 height 3
click at [149, 180] on icon "Page tree" at bounding box center [155, 183] width 12 height 12
click at [128, 206] on icon "Page tree" at bounding box center [129, 205] width 2 height 3
click at [126, 206] on icon "Page tree" at bounding box center [129, 205] width 12 height 12
click at [136, 156] on icon "Page tree" at bounding box center [138, 160] width 12 height 12
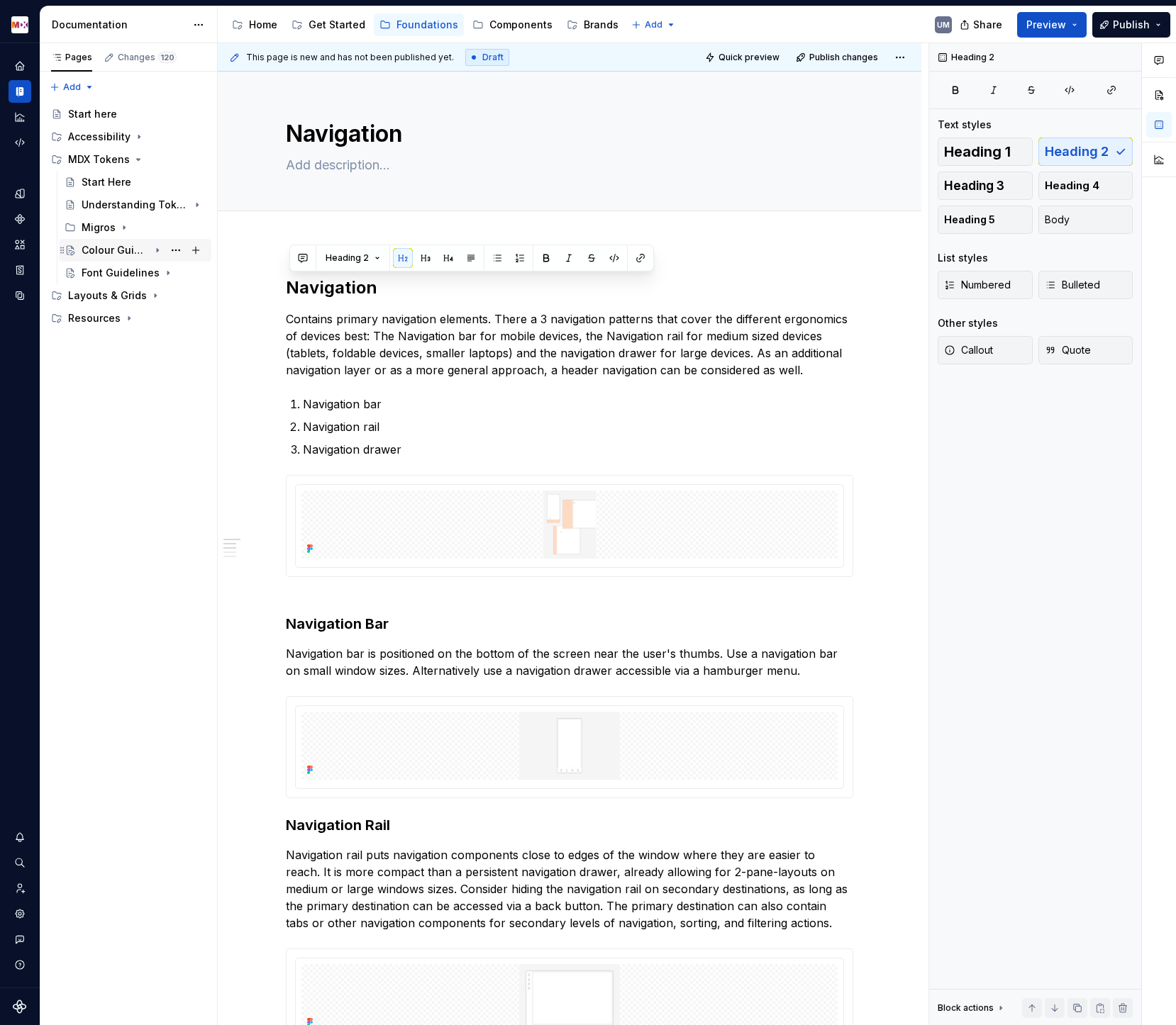
click at [117, 247] on div "Colour Guidelines" at bounding box center [115, 250] width 68 height 14
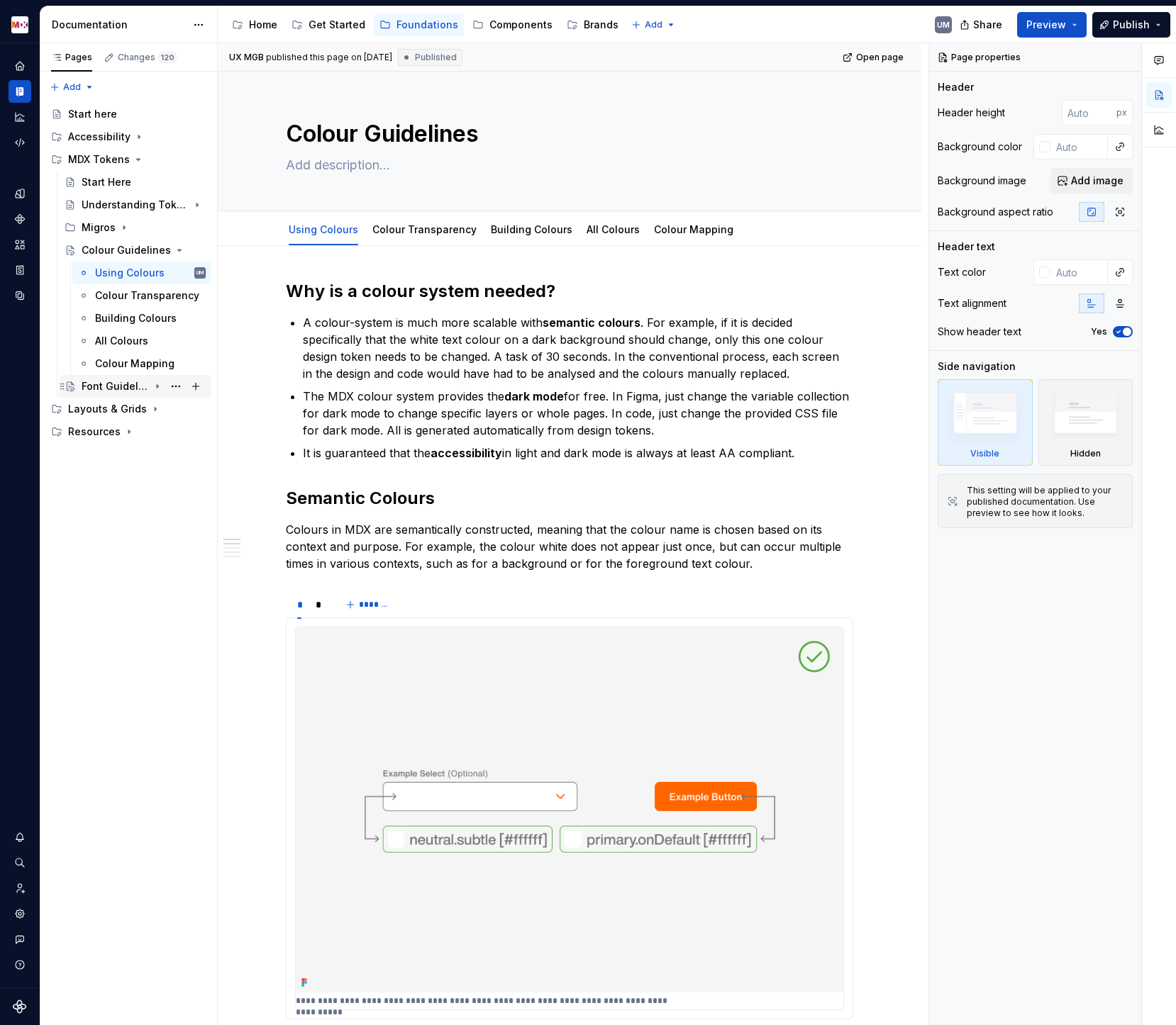
click at [94, 381] on div "Font Guidelines" at bounding box center [115, 386] width 68 height 14
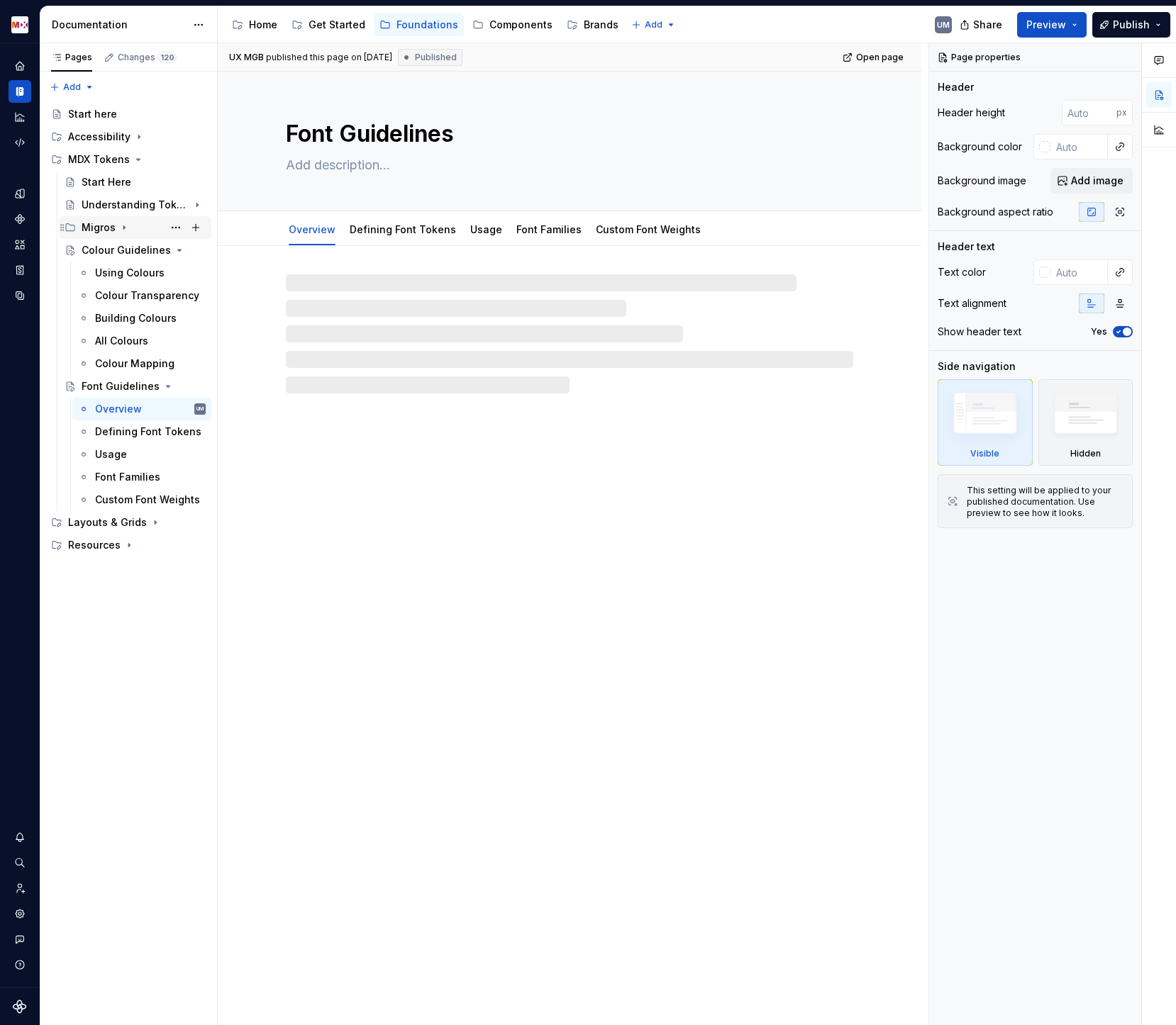
click at [124, 224] on icon "Page tree" at bounding box center [124, 228] width 12 height 12
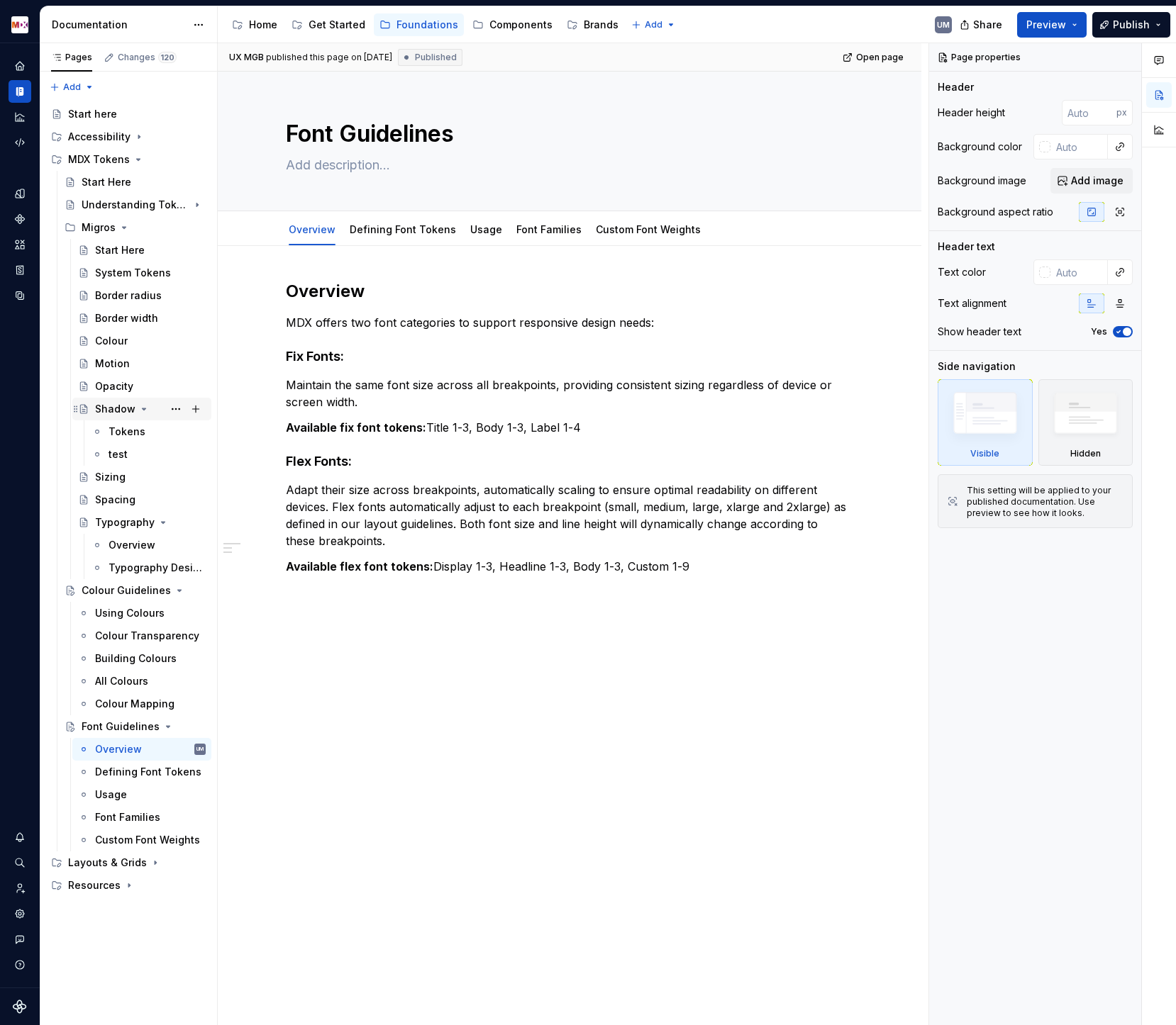
click at [144, 409] on icon "Page tree" at bounding box center [144, 409] width 12 height 12
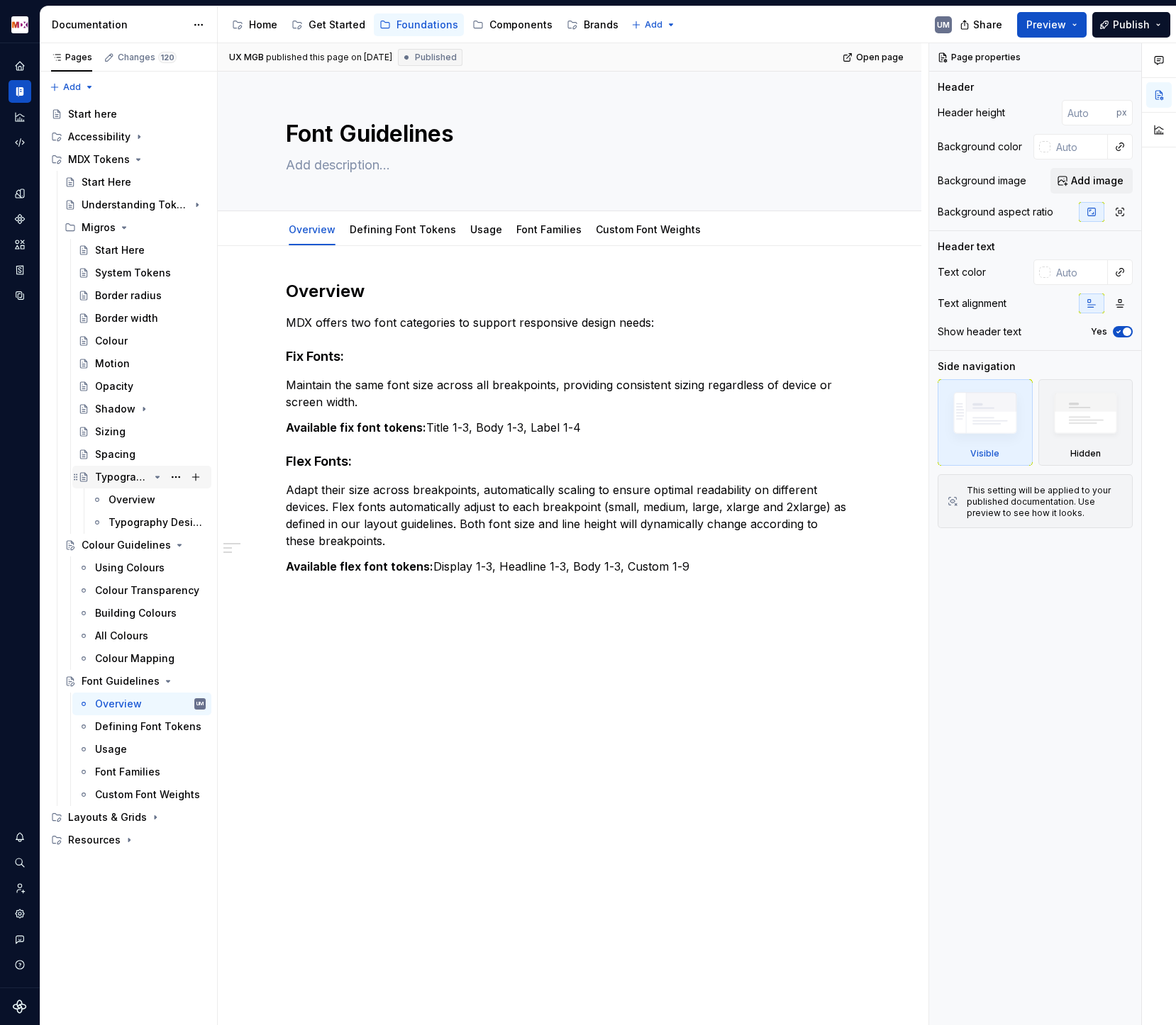
click at [155, 476] on icon "Page tree" at bounding box center [158, 477] width 12 height 12
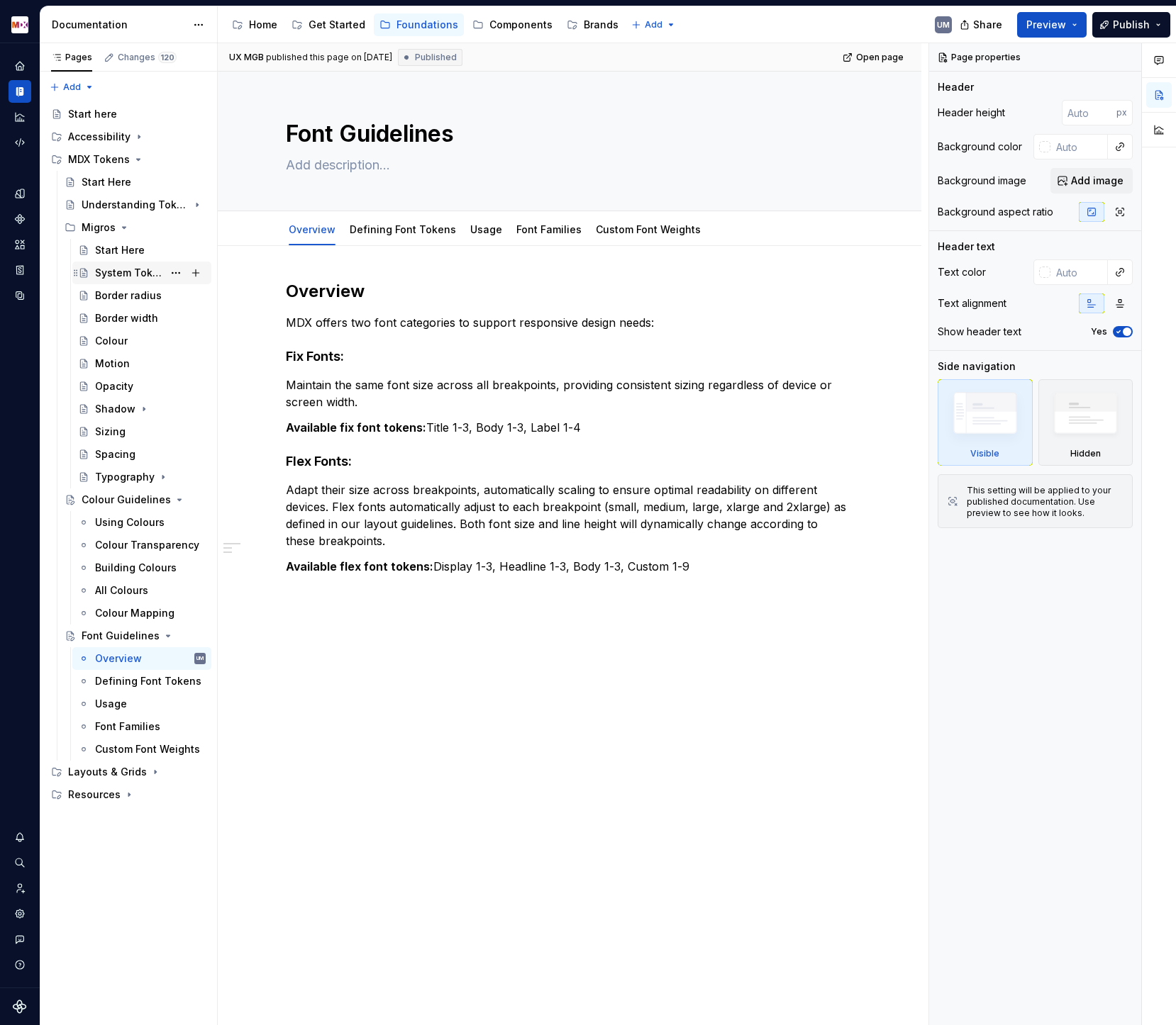
click at [142, 271] on div "System Tokens" at bounding box center [129, 273] width 68 height 14
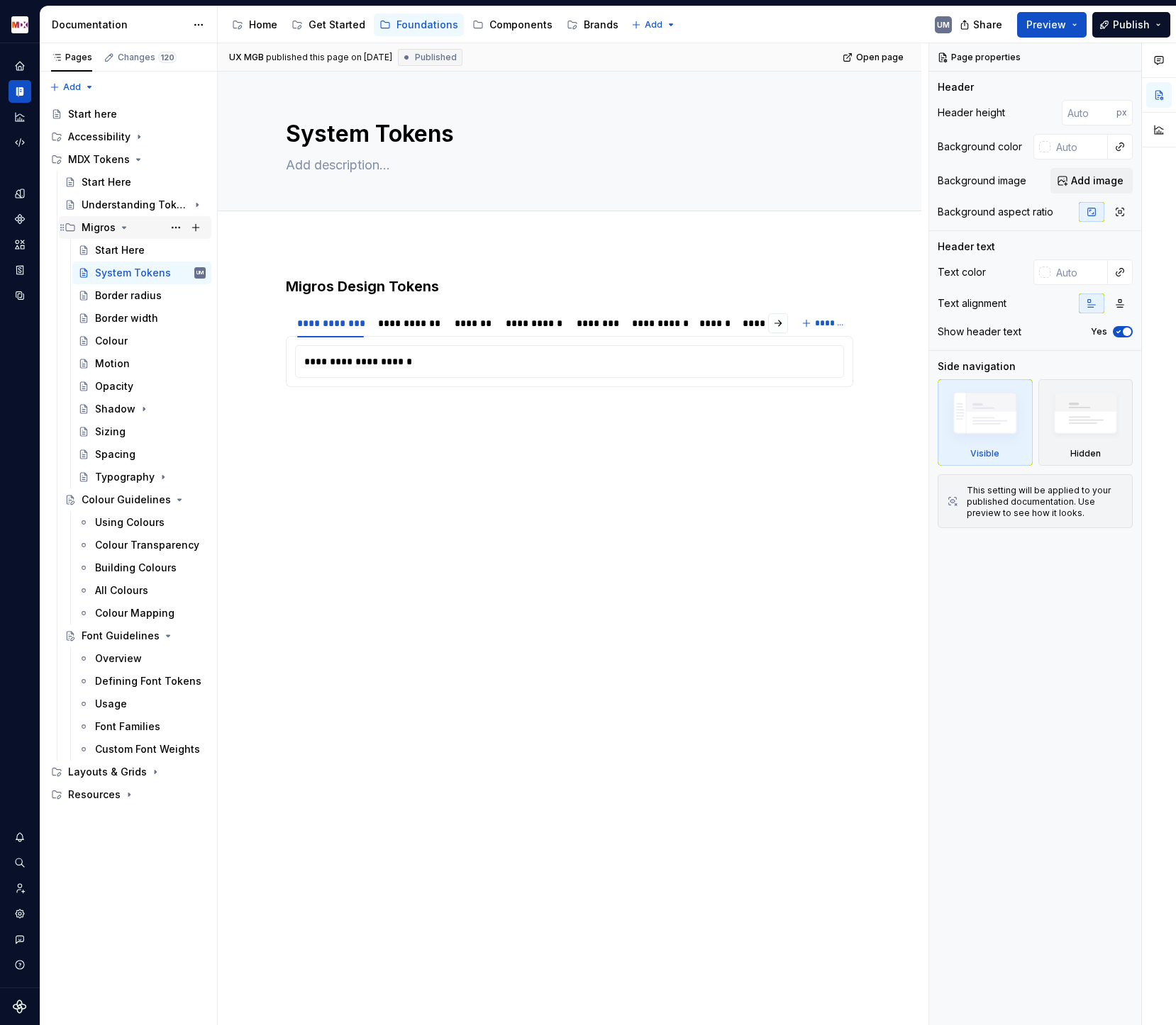
click at [121, 228] on icon "Page tree" at bounding box center [124, 228] width 12 height 12
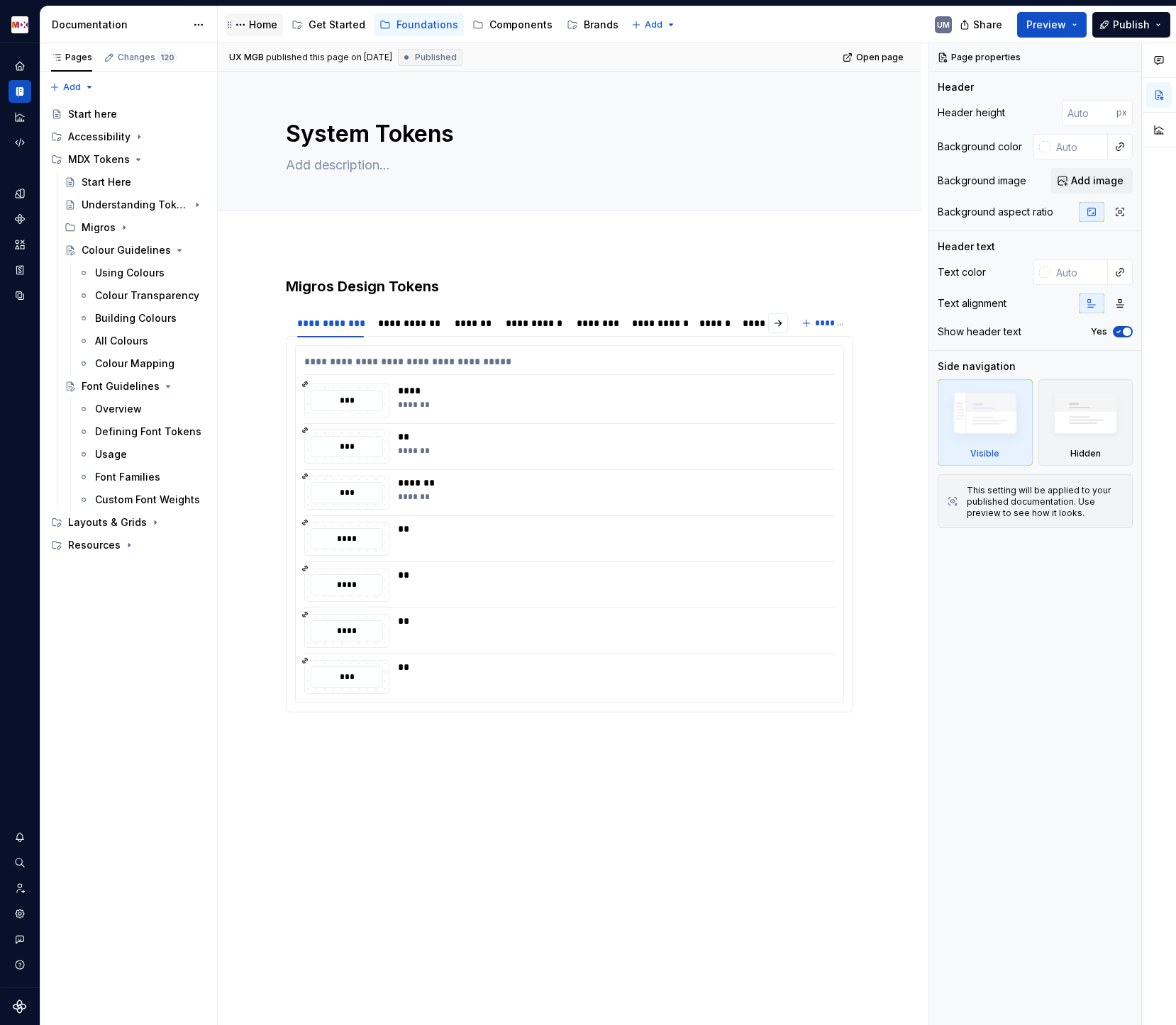
click at [261, 25] on div "Home" at bounding box center [263, 24] width 28 height 14
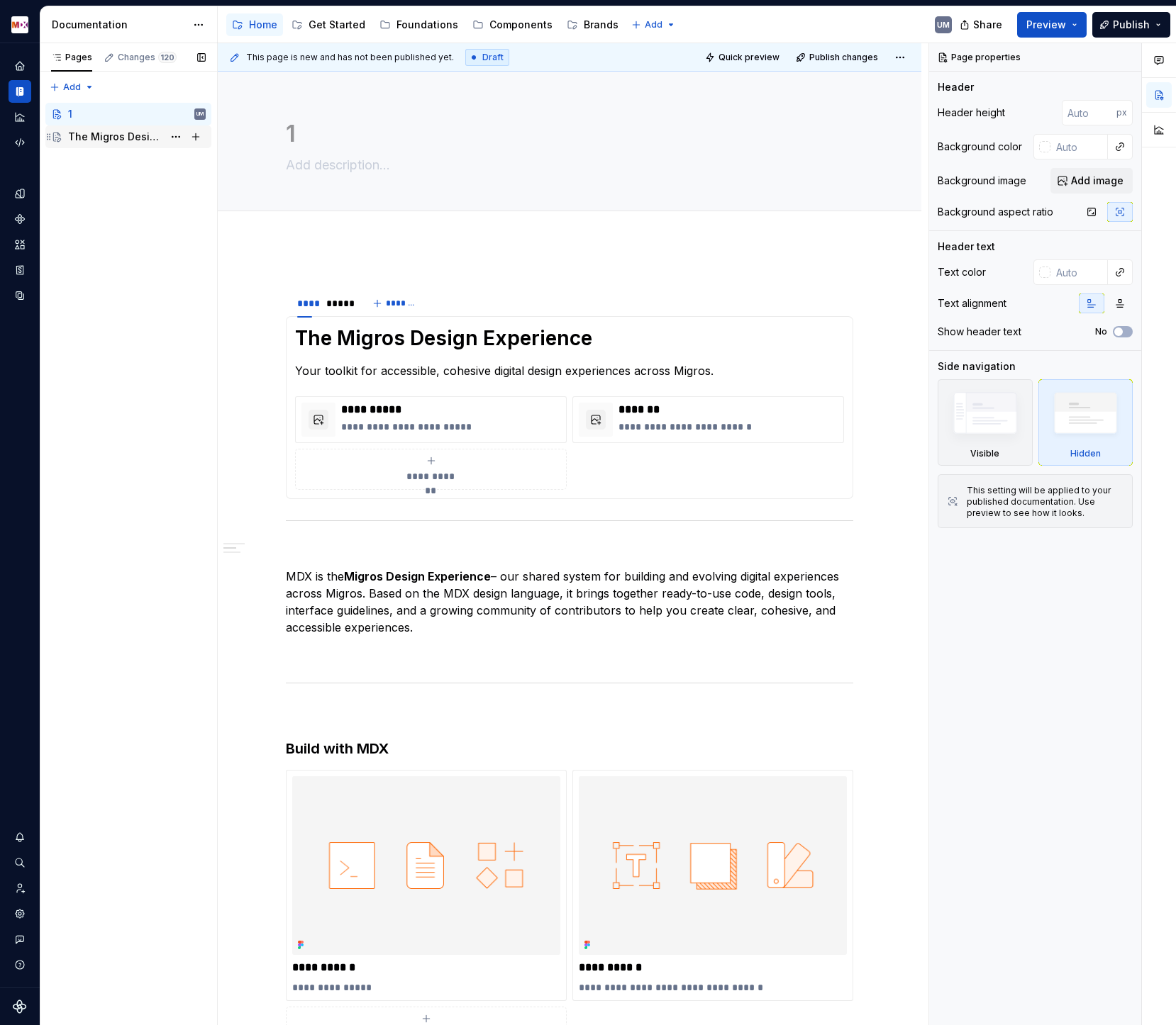
click at [112, 141] on div "The Migros Design Experience" at bounding box center [116, 137] width 95 height 14
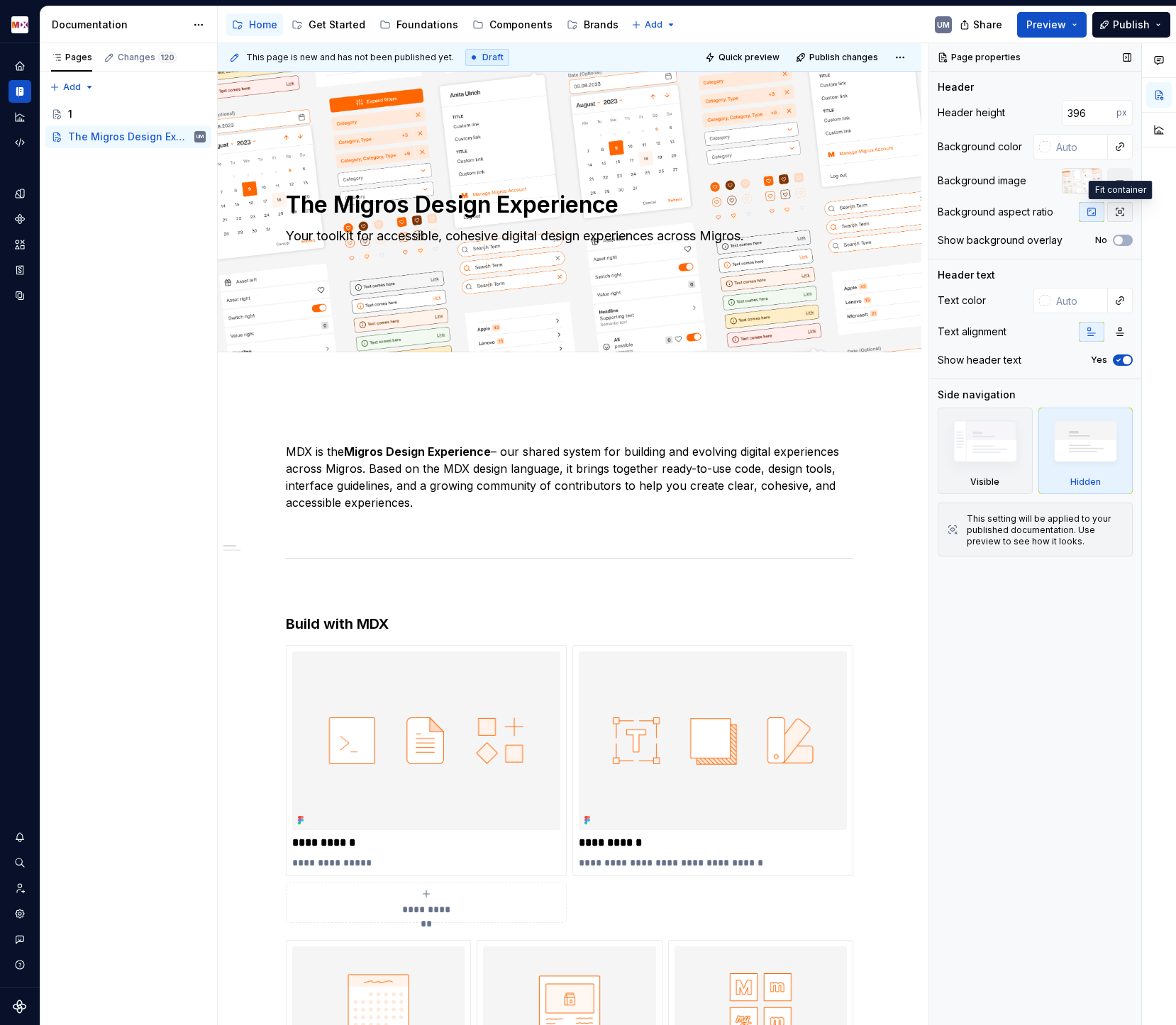
click at [1111, 214] on button "button" at bounding box center [1119, 212] width 26 height 20
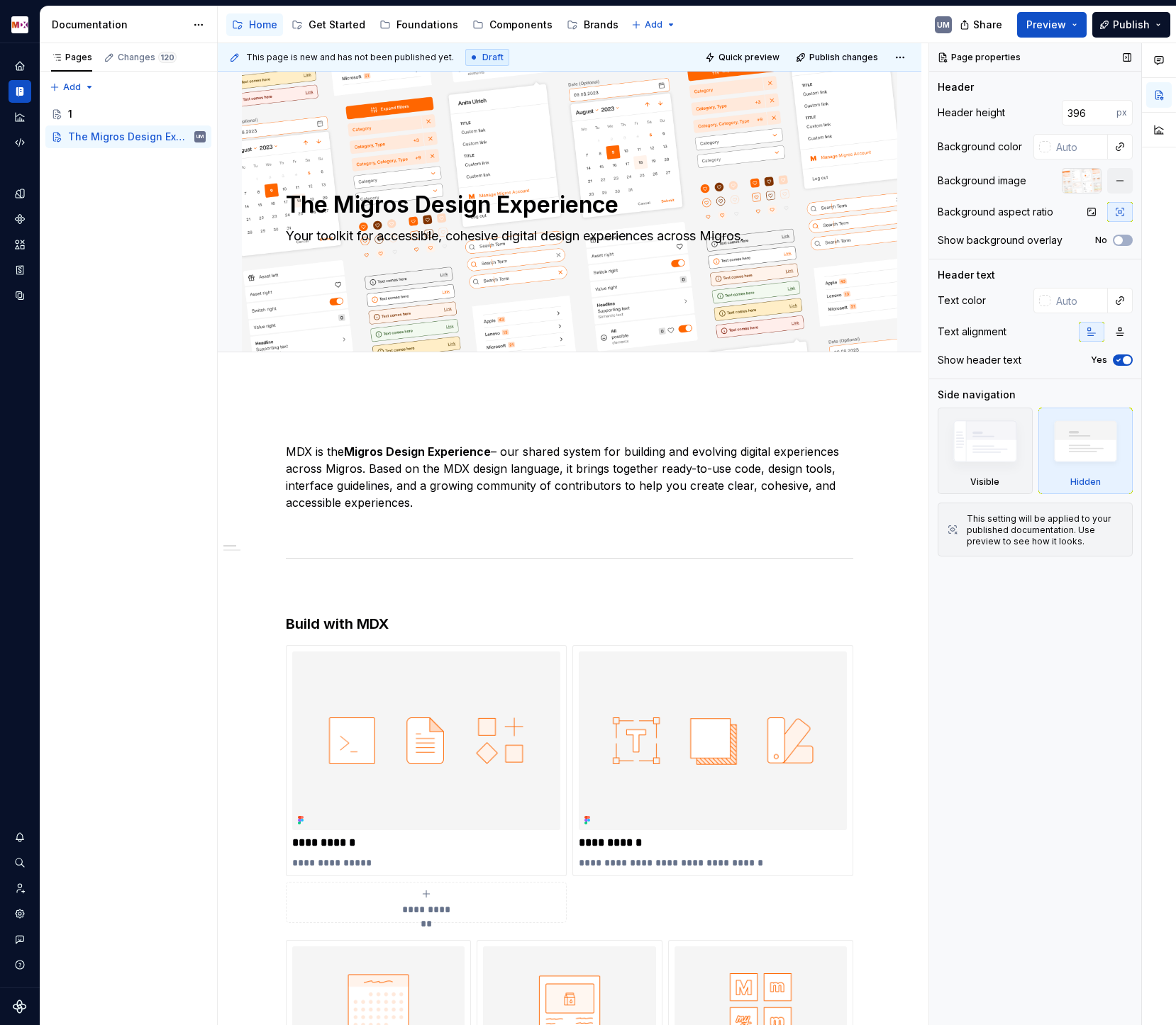
click at [1111, 214] on button "button" at bounding box center [1119, 212] width 26 height 20
click at [1088, 214] on icon "button" at bounding box center [1091, 212] width 8 height 8
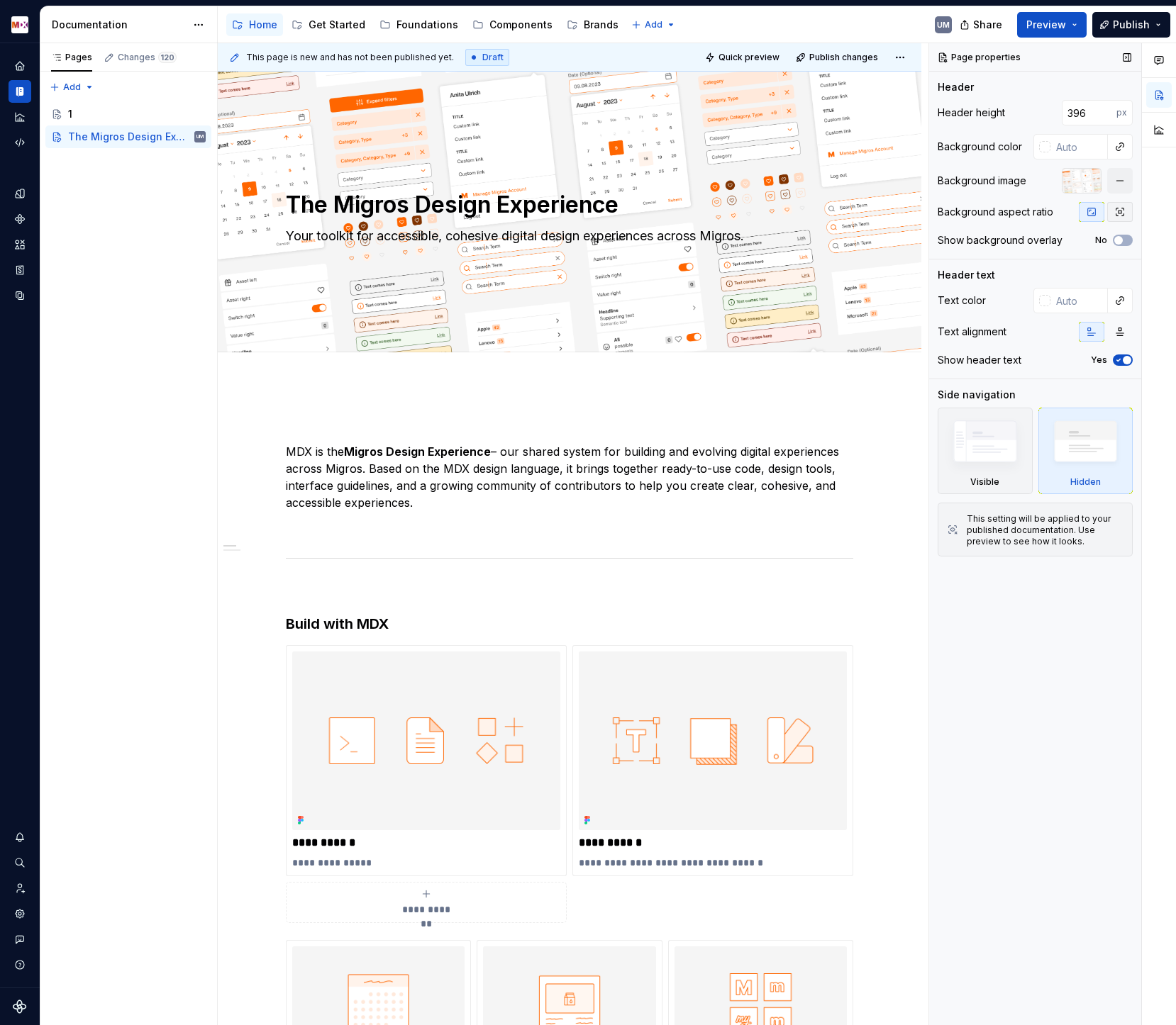
click at [1123, 214] on icon "button" at bounding box center [1120, 212] width 12 height 12
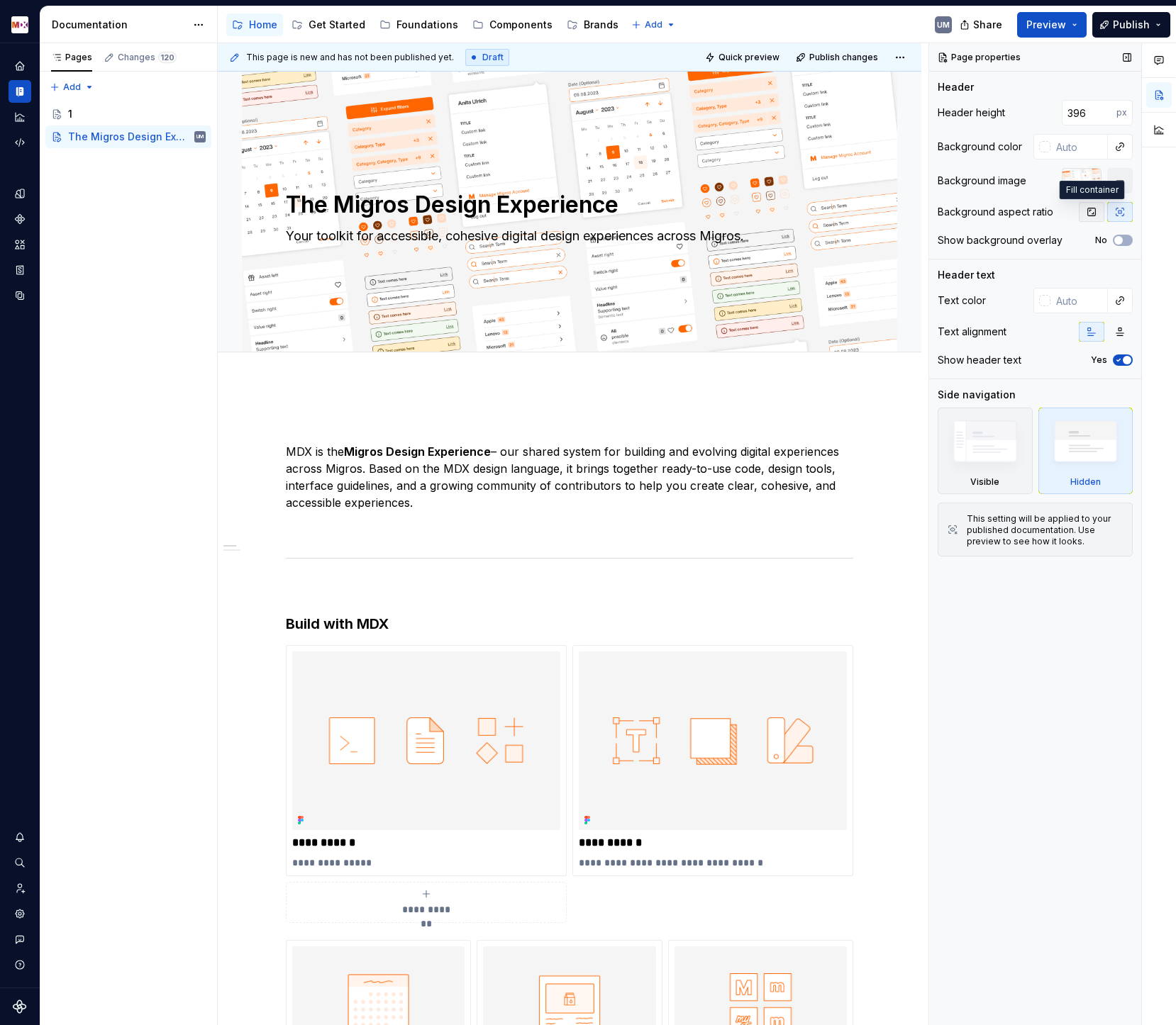
click at [1096, 213] on icon "button" at bounding box center [1092, 212] width 12 height 12
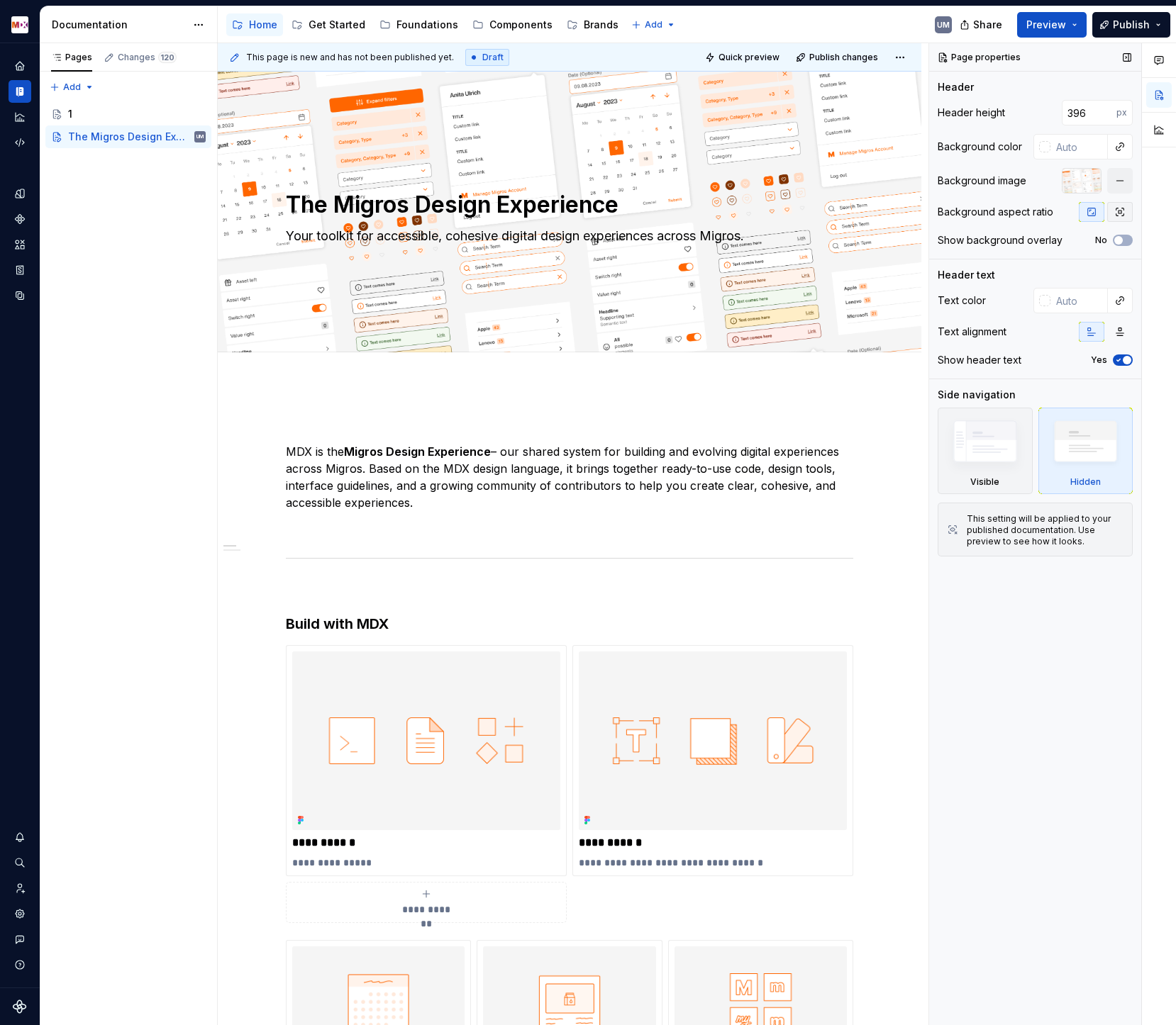
click at [1120, 213] on icon "button" at bounding box center [1119, 212] width 8 height 8
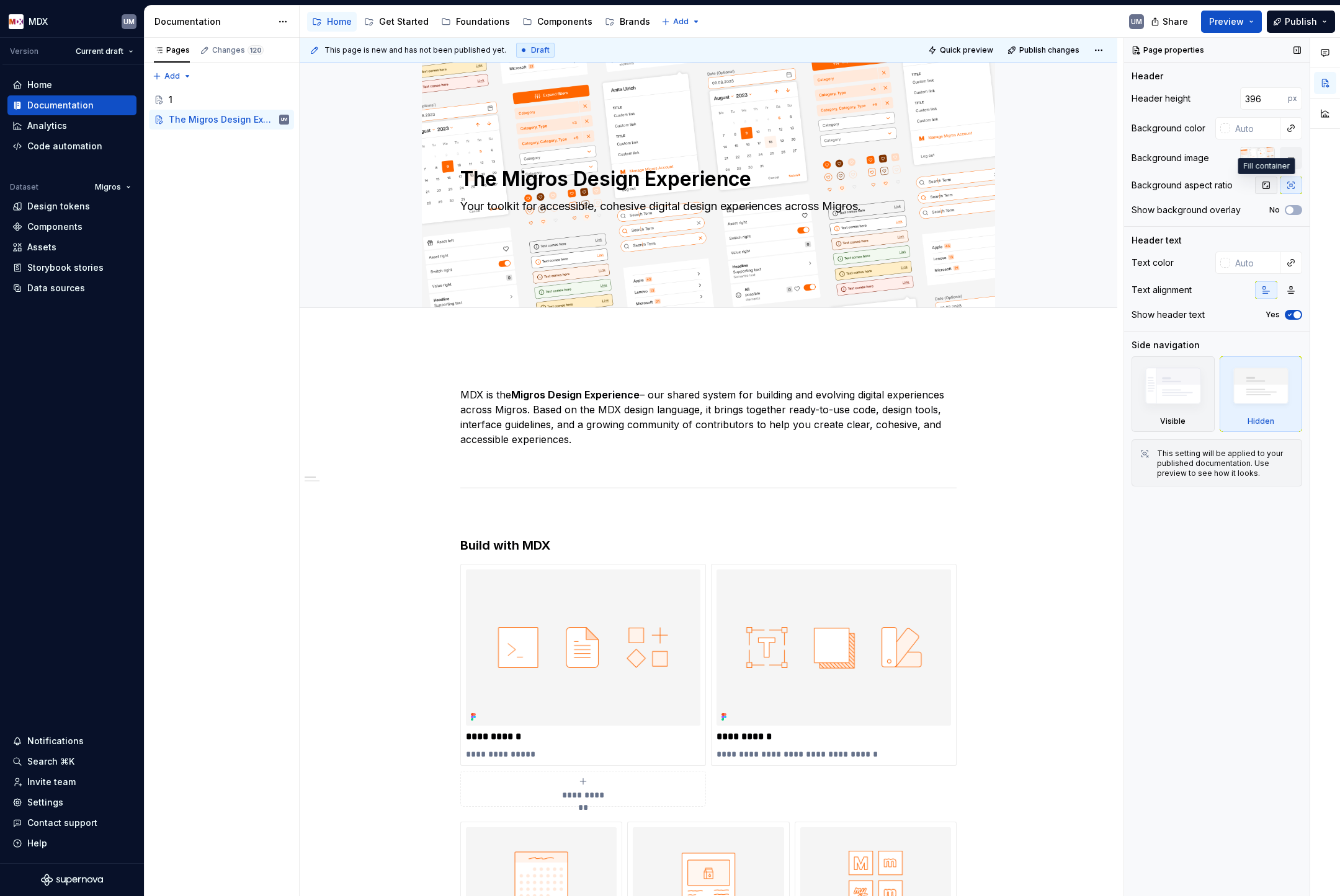
click at [1268, 188] on icon "button" at bounding box center [1266, 185] width 7 height 7
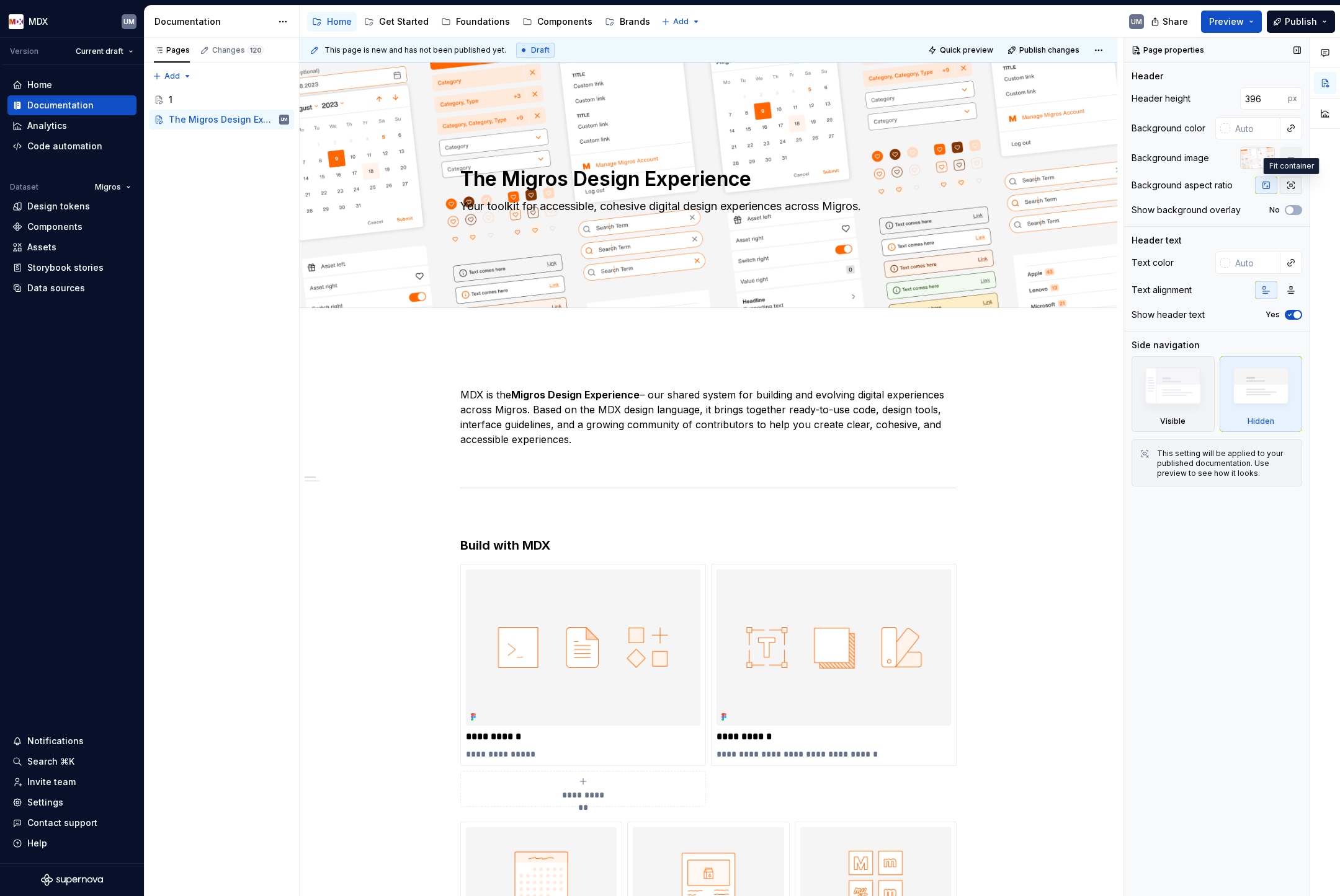
click at [1286, 188] on icon "button" at bounding box center [1291, 185] width 10 height 10
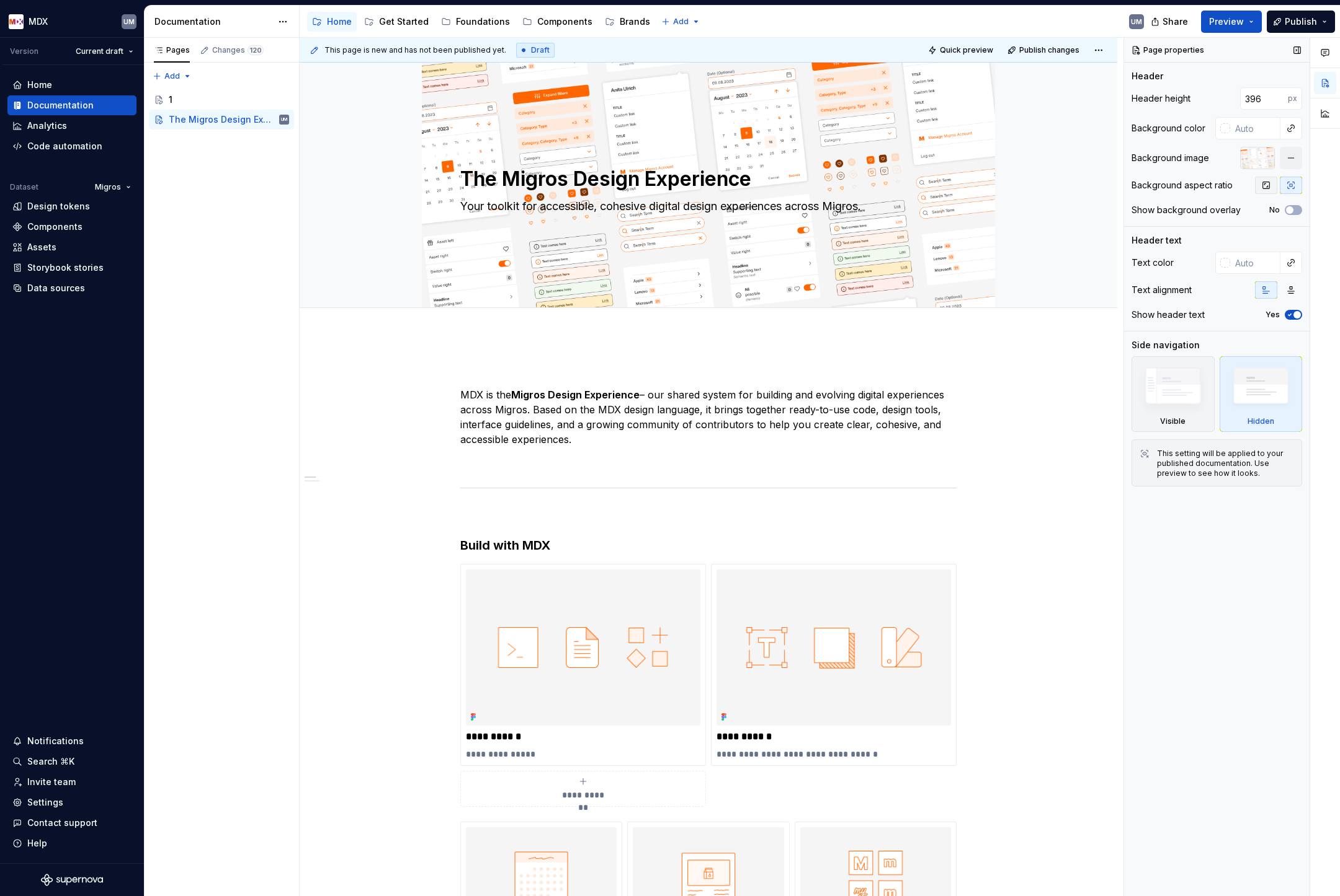
click at [1266, 187] on icon "button" at bounding box center [1266, 185] width 7 height 7
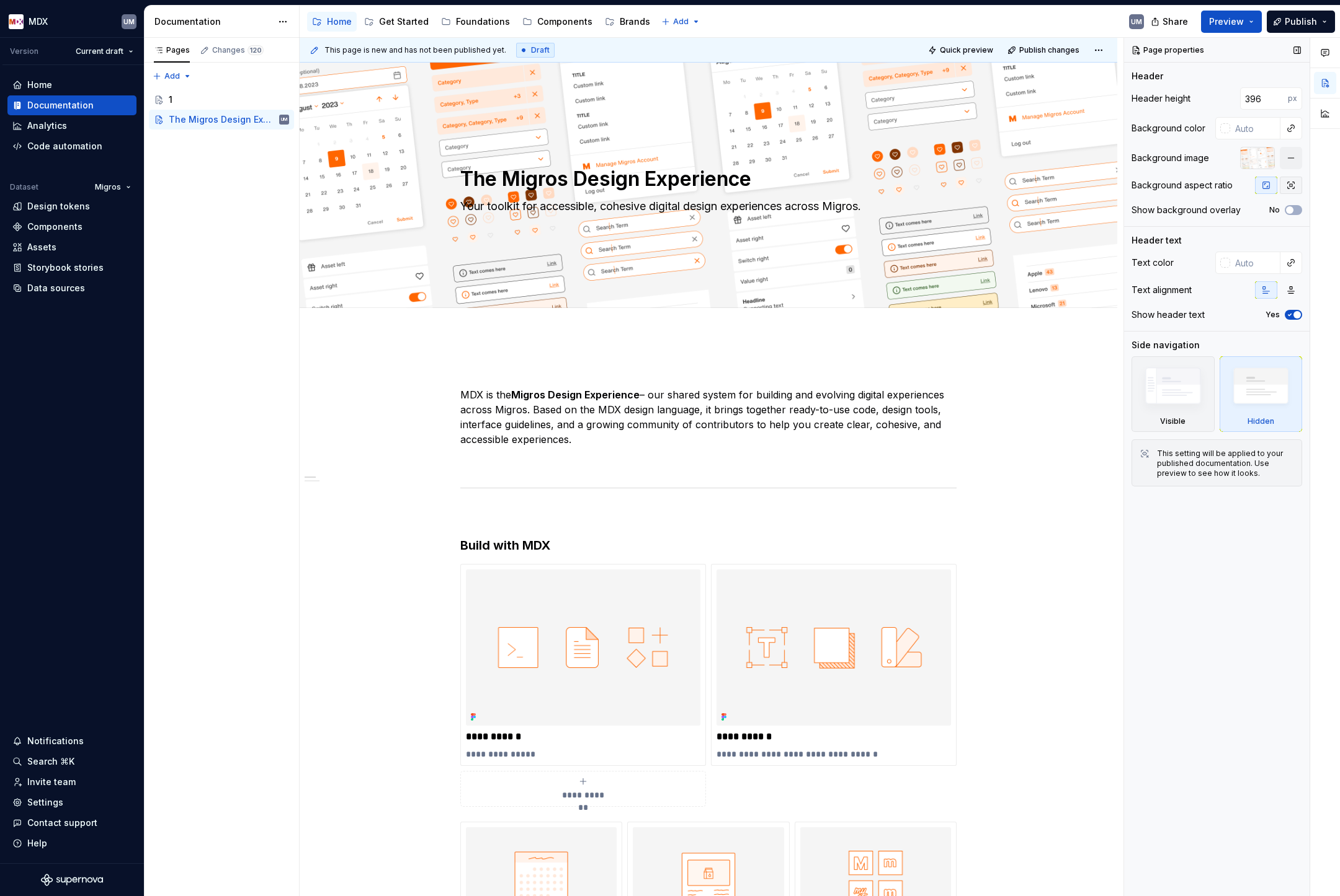
click at [1290, 187] on icon "button" at bounding box center [1290, 185] width 7 height 7
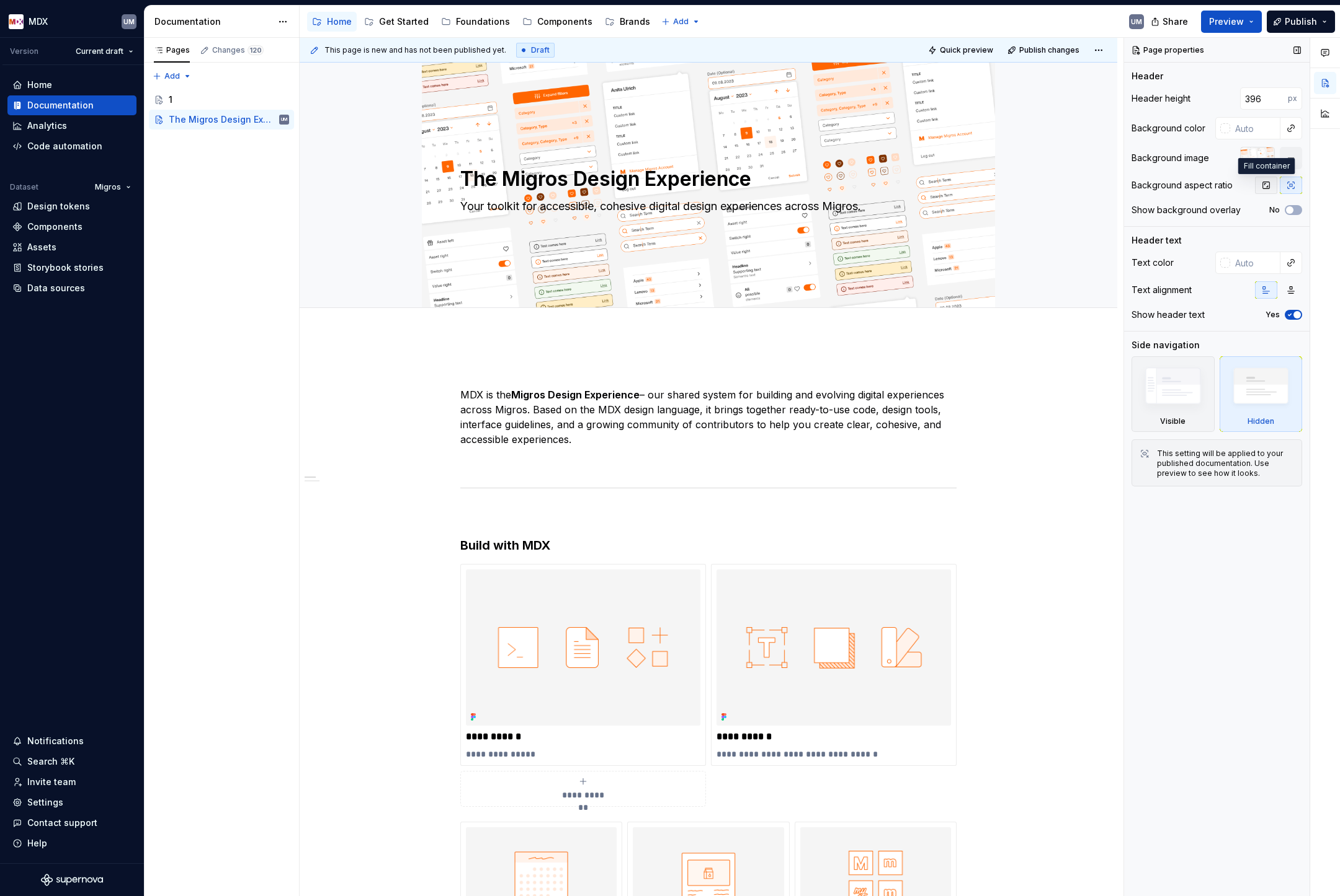
click at [1266, 186] on icon "button" at bounding box center [1266, 185] width 10 height 10
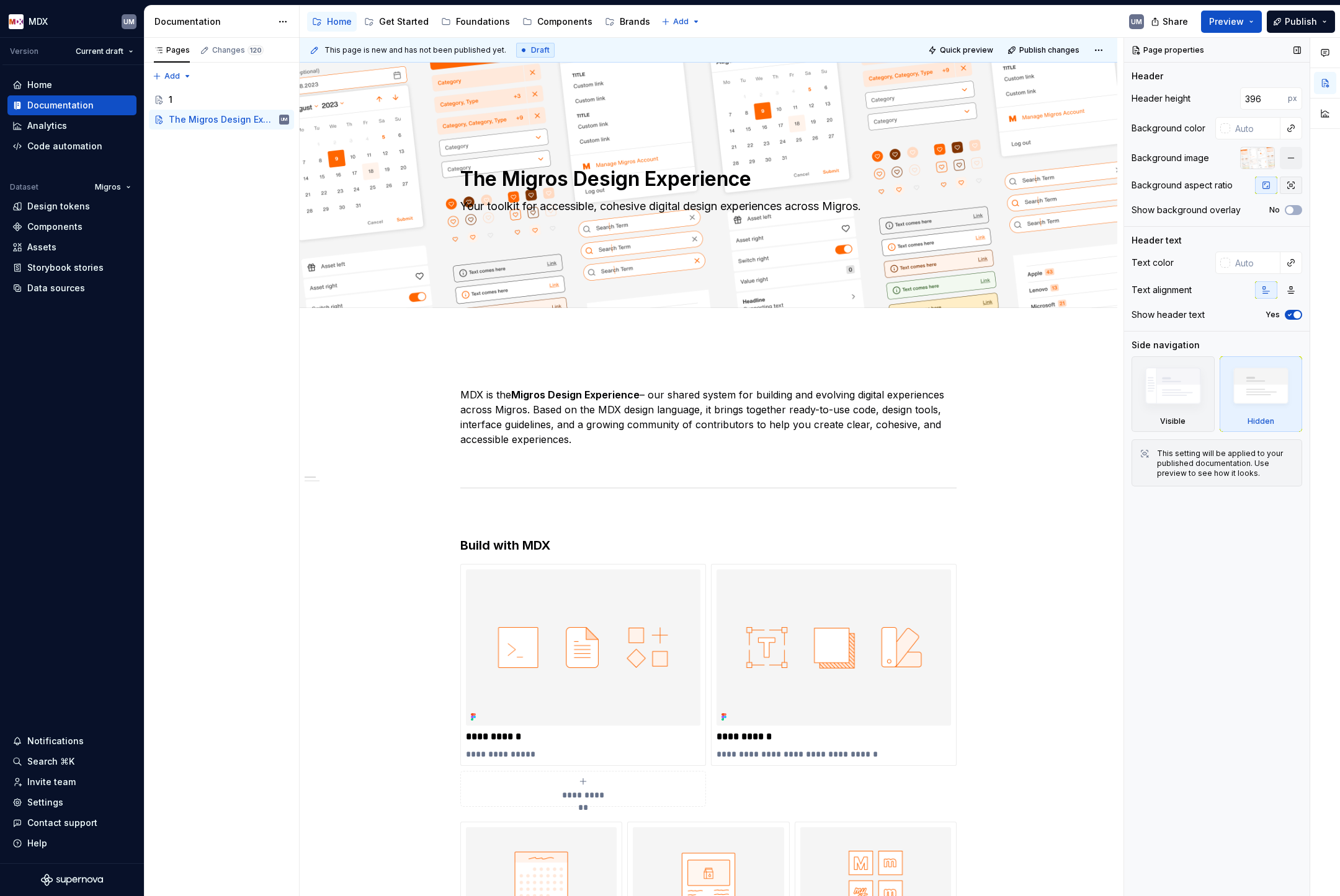
click at [1290, 186] on icon "button" at bounding box center [1291, 185] width 10 height 10
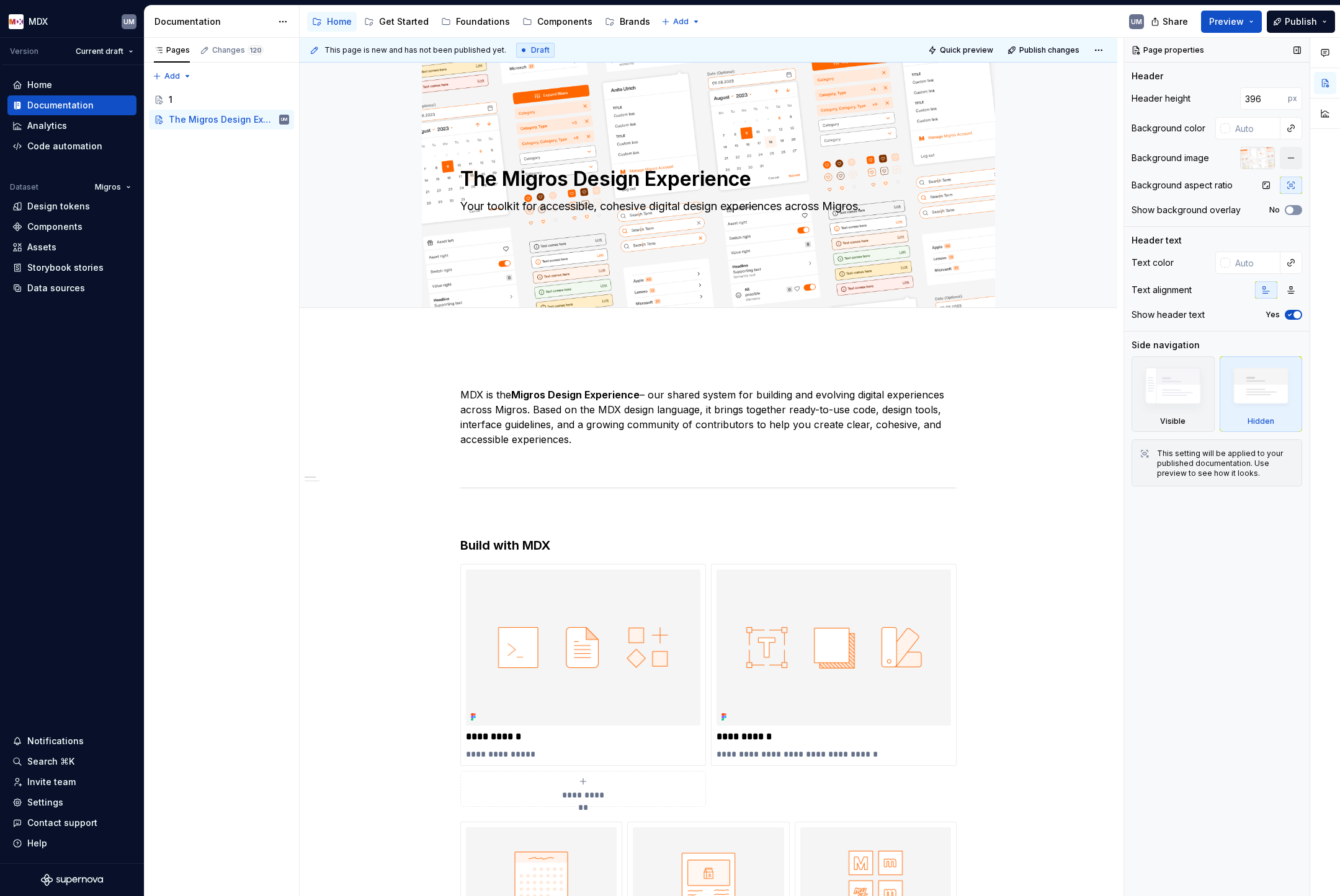
click at [1290, 211] on span "button" at bounding box center [1290, 210] width 7 height 7
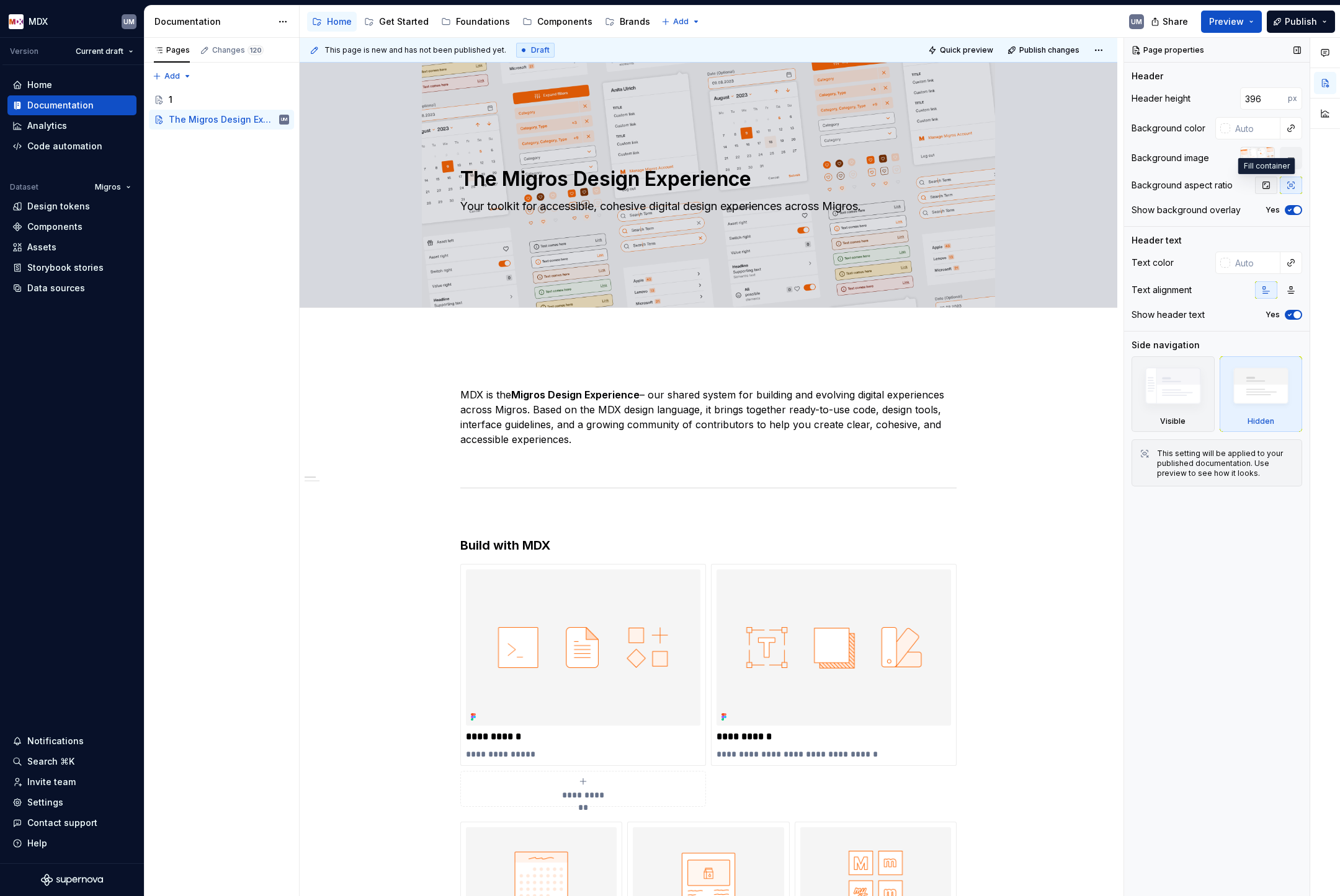
click at [1268, 188] on icon "button" at bounding box center [1266, 185] width 10 height 10
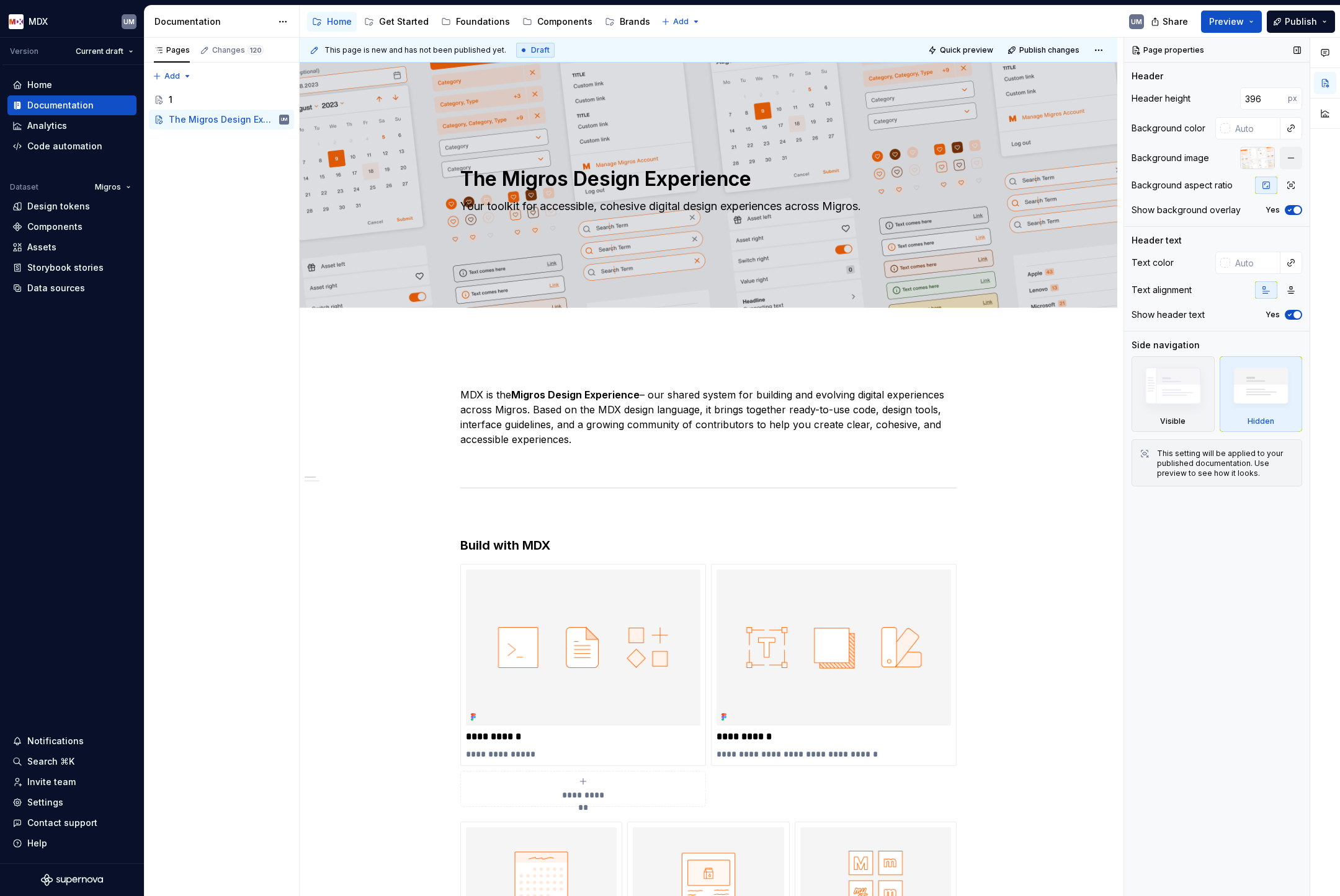
click at [1290, 209] on icon "button" at bounding box center [1290, 210] width 10 height 7
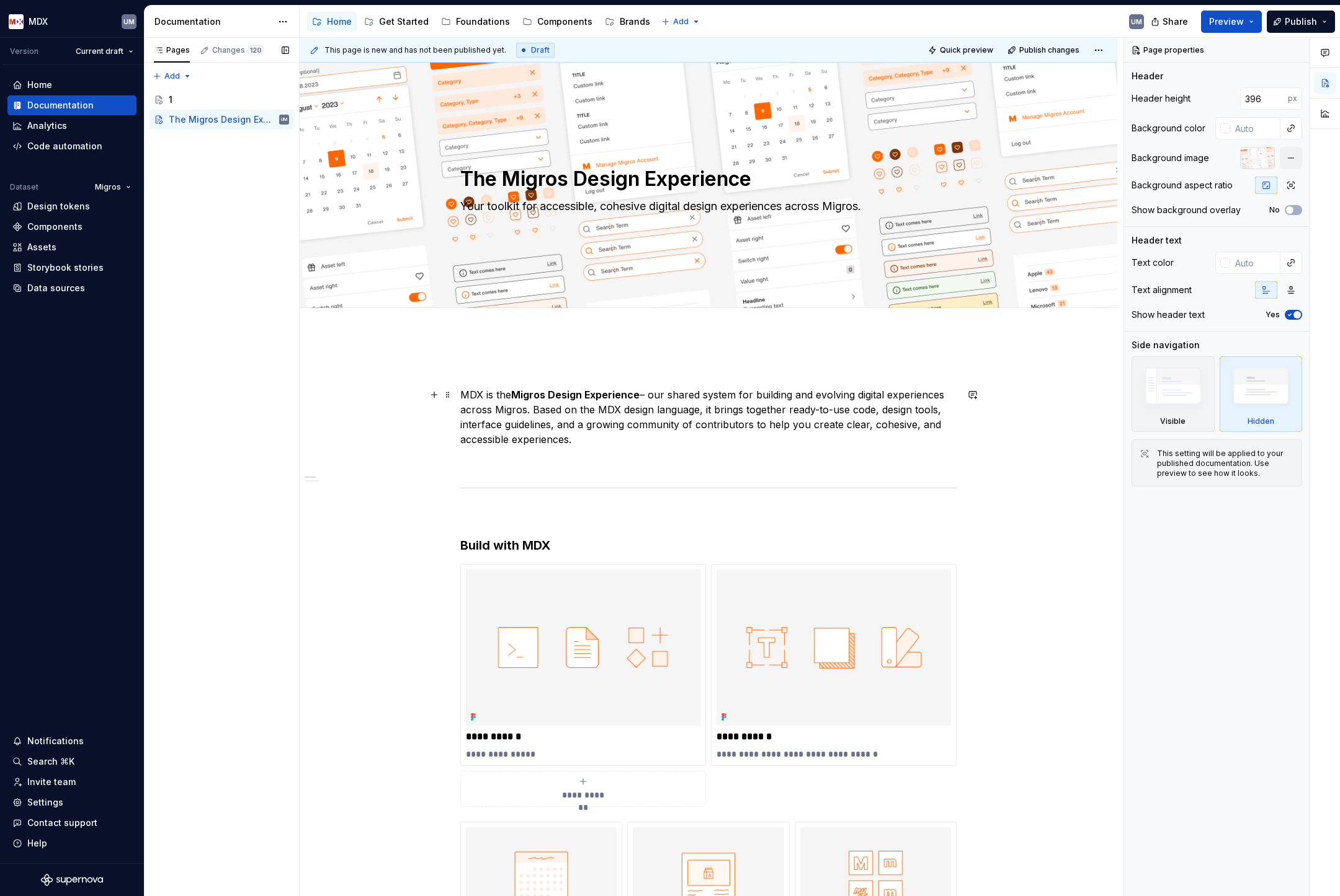
type textarea "*"
click at [59, 589] on div "Settings" at bounding box center [44, 803] width 36 height 12
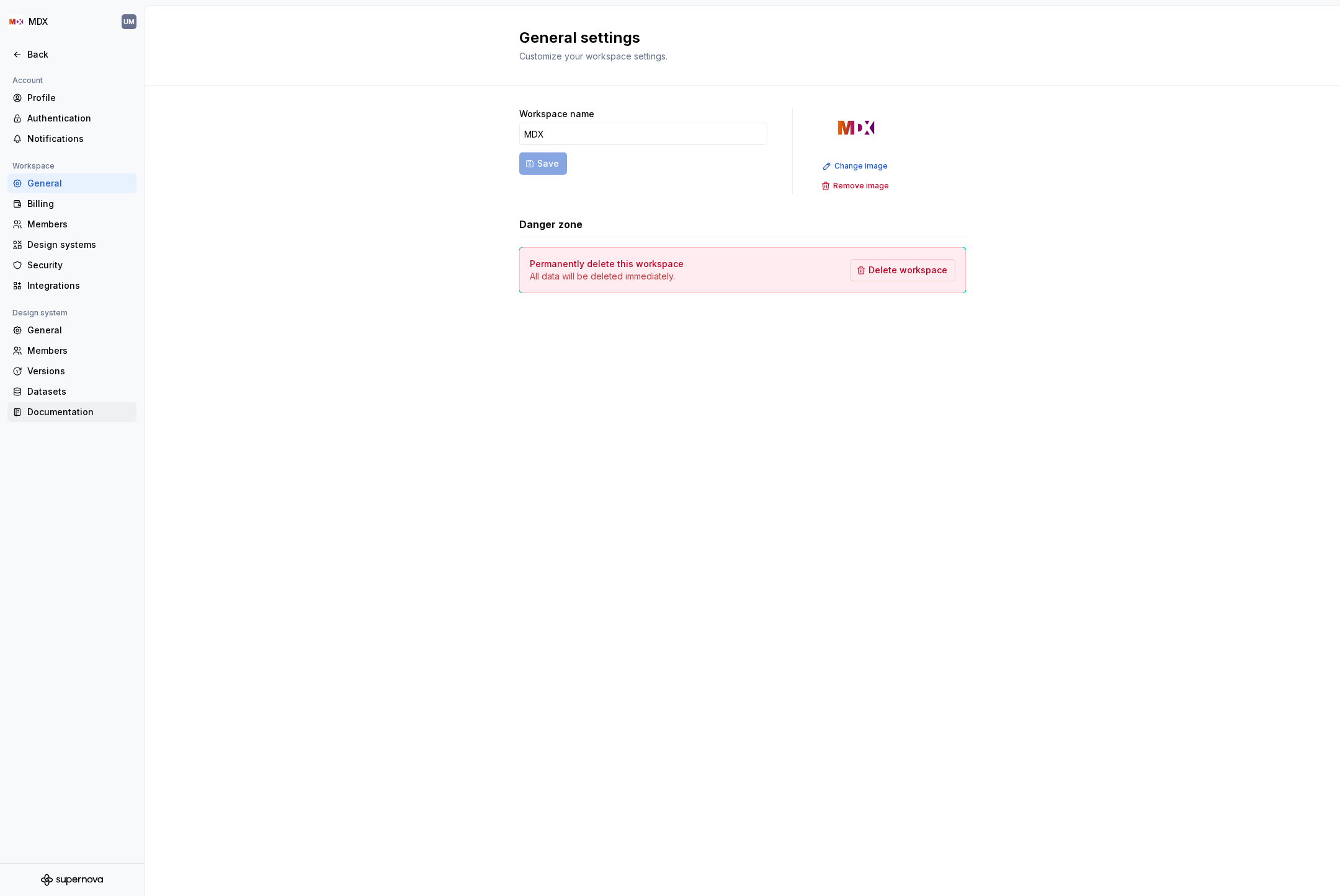
click at [72, 414] on div "Documentation" at bounding box center [79, 412] width 104 height 12
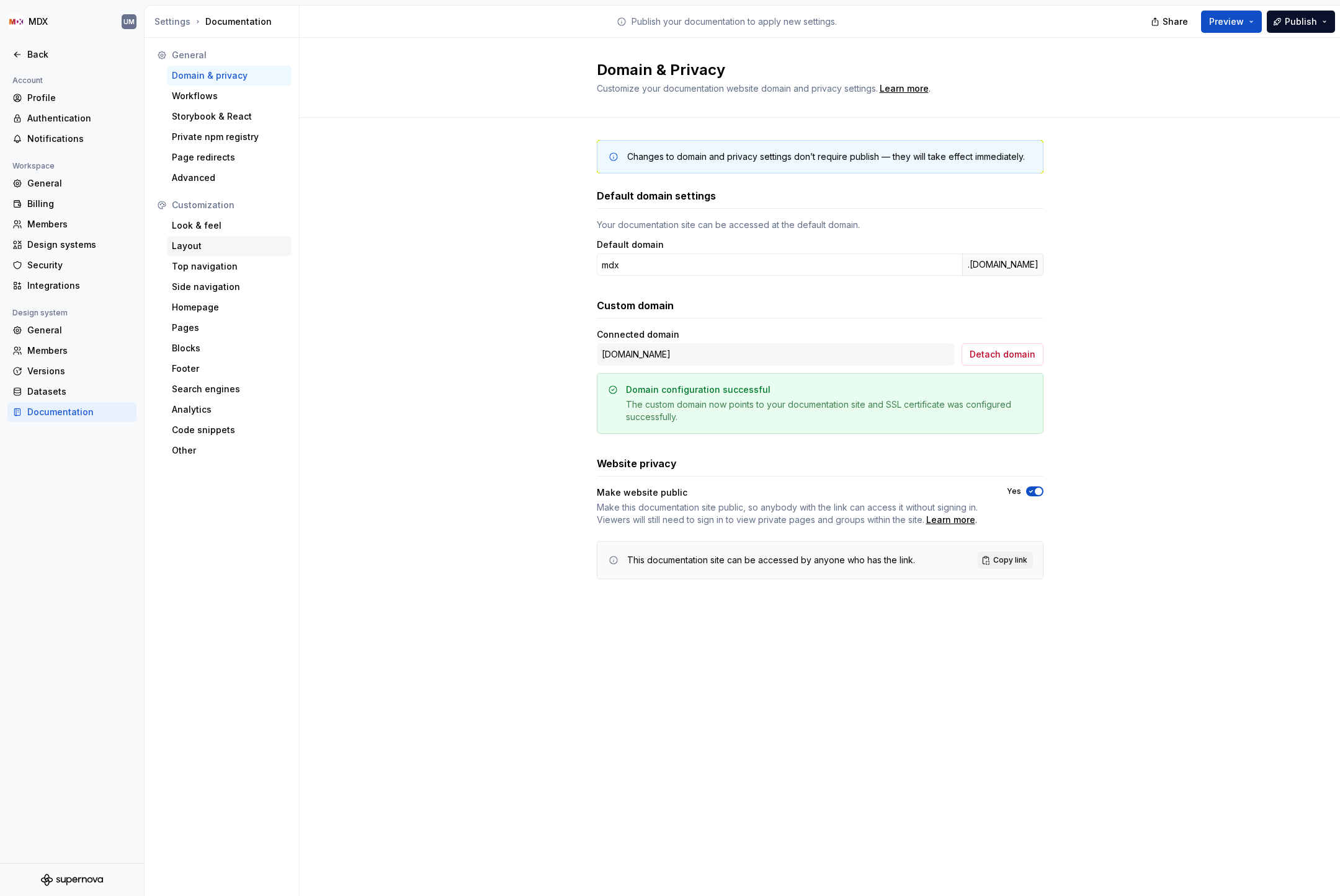
click at [209, 249] on div "Layout" at bounding box center [229, 246] width 115 height 12
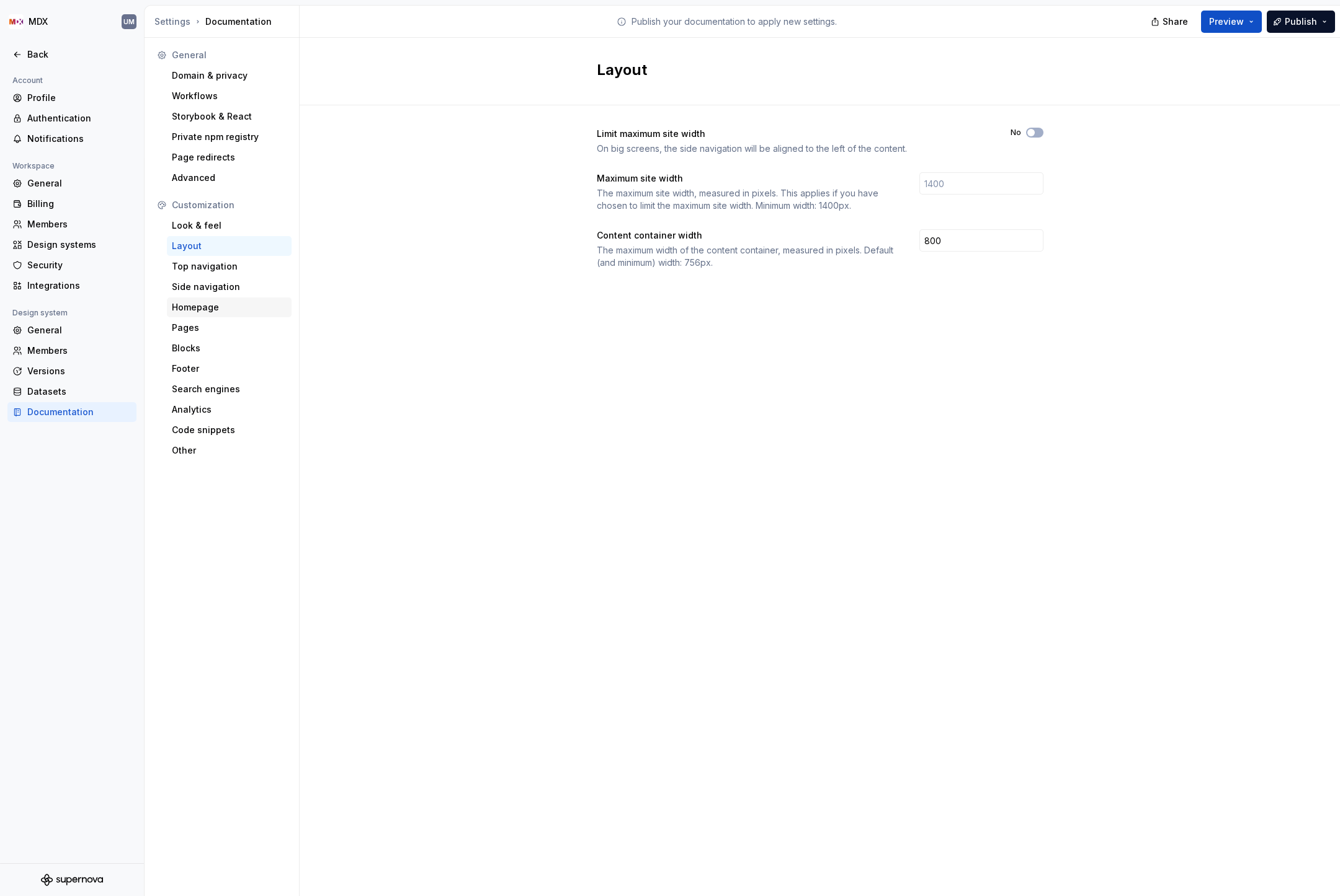
click at [227, 307] on div "Homepage" at bounding box center [229, 307] width 115 height 12
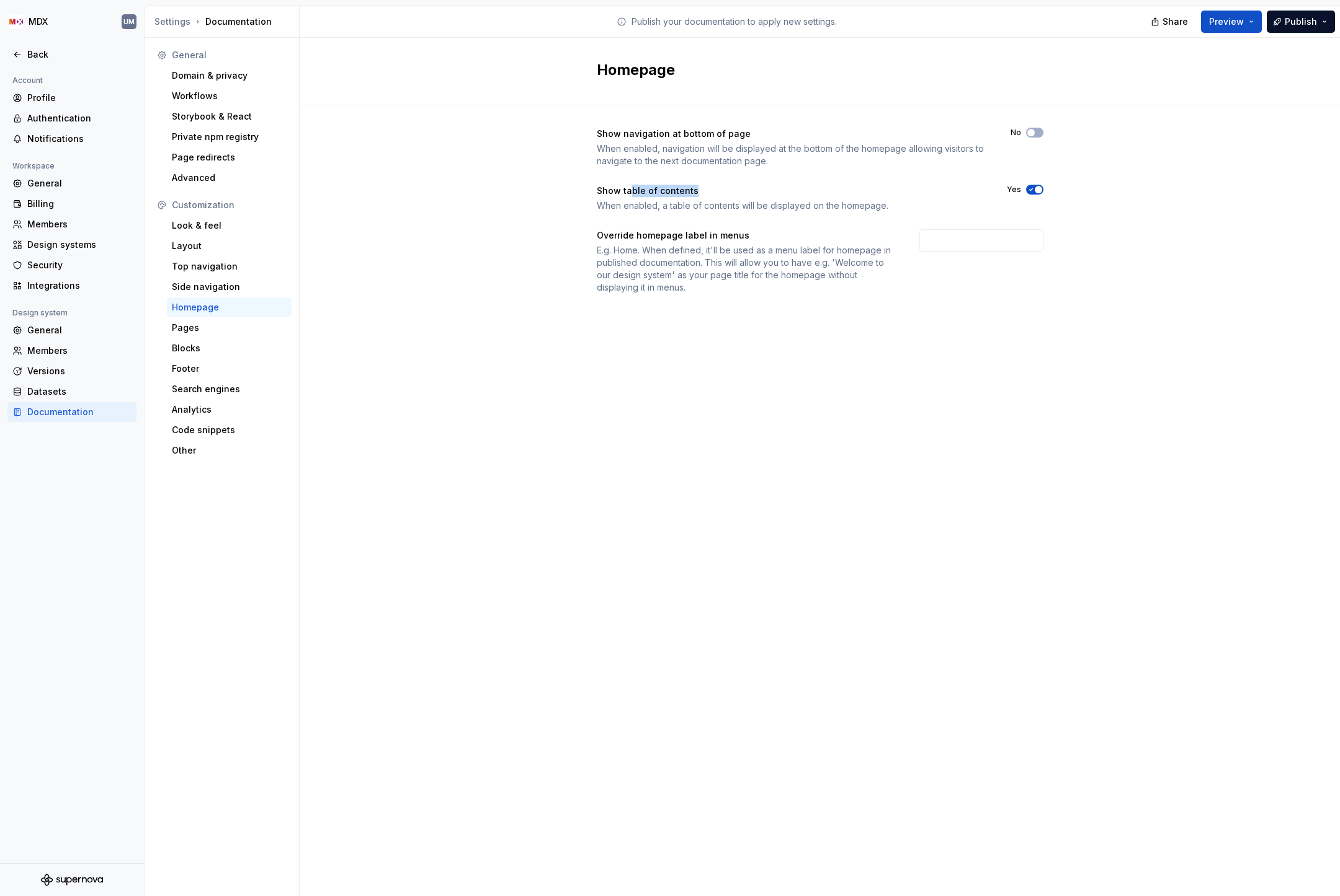
drag, startPoint x: 631, startPoint y: 192, endPoint x: 713, endPoint y: 192, distance: 82.0
click at [713, 192] on div "Show table of contents" at bounding box center [790, 190] width 387 height 12
drag, startPoint x: 666, startPoint y: 206, endPoint x: 818, endPoint y: 206, distance: 152.0
click at [817, 206] on div "When enabled, a table of contents will be displayed on the homepage." at bounding box center [790, 206] width 387 height 12
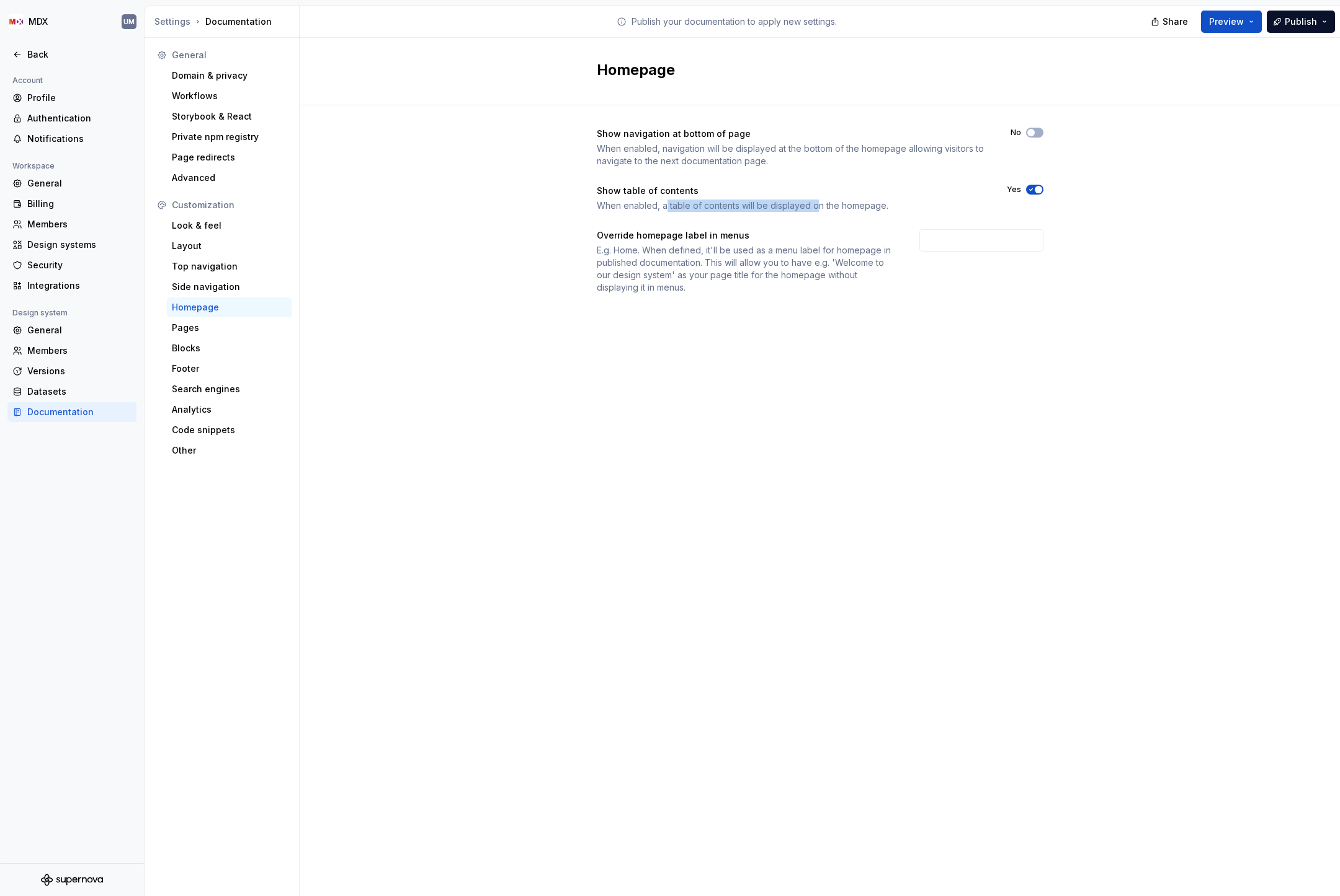
click at [818, 206] on div "When enabled, a table of contents will be displayed on the homepage." at bounding box center [790, 206] width 387 height 12
drag, startPoint x: 627, startPoint y: 250, endPoint x: 764, endPoint y: 250, distance: 137.0
click at [764, 250] on div "E.g. Home. When defined, it'll be used as a menu label for homepage in publishe…" at bounding box center [747, 269] width 301 height 50
click at [764, 250] on div "E.g. Home. When defined, it'll be used as a menu label for homepage in publishe…" at bounding box center [747, 269] width 301 height 50
click at [197, 332] on div "Pages" at bounding box center [229, 327] width 115 height 12
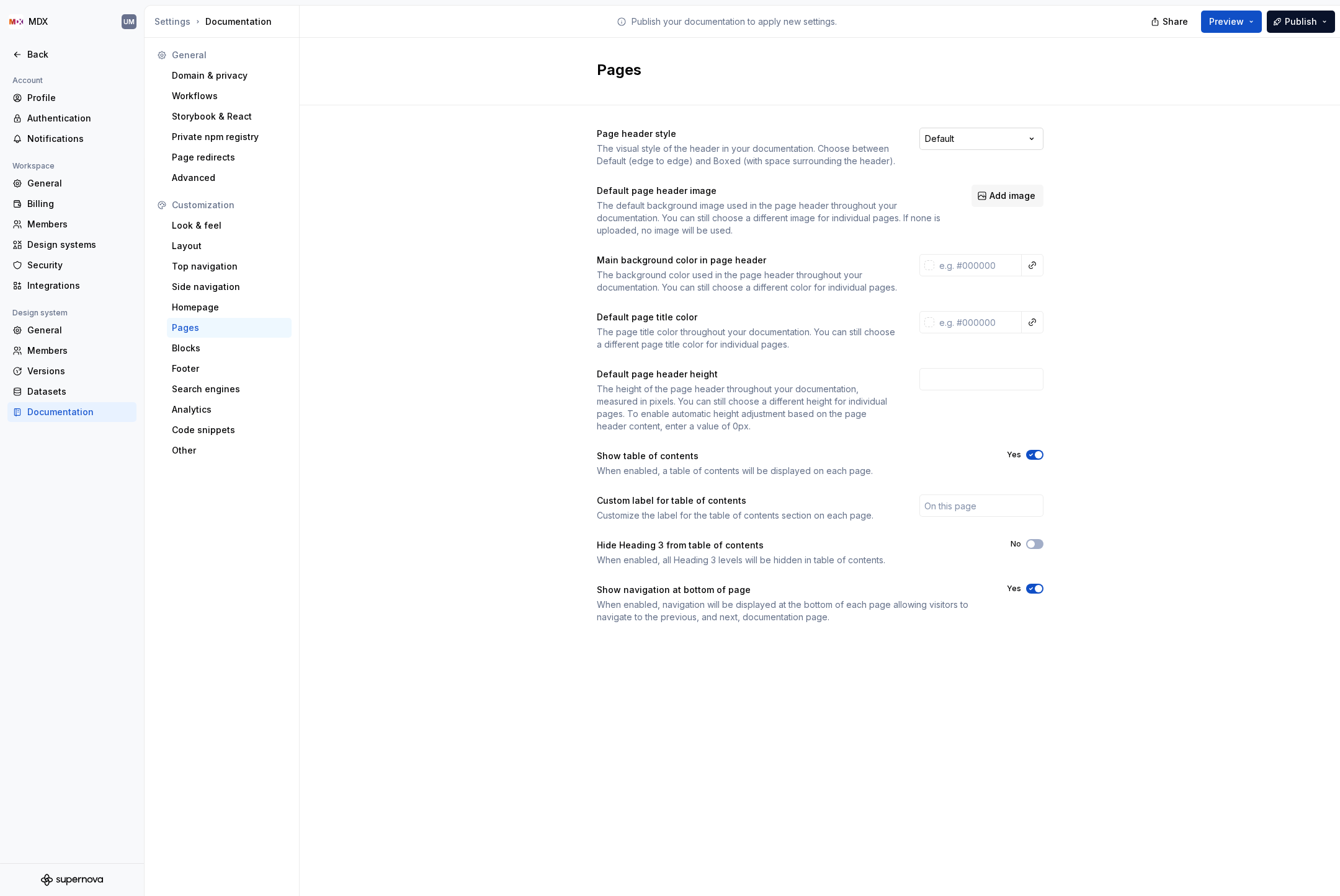
click at [967, 132] on html "MDX UM Back Account Profile Authentication Notifications Workspace General Bill…" at bounding box center [670, 448] width 1340 height 896
click at [770, 160] on html "MDX UM Back Account Profile Authentication Notifications Workspace General Bill…" at bounding box center [670, 448] width 1340 height 896
drag, startPoint x: 648, startPoint y: 205, endPoint x: 764, endPoint y: 205, distance: 116.0
click at [764, 205] on div "The default background image used in the page header throughout your documentat…" at bounding box center [772, 218] width 352 height 37
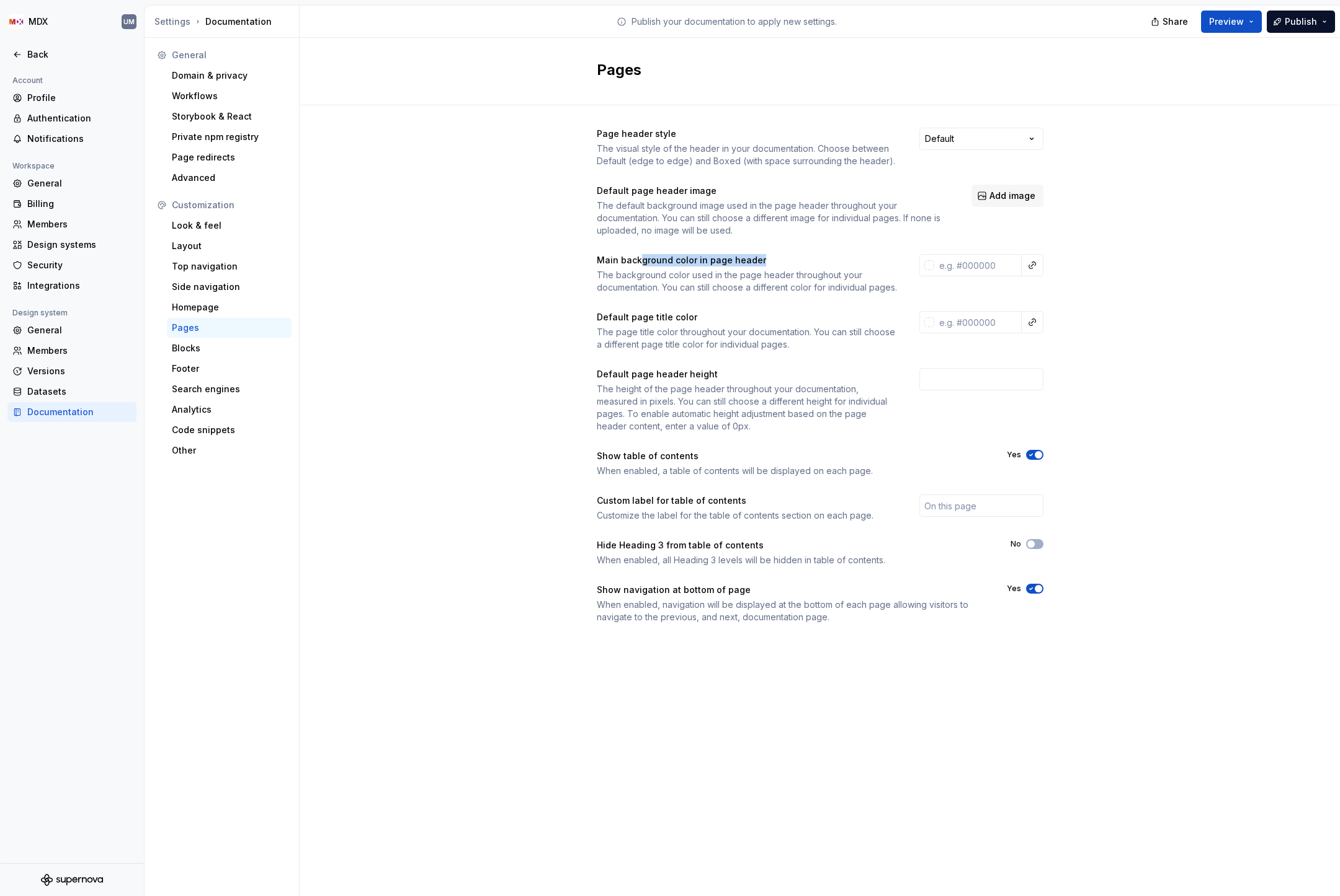
drag, startPoint x: 640, startPoint y: 263, endPoint x: 756, endPoint y: 263, distance: 116.0
click at [756, 263] on div "Main background color in page header" at bounding box center [747, 260] width 301 height 12
drag, startPoint x: 629, startPoint y: 274, endPoint x: 765, endPoint y: 274, distance: 136.0
click at [765, 274] on div "The background color used in the page header throughout your documentation. You…" at bounding box center [747, 281] width 301 height 25
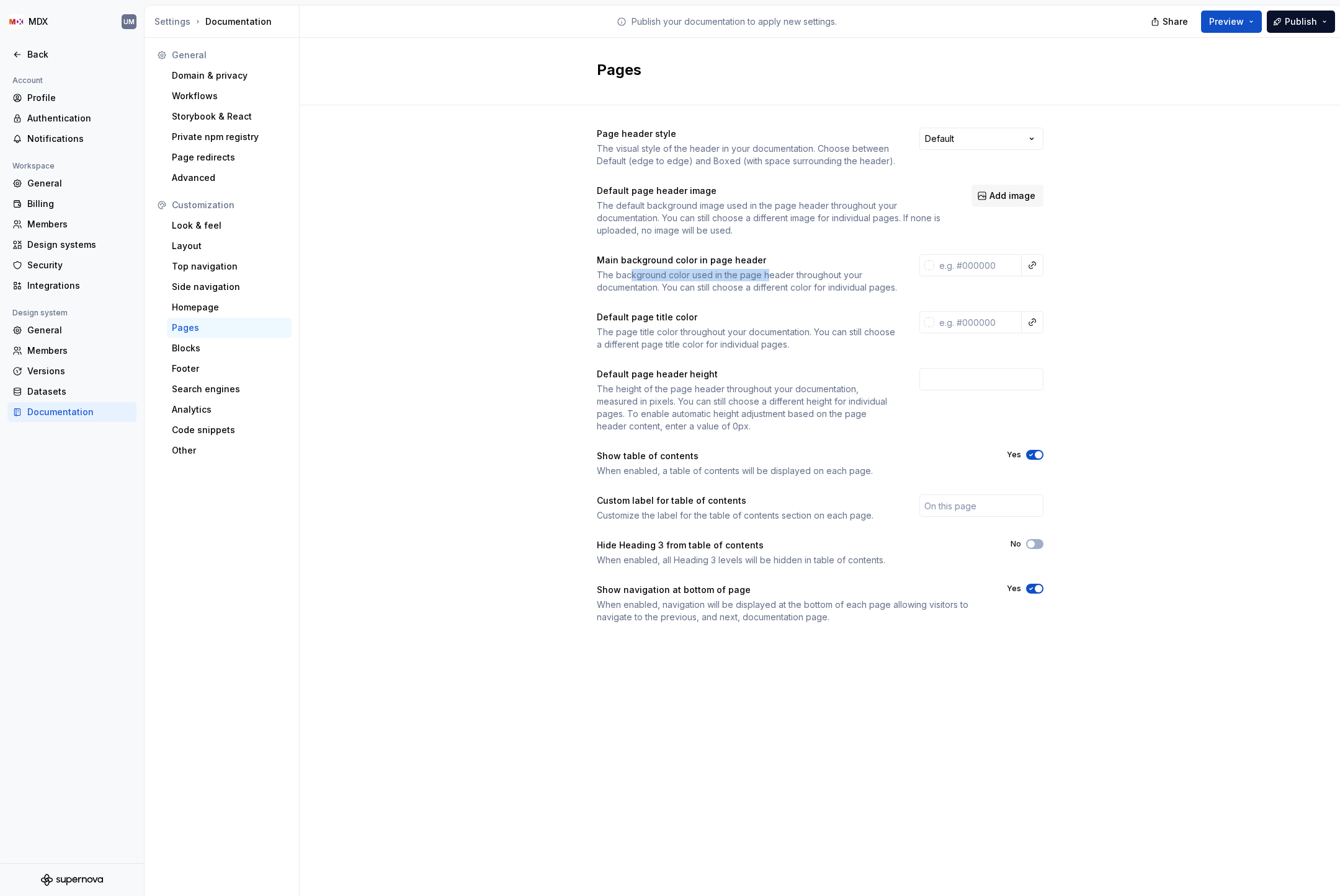
click at [765, 274] on div "The background color used in the page header throughout your documentation. You…" at bounding box center [747, 281] width 301 height 25
drag, startPoint x: 785, startPoint y: 273, endPoint x: 835, endPoint y: 273, distance: 50.0
click at [835, 273] on div "The background color used in the page header throughout your documentation. You…" at bounding box center [747, 281] width 301 height 25
drag, startPoint x: 730, startPoint y: 287, endPoint x: 799, endPoint y: 287, distance: 69.0
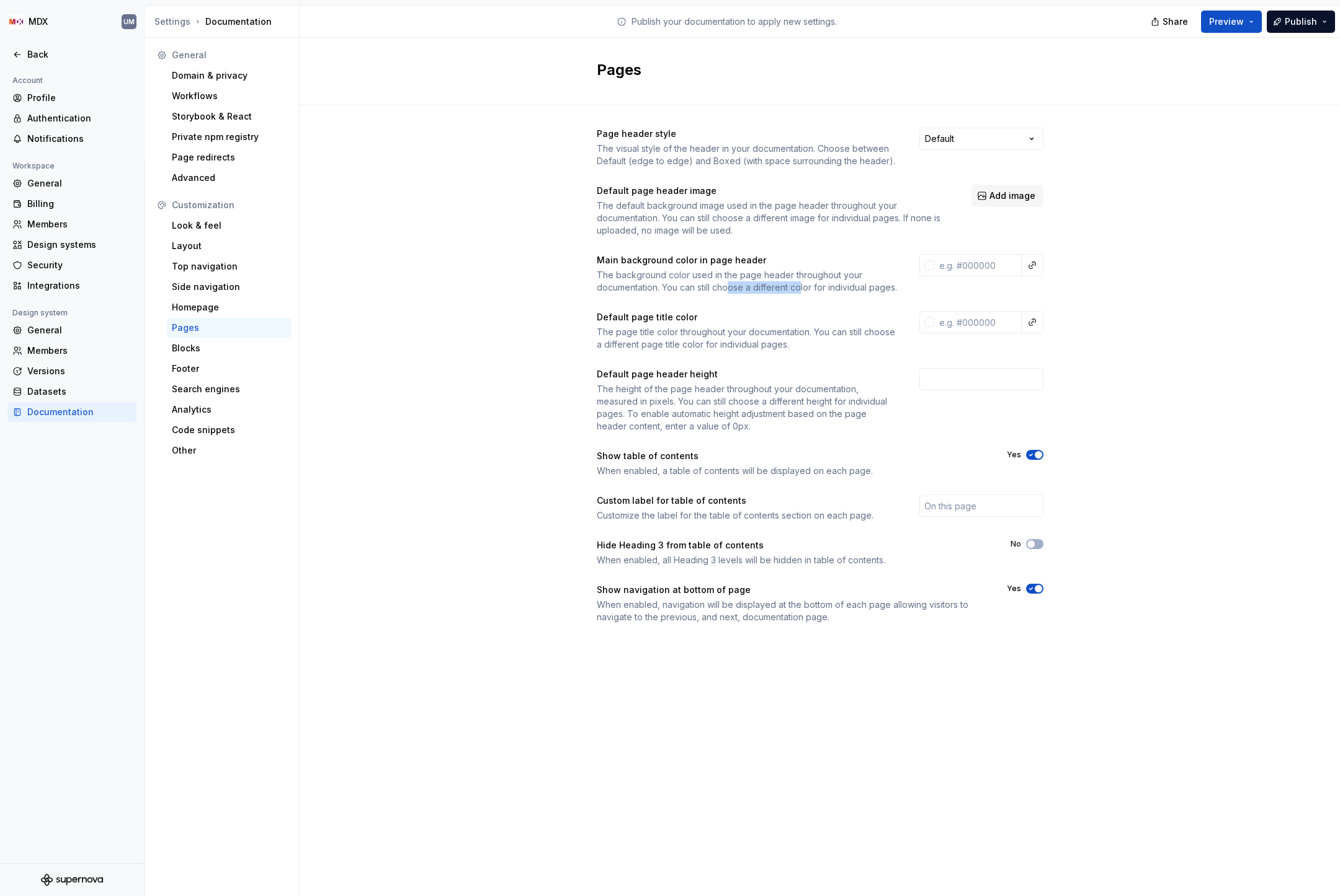
click at [799, 287] on div "The background color used in the page header throughout your documentation. You…" at bounding box center [747, 281] width 301 height 25
click at [964, 257] on input "text" at bounding box center [977, 265] width 88 height 23
click at [1032, 261] on button "button" at bounding box center [1032, 265] width 18 height 17
click at [1031, 265] on html "MDX UM Back Account Profile Authentication Notifications Workspace General Bill…" at bounding box center [670, 448] width 1340 height 896
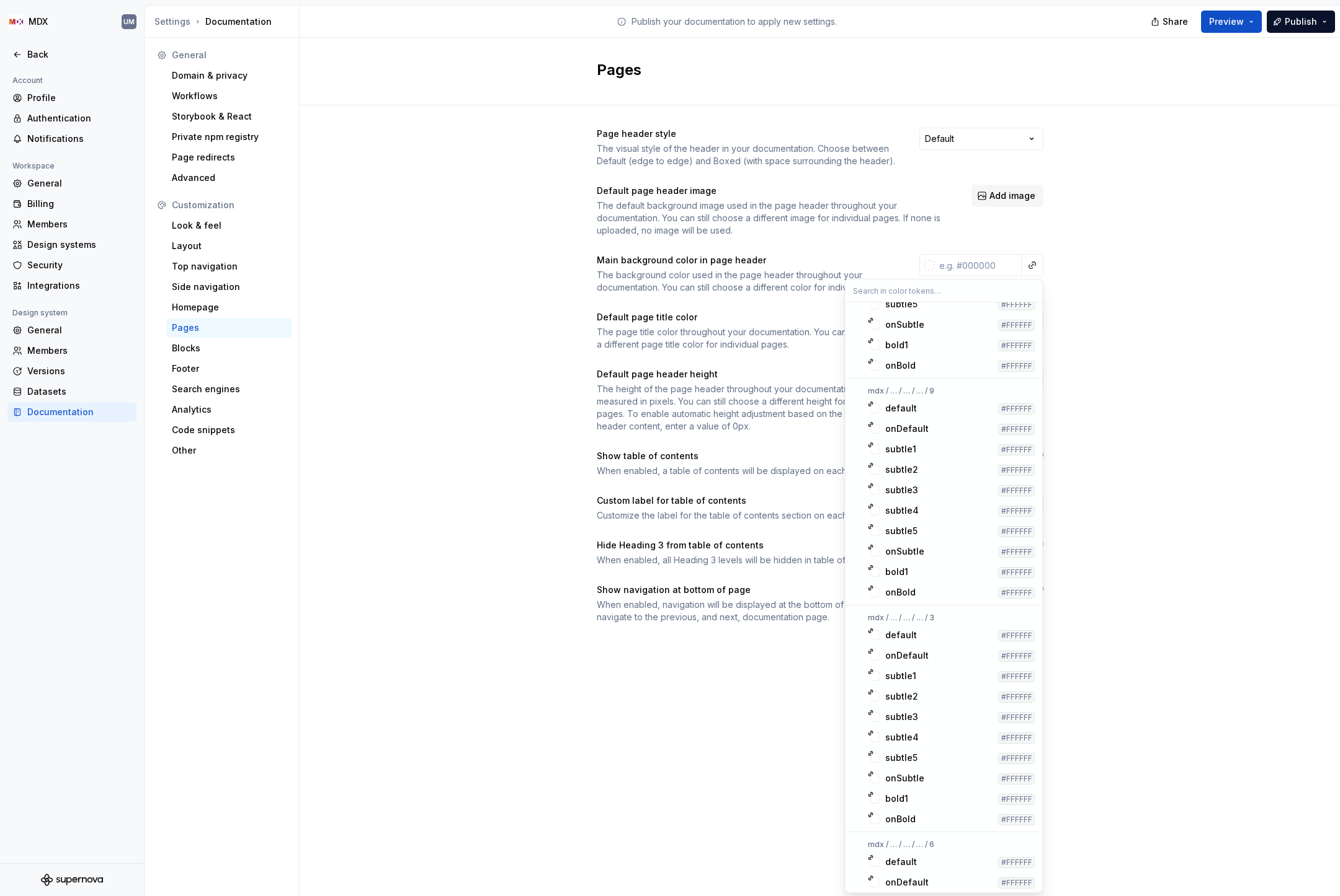
scroll to position [3999, 0]
click at [891, 289] on input "text" at bounding box center [944, 290] width 197 height 23
click at [884, 289] on input "neutral" at bounding box center [944, 290] width 197 height 23
click at [962, 259] on html "MDX UM Back Account Profile Authentication Notifications Workspace General Bill…" at bounding box center [670, 448] width 1340 height 896
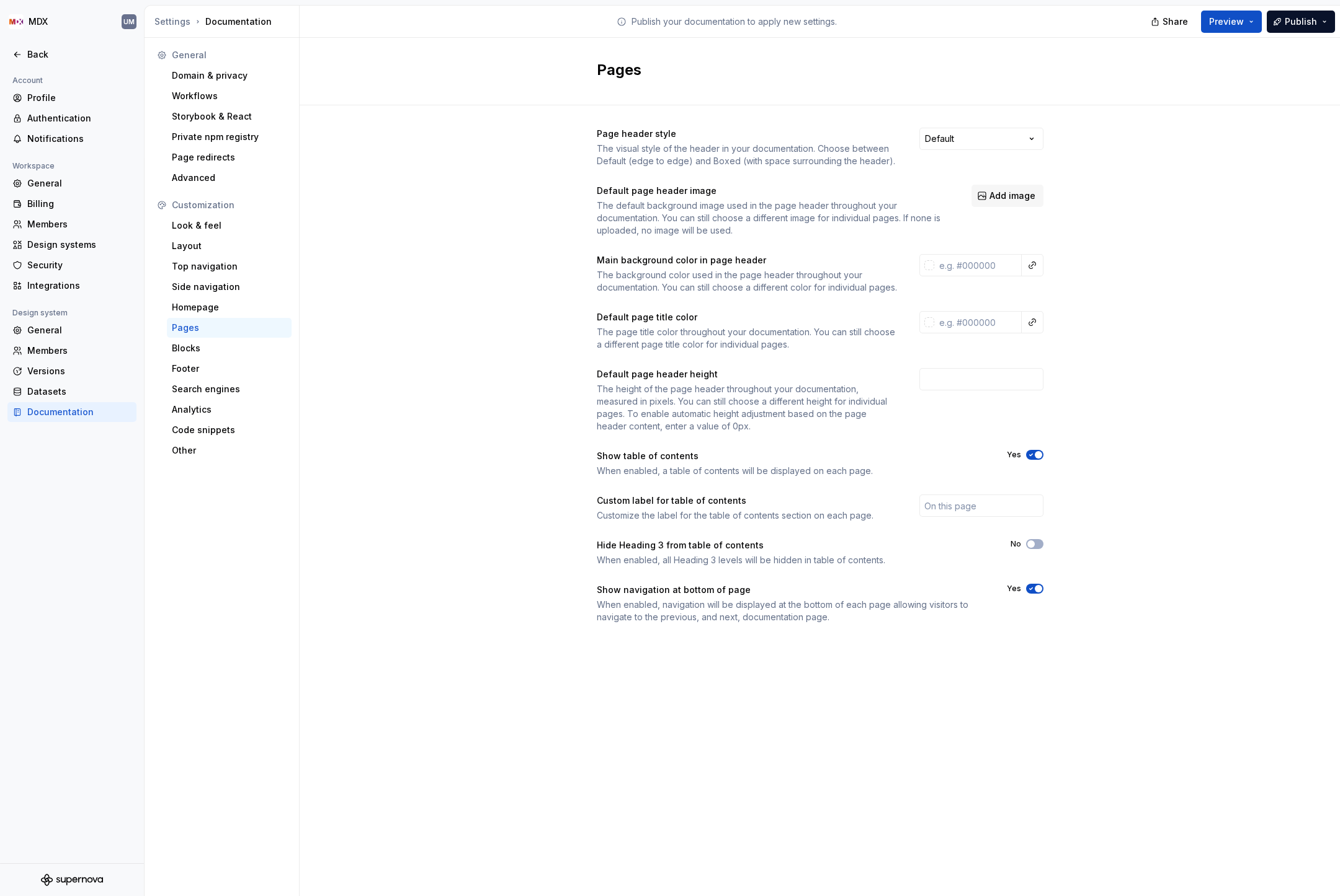
click at [1129, 306] on div "Page header style The visual style of the header in your documentation. Choose …" at bounding box center [820, 388] width 1040 height 565
click at [724, 429] on div "The height of the page header throughout your documentation, measured in pixels…" at bounding box center [747, 408] width 301 height 50
click at [1041, 265] on div at bounding box center [1031, 265] width 23 height 23
click at [659, 432] on div "The height of the page header throughout your documentation, measured in pixels…" at bounding box center [747, 408] width 301 height 50
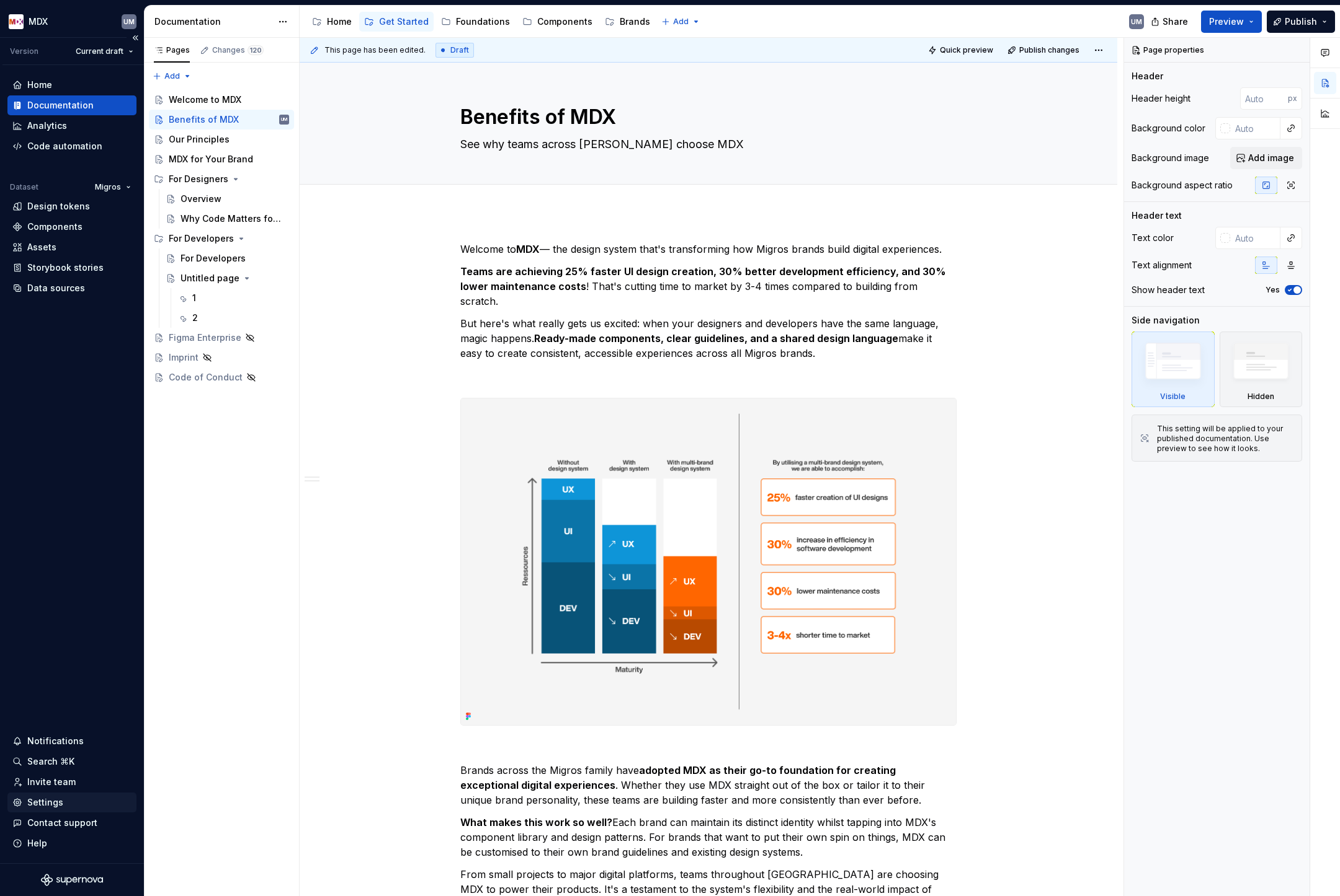
click at [61, 805] on div "Settings" at bounding box center [44, 803] width 36 height 12
type textarea "*"
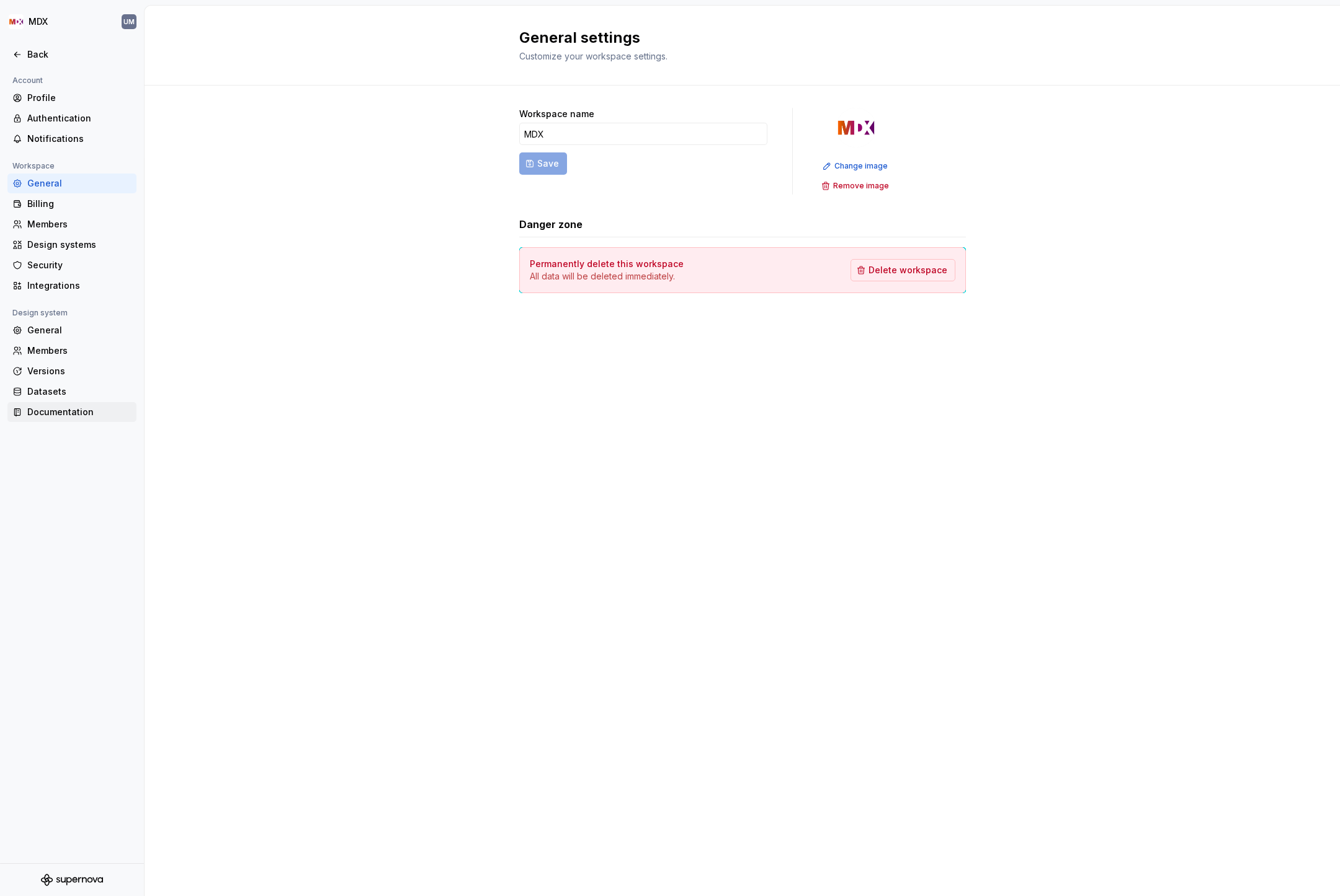
click at [60, 405] on div "Documentation" at bounding box center [71, 412] width 129 height 20
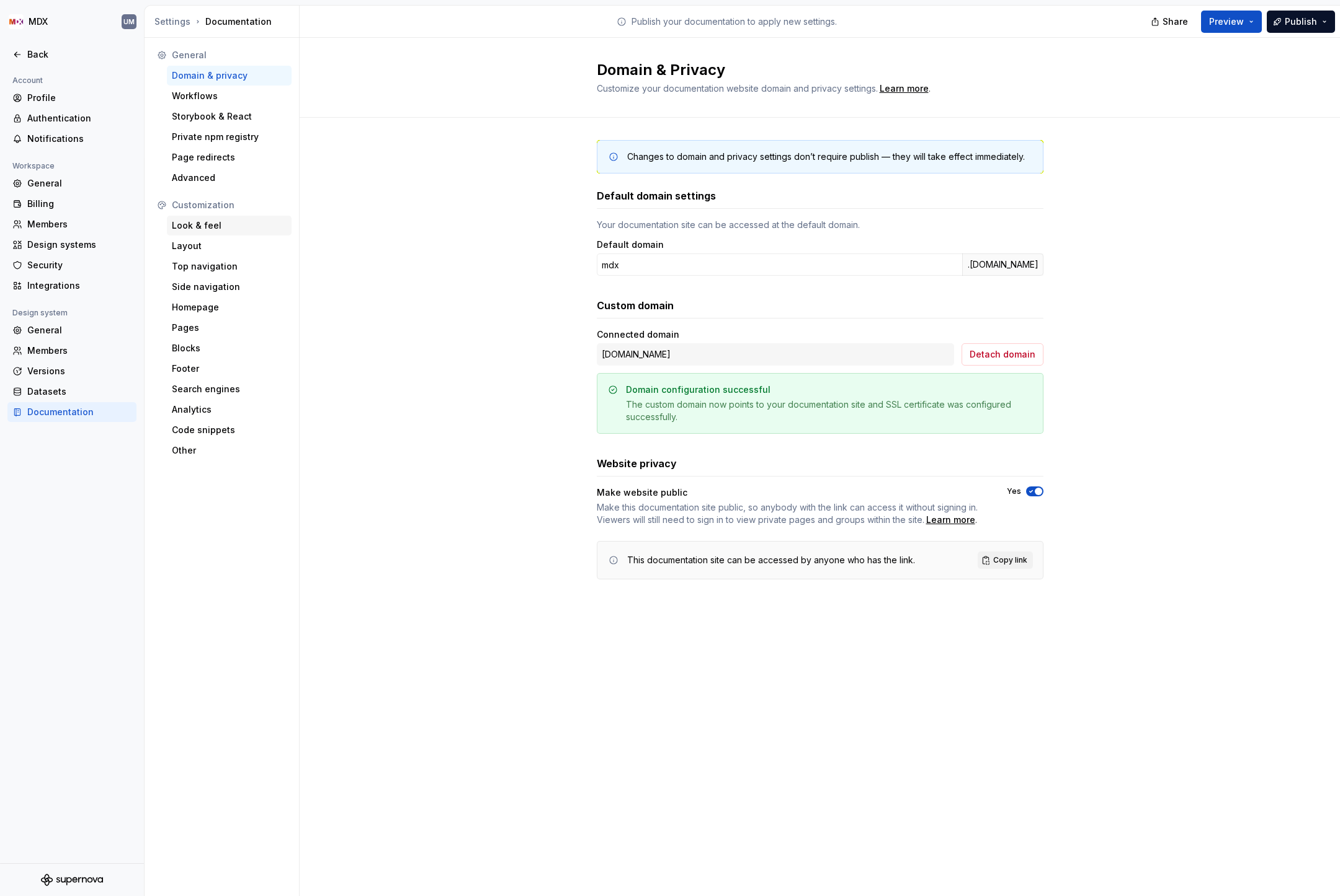
click at [206, 227] on div "Look & feel" at bounding box center [229, 225] width 115 height 12
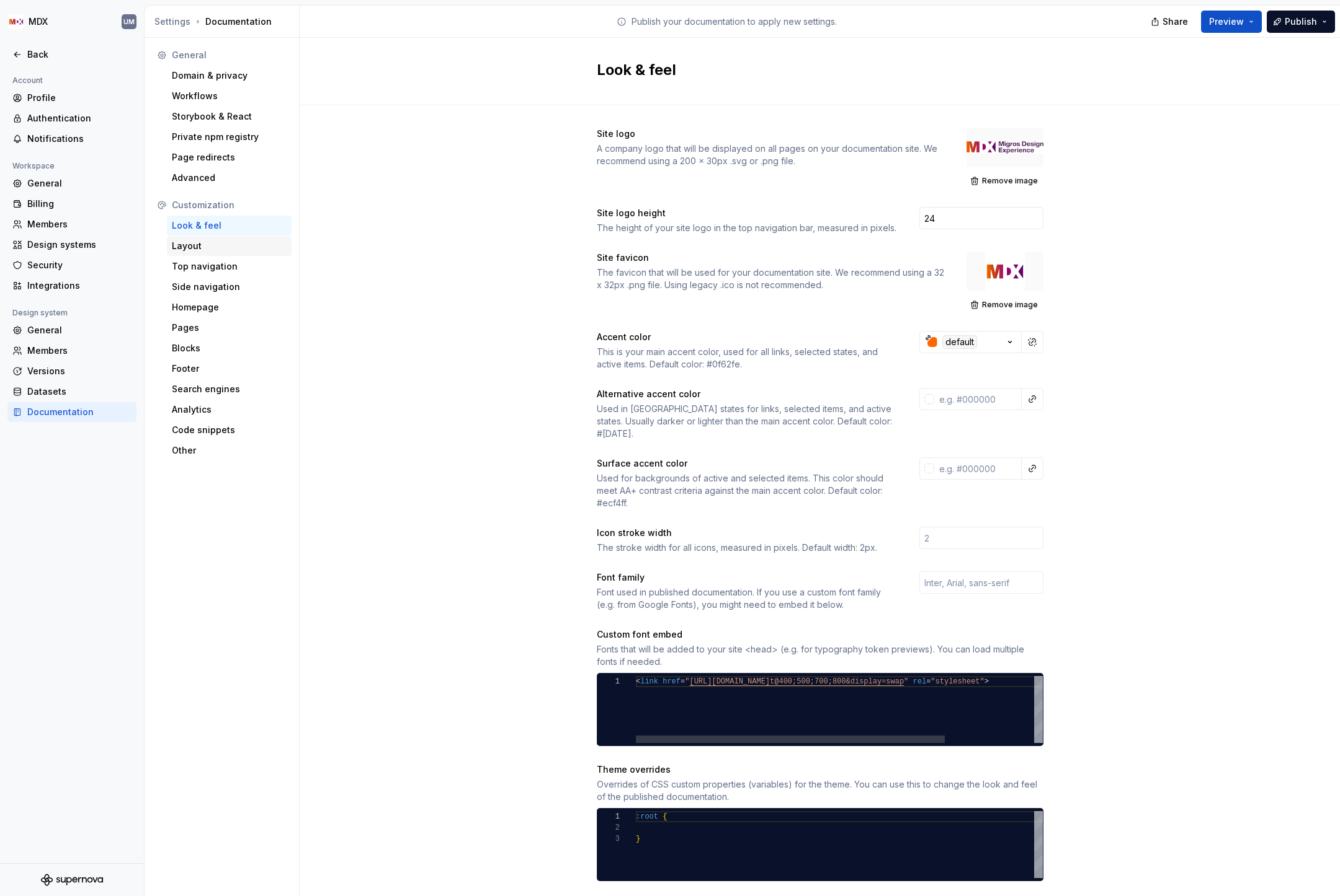
click at [205, 249] on div "Layout" at bounding box center [229, 246] width 115 height 12
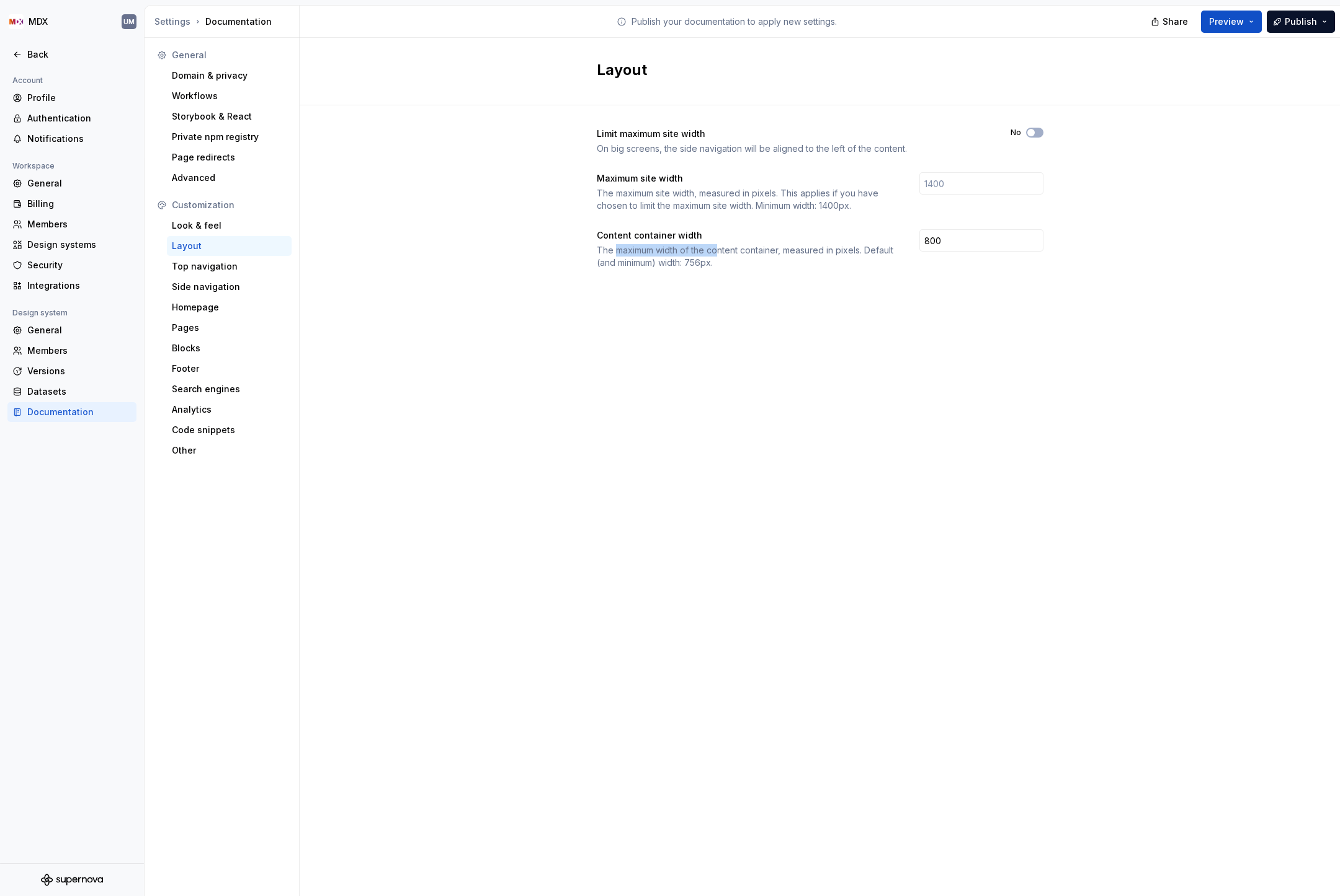
drag, startPoint x: 614, startPoint y: 252, endPoint x: 719, endPoint y: 252, distance: 105.0
click at [719, 252] on div "The maximum width of the content container, measured in pixels. Default (and mi…" at bounding box center [747, 257] width 301 height 25
drag, startPoint x: 650, startPoint y: 128, endPoint x: 710, endPoint y: 143, distance: 61.8
click at [710, 143] on div "Limit maximum site width On big screens, the side navigation will be aligned to…" at bounding box center [792, 141] width 392 height 27
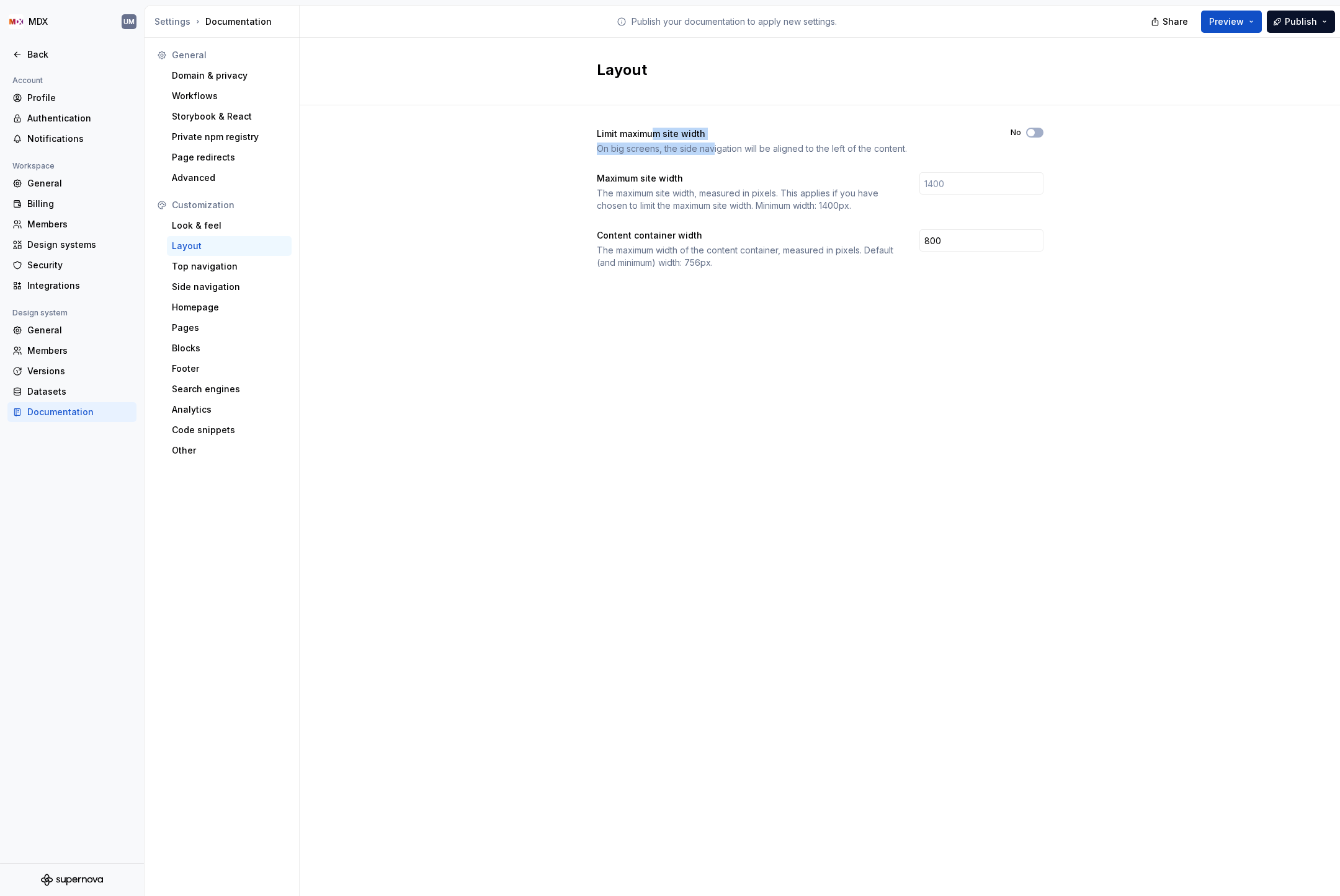
click at [710, 143] on div "On big screens, the side navigation will be aligned to the left of the content." at bounding box center [792, 149] width 392 height 12
drag, startPoint x: 678, startPoint y: 147, endPoint x: 828, endPoint y: 147, distance: 150.0
click at [826, 147] on div "On big screens, the side navigation will be aligned to the left of the content." at bounding box center [792, 149] width 392 height 12
click at [828, 147] on div "On big screens, the side navigation will be aligned to the left of the content." at bounding box center [792, 149] width 392 height 12
click at [196, 262] on div "Top navigation" at bounding box center [229, 266] width 115 height 12
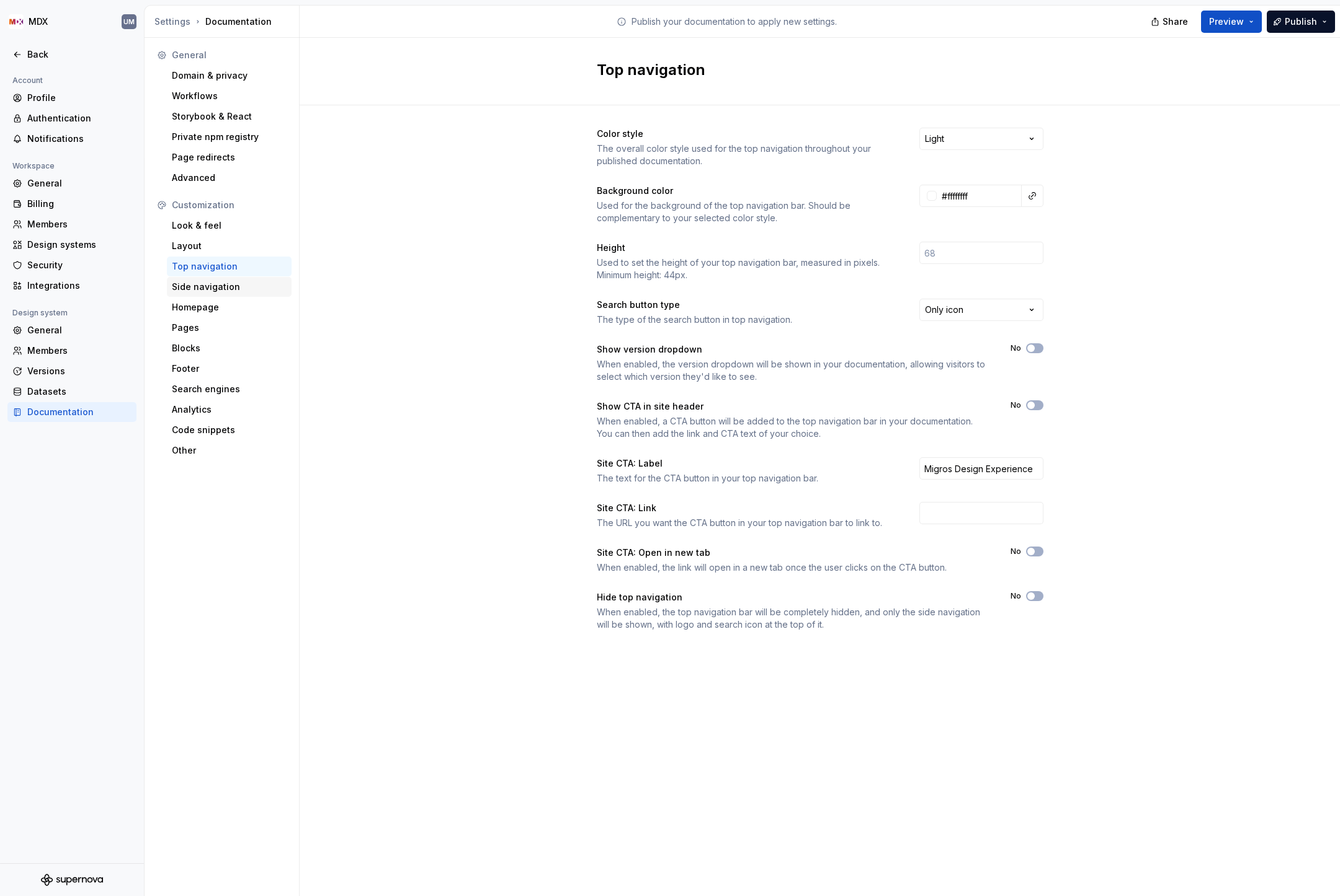
click at [225, 291] on div "Side navigation" at bounding box center [229, 287] width 115 height 12
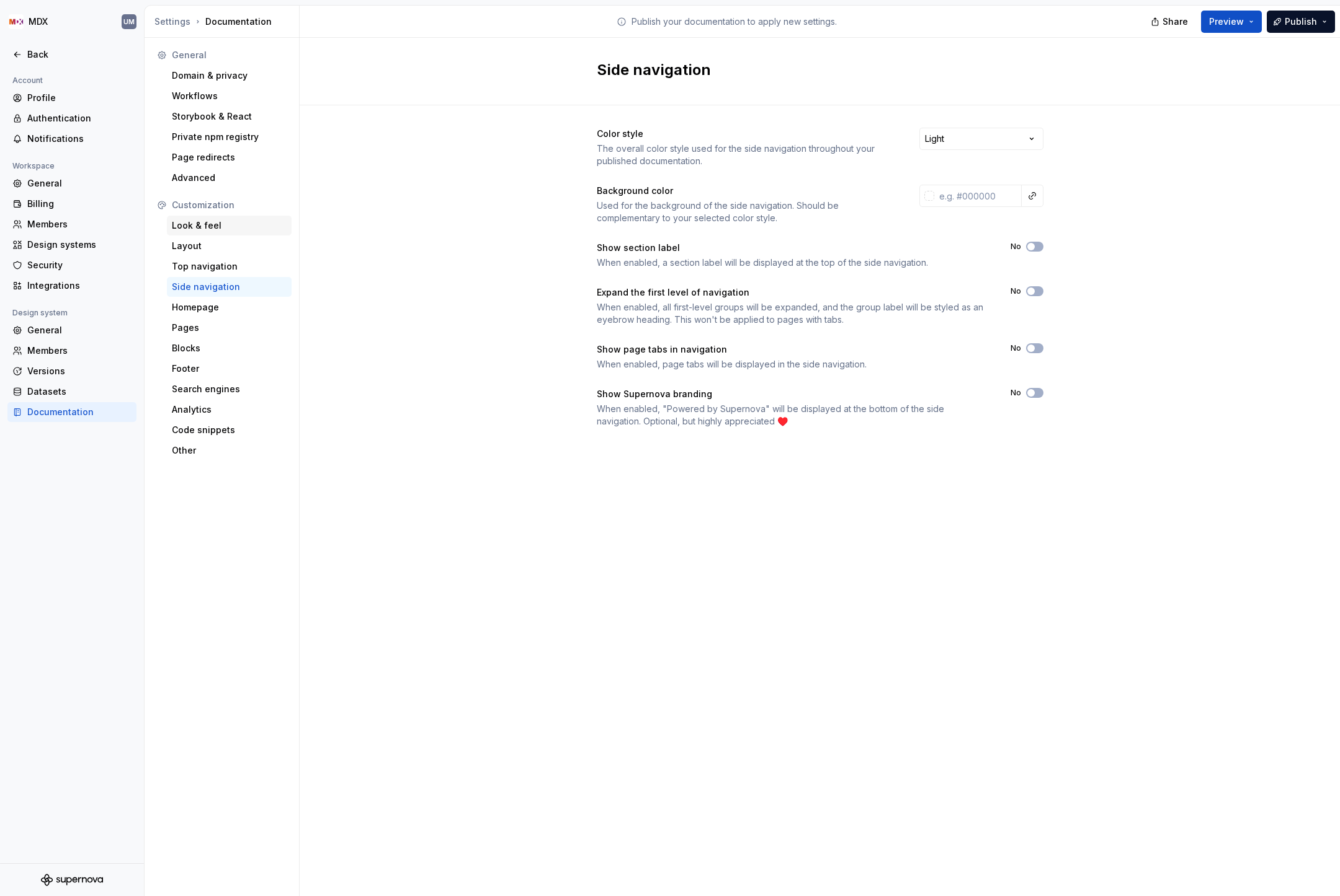
click at [213, 225] on div "Look & feel" at bounding box center [229, 225] width 115 height 12
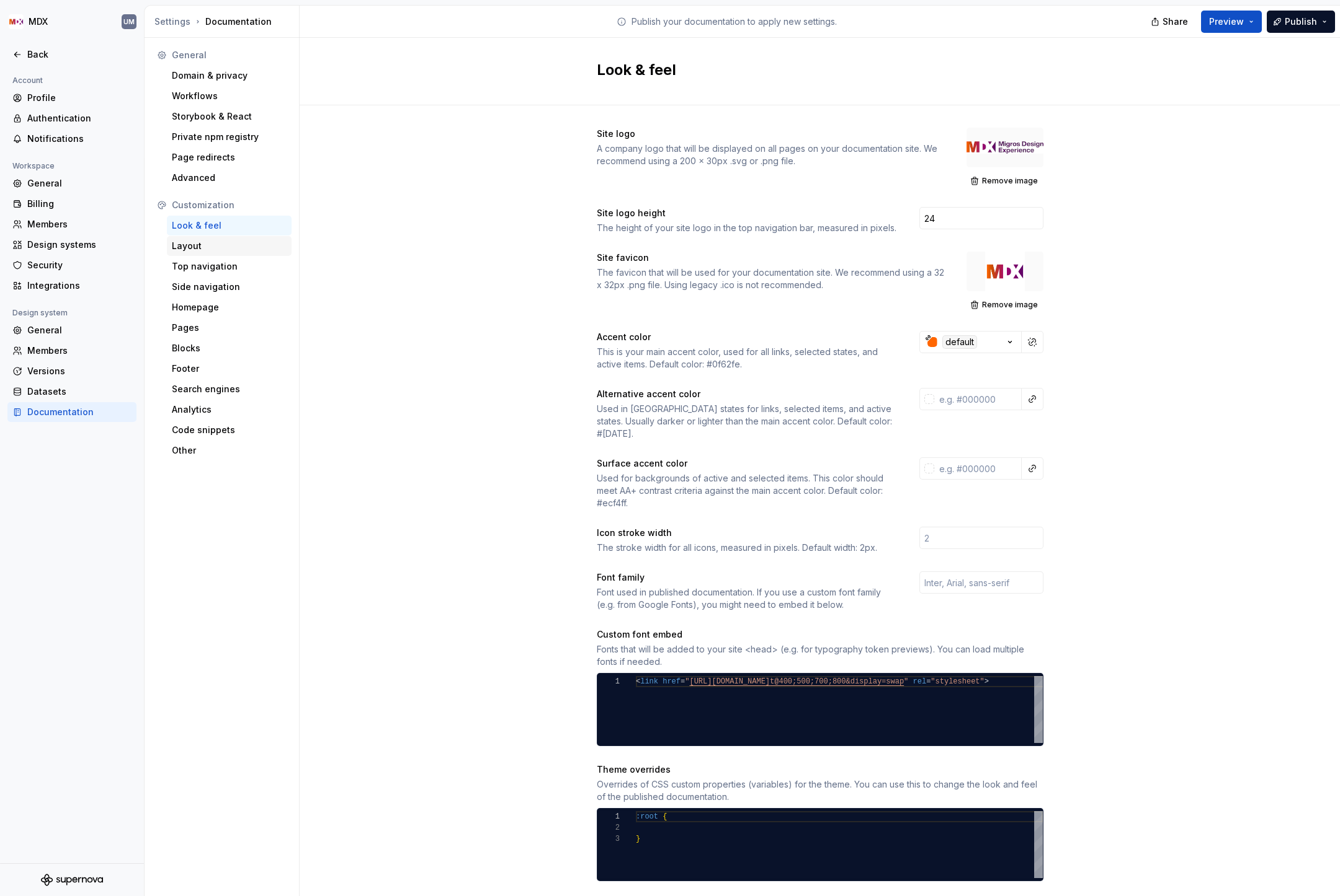
click at [206, 243] on div "Layout" at bounding box center [229, 246] width 115 height 12
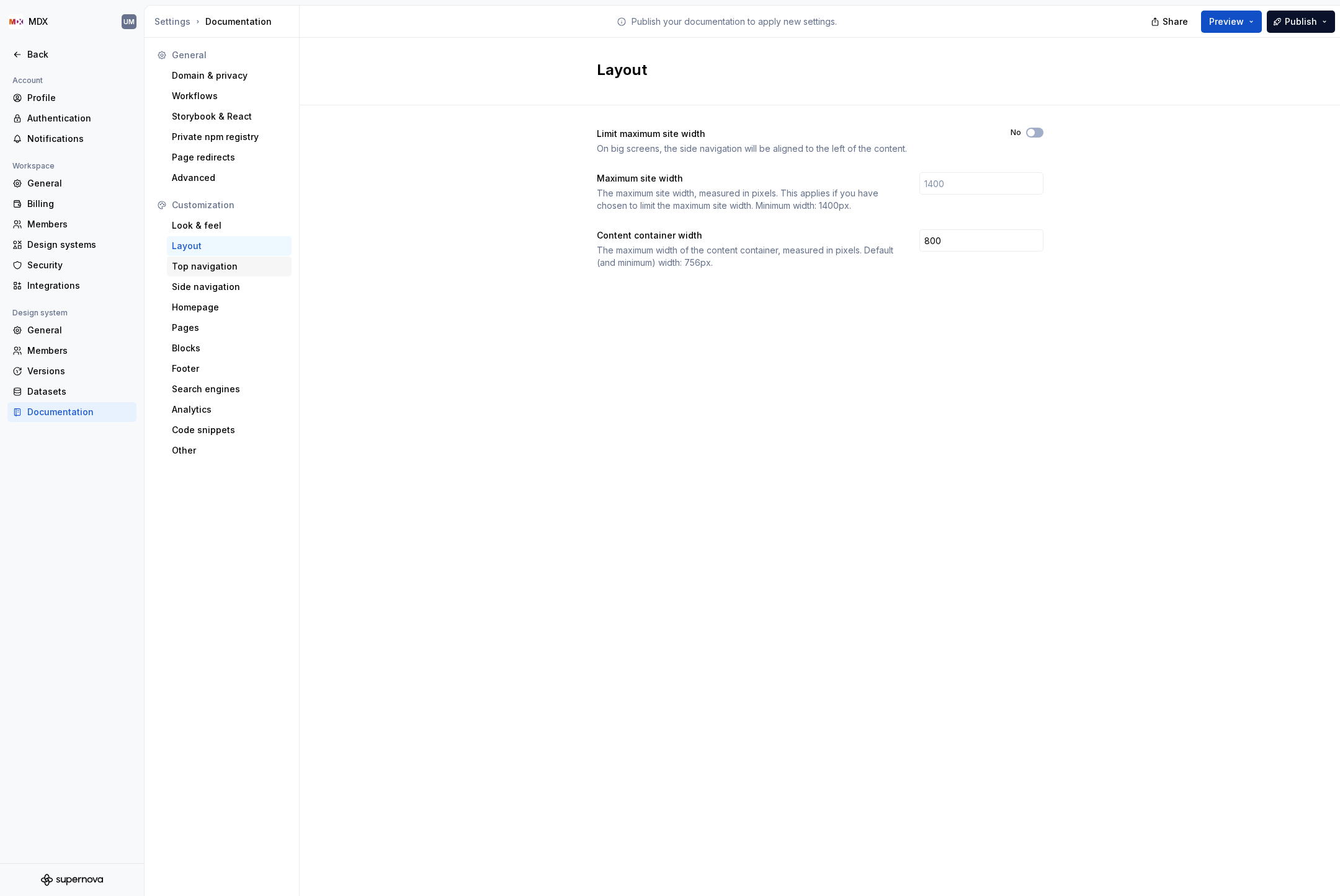
click at [204, 260] on div "Top navigation" at bounding box center [229, 266] width 115 height 12
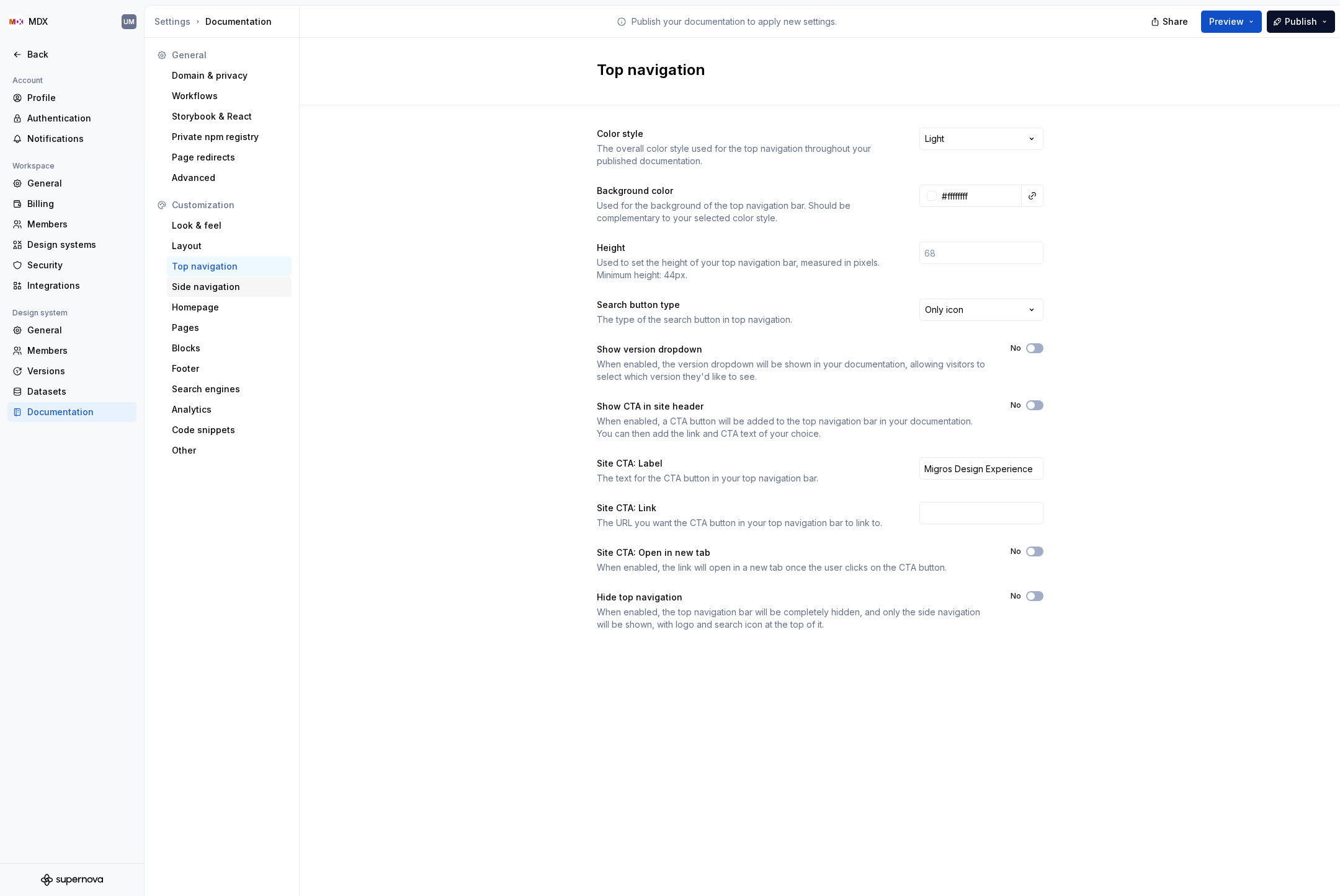
click at [208, 288] on div "Side navigation" at bounding box center [229, 287] width 115 height 12
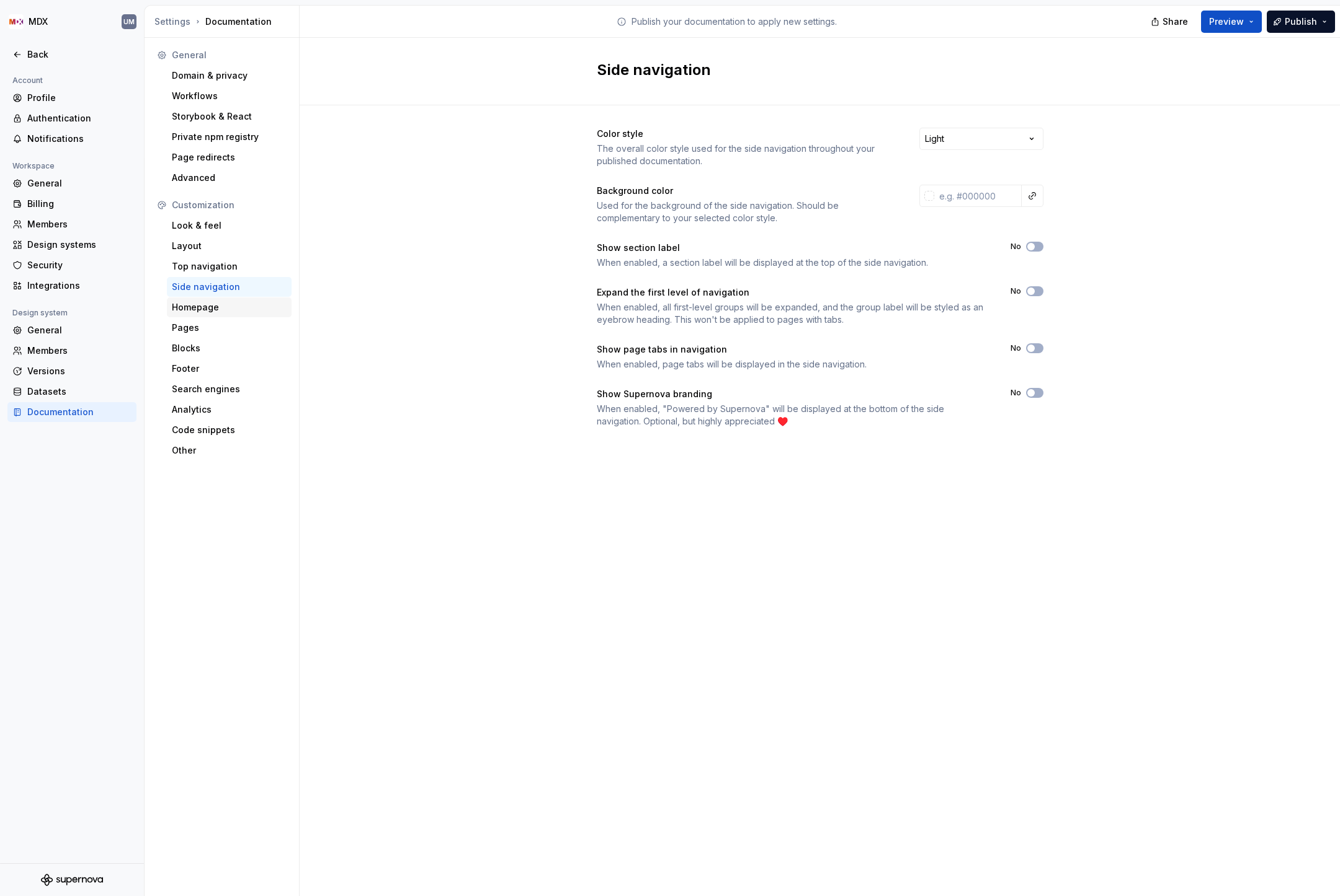
click at [208, 308] on div "Homepage" at bounding box center [229, 307] width 115 height 12
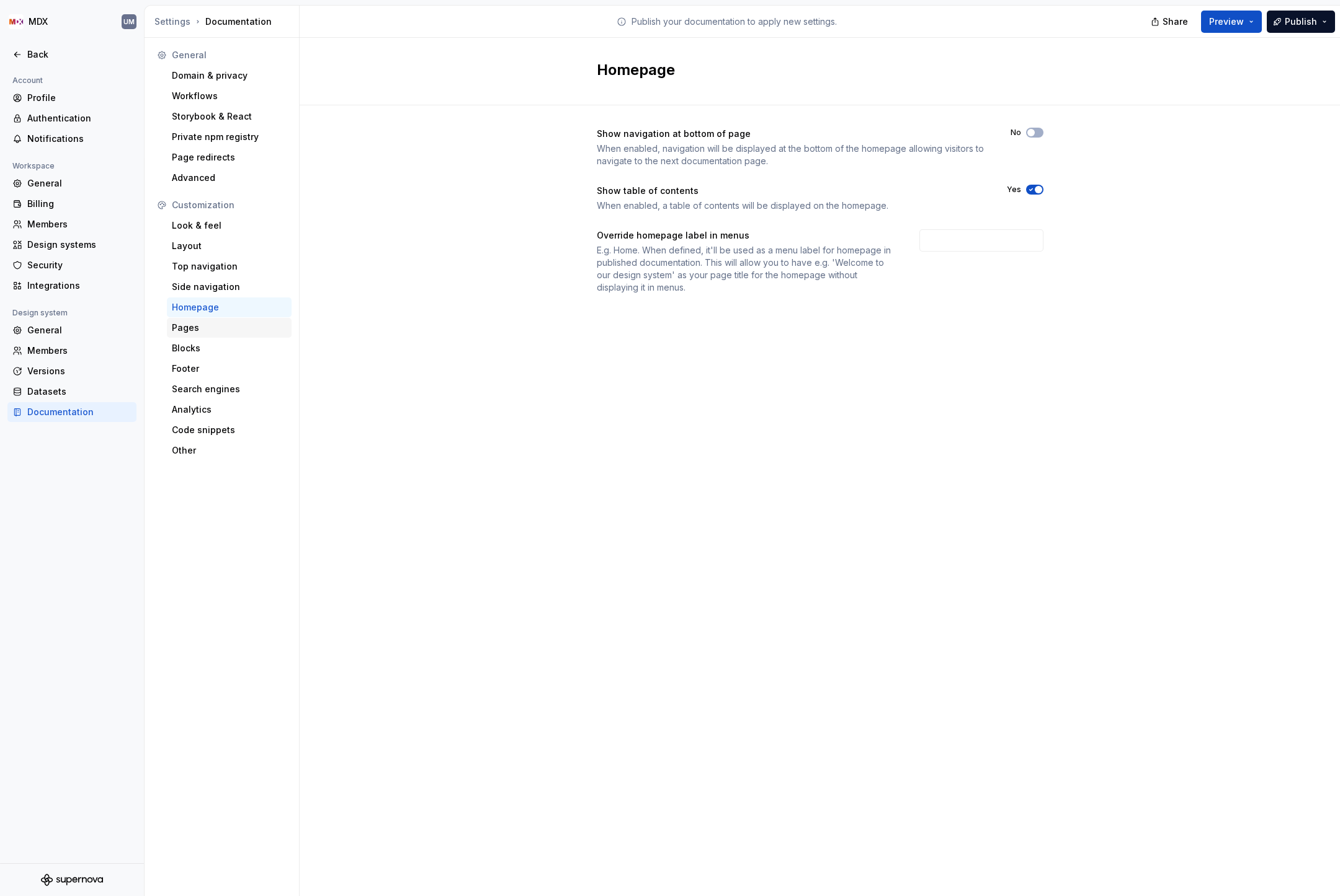
click at [202, 322] on div "Pages" at bounding box center [229, 327] width 115 height 12
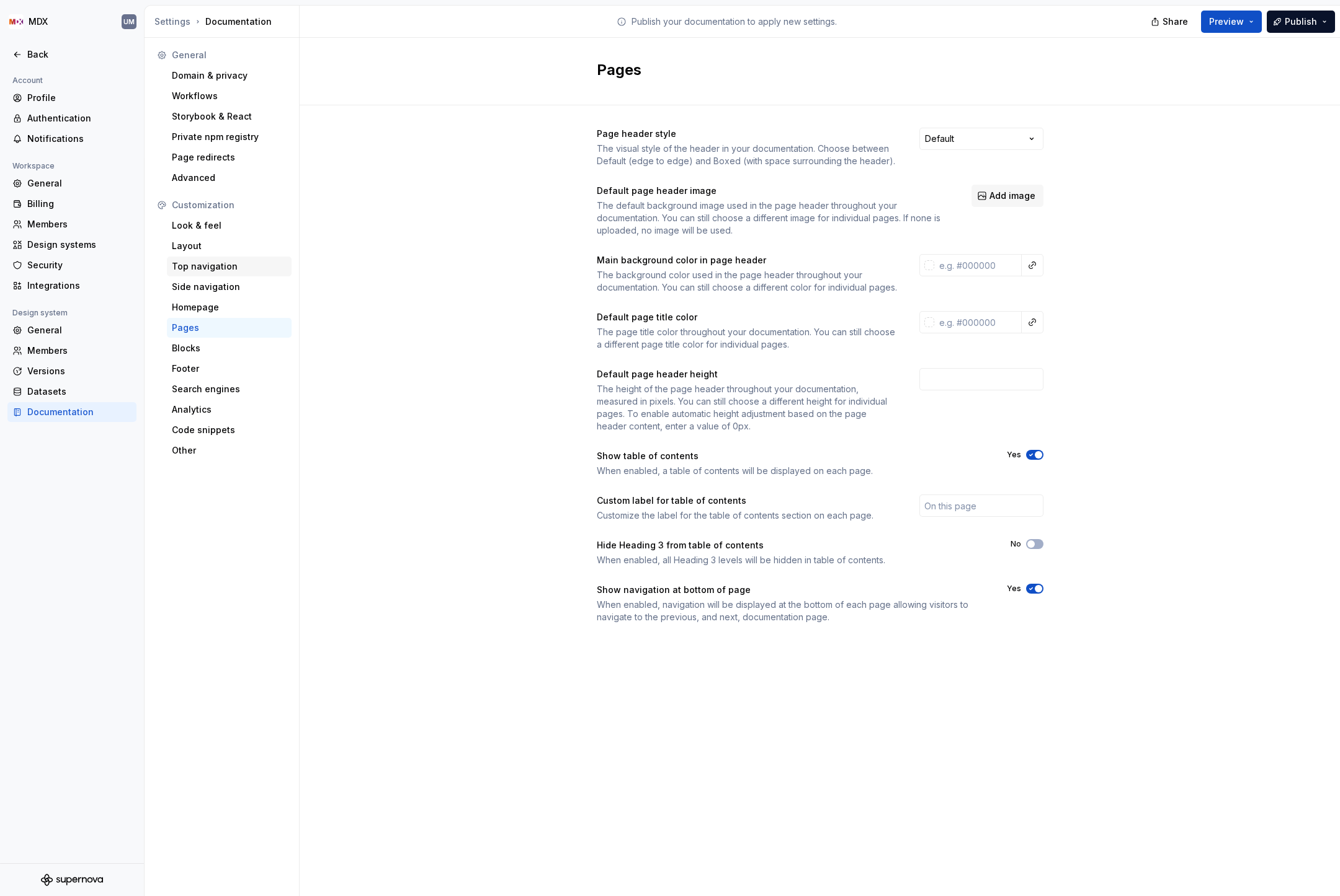
click at [201, 262] on div "Top navigation" at bounding box center [229, 266] width 115 height 12
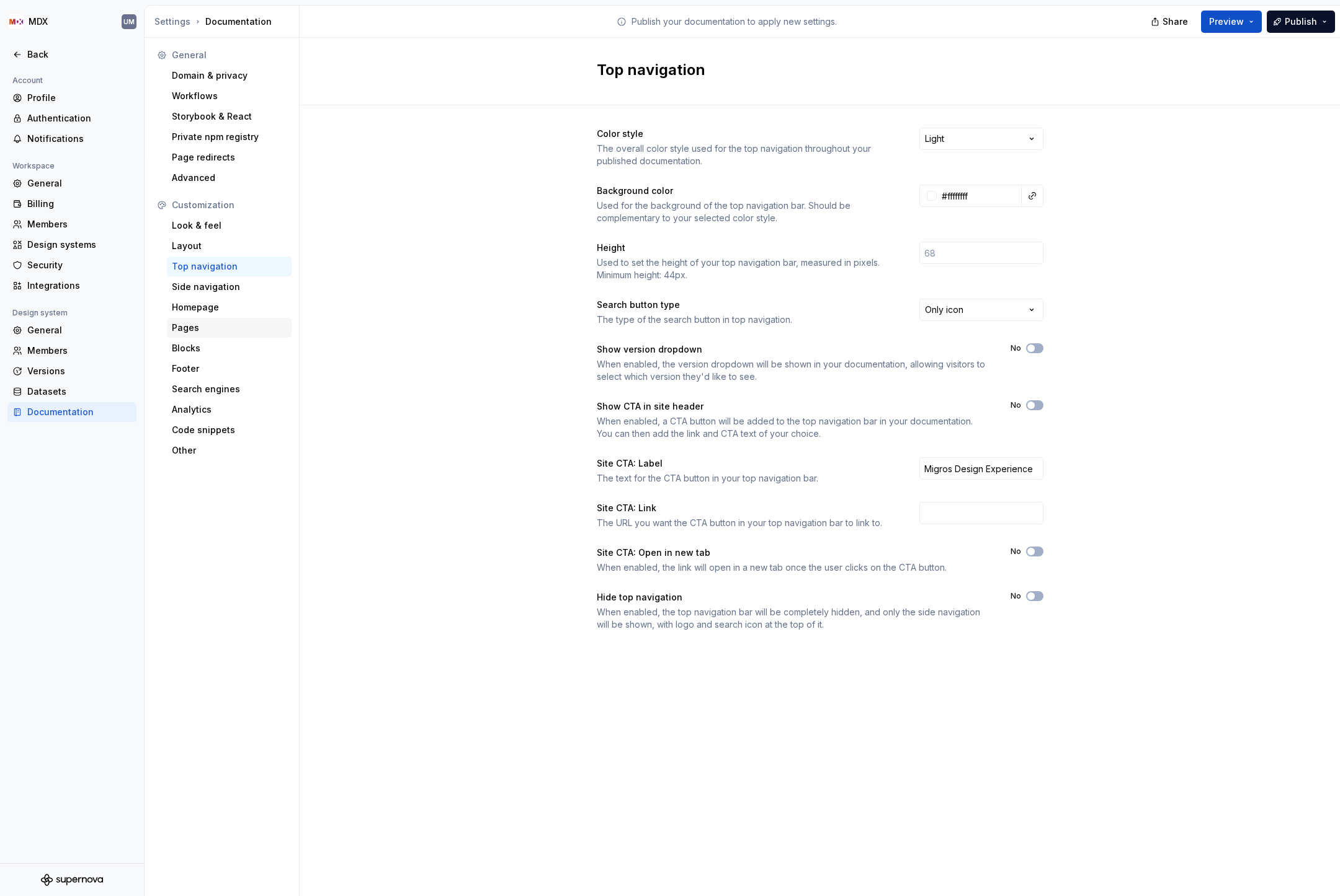
click at [194, 323] on div "Pages" at bounding box center [229, 327] width 115 height 12
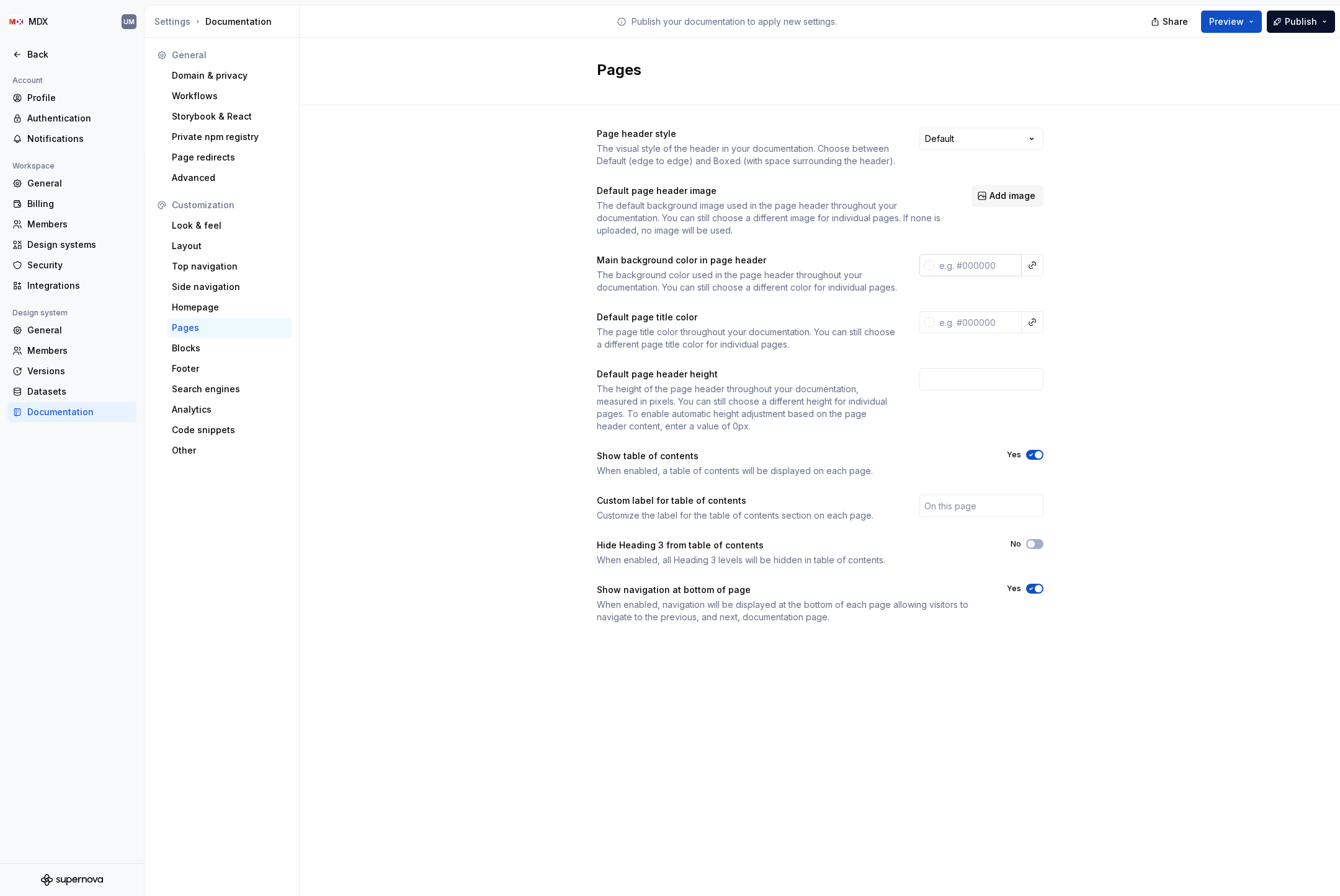
click at [966, 258] on input "text" at bounding box center [977, 265] width 88 height 23
type input "#FFFFFF"
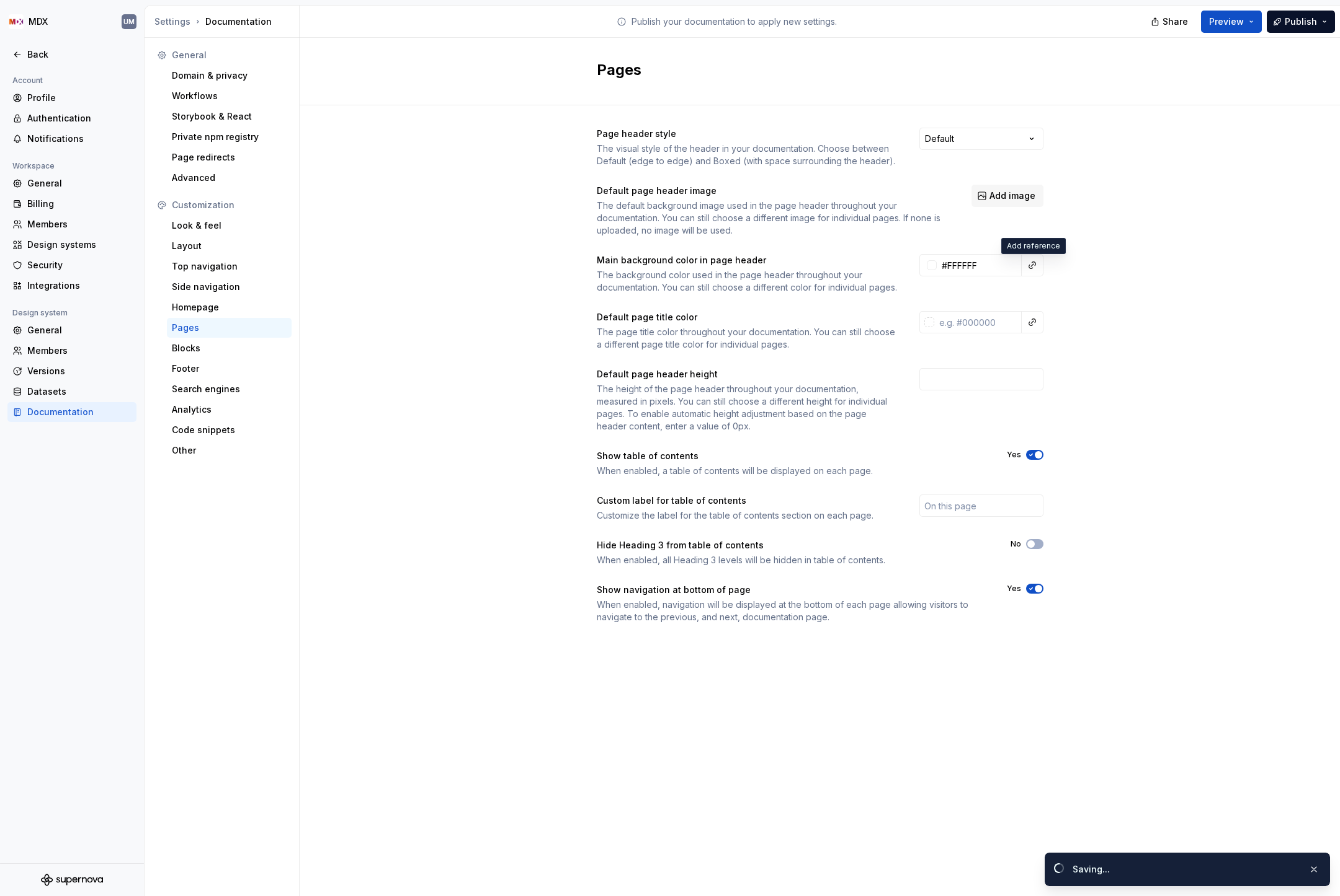
type input "#ffffffff"
drag, startPoint x: 640, startPoint y: 340, endPoint x: 721, endPoint y: 340, distance: 81.0
click at [721, 340] on div "The page title color throughout your documentation. You can still choose a diff…" at bounding box center [747, 338] width 301 height 25
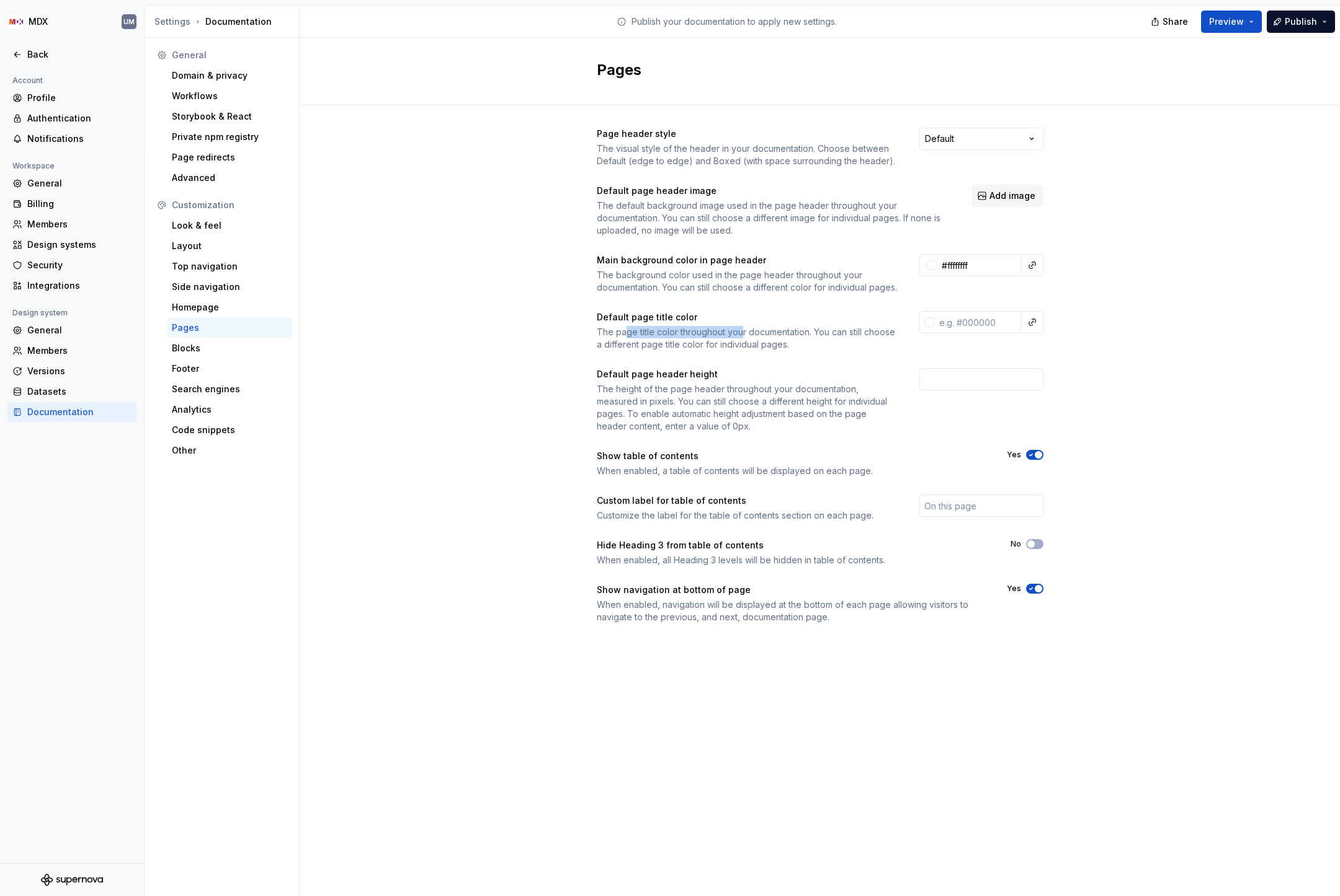
drag, startPoint x: 627, startPoint y: 346, endPoint x: 742, endPoint y: 347, distance: 115.0
click at [742, 347] on div "The page title color throughout your documentation. You can still choose a diff…" at bounding box center [747, 338] width 301 height 25
drag, startPoint x: 630, startPoint y: 401, endPoint x: 743, endPoint y: 401, distance: 113.0
click at [743, 401] on div "The height of the page header throughout your documentation, measured in pixels…" at bounding box center [747, 408] width 301 height 50
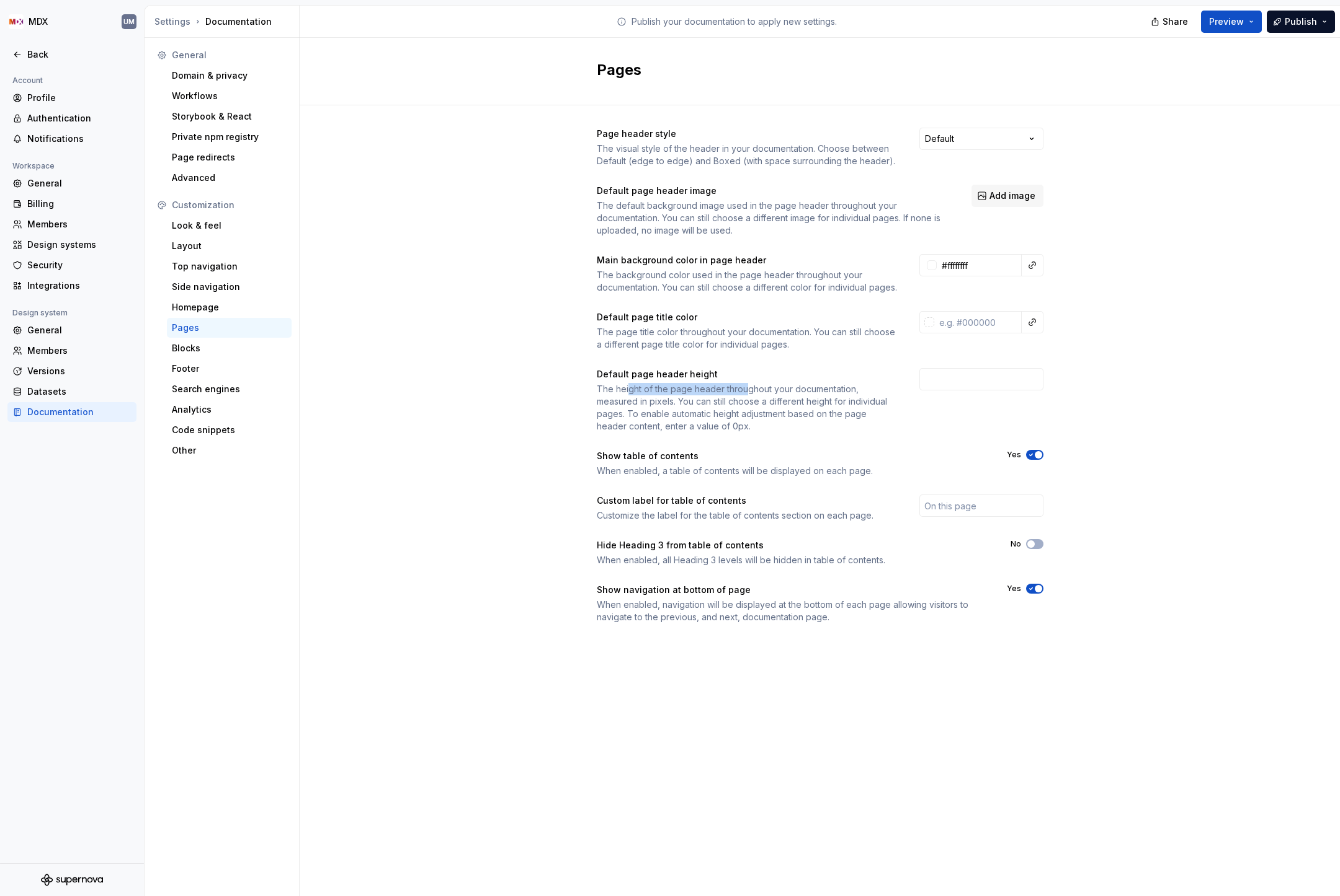
click at [743, 401] on div "The height of the page header throughout your documentation, measured in pixels…" at bounding box center [747, 408] width 301 height 50
drag, startPoint x: 636, startPoint y: 426, endPoint x: 792, endPoint y: 426, distance: 156.0
click at [792, 426] on div "The height of the page header throughout your documentation, measured in pixels…" at bounding box center [747, 408] width 301 height 50
drag, startPoint x: 726, startPoint y: 426, endPoint x: 826, endPoint y: 426, distance: 100.0
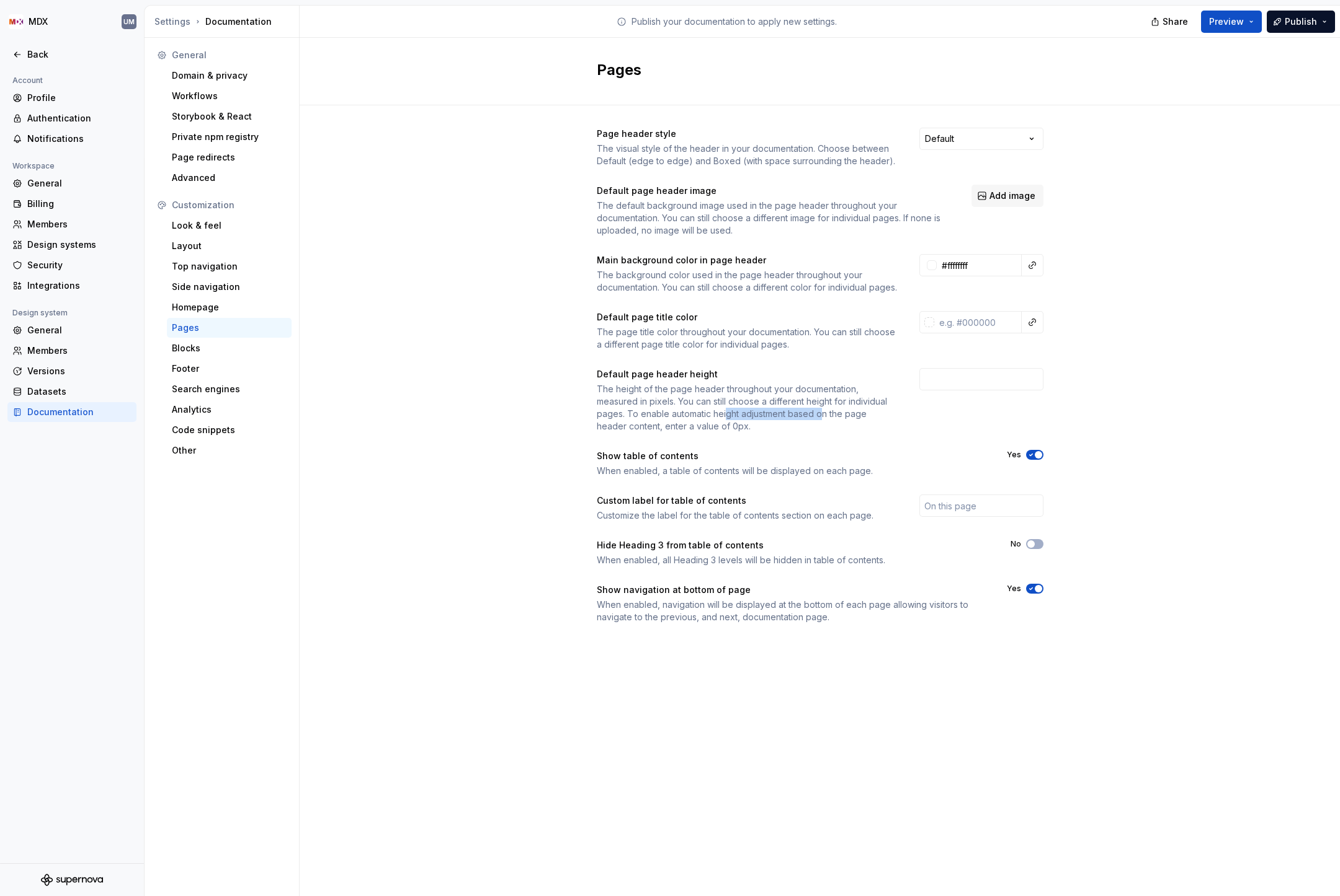
click at [826, 426] on div "The height of the page header throughout your documentation, measured in pixels…" at bounding box center [747, 408] width 301 height 50
drag, startPoint x: 766, startPoint y: 432, endPoint x: 867, endPoint y: 432, distance: 101.0
click at [867, 432] on div "The height of the page header throughout your documentation, measured in pixels…" at bounding box center [747, 408] width 301 height 50
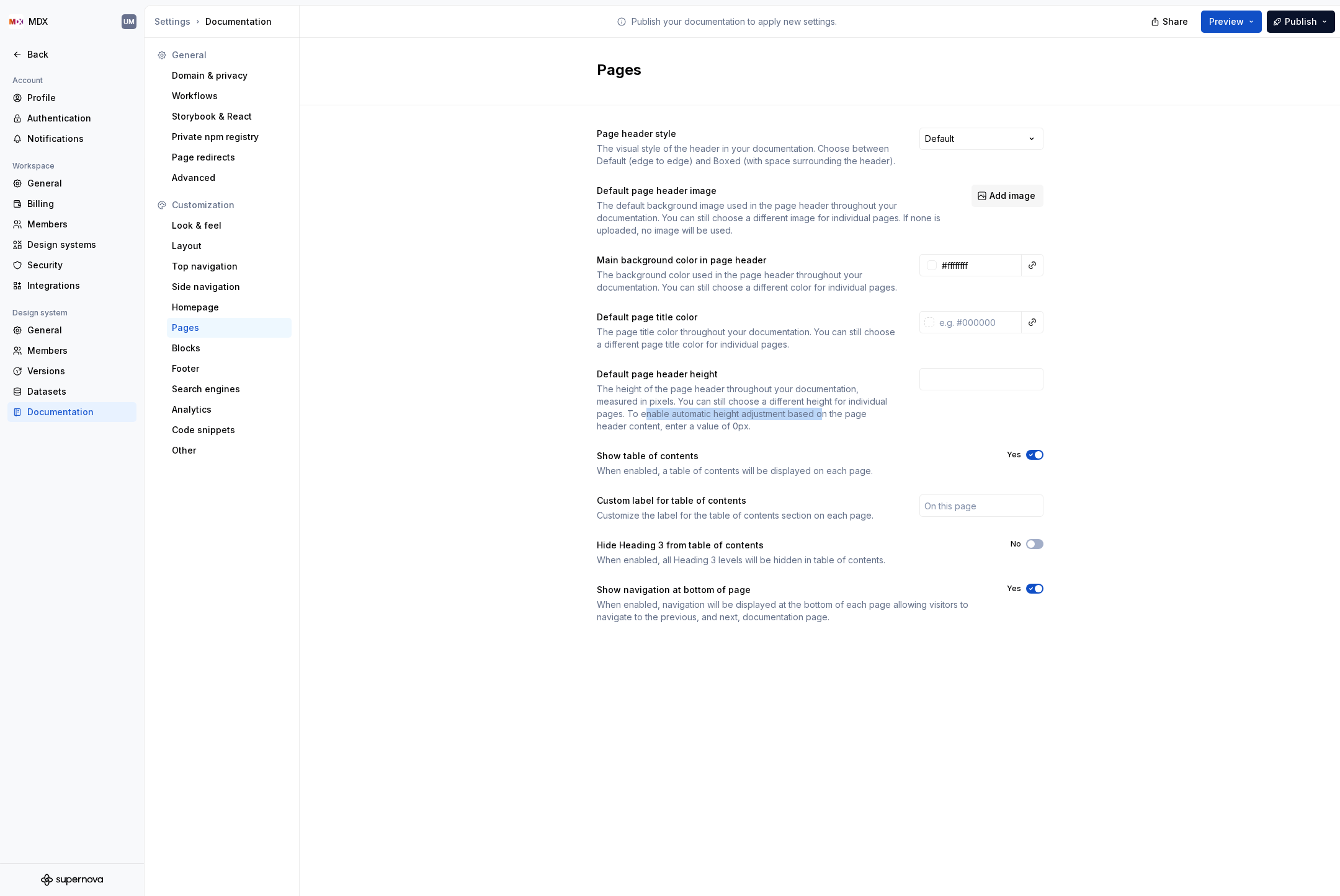
drag, startPoint x: 644, startPoint y: 426, endPoint x: 826, endPoint y: 426, distance: 182.0
click at [826, 426] on div "The height of the page header throughout your documentation, measured in pixels…" at bounding box center [747, 408] width 301 height 50
click at [826, 426] on div "The height of the page header throughout your documentation, measured in pixels…" at bounding box center [747, 408] width 301 height 50
click at [970, 383] on input "number" at bounding box center [981, 379] width 124 height 23
type input "2"
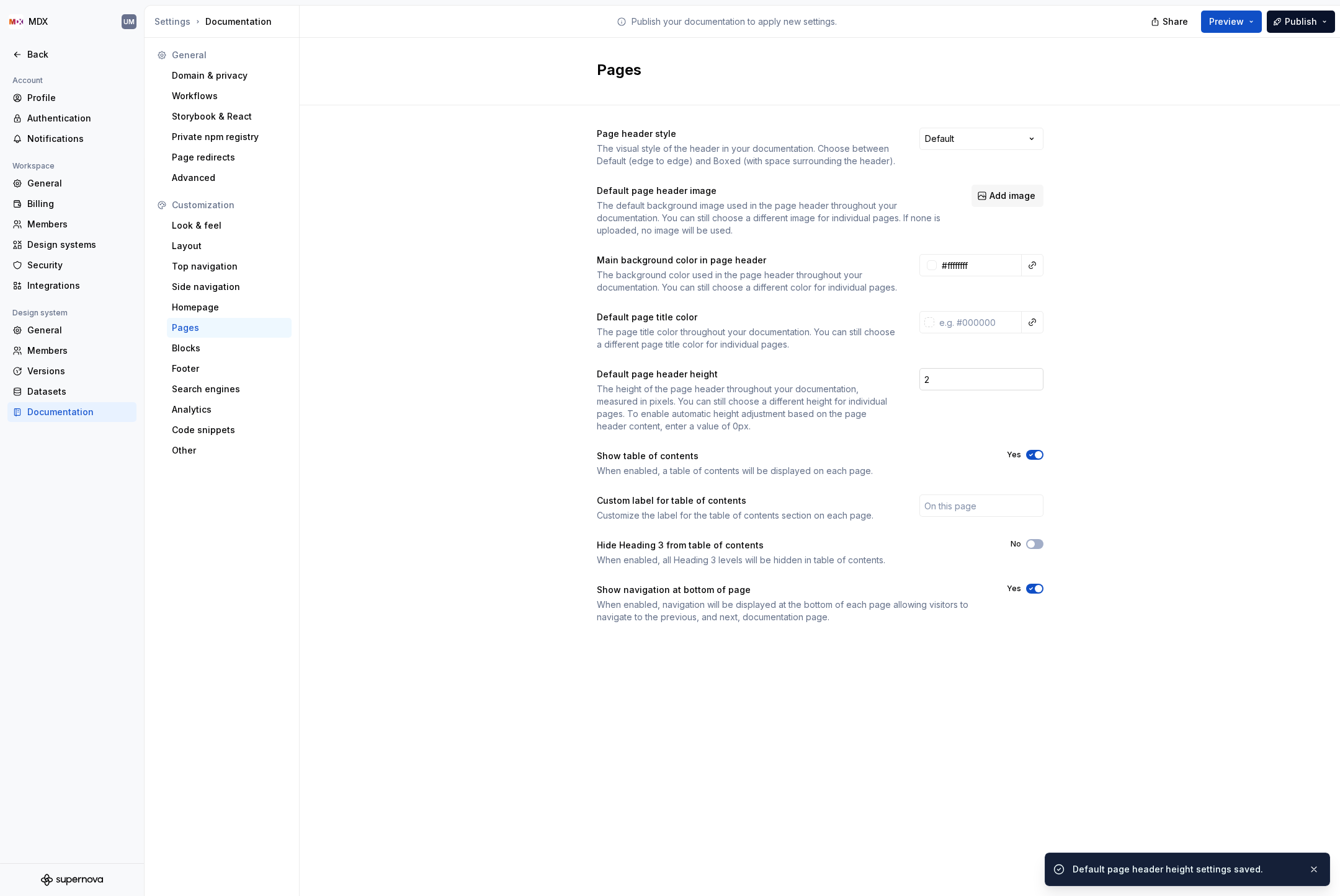
click at [963, 391] on input "2" at bounding box center [981, 379] width 124 height 23
click at [643, 507] on div "Custom label for table of contents" at bounding box center [747, 500] width 301 height 12
drag, startPoint x: 628, startPoint y: 513, endPoint x: 738, endPoint y: 513, distance: 110.0
click at [738, 507] on div "Custom label for table of contents" at bounding box center [747, 500] width 301 height 12
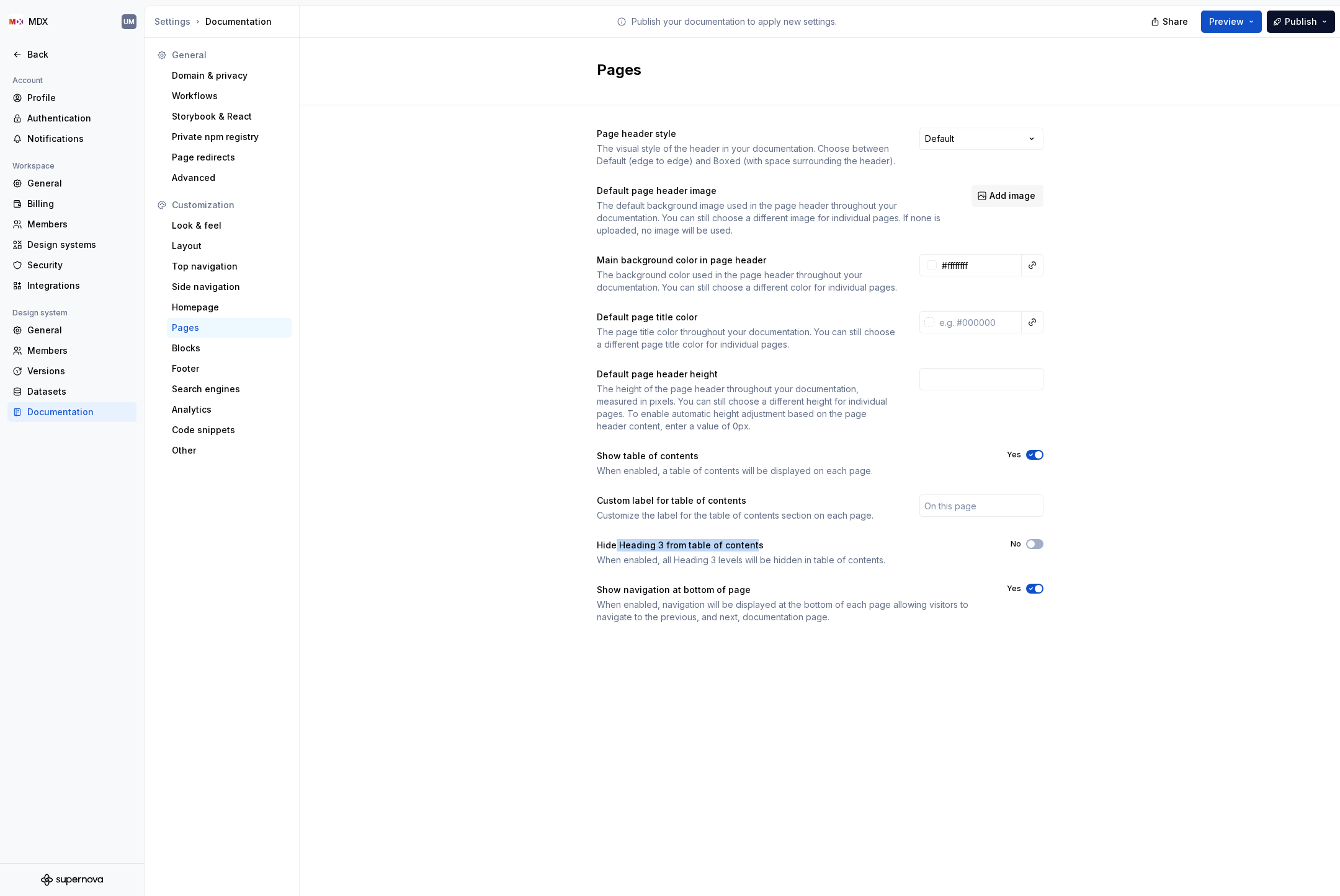
drag, startPoint x: 616, startPoint y: 557, endPoint x: 751, endPoint y: 557, distance: 135.0
click at [751, 552] on div "Hide Heading 3 from table of contents" at bounding box center [792, 545] width 392 height 12
drag, startPoint x: 629, startPoint y: 531, endPoint x: 805, endPoint y: 531, distance: 176.0
click at [805, 522] on div "Customize the label for the table of contents section on each page." at bounding box center [747, 515] width 301 height 12
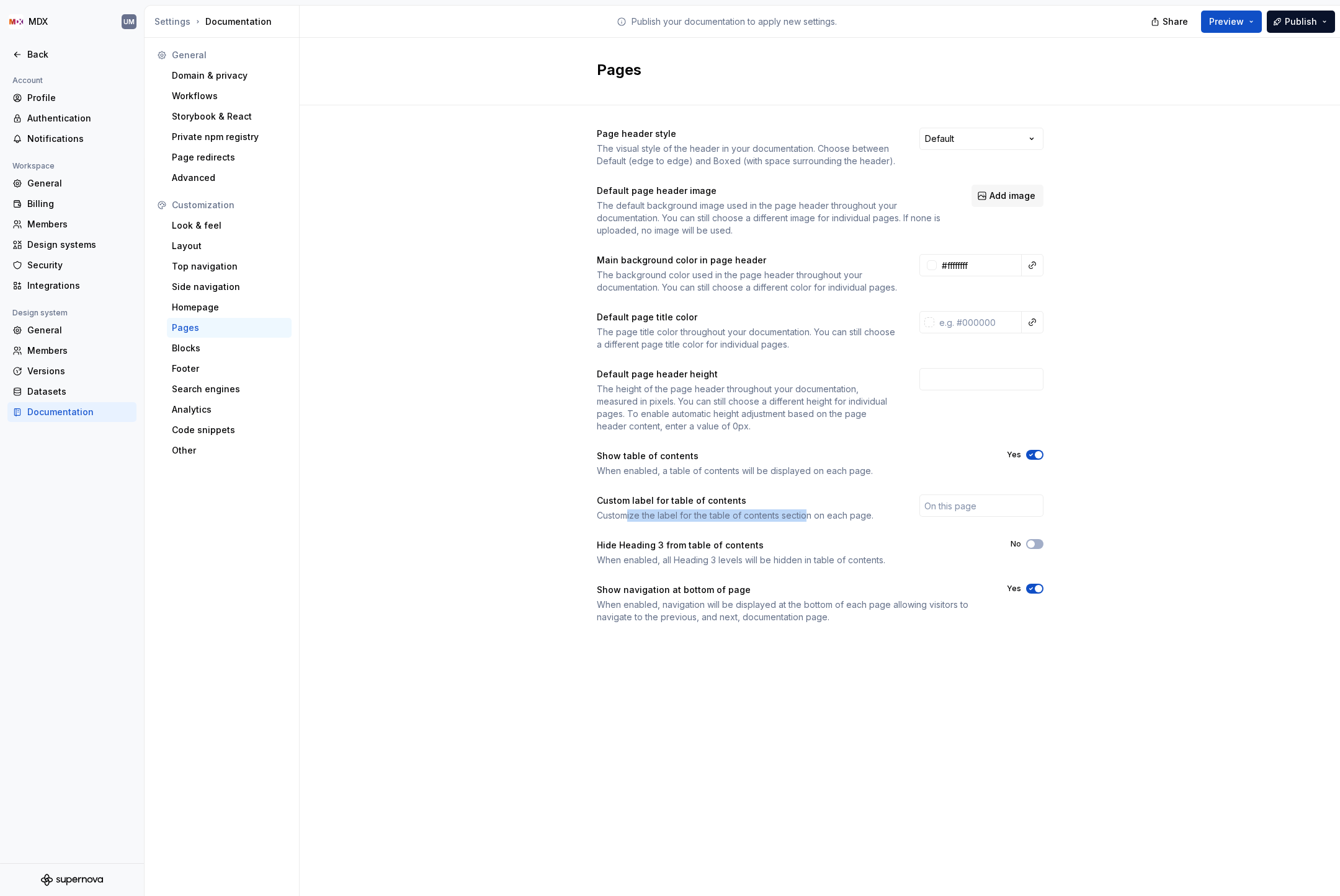
click at [805, 522] on div "Customize the label for the table of contents section on each page." at bounding box center [747, 515] width 301 height 12
drag, startPoint x: 703, startPoint y: 529, endPoint x: 795, endPoint y: 529, distance: 92.0
click at [795, 522] on div "Customize the label for the table of contents section on each page." at bounding box center [747, 515] width 301 height 12
drag, startPoint x: 603, startPoint y: 555, endPoint x: 751, endPoint y: 555, distance: 148.0
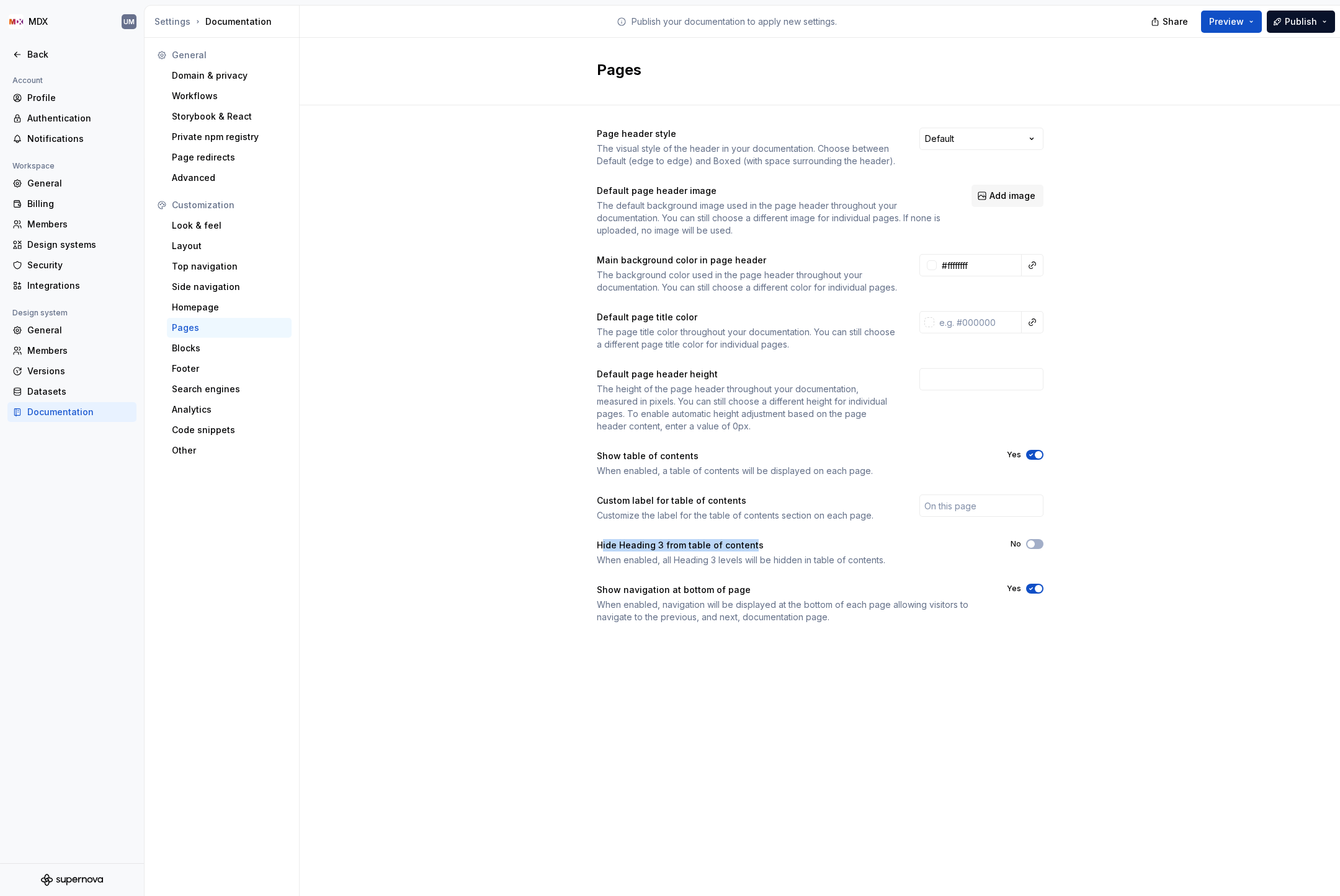
click at [751, 552] on div "Hide Heading 3 from table of contents" at bounding box center [792, 545] width 392 height 12
click at [751, 552] on div "Hide Heading 3 from table of contents" at bounding box center [792, 545] width 392 height 12
drag, startPoint x: 603, startPoint y: 602, endPoint x: 725, endPoint y: 602, distance: 122.0
click at [725, 596] on div "Show navigation at bottom of page" at bounding box center [790, 590] width 387 height 12
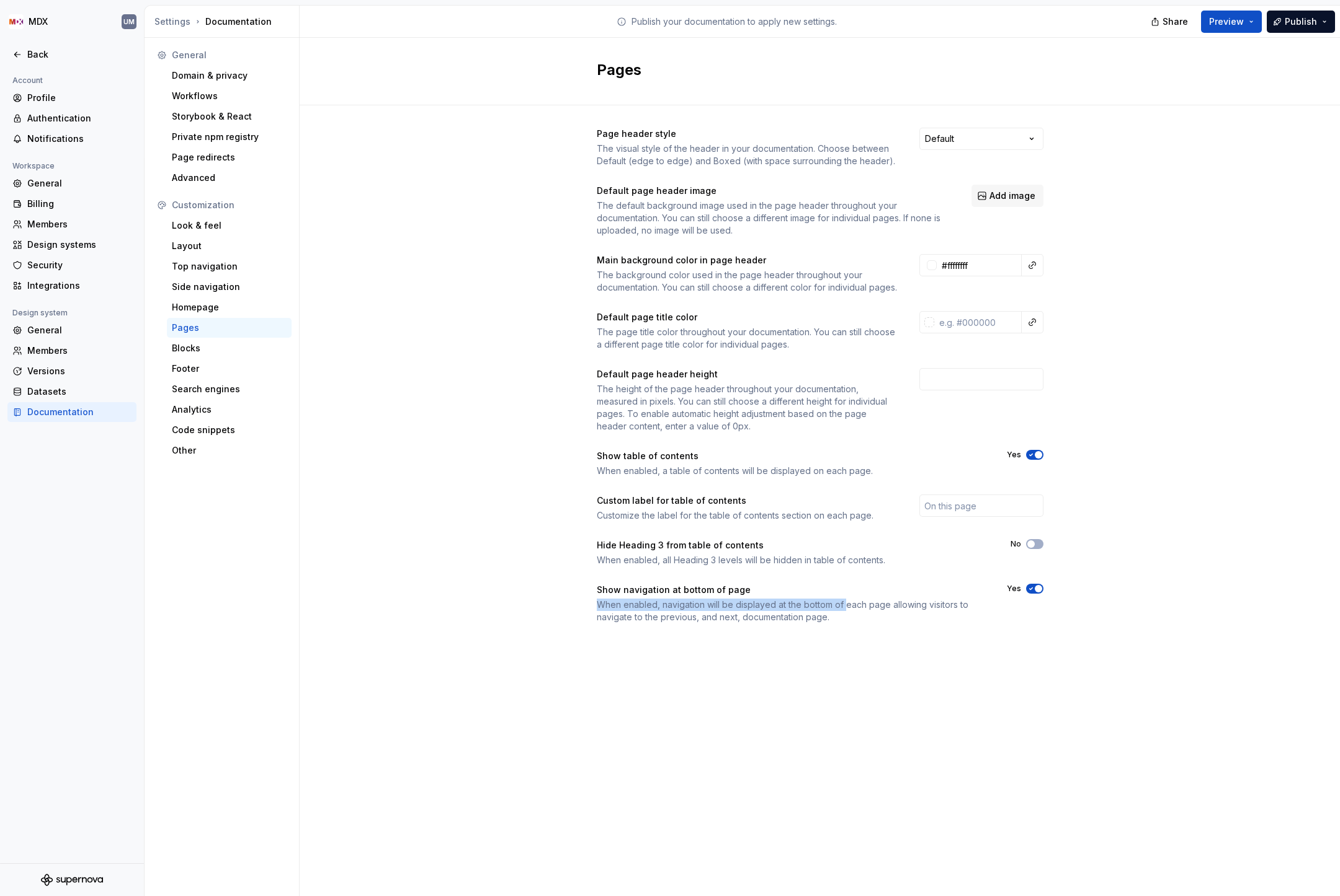
drag, startPoint x: 599, startPoint y: 619, endPoint x: 852, endPoint y: 618, distance: 253.0
click at [851, 618] on div "When enabled, navigation will be displayed at the bottom of each page allowing …" at bounding box center [790, 611] width 387 height 25
click at [852, 618] on div "When enabled, navigation will be displayed at the bottom of each page allowing …" at bounding box center [790, 611] width 387 height 25
drag, startPoint x: 632, startPoint y: 628, endPoint x: 755, endPoint y: 628, distance: 123.0
click at [754, 623] on div "When enabled, navigation will be displayed at the bottom of each page allowing …" at bounding box center [790, 611] width 387 height 25
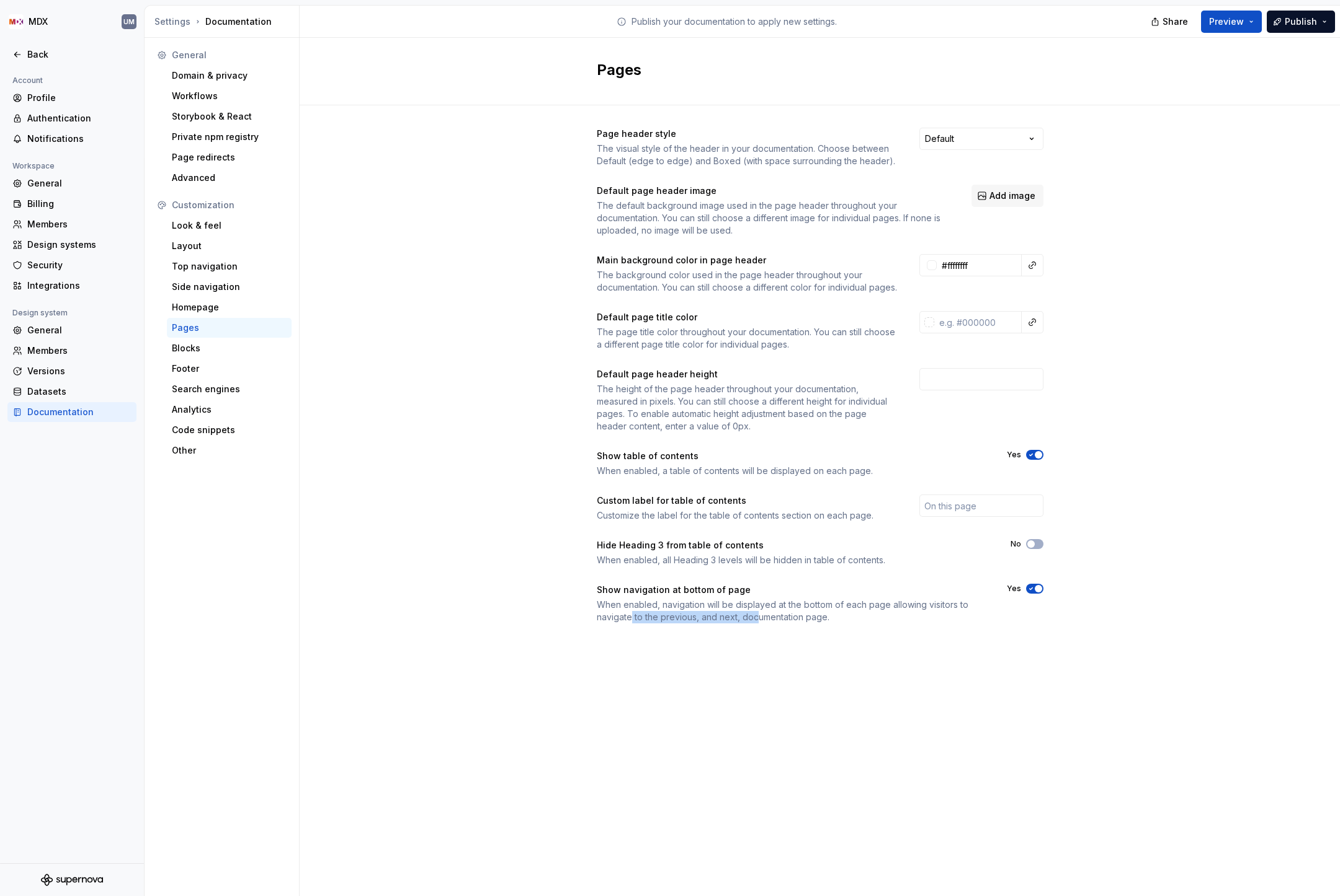
click at [755, 623] on div "When enabled, navigation will be displayed at the bottom of each page allowing …" at bounding box center [790, 611] width 387 height 25
click at [1023, 594] on div "Yes" at bounding box center [1025, 589] width 36 height 10
click at [1033, 593] on icon "button" at bounding box center [1031, 589] width 10 height 7
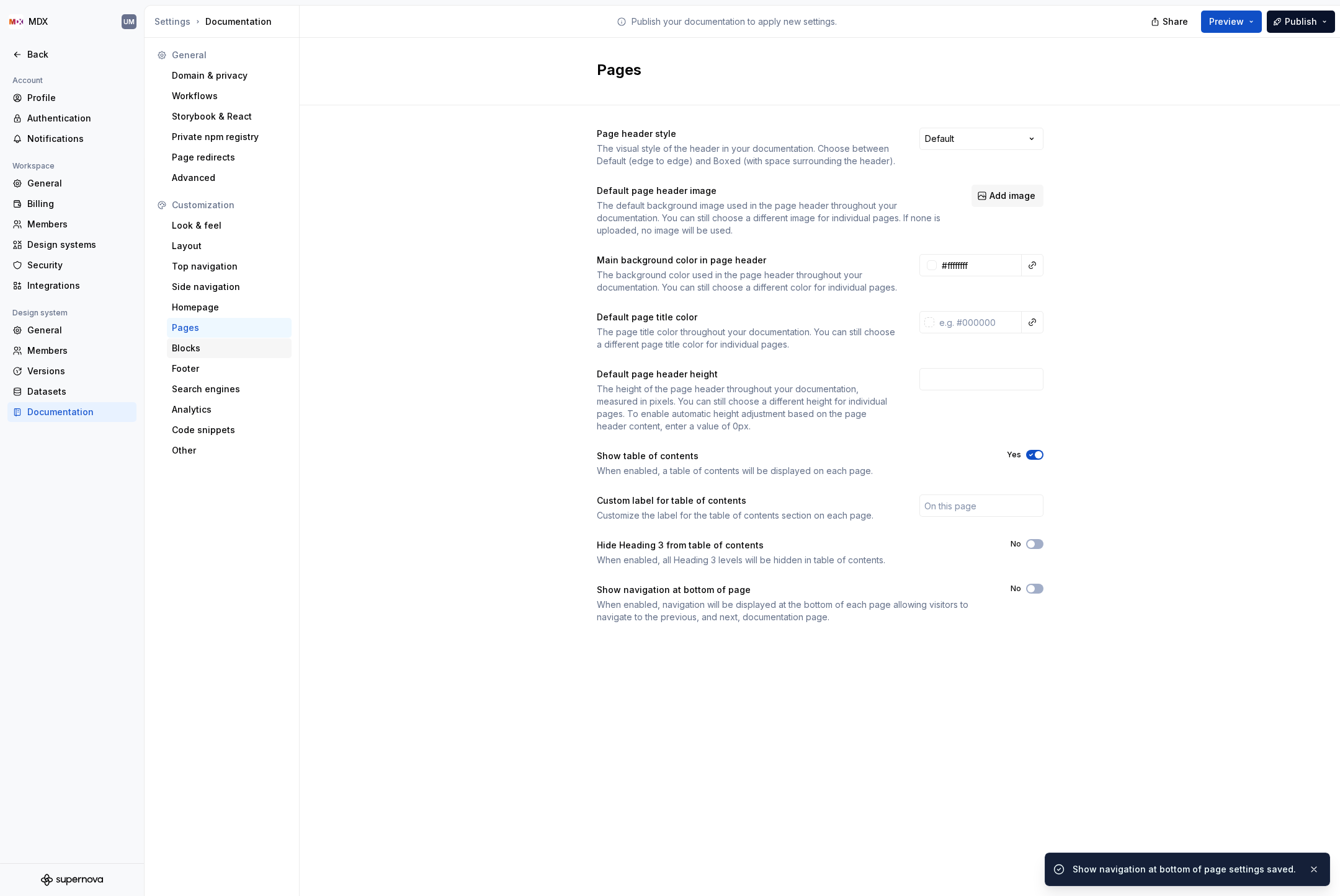
click at [188, 346] on div "Blocks" at bounding box center [229, 348] width 115 height 12
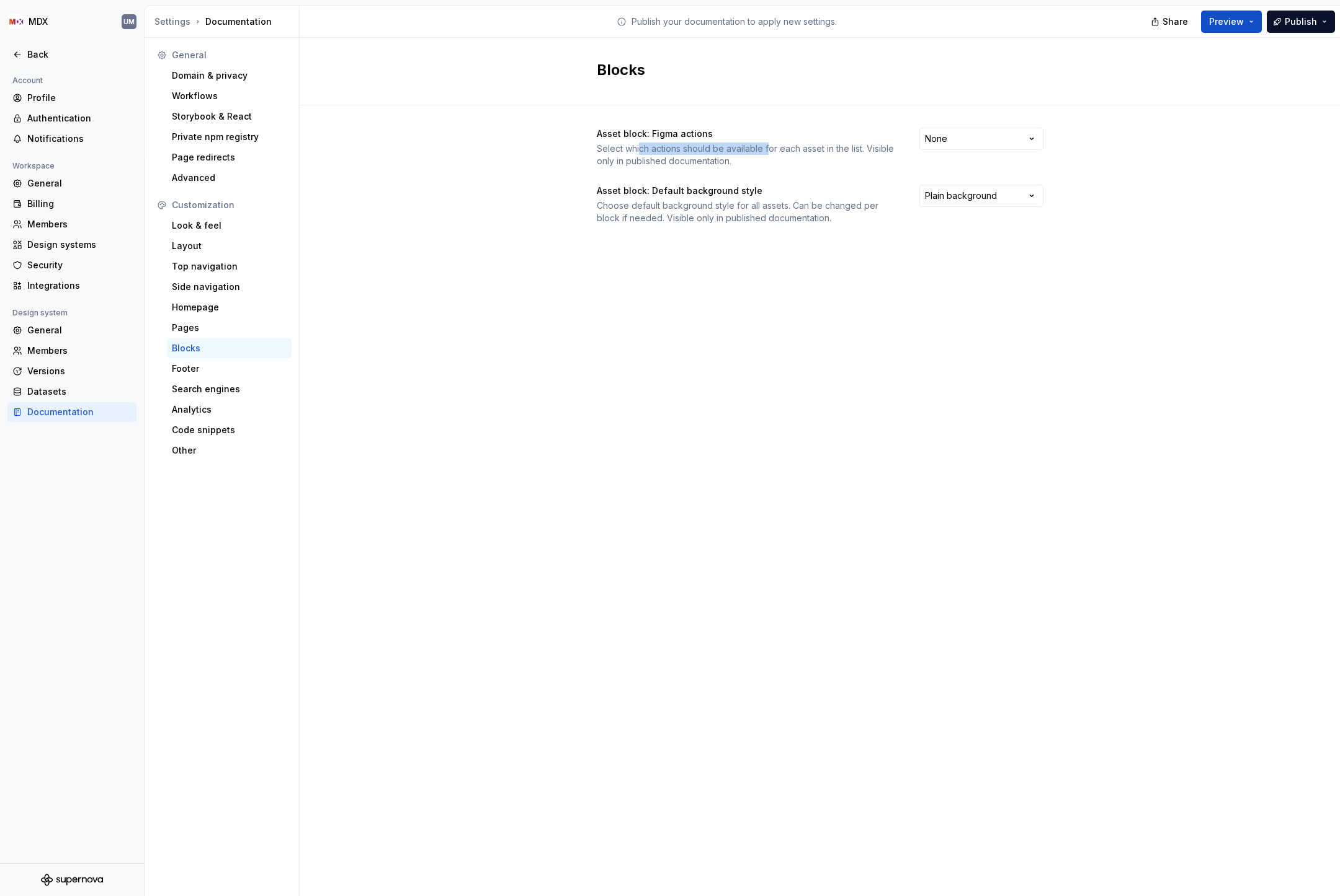
drag, startPoint x: 638, startPoint y: 149, endPoint x: 767, endPoint y: 149, distance: 129.0
click at [767, 149] on div "Select which actions should be available for each asset in the list. Visible on…" at bounding box center [747, 155] width 301 height 25
drag, startPoint x: 602, startPoint y: 164, endPoint x: 708, endPoint y: 164, distance: 106.0
click at [708, 164] on div "Select which actions should be available for each asset in the list. Visible on…" at bounding box center [747, 155] width 301 height 25
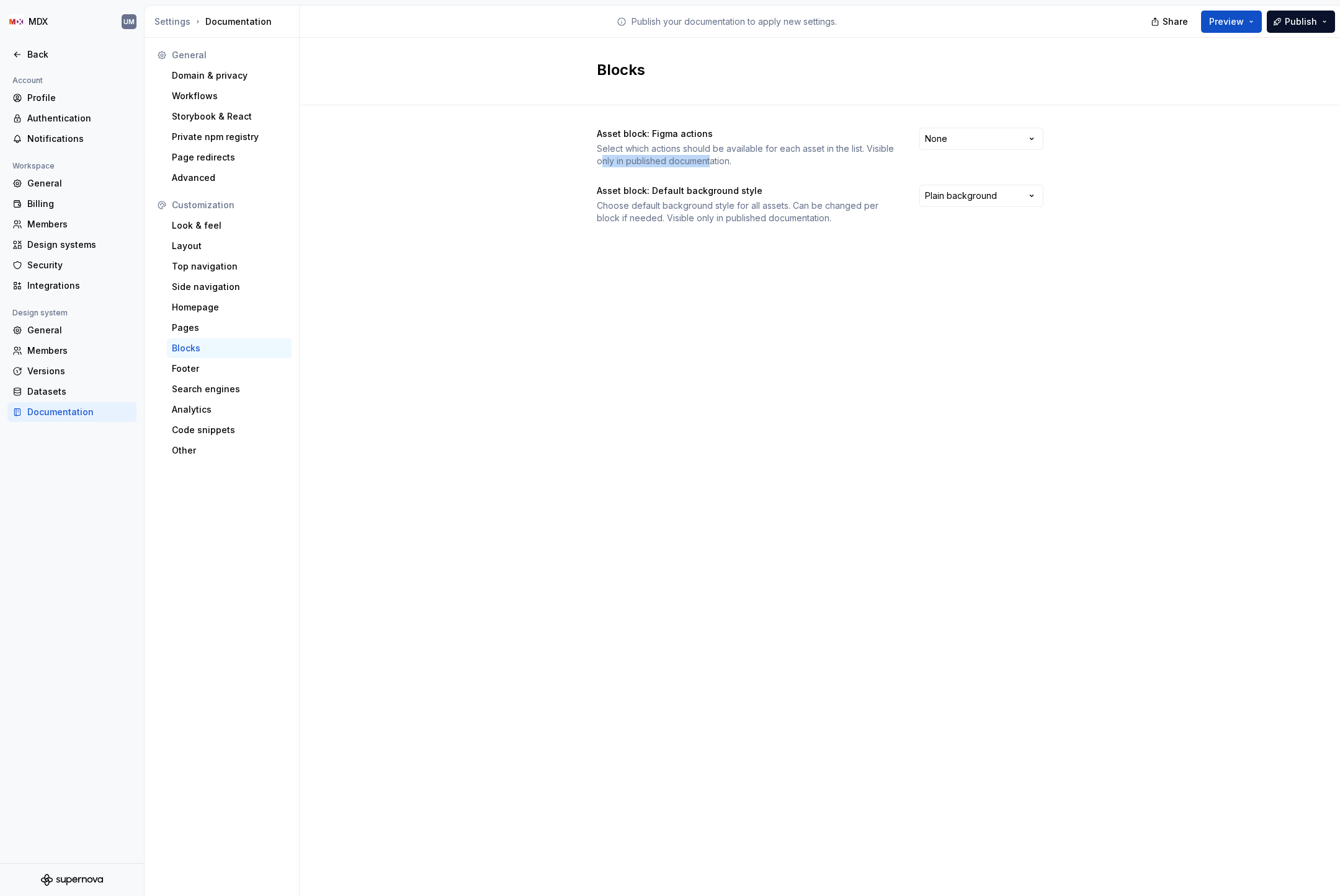
click at [708, 164] on div "Select which actions should be available for each asset in the list. Visible on…" at bounding box center [747, 155] width 301 height 25
drag, startPoint x: 635, startPoint y: 190, endPoint x: 777, endPoint y: 190, distance: 142.0
click at [777, 190] on div "Asset block: Default background style" at bounding box center [747, 190] width 301 height 12
click at [182, 370] on div "Footer" at bounding box center [229, 368] width 115 height 12
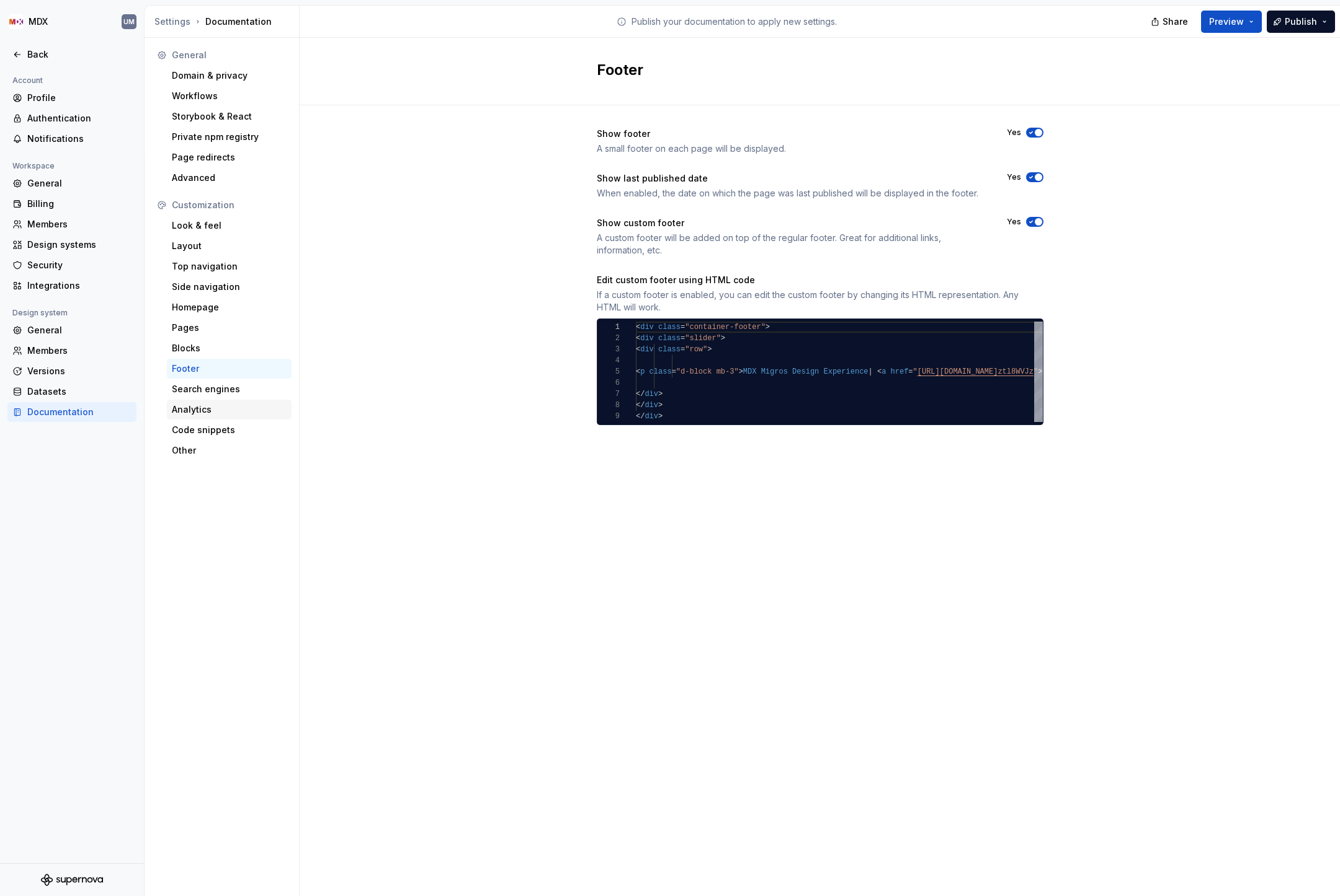
click at [205, 407] on div "Analytics" at bounding box center [229, 410] width 115 height 12
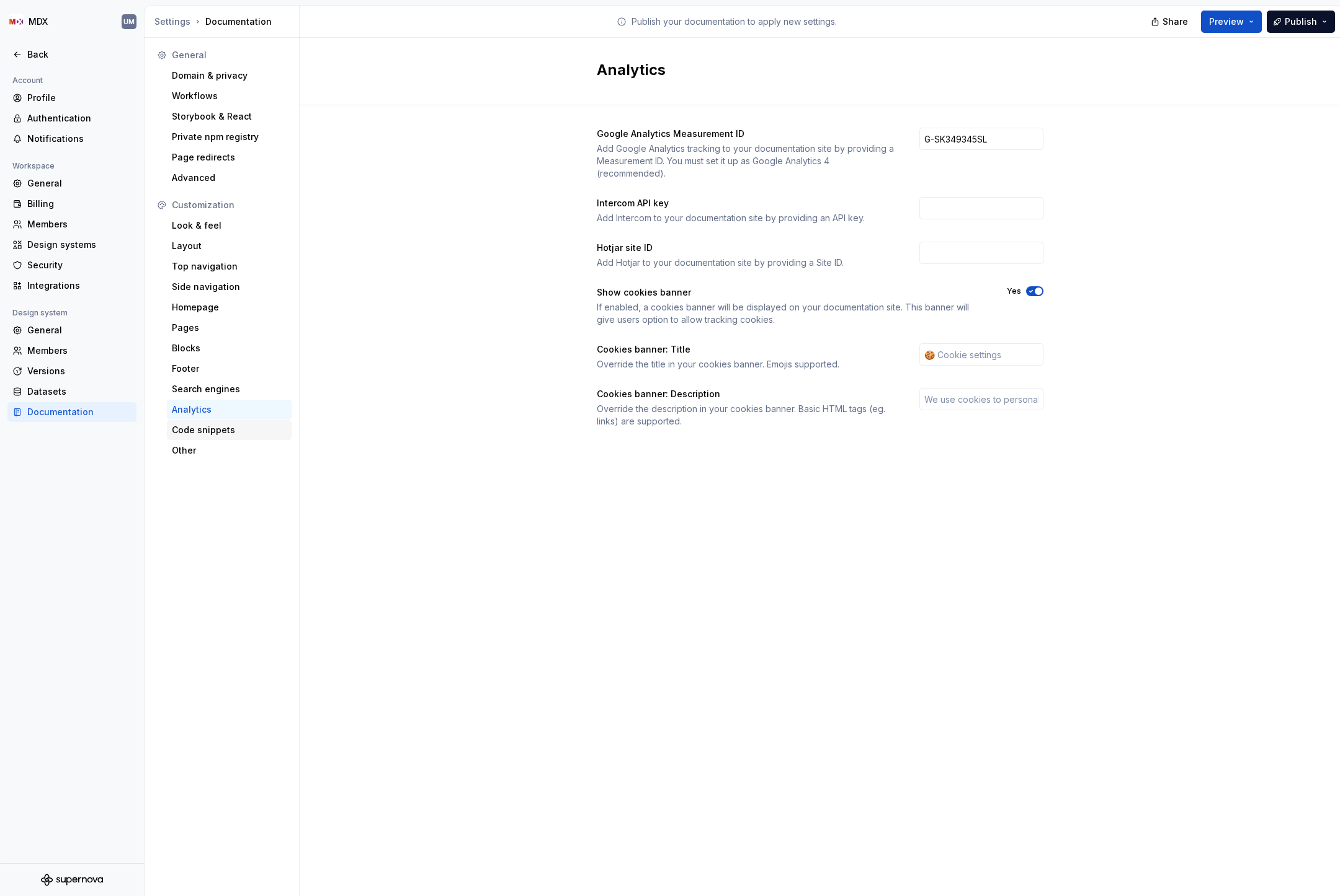
click at [204, 429] on div "Code snippets" at bounding box center [229, 430] width 115 height 12
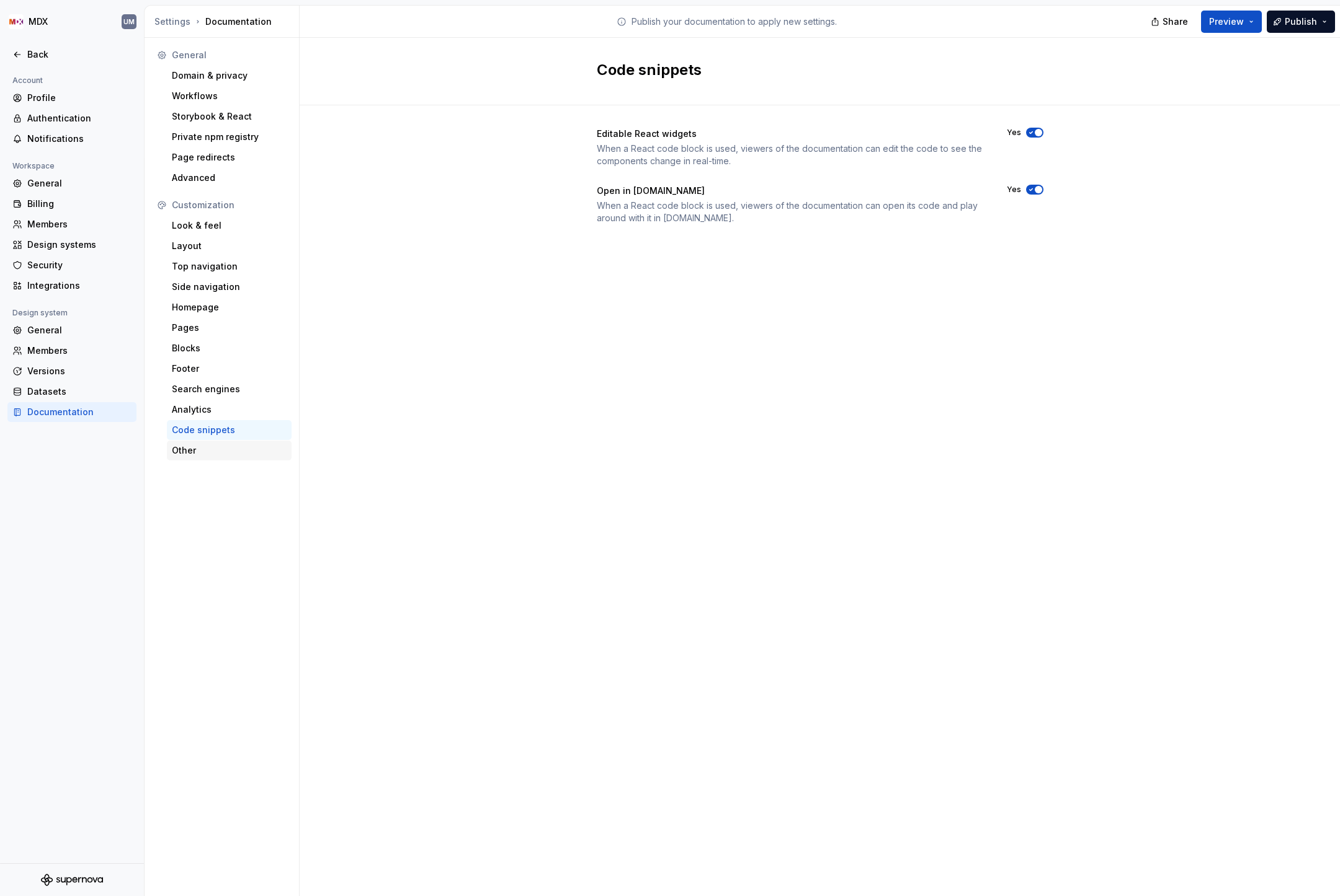
click at [185, 445] on div "Other" at bounding box center [229, 451] width 115 height 12
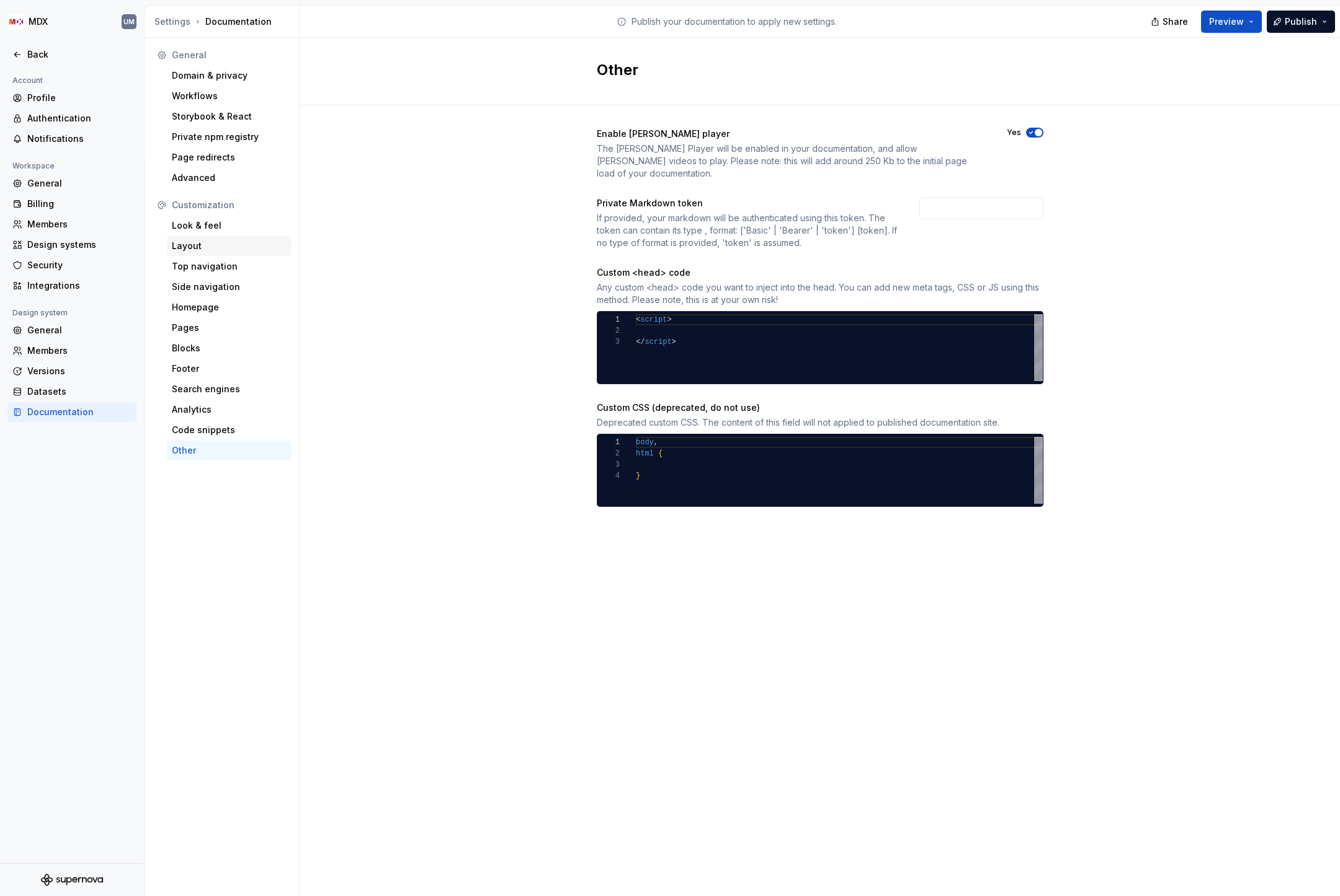
click at [200, 246] on div "Layout" at bounding box center [229, 246] width 115 height 12
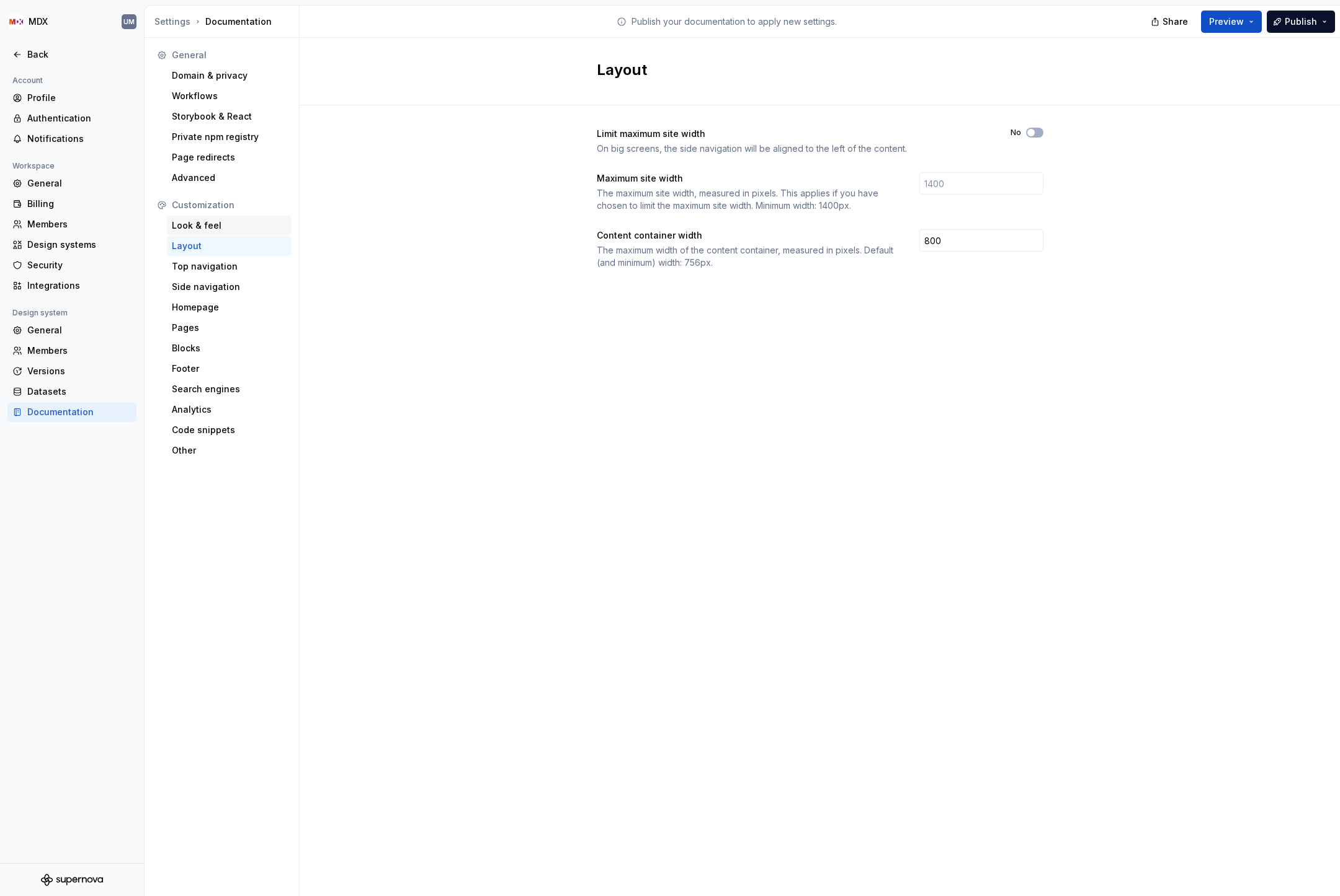
click at [198, 226] on div "Look & feel" at bounding box center [229, 225] width 115 height 12
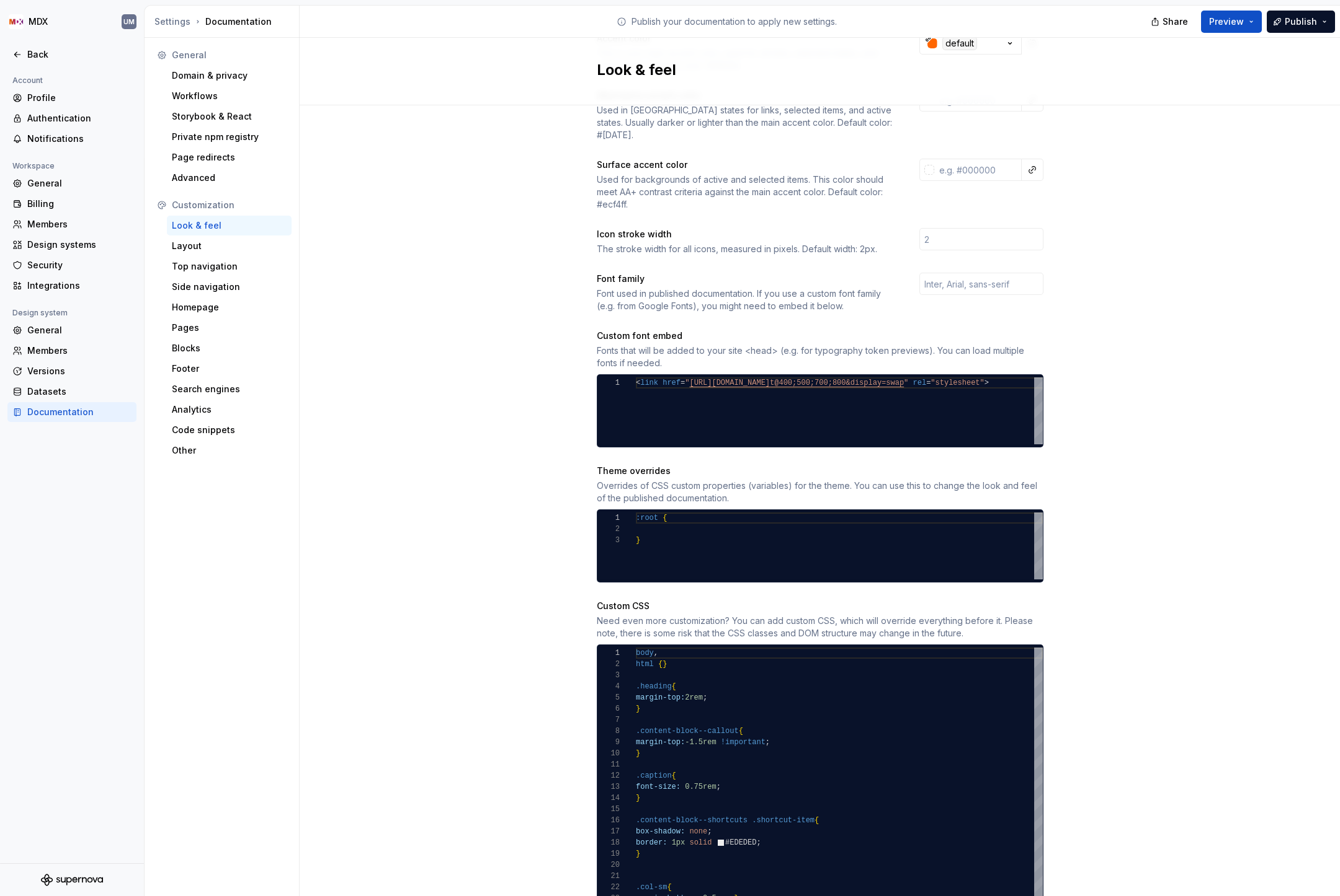
scroll to position [523, 0]
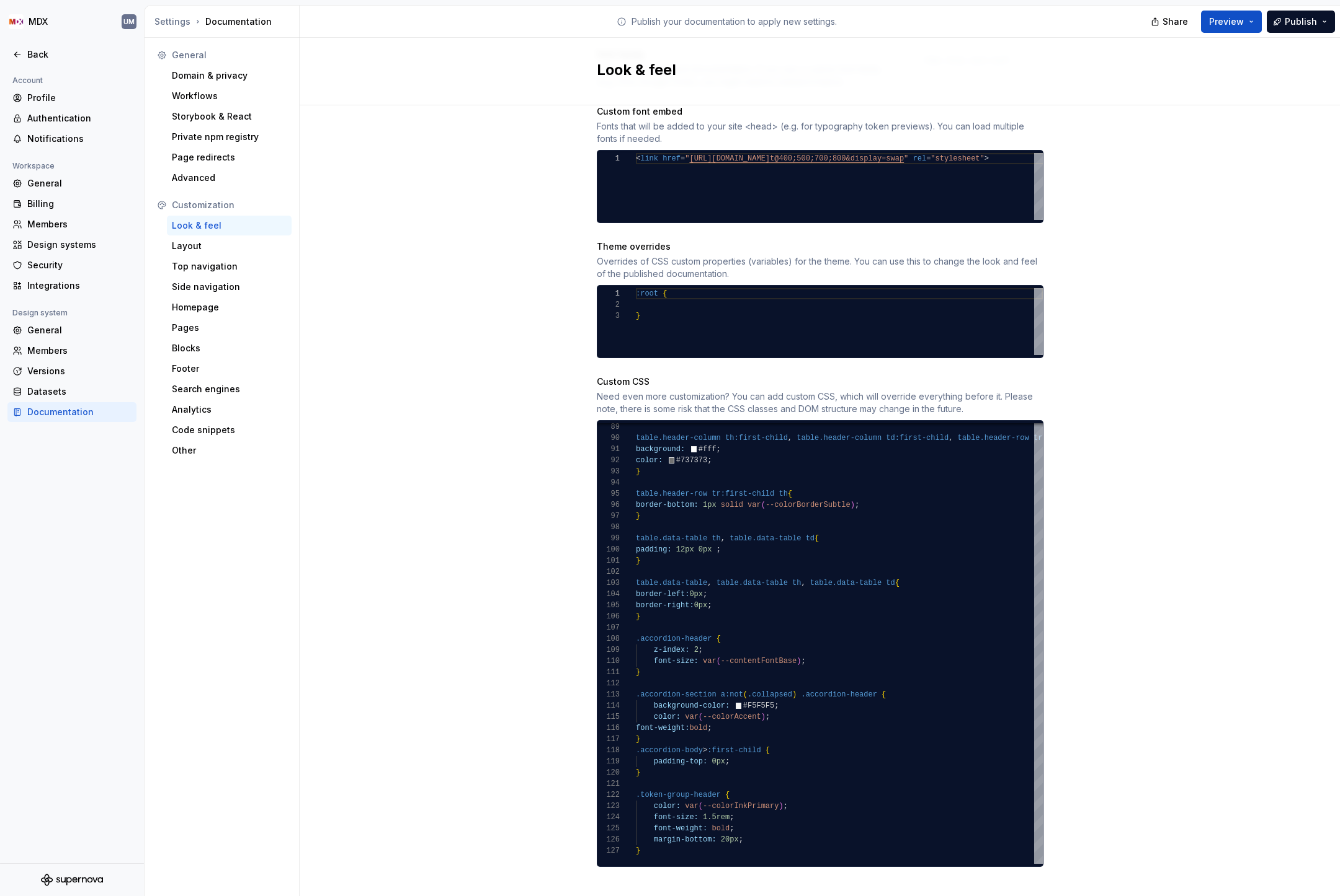
click at [481, 518] on div "Site logo A company logo that will be displayed on all pages on your documentat…" at bounding box center [820, 248] width 1040 height 1332
click at [1250, 21] on button "Preview" at bounding box center [1231, 21] width 61 height 23
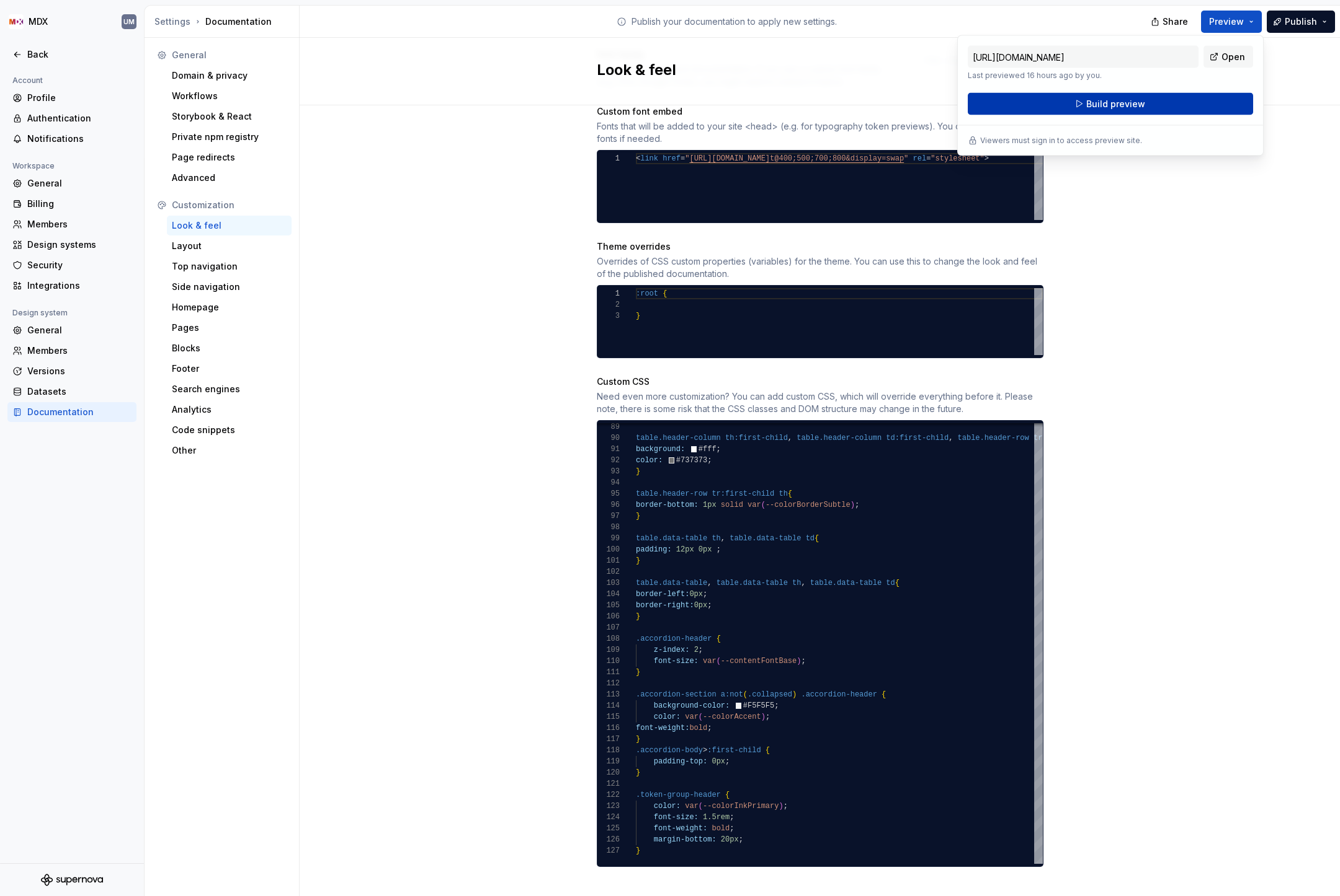
click at [1153, 101] on button "Build preview" at bounding box center [1109, 104] width 285 height 23
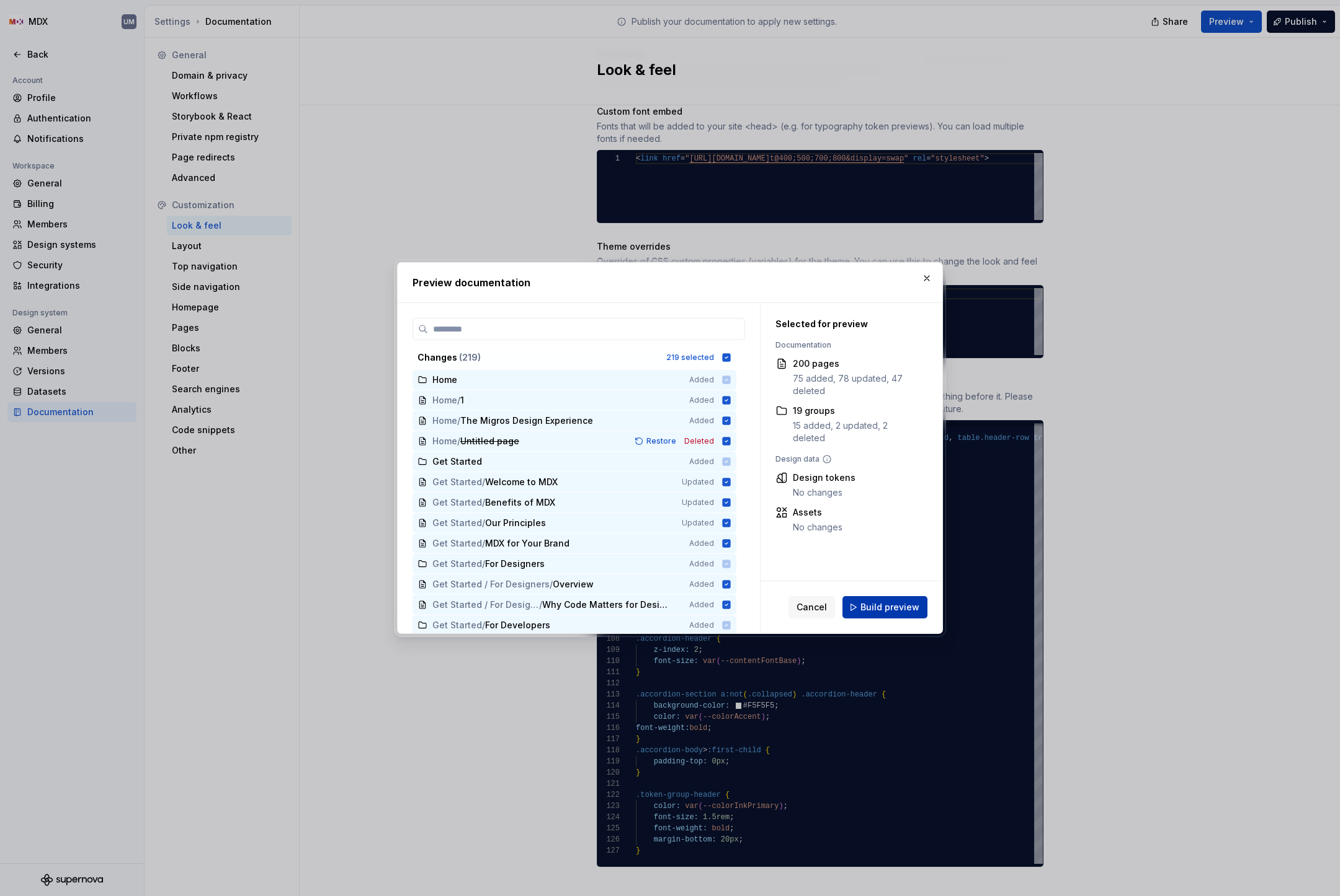
click at [896, 600] on button "Build preview" at bounding box center [885, 607] width 85 height 23
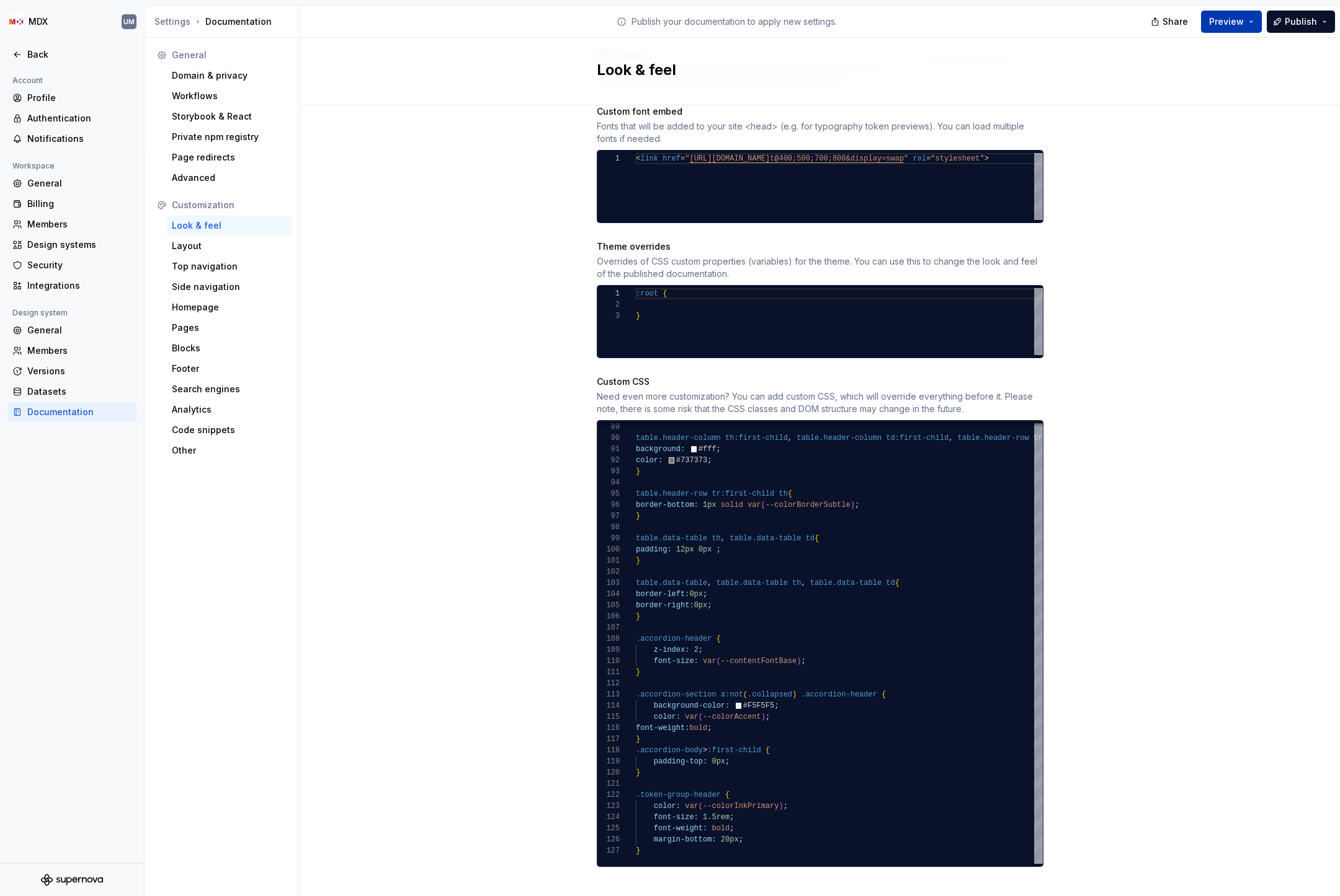
click at [1249, 23] on button "Preview" at bounding box center [1231, 21] width 61 height 23
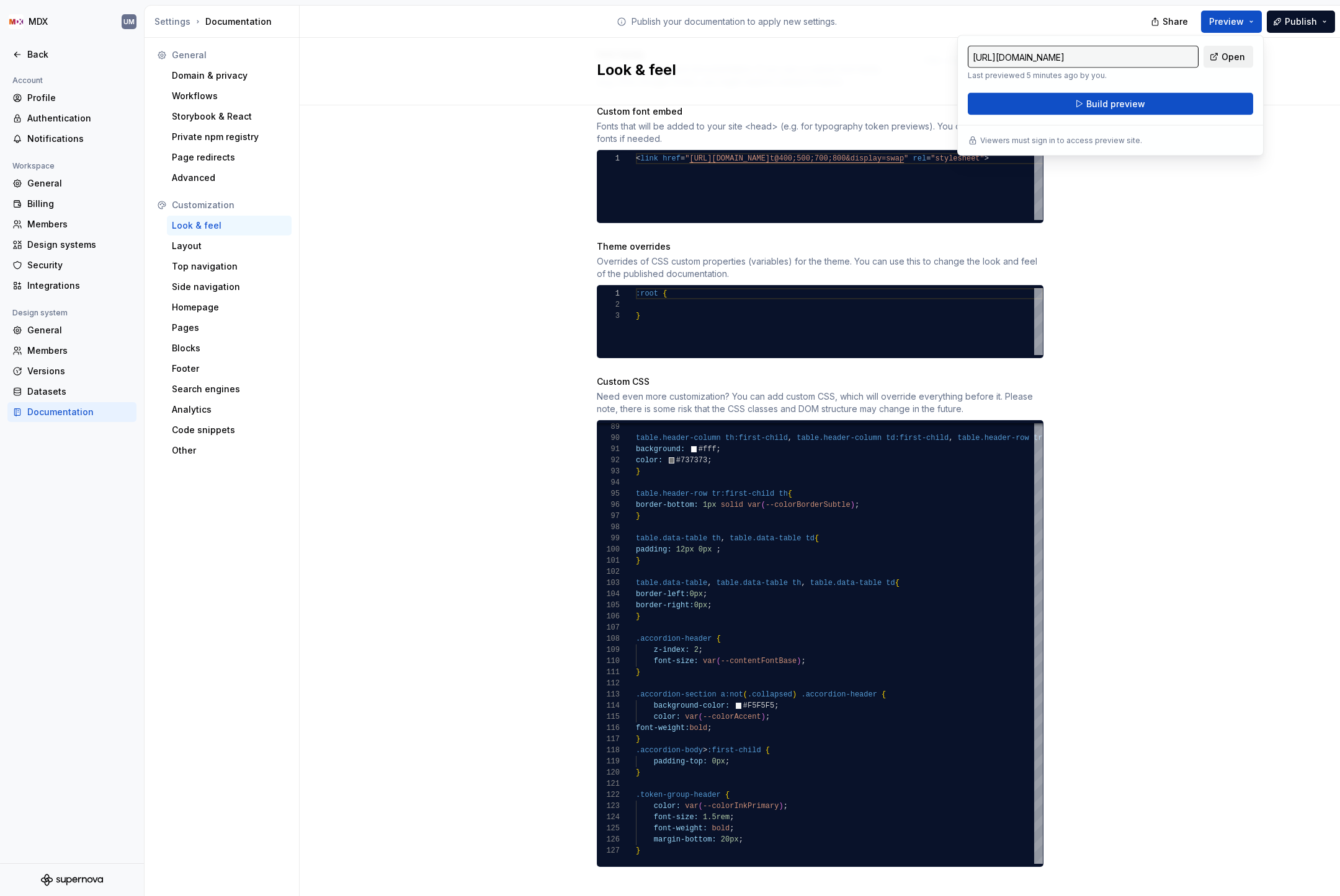
click at [1217, 52] on link "Open" at bounding box center [1228, 57] width 50 height 23
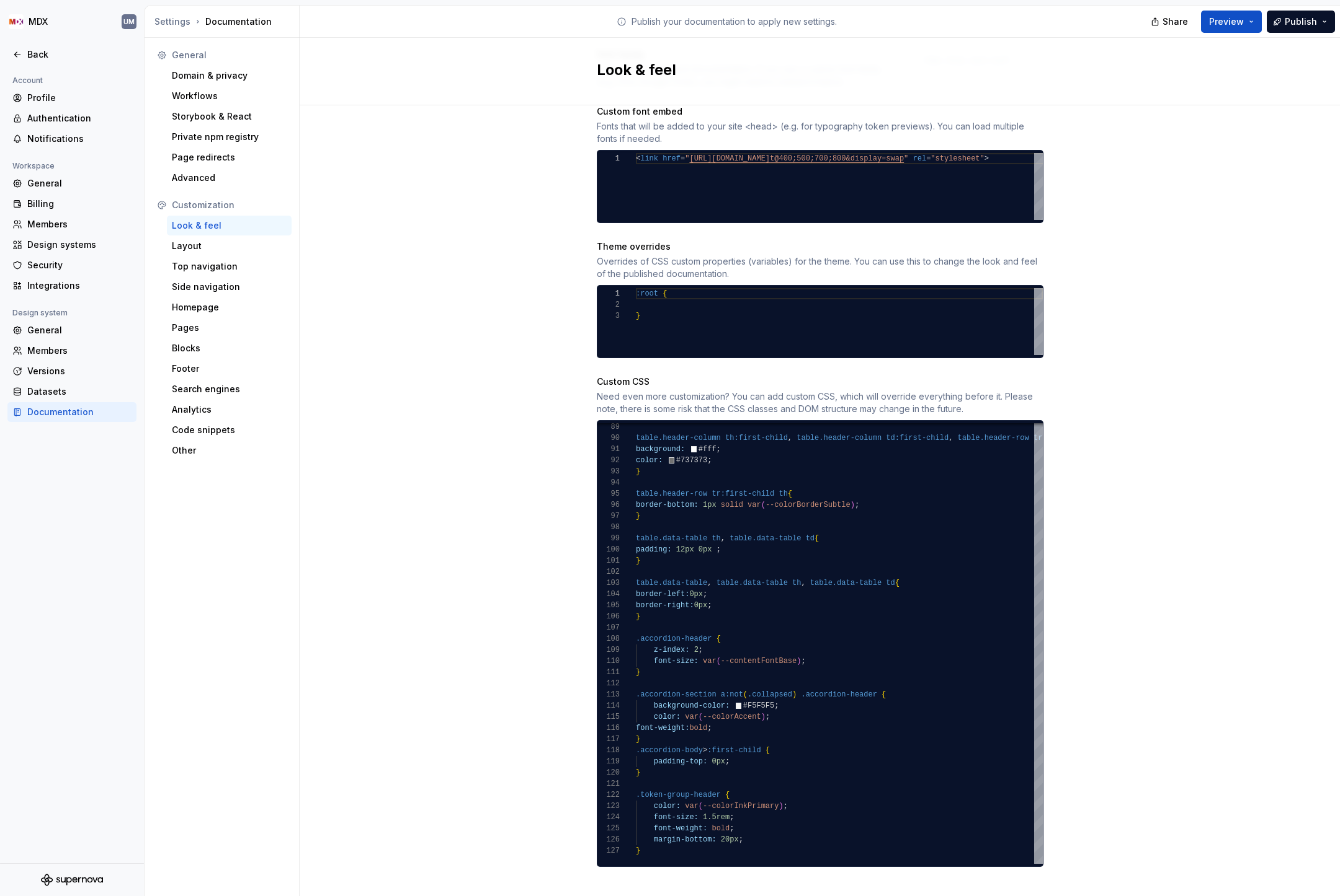
click at [598, 241] on div "Theme overrides" at bounding box center [820, 246] width 446 height 12
